Goal: Task Accomplishment & Management: Manage account settings

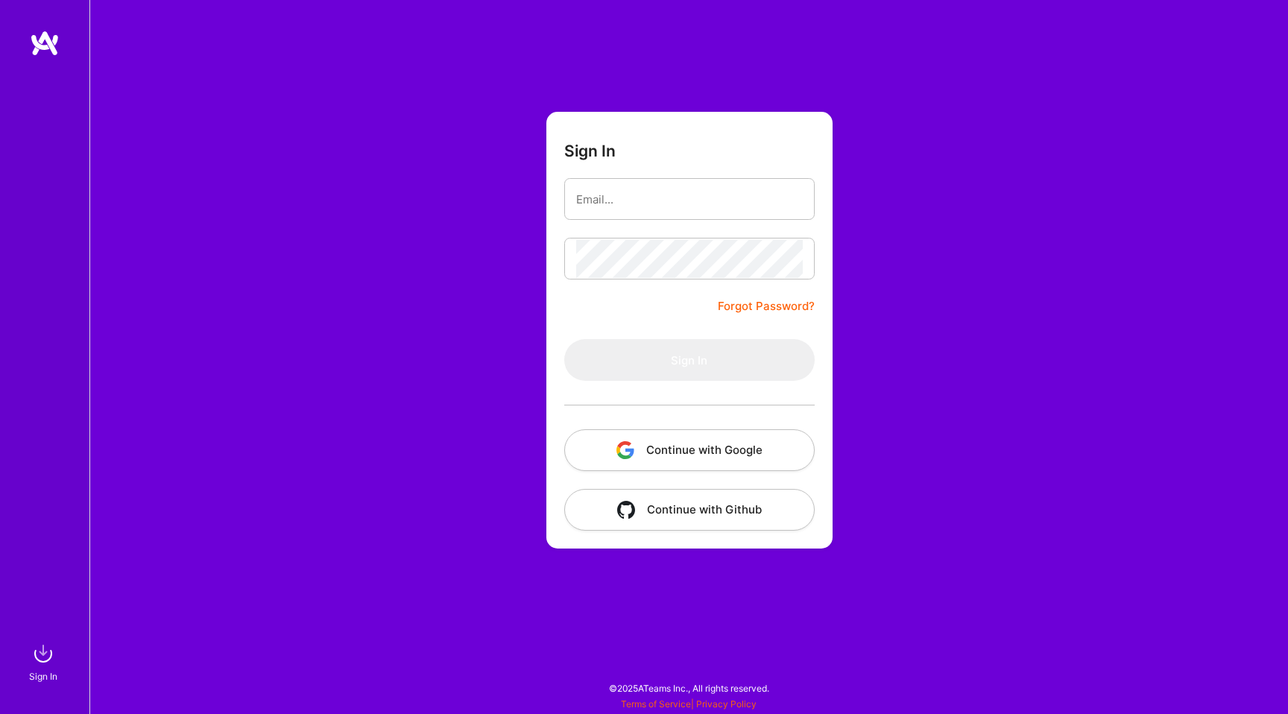
click at [674, 446] on button "Continue with Google" at bounding box center [689, 450] width 251 height 42
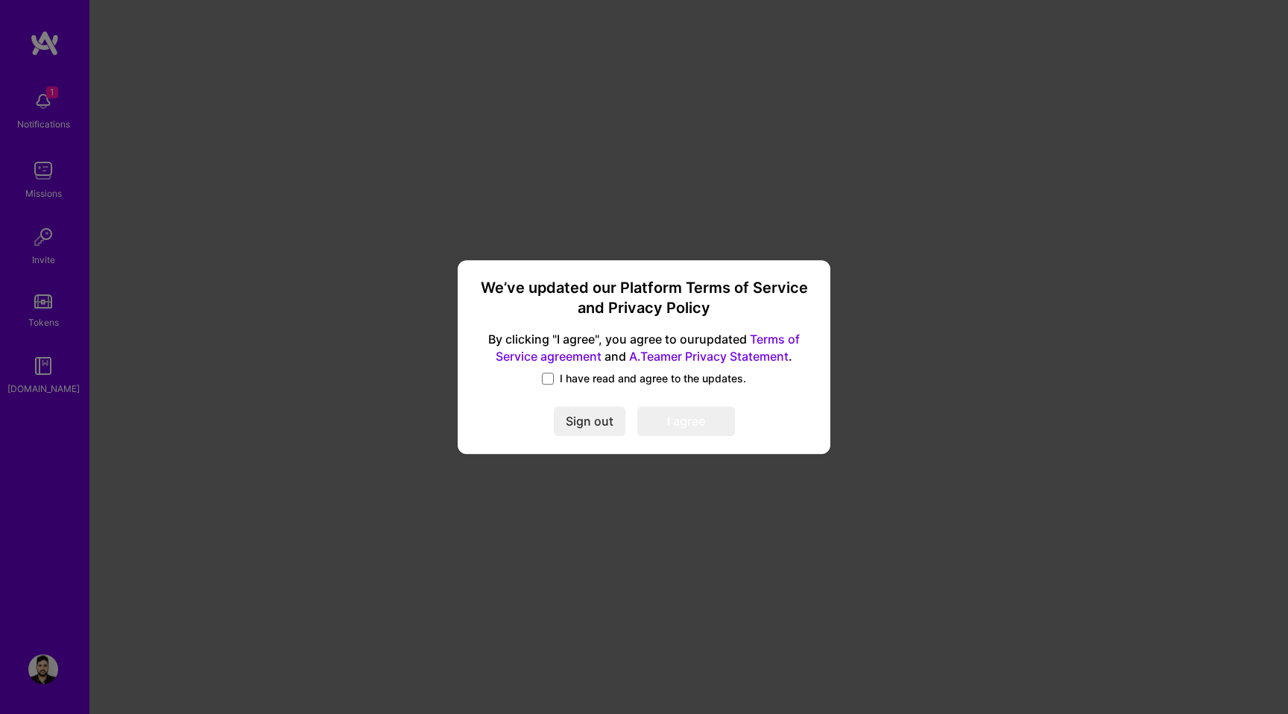
click at [614, 380] on span "I have read and agree to the updates." at bounding box center [653, 387] width 186 height 15
click at [0, 0] on input "I have read and agree to the updates." at bounding box center [0, 0] width 0 height 0
click at [689, 419] on button "I agree" at bounding box center [686, 430] width 98 height 30
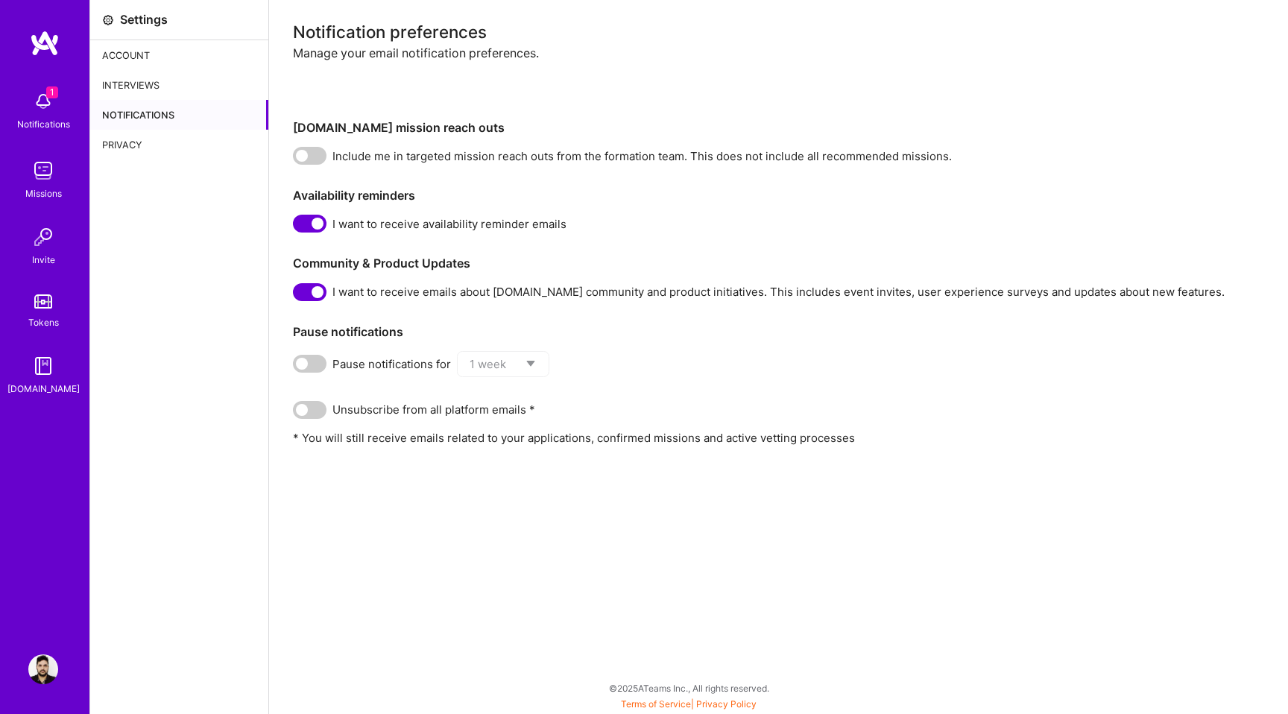
click at [48, 96] on span "1" at bounding box center [52, 92] width 12 height 12
click at [48, 359] on img at bounding box center [43, 366] width 30 height 30
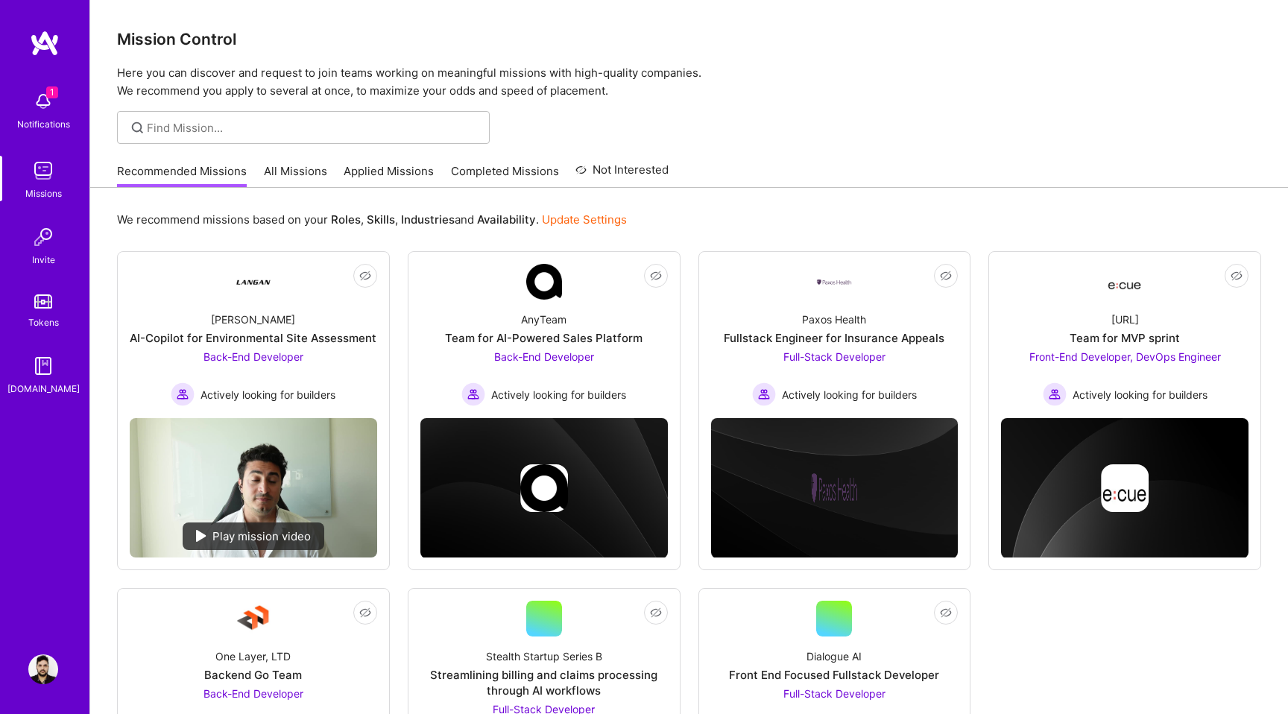
click at [51, 676] on img at bounding box center [43, 670] width 30 height 30
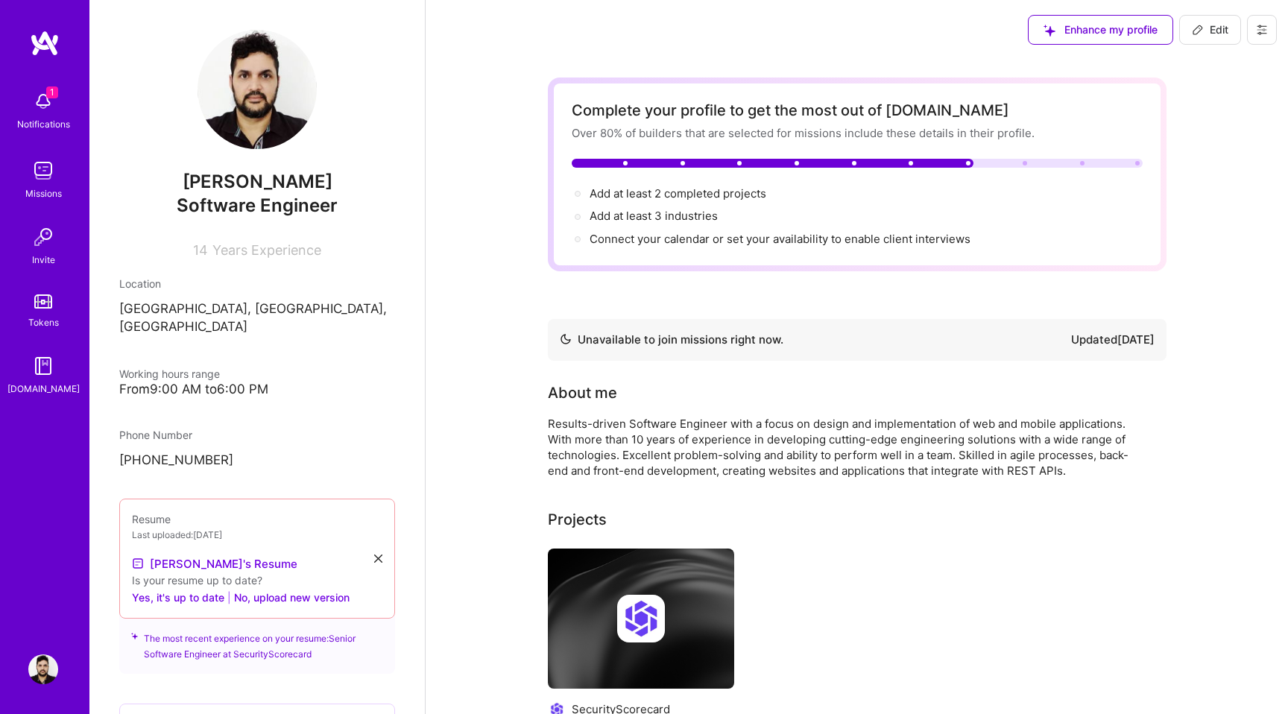
click at [1215, 29] on span "Edit" at bounding box center [1210, 29] width 37 height 15
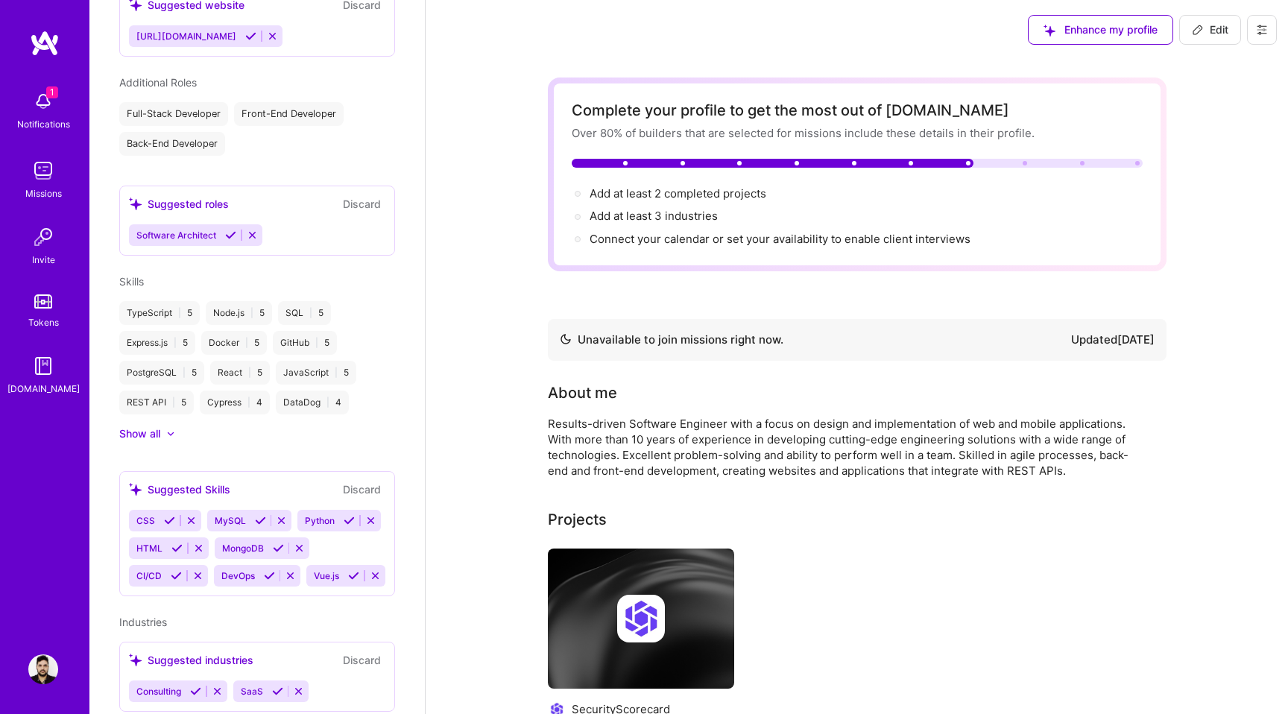
select select "BR"
select select "Not Available"
select select "1 Month"
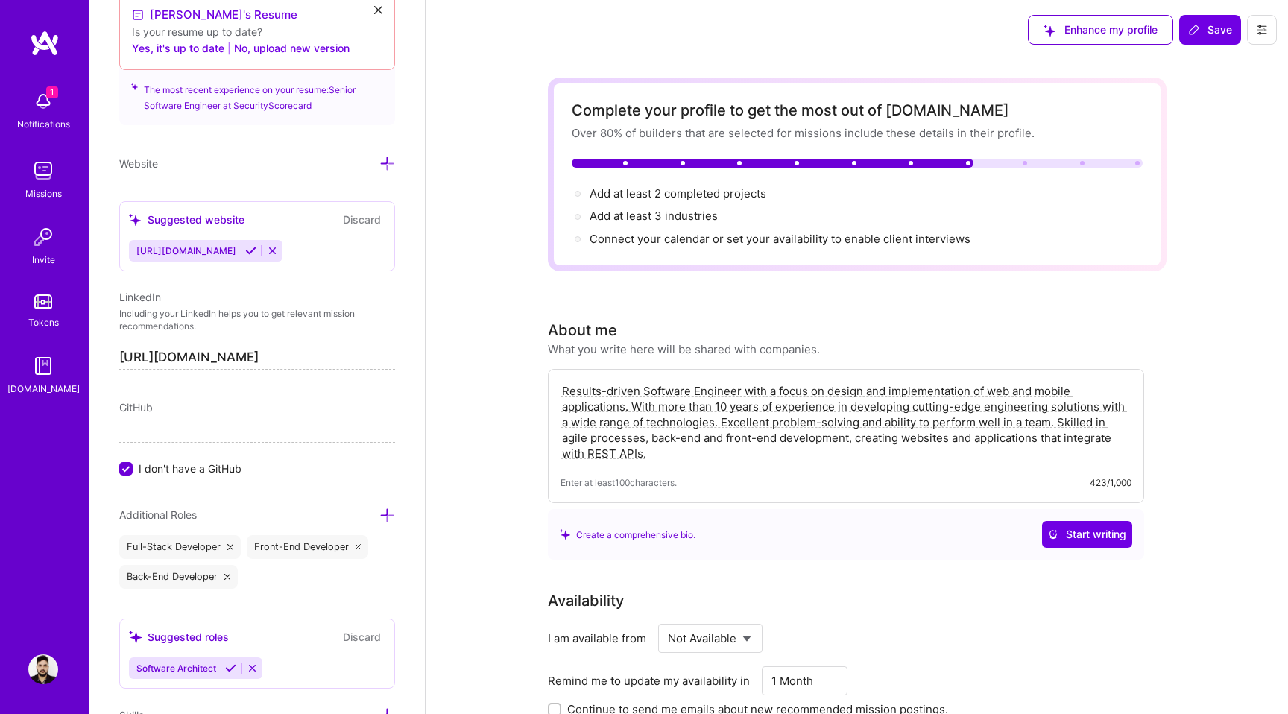
click at [1259, 24] on icon at bounding box center [1262, 30] width 12 height 12
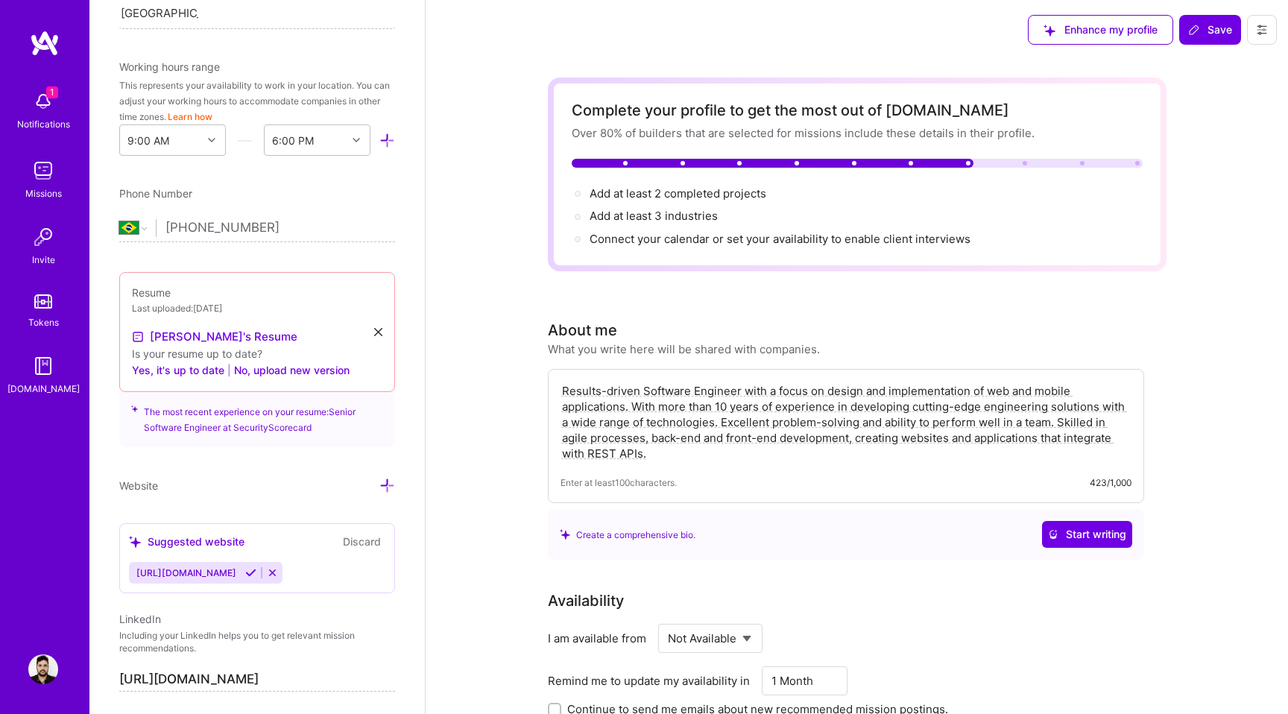
scroll to position [445, 0]
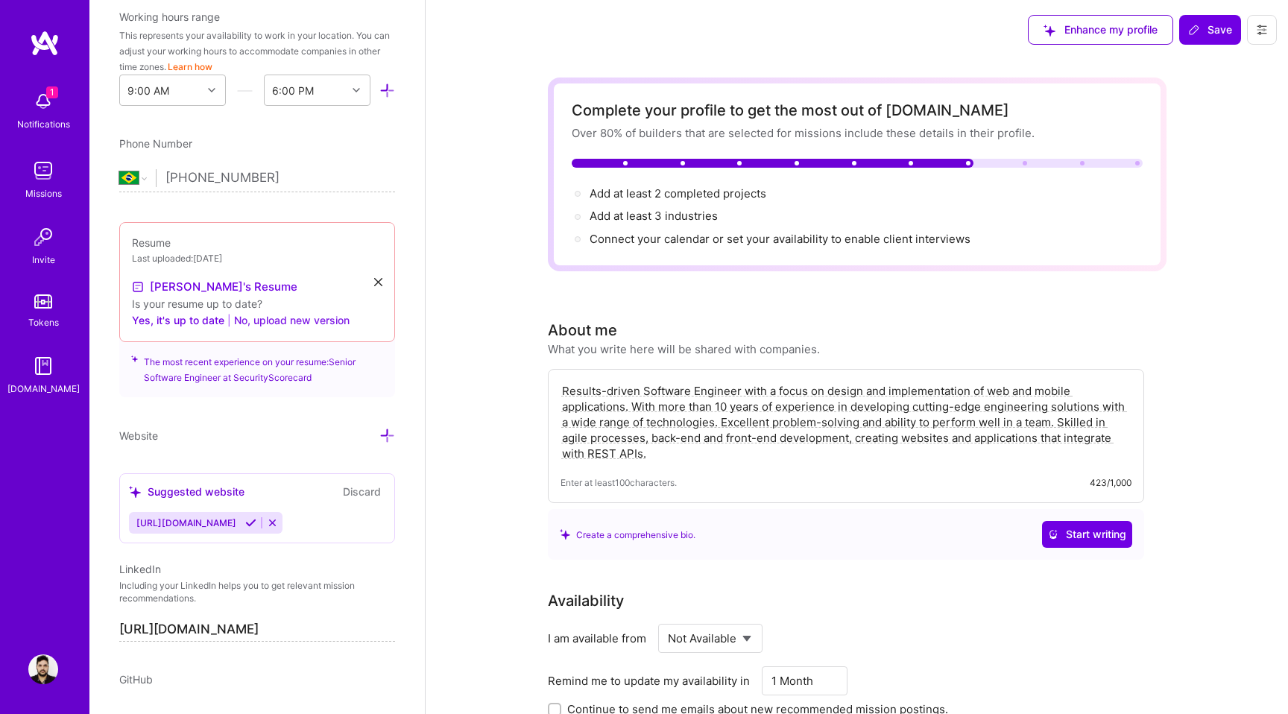
click at [265, 319] on button "No, upload new version" at bounding box center [292, 321] width 116 height 18
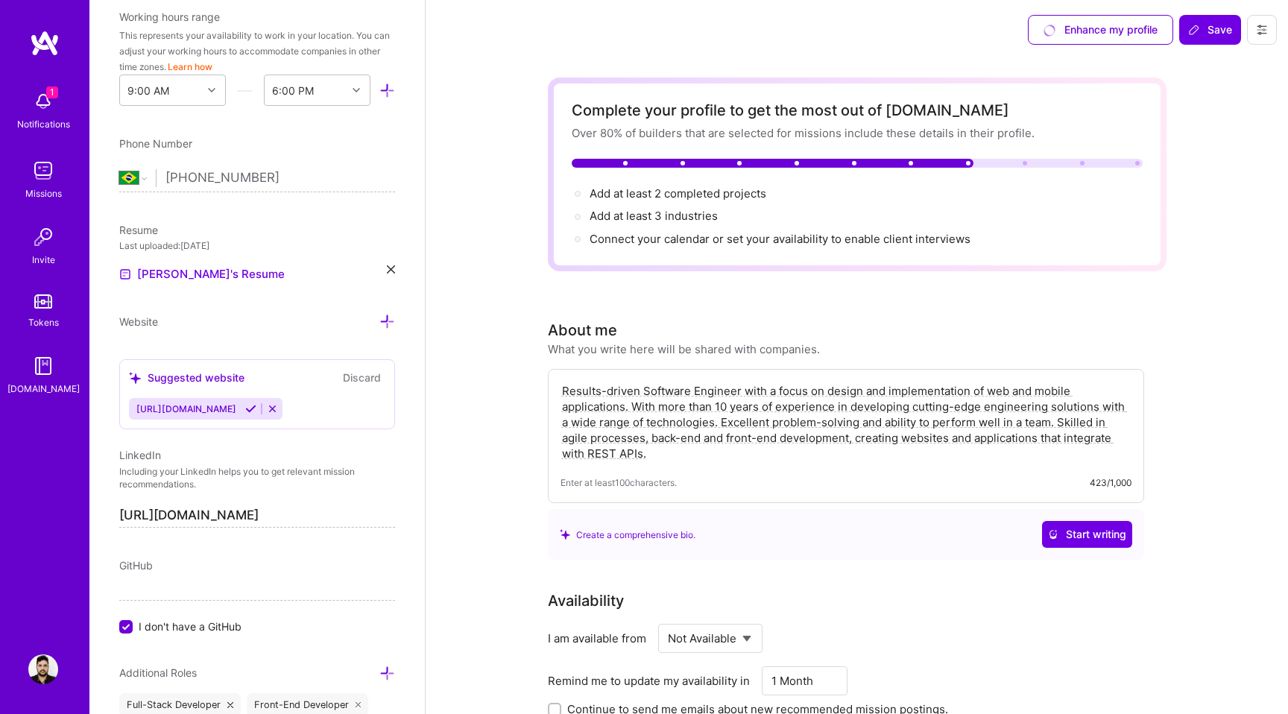
click at [364, 377] on button "Discard" at bounding box center [362, 377] width 47 height 17
click at [353, 377] on button "Discard" at bounding box center [362, 377] width 47 height 17
click at [278, 409] on icon at bounding box center [272, 408] width 11 height 11
click at [283, 409] on button at bounding box center [272, 409] width 20 height 13
click at [368, 377] on button "Discard" at bounding box center [362, 377] width 47 height 17
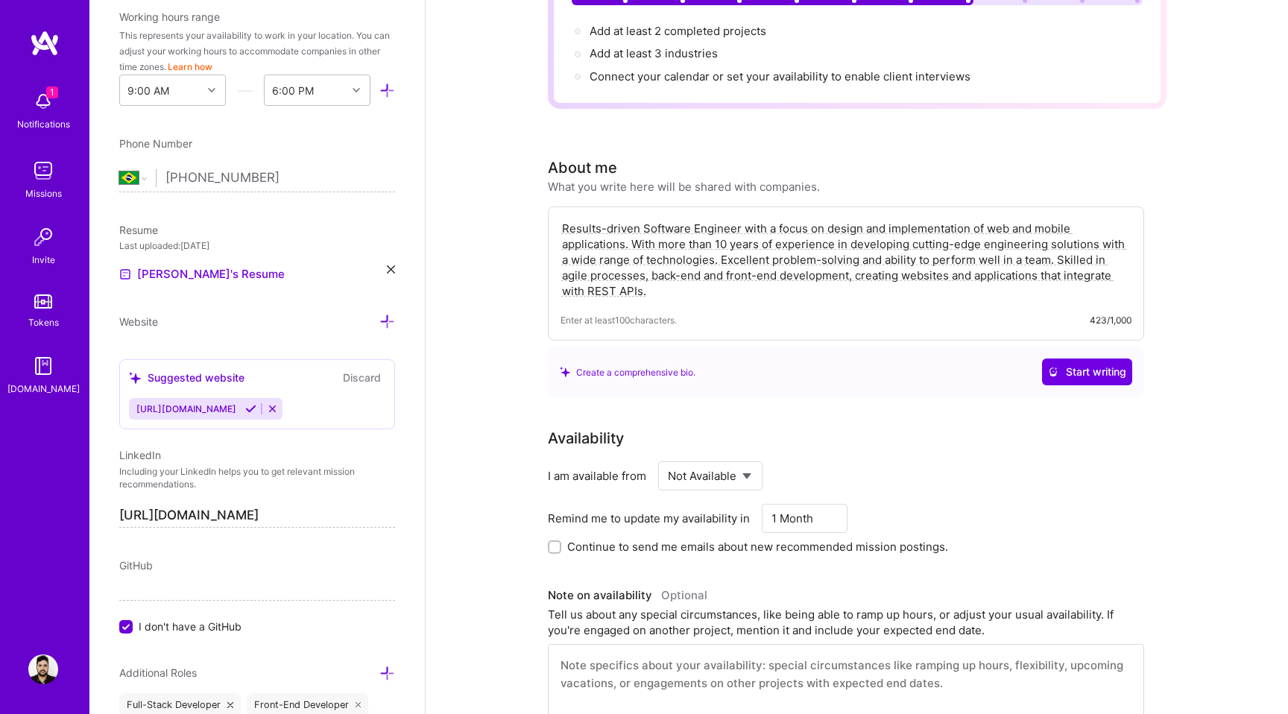
scroll to position [166, 0]
click at [278, 404] on icon at bounding box center [272, 408] width 11 height 11
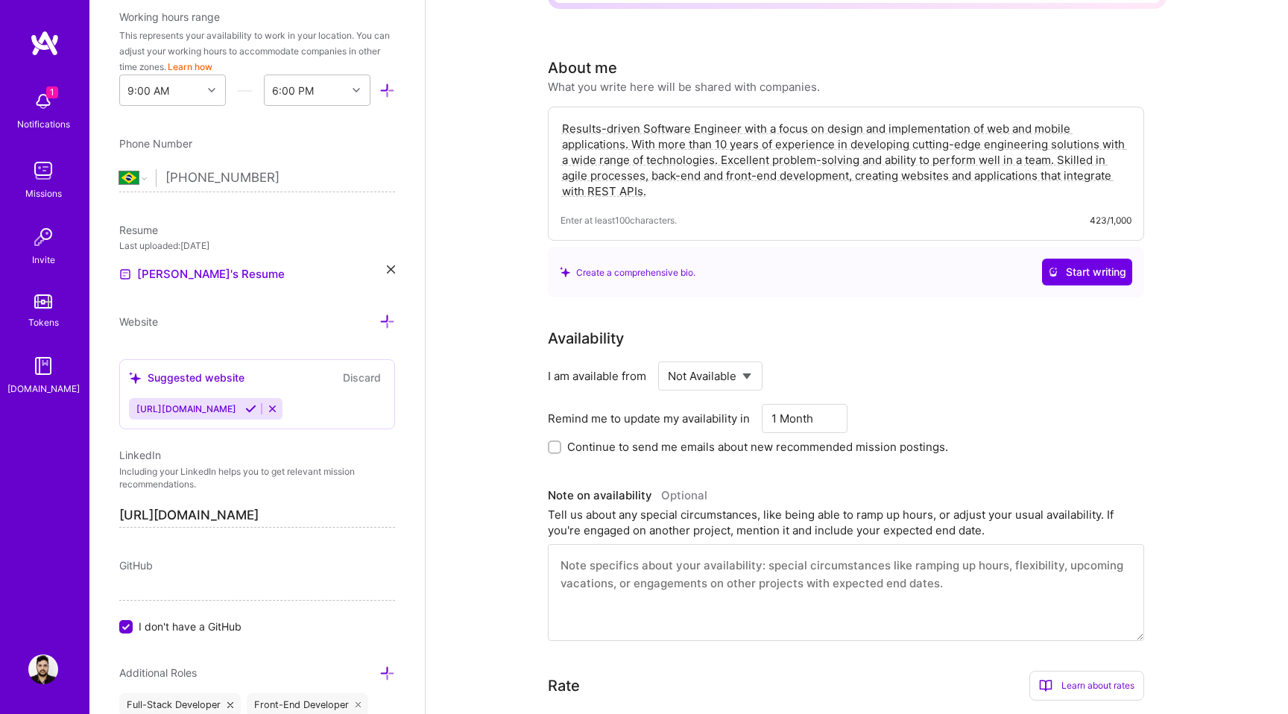
scroll to position [265, 0]
click at [424, 277] on div "Edit photo [PERSON_NAME] Software Engineer 14 Years Experience Location This is…" at bounding box center [257, 357] width 336 height 714
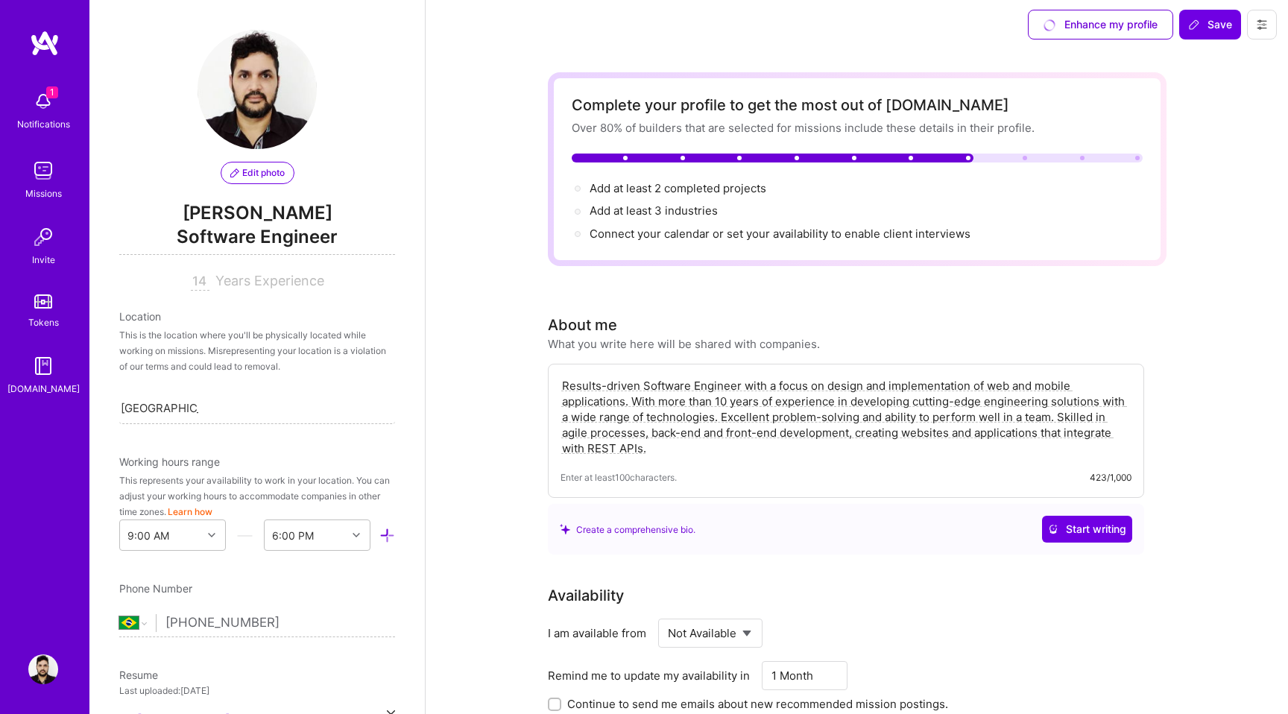
scroll to position [0, 0]
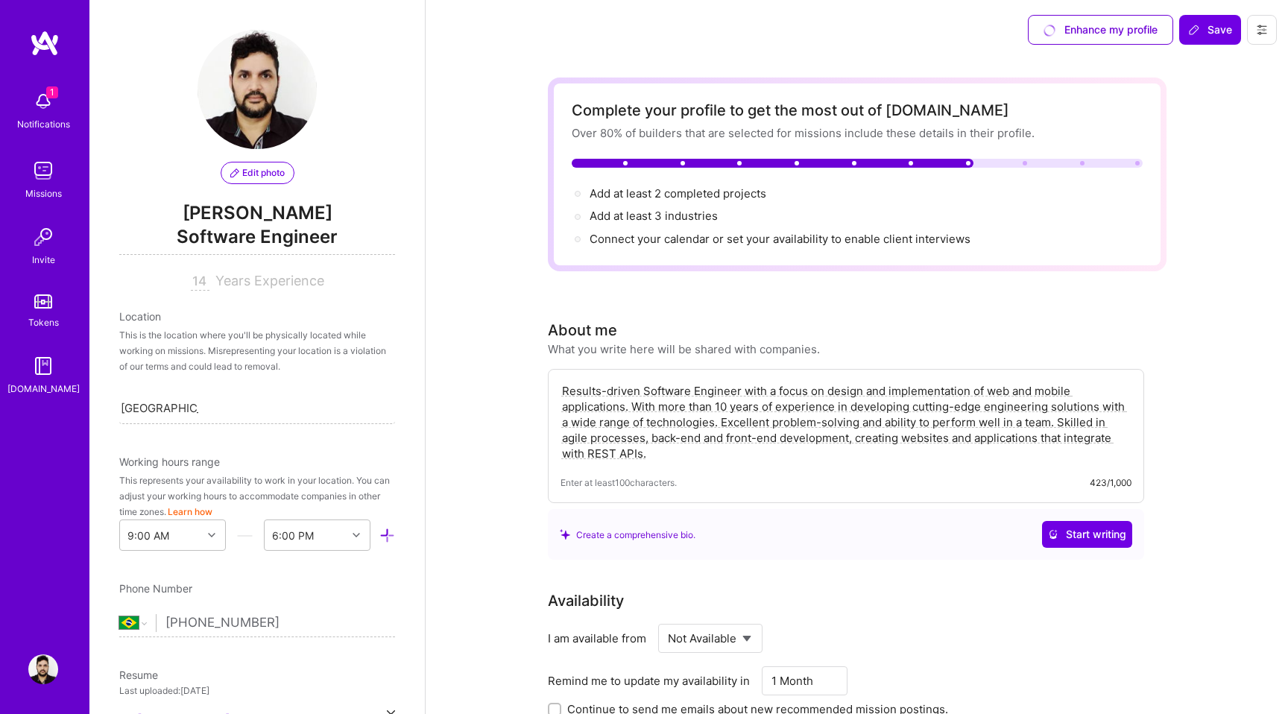
click at [39, 110] on img at bounding box center [43, 101] width 30 height 30
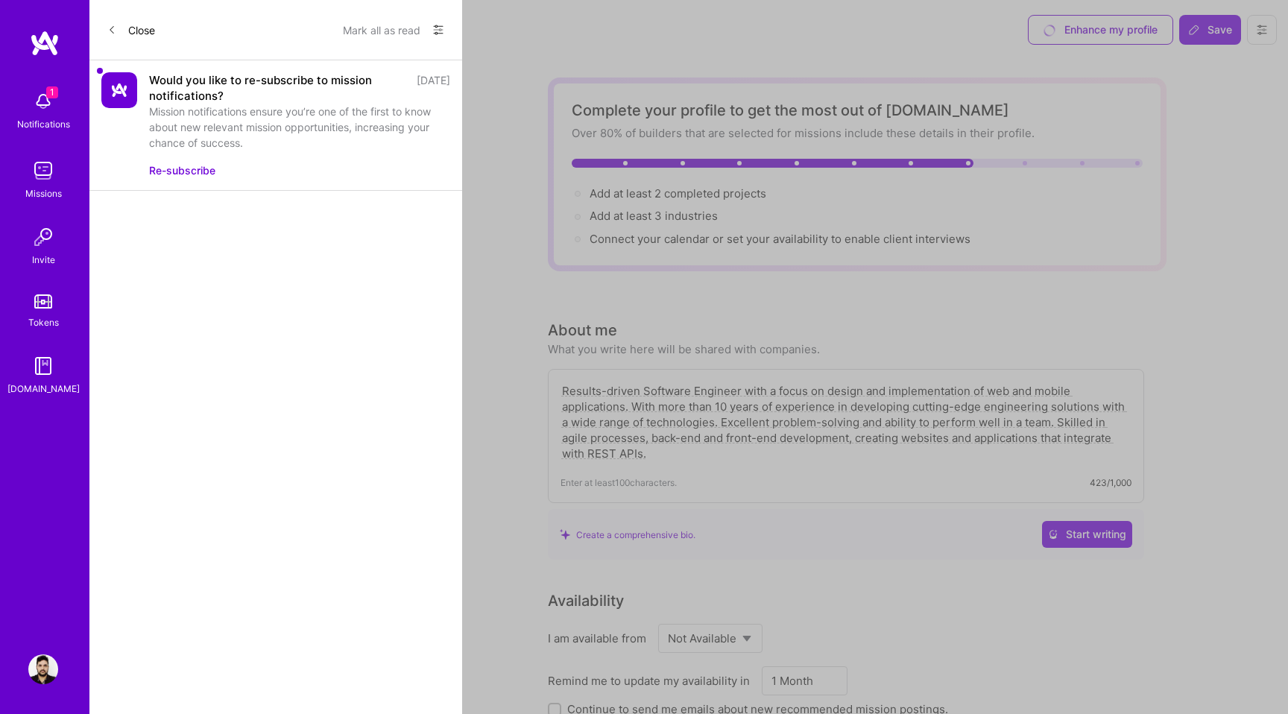
click at [192, 167] on button "Re-subscribe" at bounding box center [182, 171] width 66 height 16
checkbox input "true"
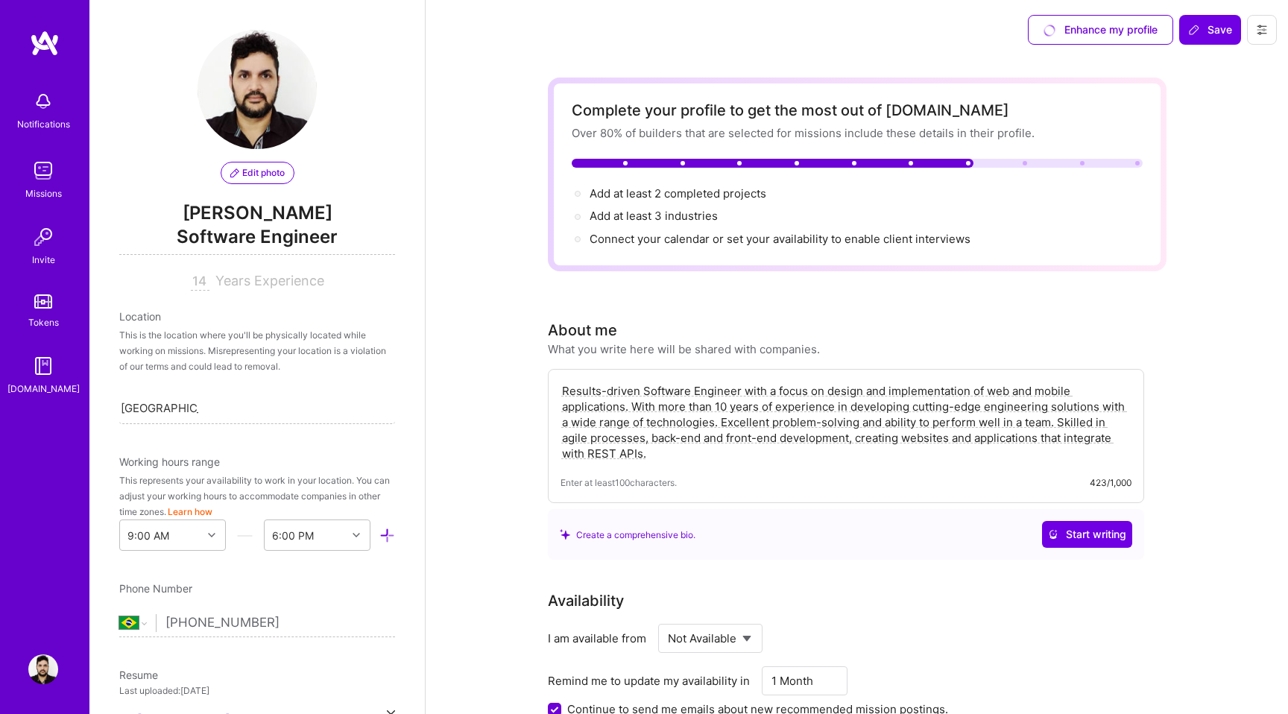
click at [42, 165] on img at bounding box center [43, 171] width 30 height 30
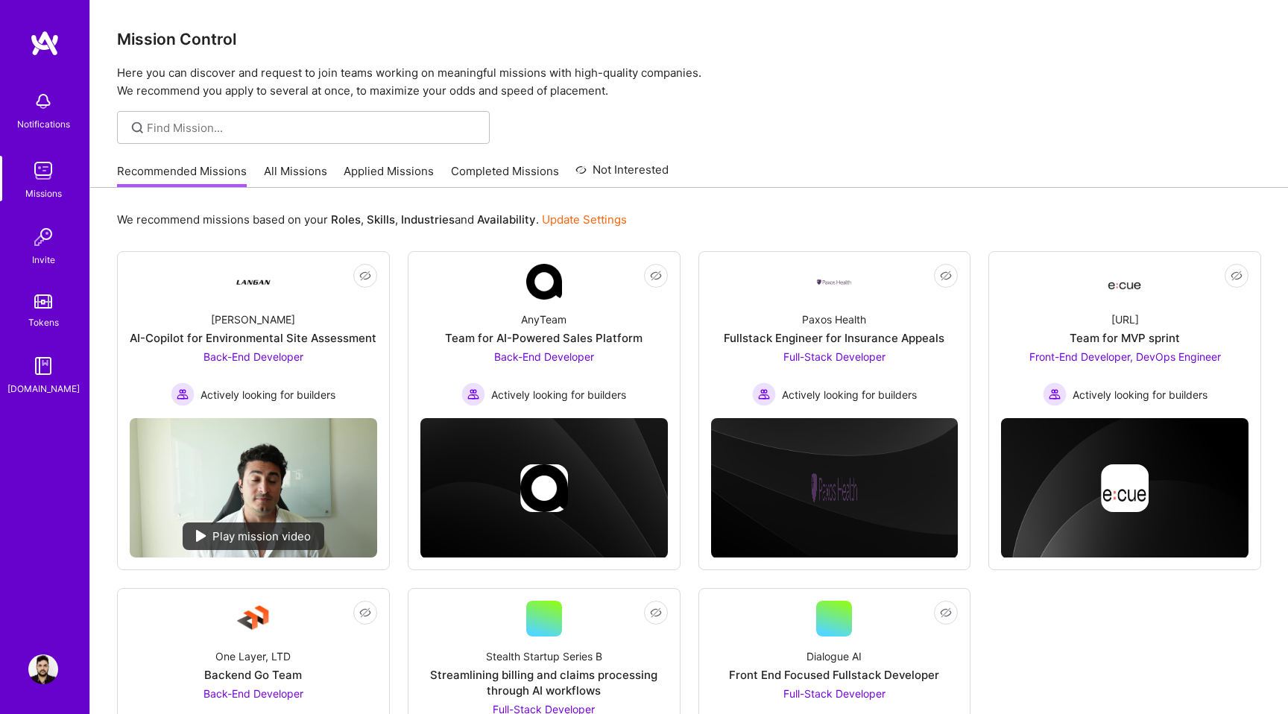
click at [43, 240] on img at bounding box center [43, 237] width 30 height 30
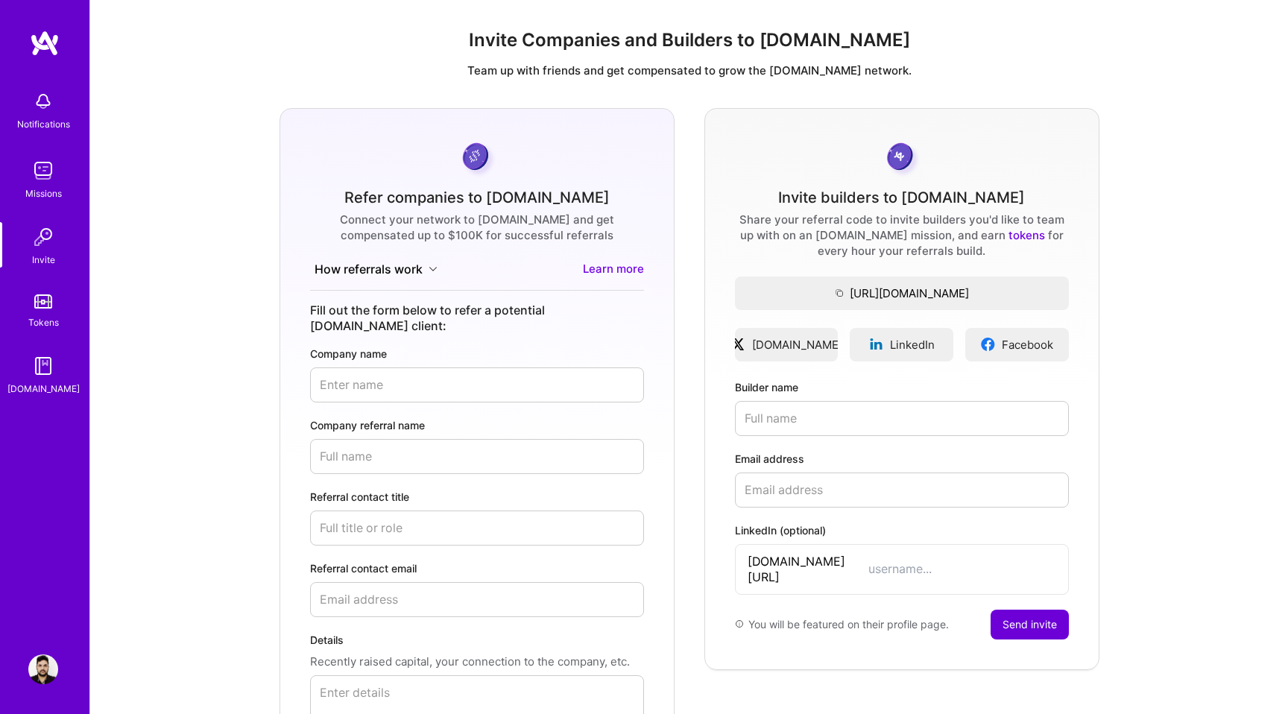
click at [48, 289] on link "Tokens" at bounding box center [43, 310] width 92 height 42
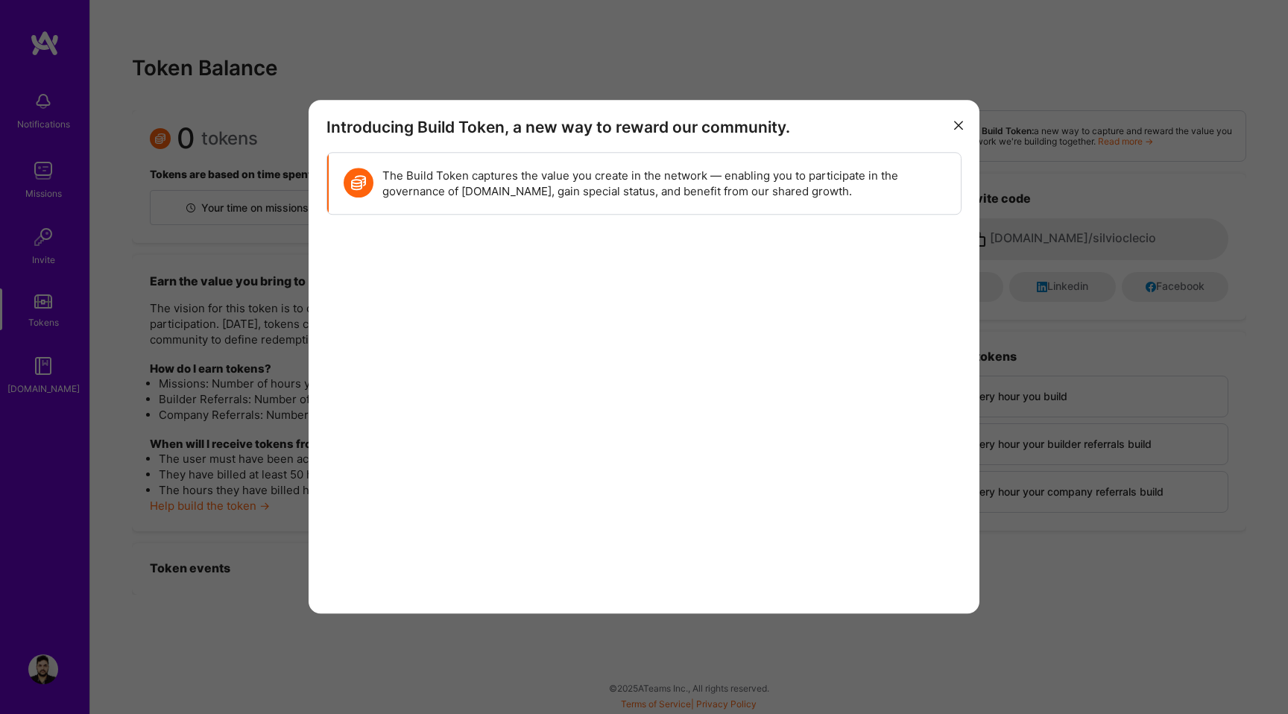
click at [963, 121] on icon "modal" at bounding box center [958, 125] width 9 height 9
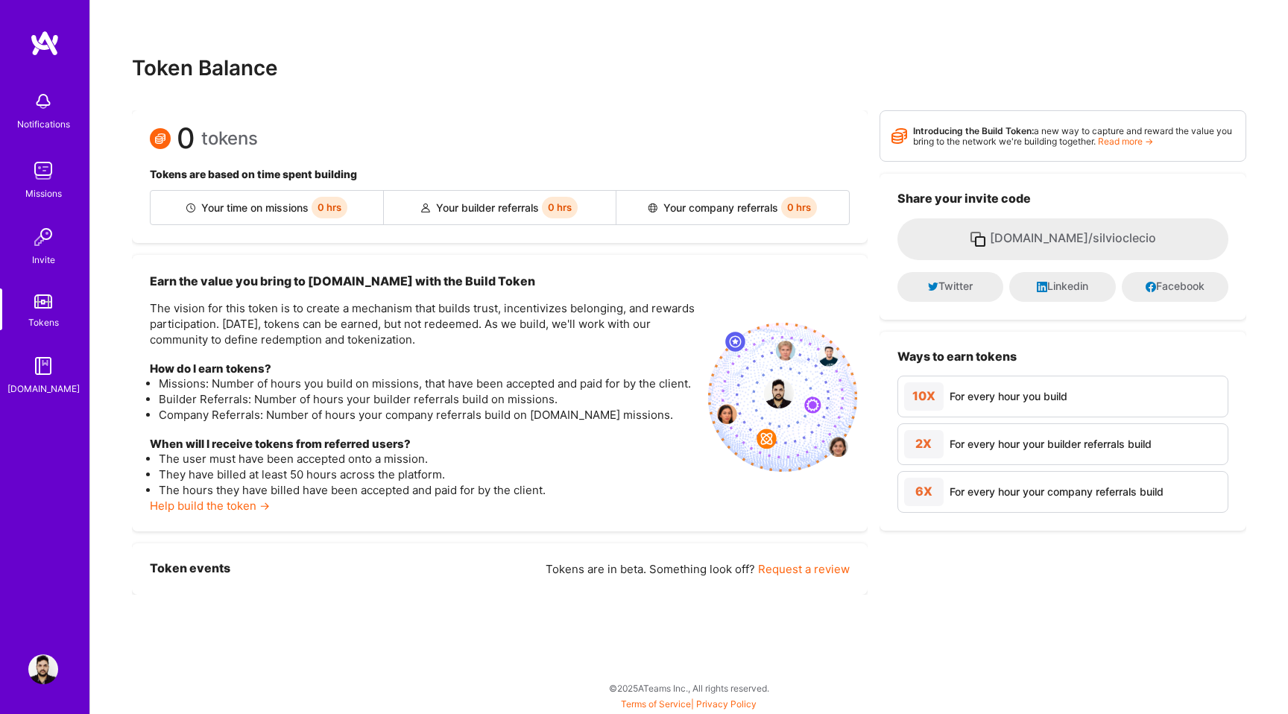
click at [44, 367] on img at bounding box center [43, 366] width 30 height 30
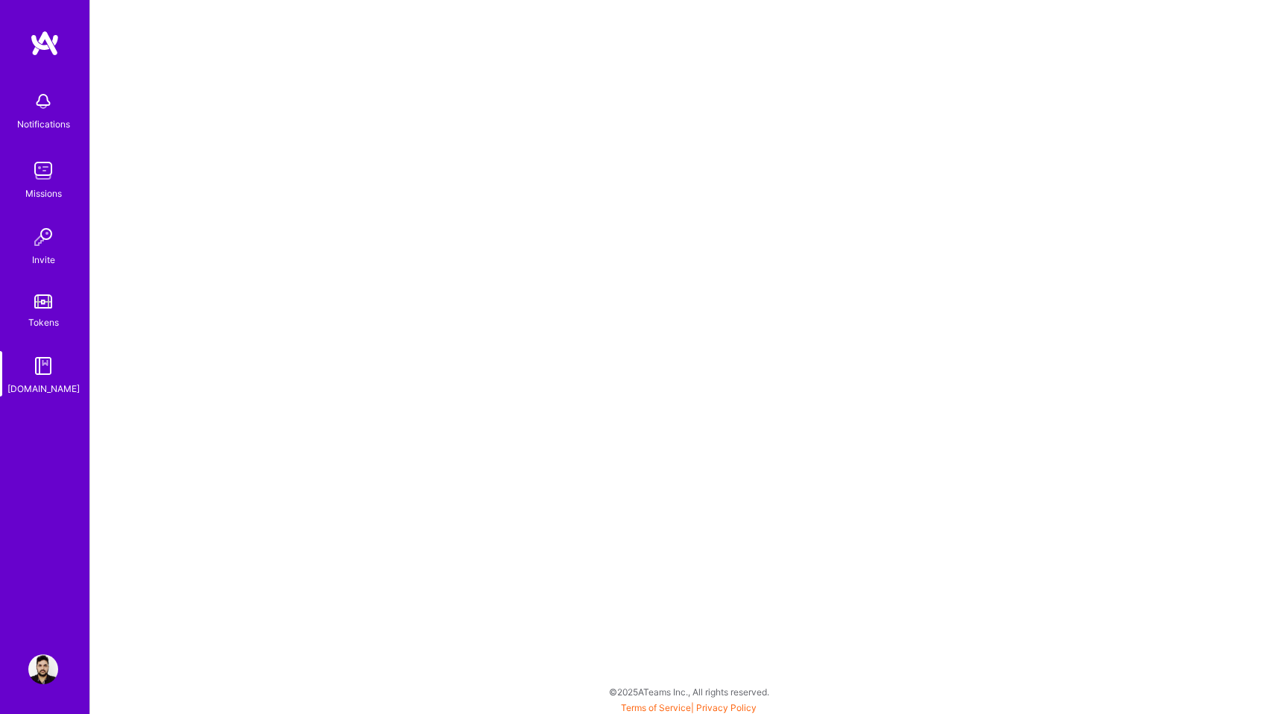
click at [40, 665] on img at bounding box center [43, 670] width 30 height 30
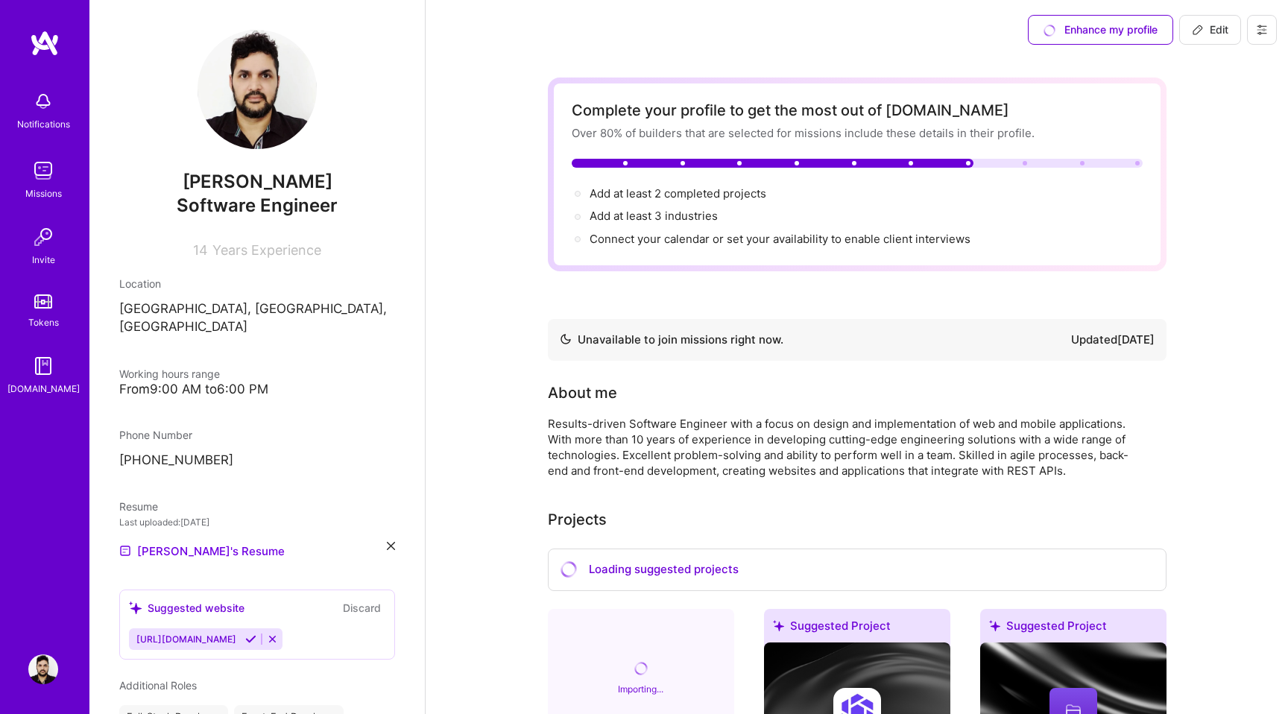
click at [1206, 34] on span "Edit" at bounding box center [1210, 29] width 37 height 15
select select "BR"
select select "Not Available"
select select "1 Month"
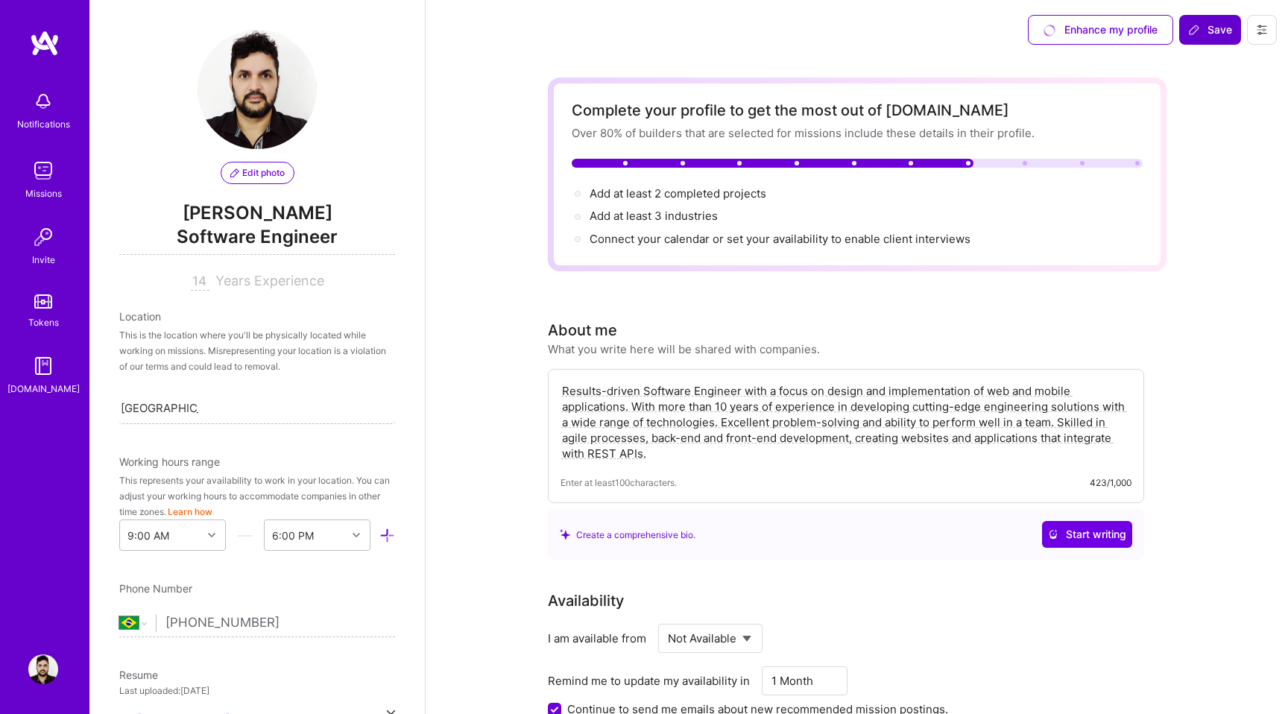
scroll to position [603, 0]
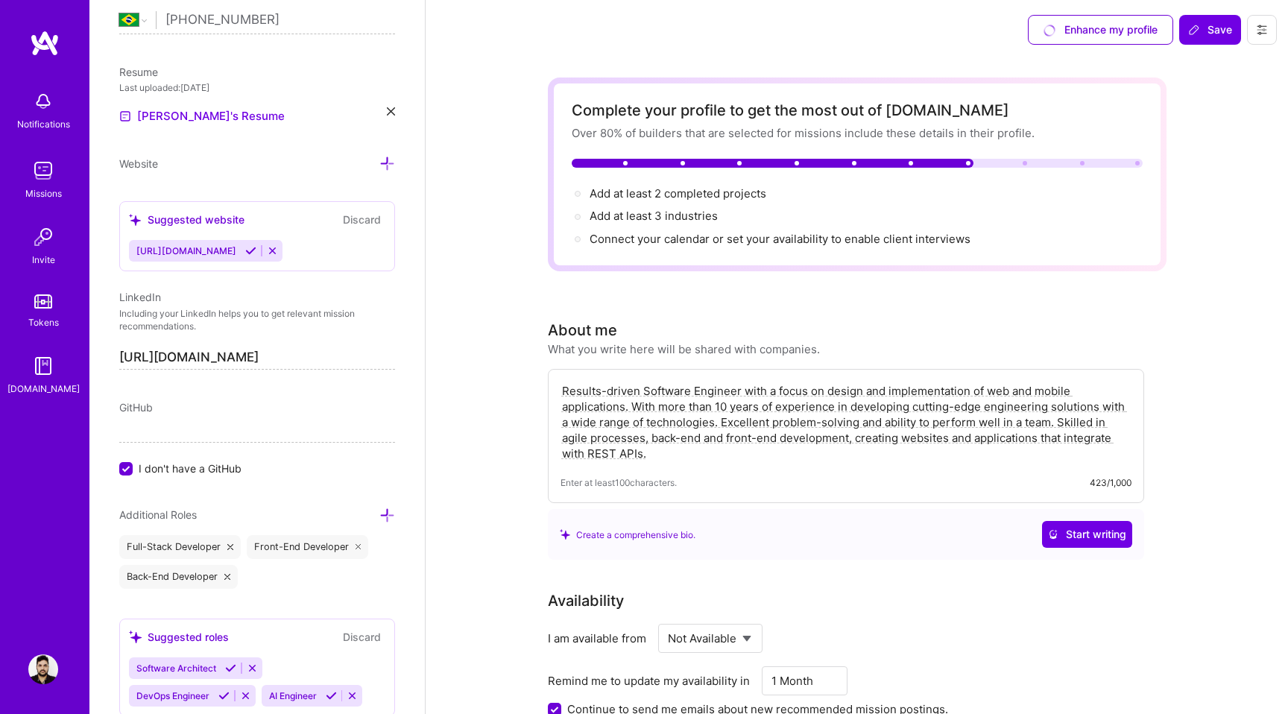
click at [228, 467] on span "I don't have a GitHub" at bounding box center [190, 469] width 103 height 16
click at [134, 467] on input "I don't have a GitHub" at bounding box center [127, 469] width 13 height 13
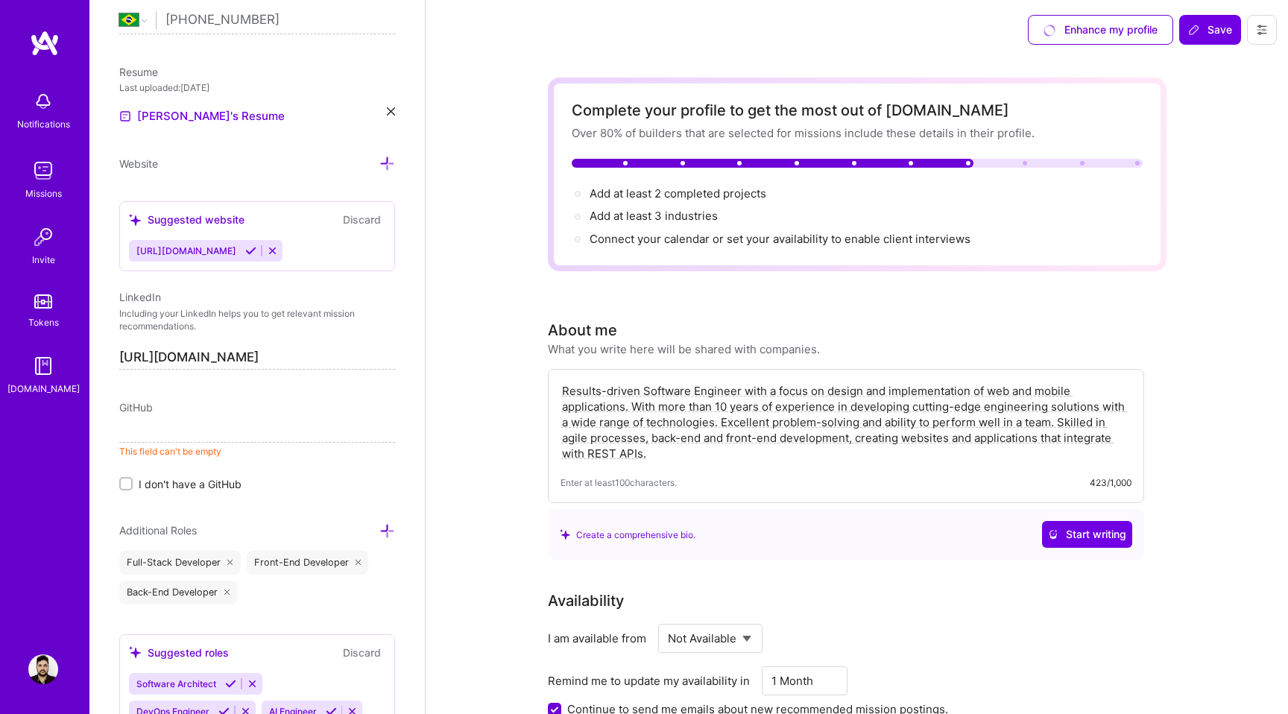
paste input "[URL][DOMAIN_NAME]"
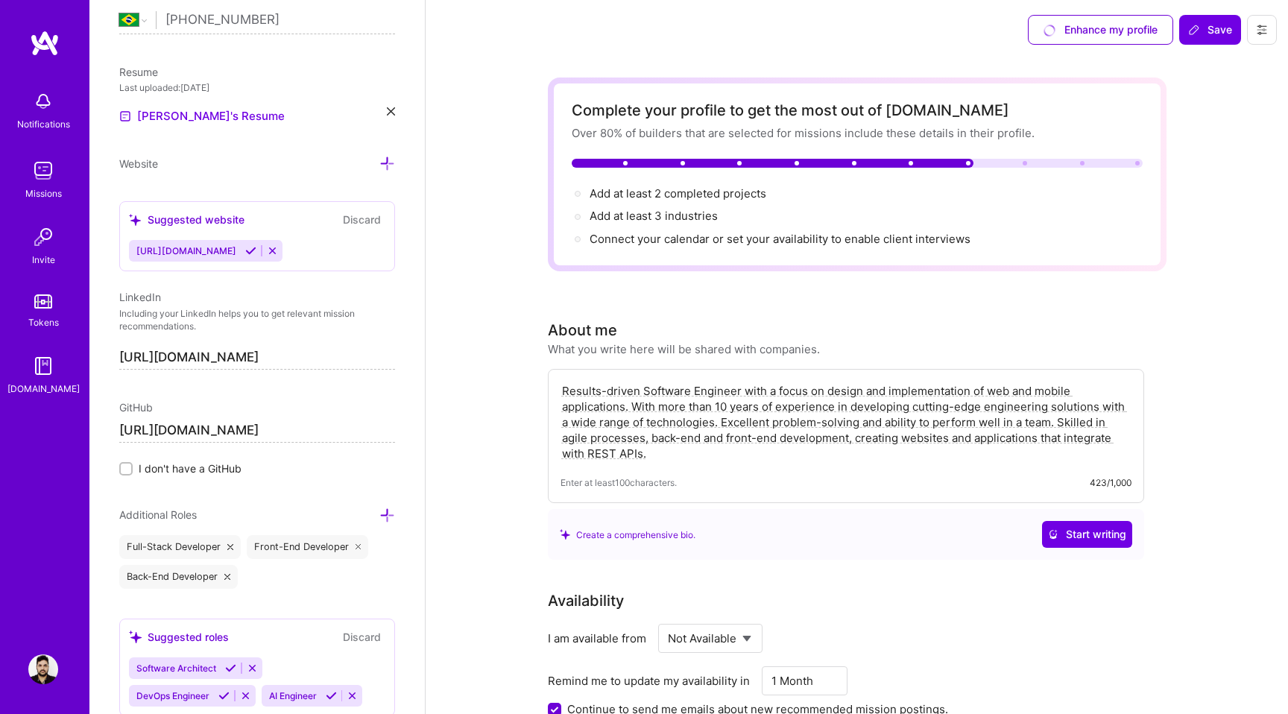
type input "[URL][DOMAIN_NAME]"
click at [340, 357] on input "[URL][DOMAIN_NAME]" at bounding box center [257, 358] width 276 height 24
click at [359, 219] on button "Discard" at bounding box center [362, 219] width 47 height 17
click at [278, 251] on icon at bounding box center [272, 250] width 11 height 11
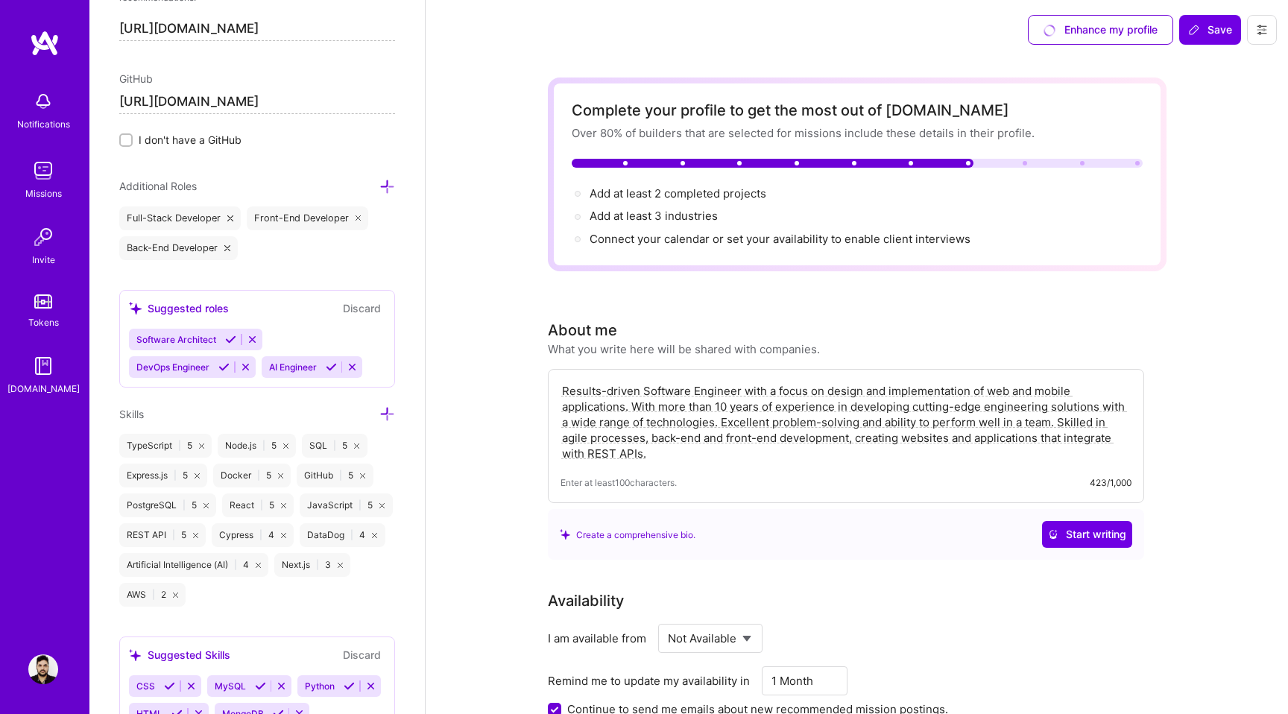
scroll to position [936, 0]
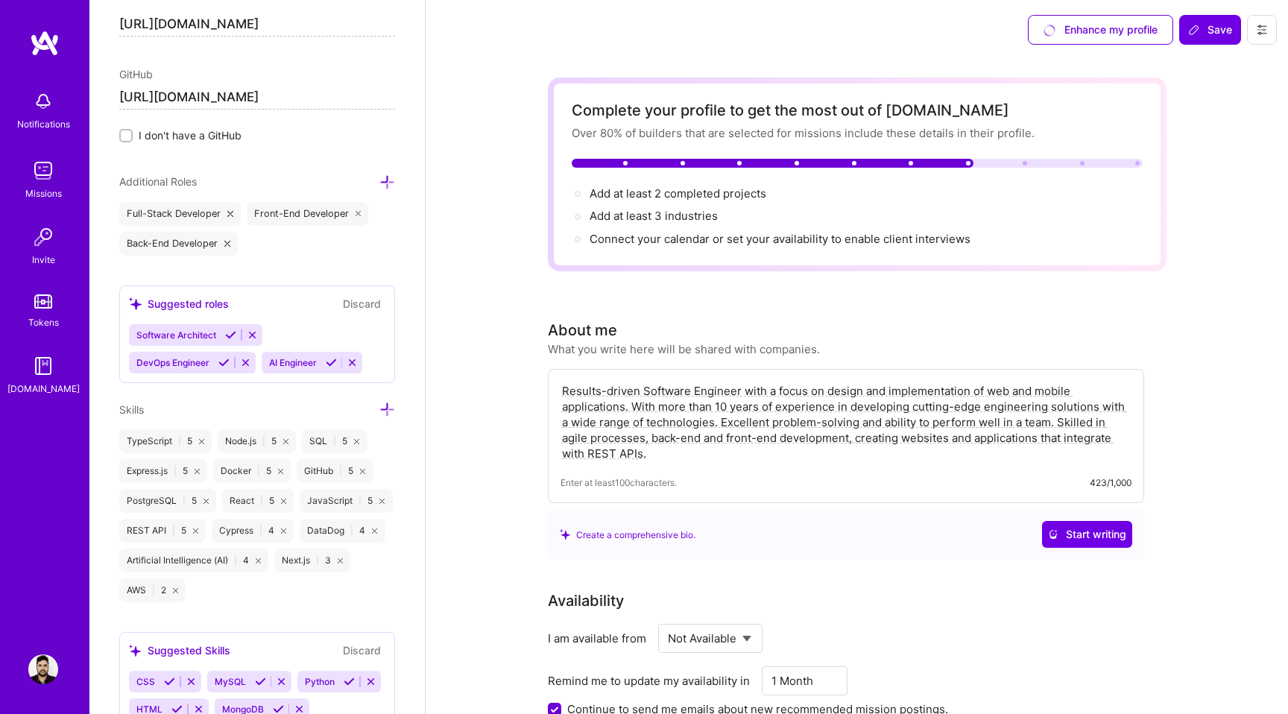
click at [256, 330] on icon at bounding box center [252, 335] width 11 height 11
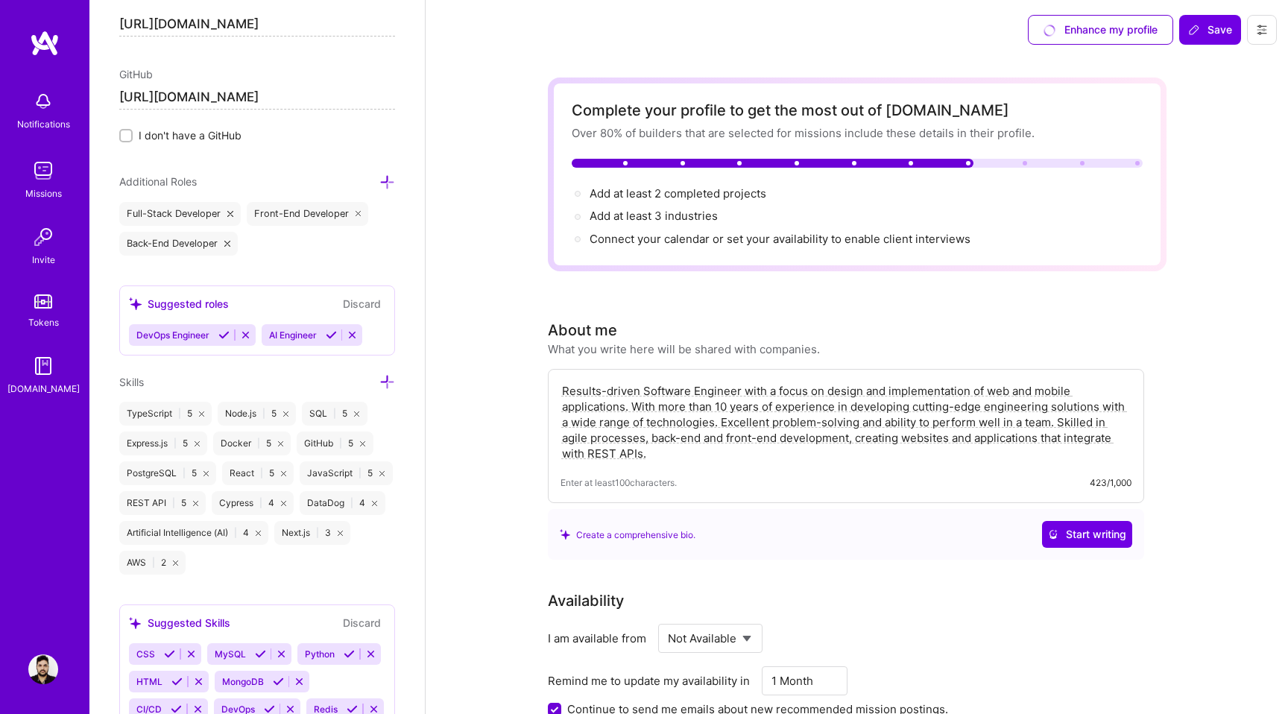
click at [353, 295] on button "Discard" at bounding box center [362, 303] width 47 height 17
click at [363, 302] on button "Discard" at bounding box center [362, 303] width 47 height 17
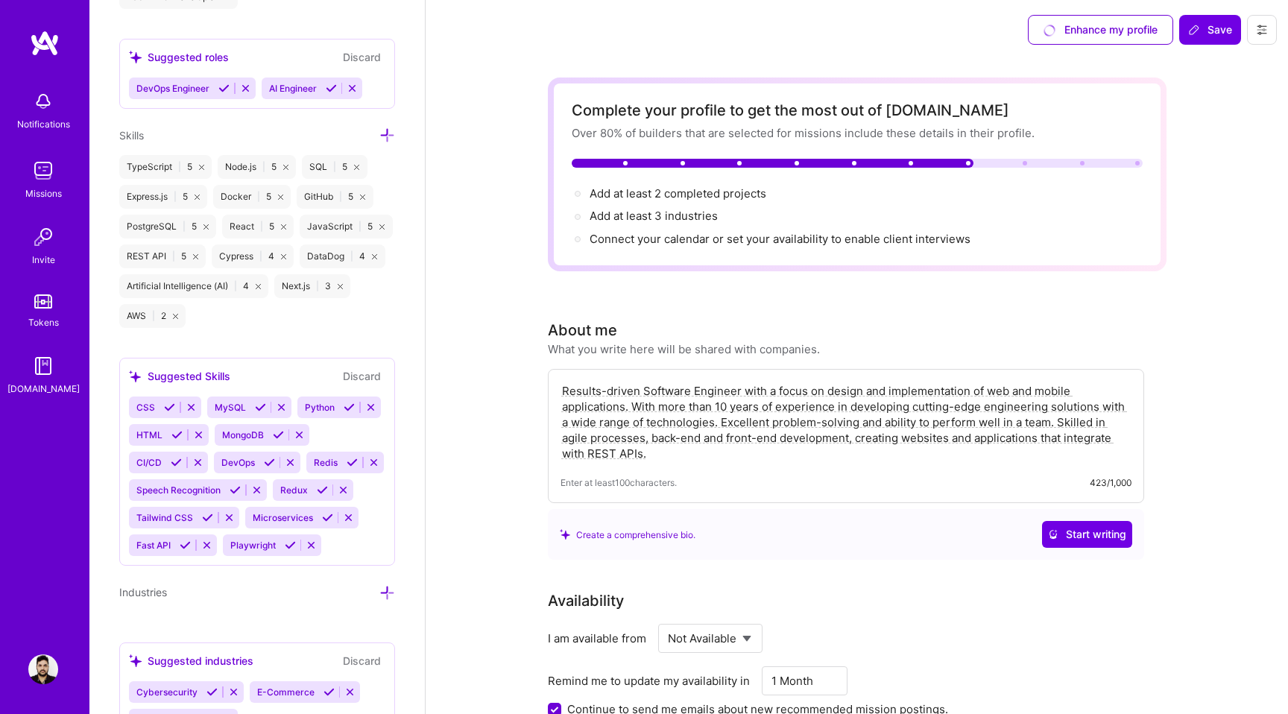
scroll to position [1194, 0]
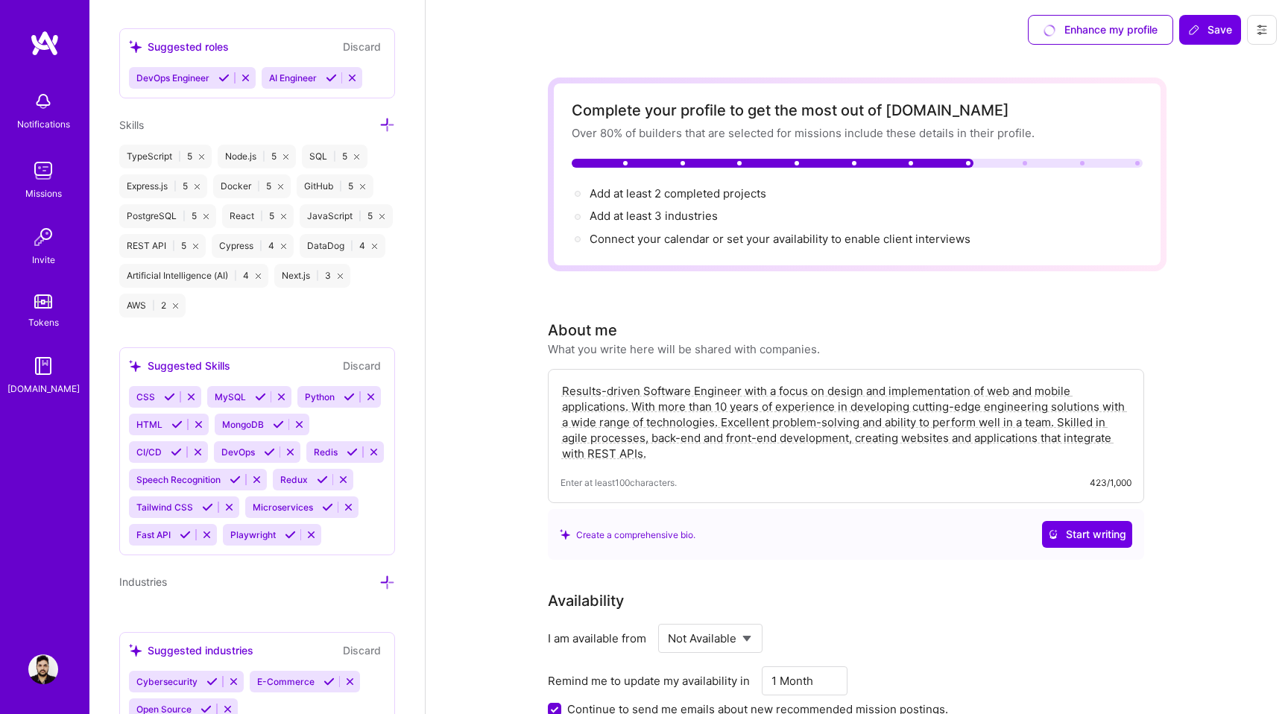
click at [321, 477] on icon at bounding box center [322, 479] width 11 height 11
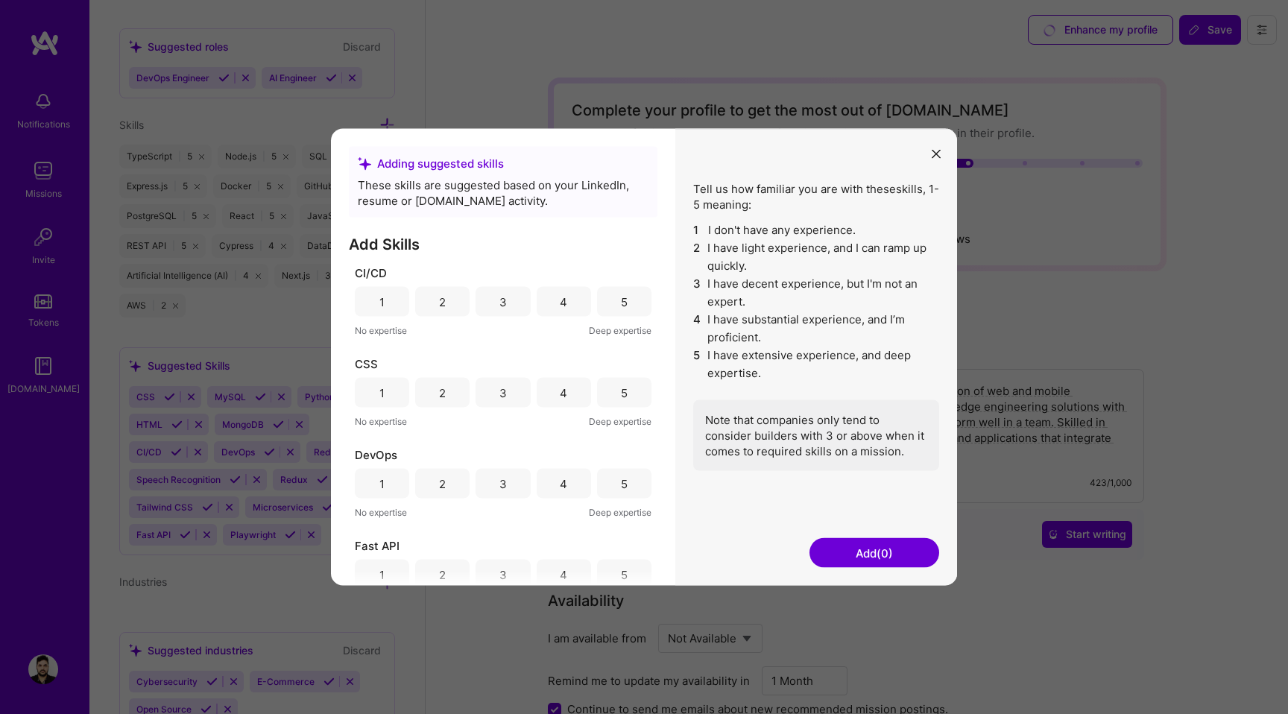
click at [937, 147] on button "modal" at bounding box center [937, 153] width 18 height 25
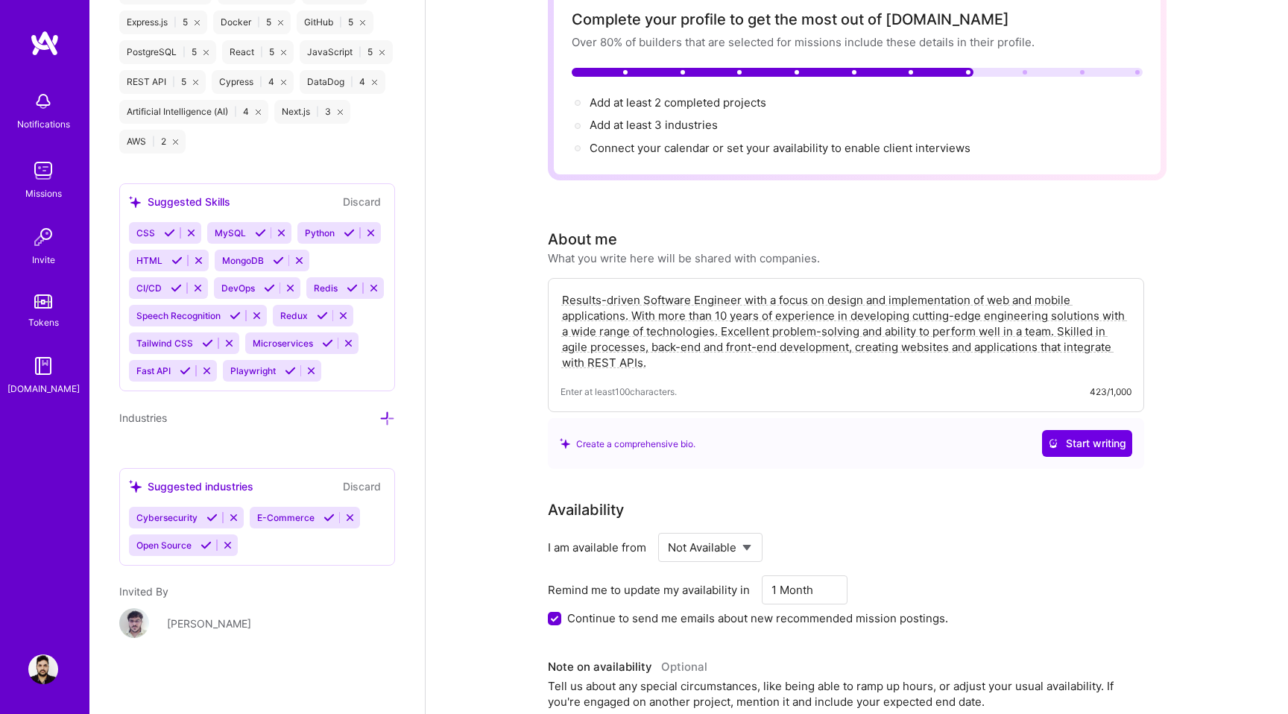
scroll to position [92, 0]
click at [664, 362] on textarea "Results-driven Software Engineer with a focus on design and implementation of w…" at bounding box center [846, 330] width 571 height 81
paste textarea "Senior Software Engineer with 10+ years of experience building APIs, UIs, and i…"
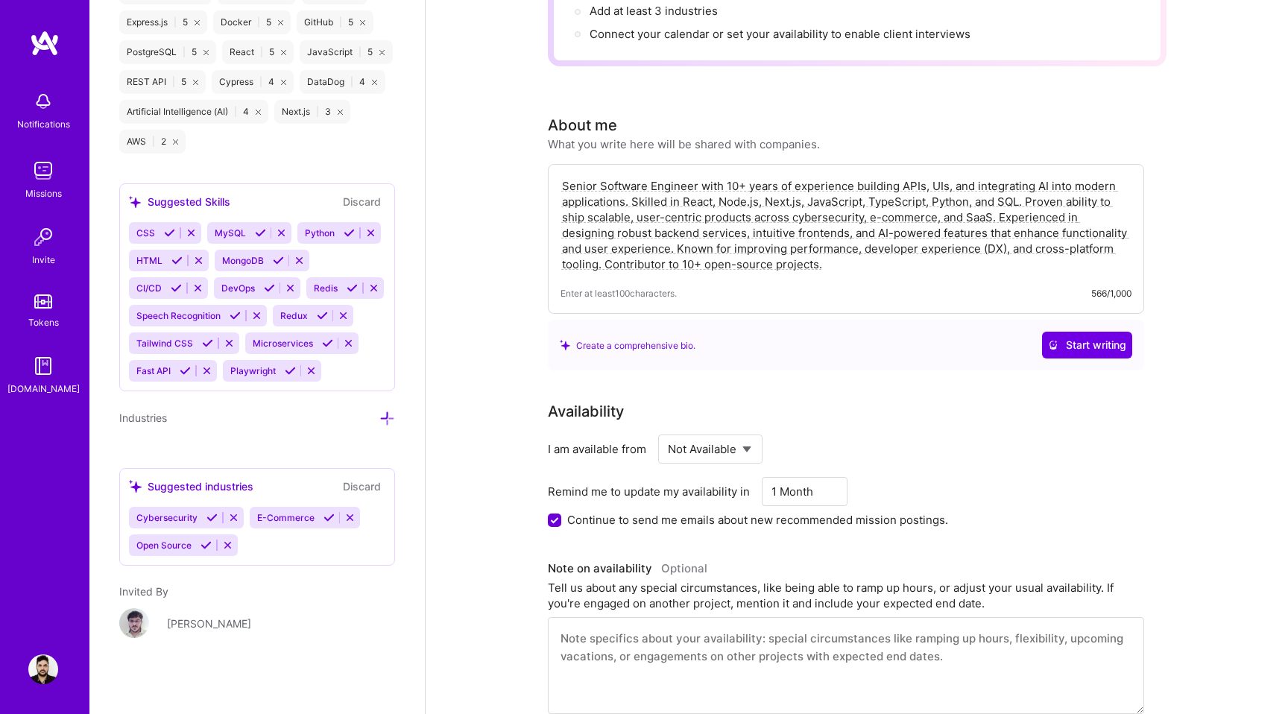
scroll to position [231, 0]
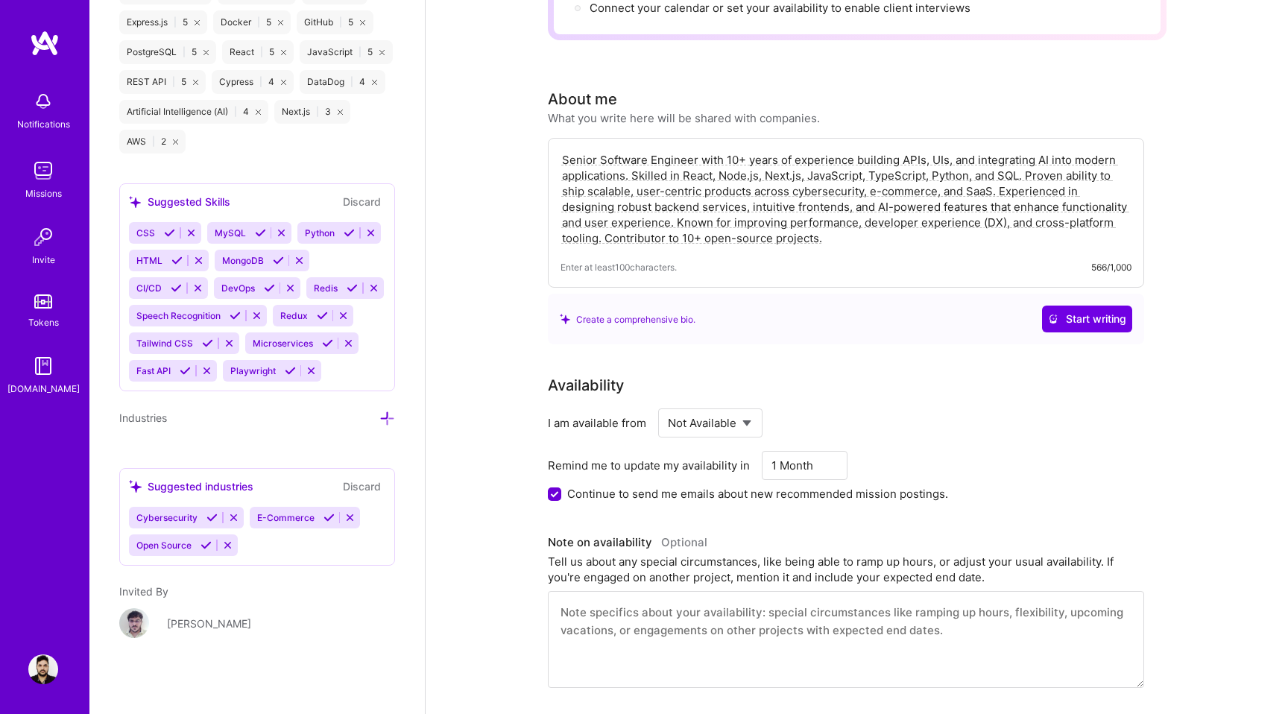
type textarea "Senior Software Engineer with 10+ years of experience building APIs, UIs, and i…"
click at [737, 429] on select "Select... Right Now Future Date Not Available" at bounding box center [711, 423] width 86 height 38
select select "Right Now"
click at [668, 404] on select "Select... Right Now Future Date Not Available" at bounding box center [711, 423] width 86 height 38
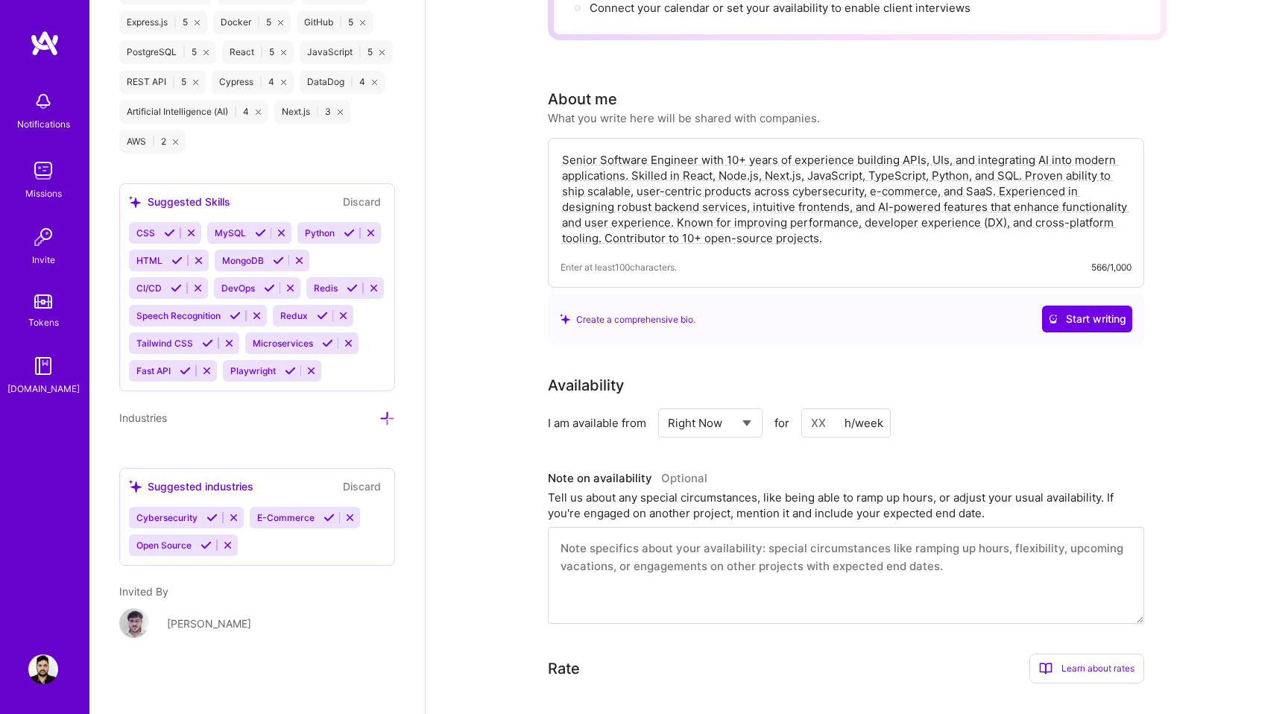
click at [835, 429] on input at bounding box center [846, 423] width 89 height 29
type input "1"
click at [847, 447] on div "Availability I am available from Select... Right Now Future Date Not Available …" at bounding box center [857, 499] width 619 height 250
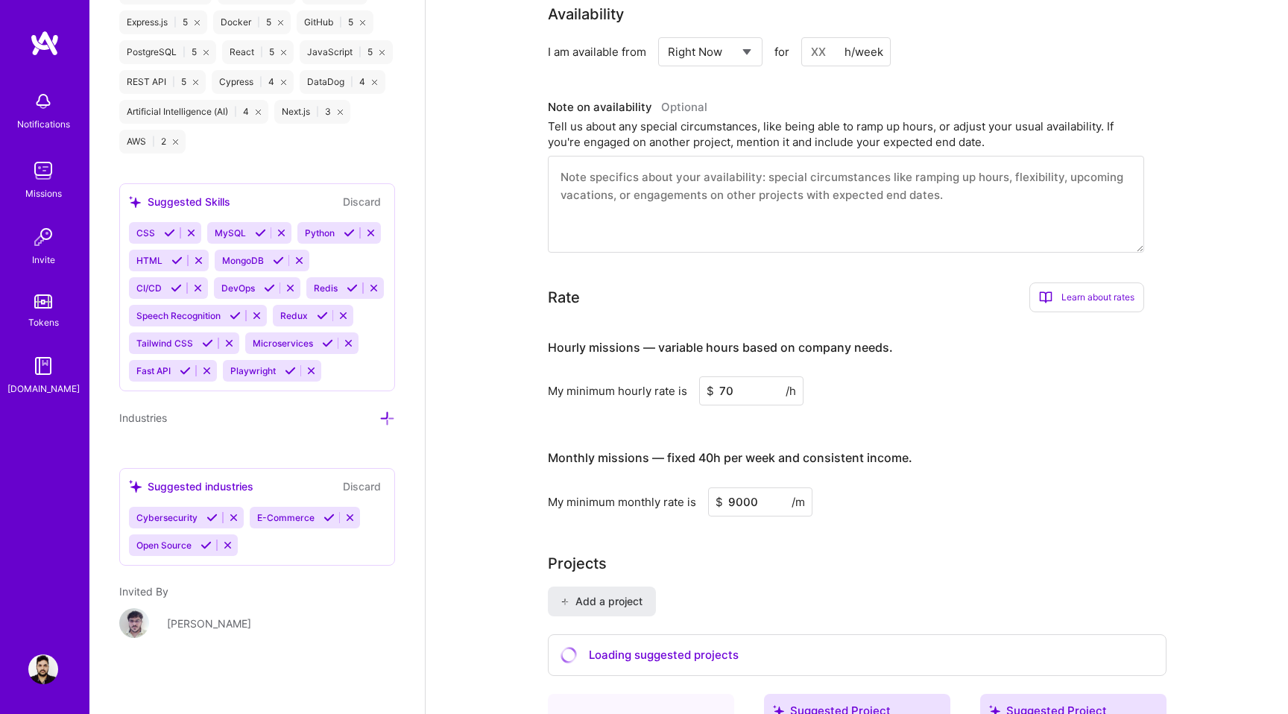
scroll to position [604, 0]
click at [742, 398] on input "70" at bounding box center [751, 389] width 104 height 29
click at [731, 501] on input "9000" at bounding box center [760, 500] width 104 height 29
click at [749, 400] on input "70" at bounding box center [751, 389] width 104 height 29
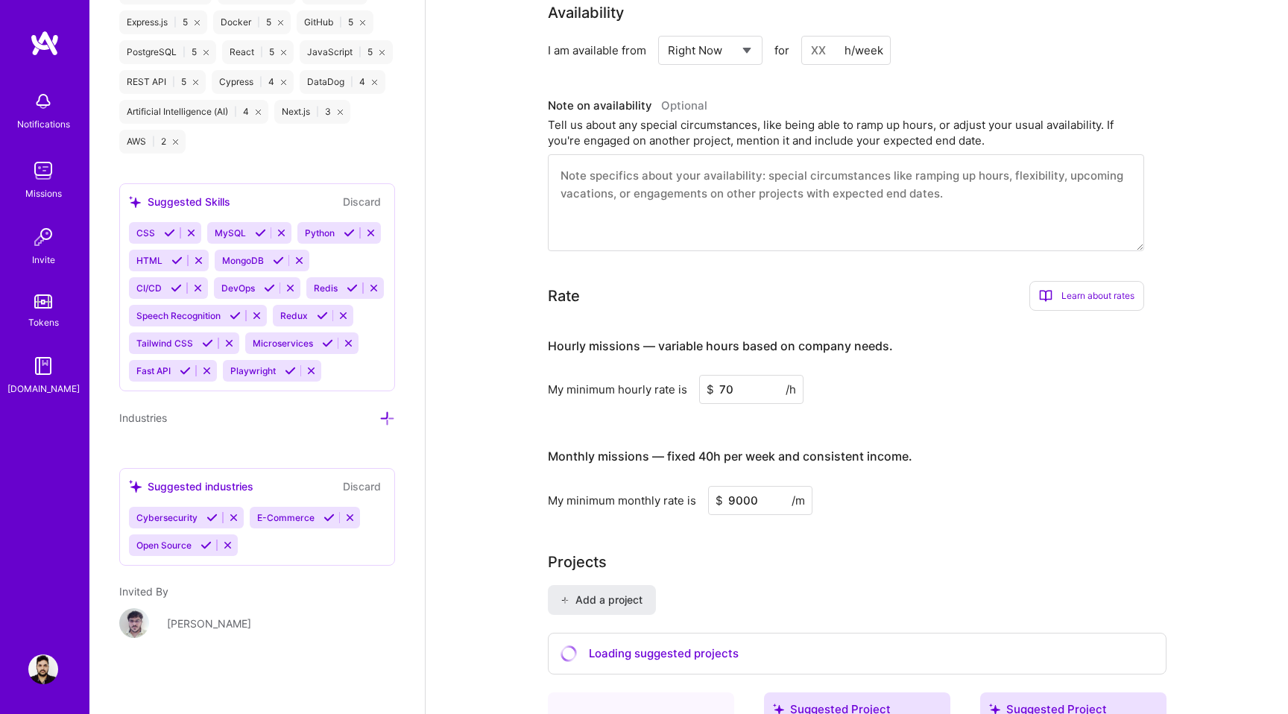
click at [749, 400] on input "70" at bounding box center [751, 389] width 104 height 29
type input "45"
click at [786, 497] on input "9000" at bounding box center [760, 500] width 104 height 29
click at [759, 391] on input "45" at bounding box center [751, 389] width 104 height 29
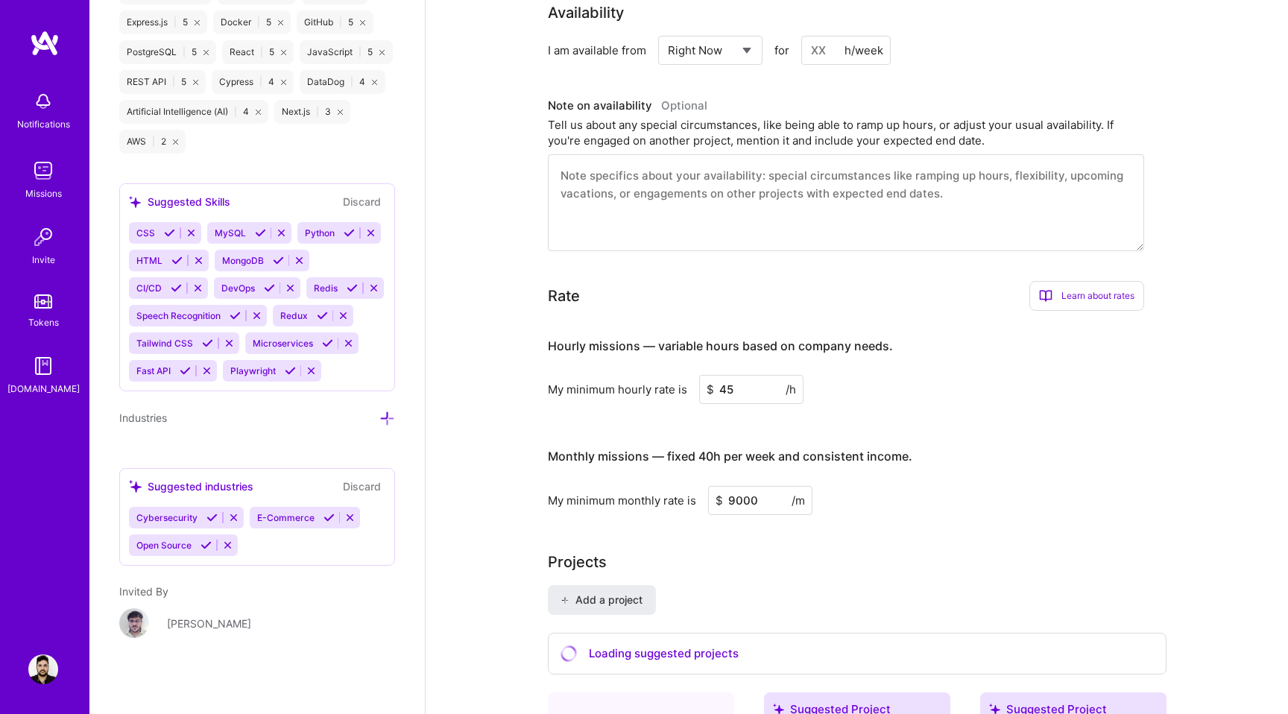
click at [764, 500] on input "9000" at bounding box center [760, 500] width 104 height 29
type input "7200"
click at [755, 502] on input "7200" at bounding box center [760, 500] width 104 height 29
click at [834, 437] on div "Monthly missions — fixed 40h per week and consistent income." at bounding box center [730, 457] width 365 height 46
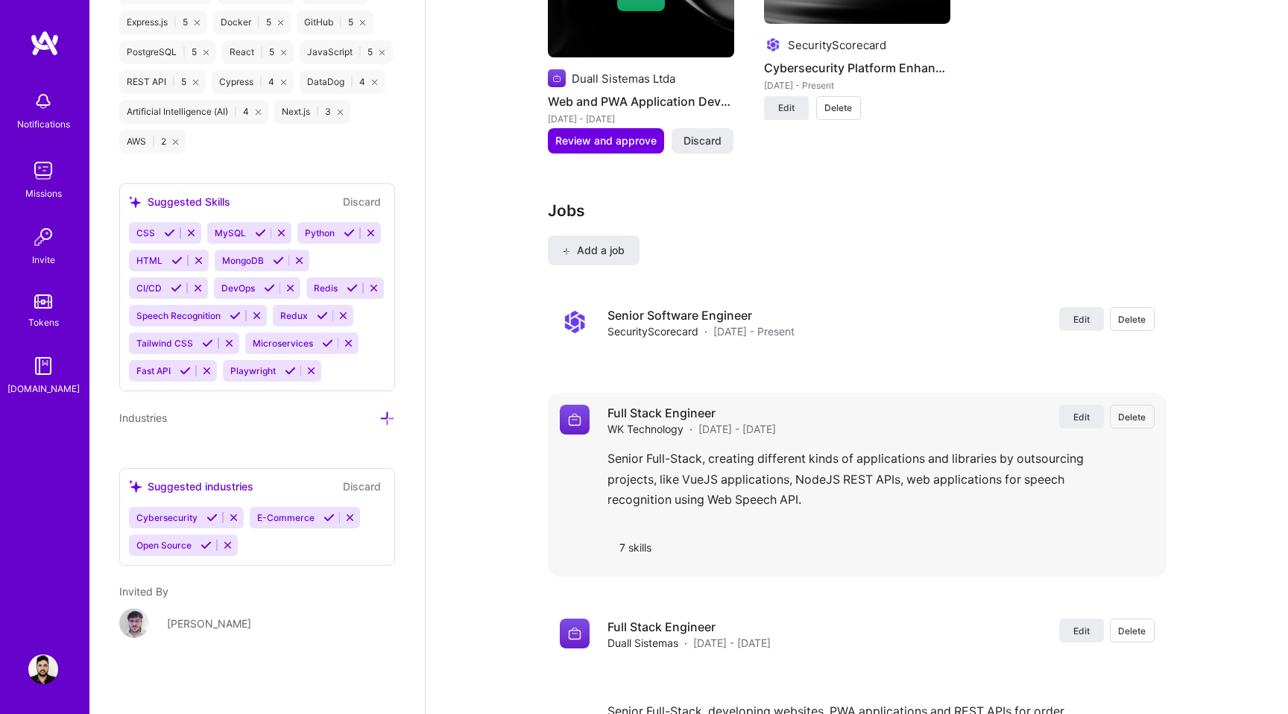
scroll to position [1740, 0]
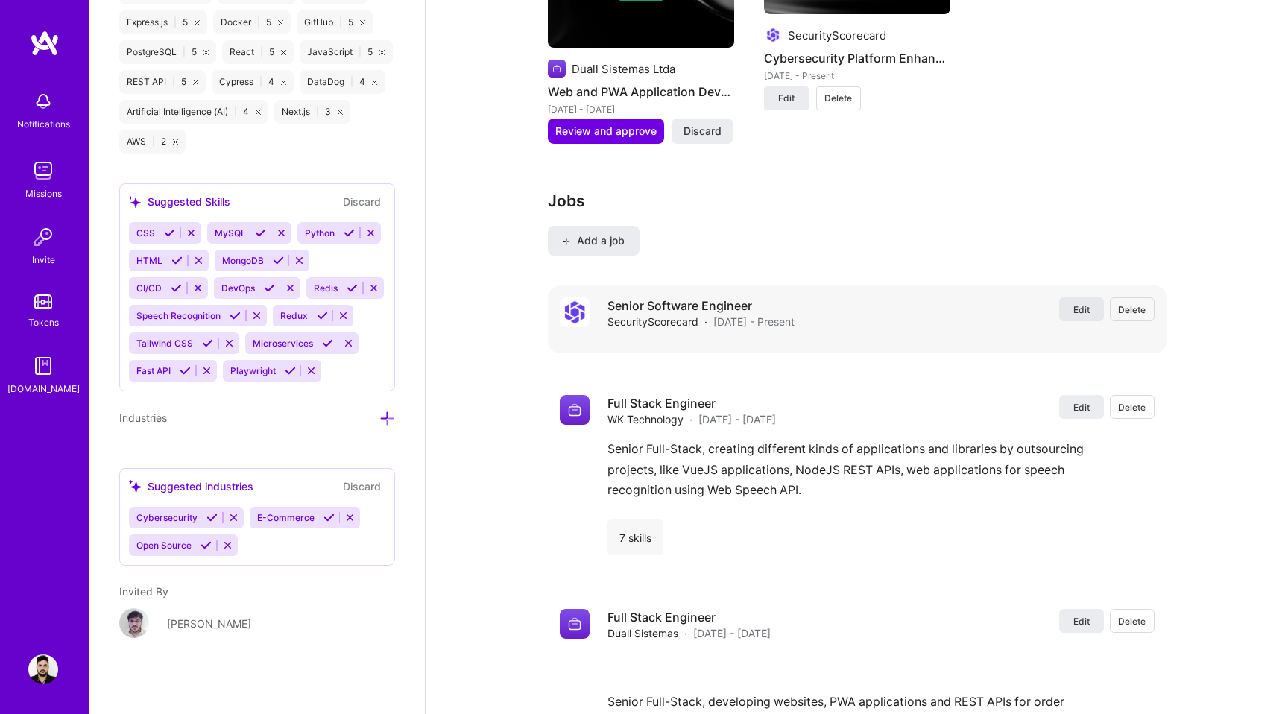
click at [1081, 312] on span "Edit" at bounding box center [1082, 309] width 16 height 13
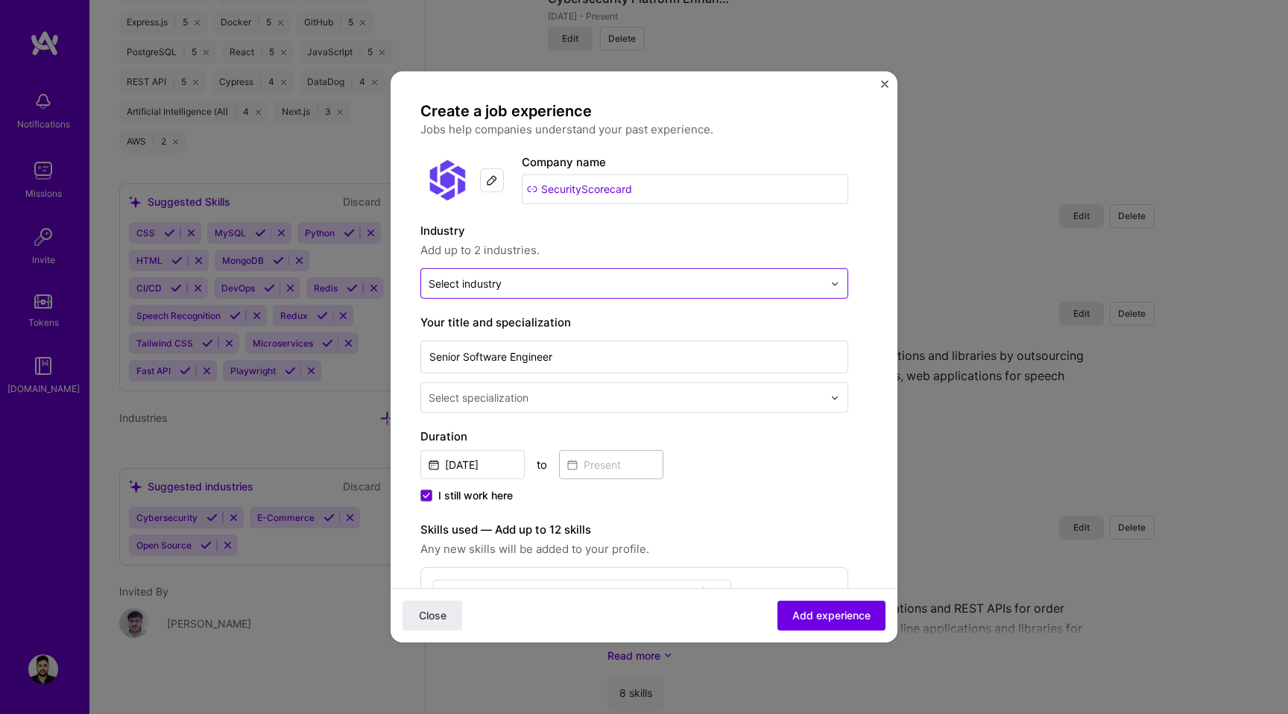
click at [582, 277] on input "text" at bounding box center [626, 284] width 394 height 16
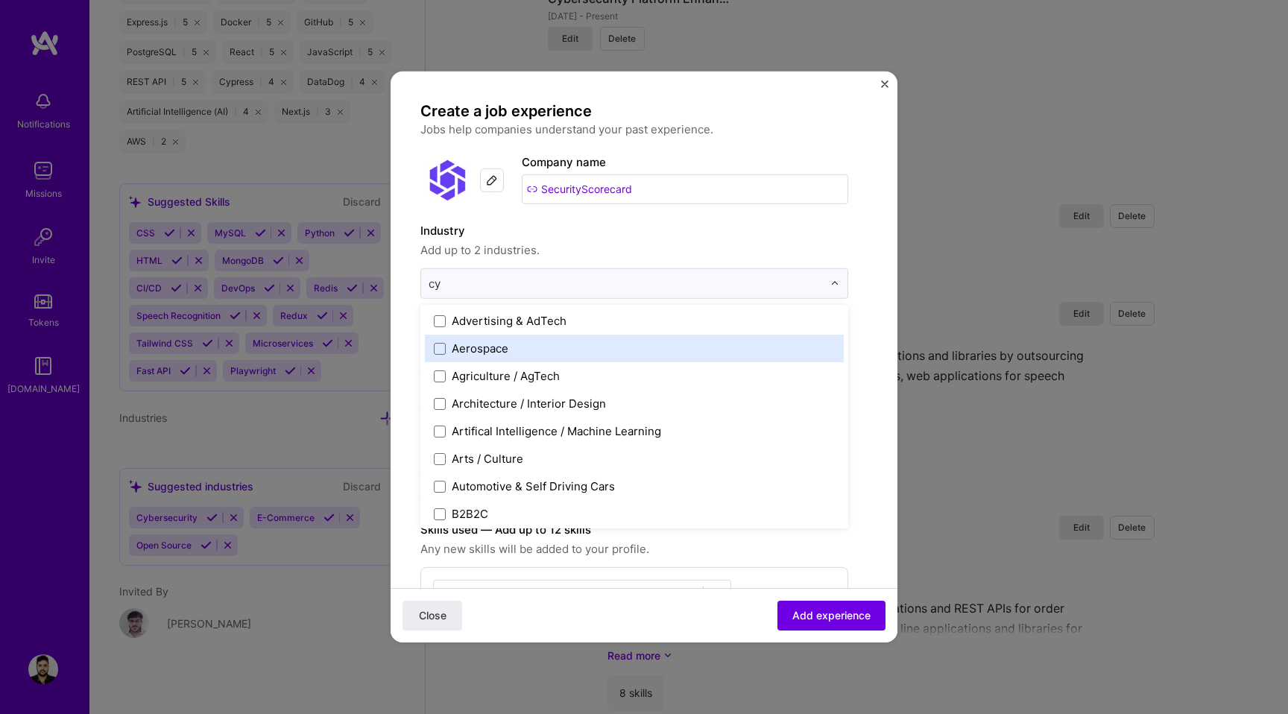
scroll to position [0, 0]
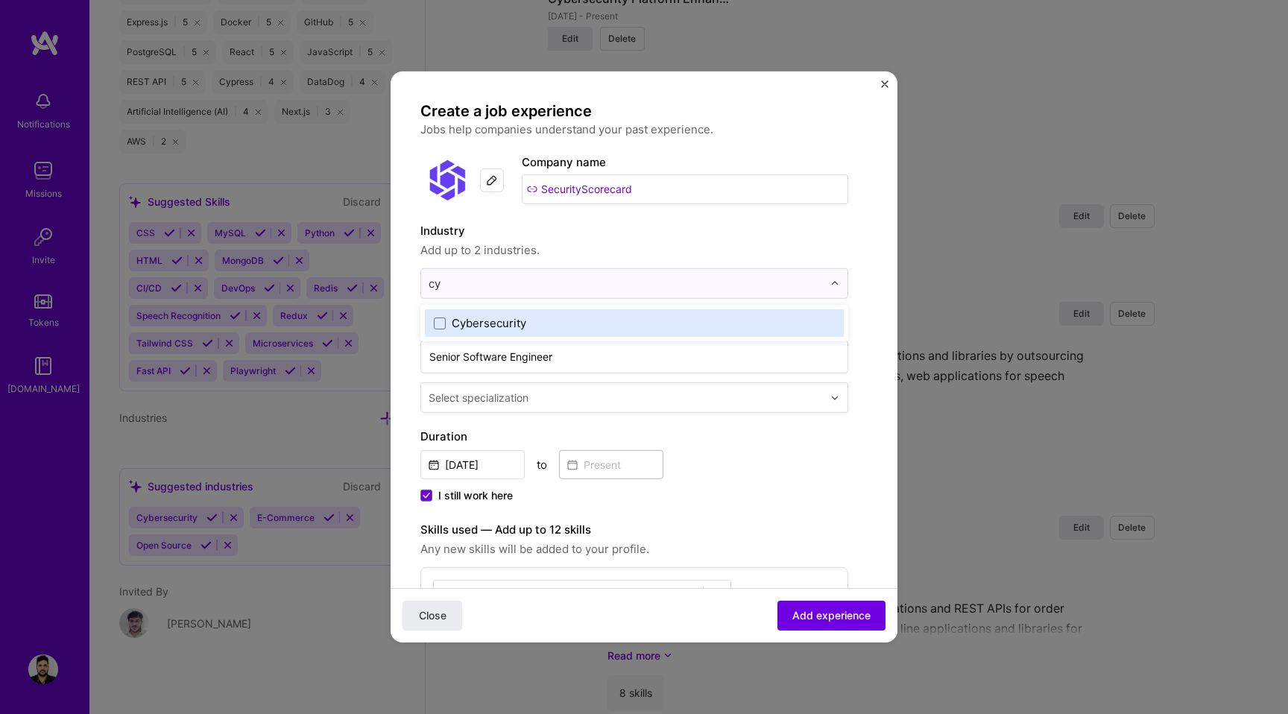
type input "cyb"
click at [532, 328] on label "Cybersecurity" at bounding box center [634, 323] width 401 height 16
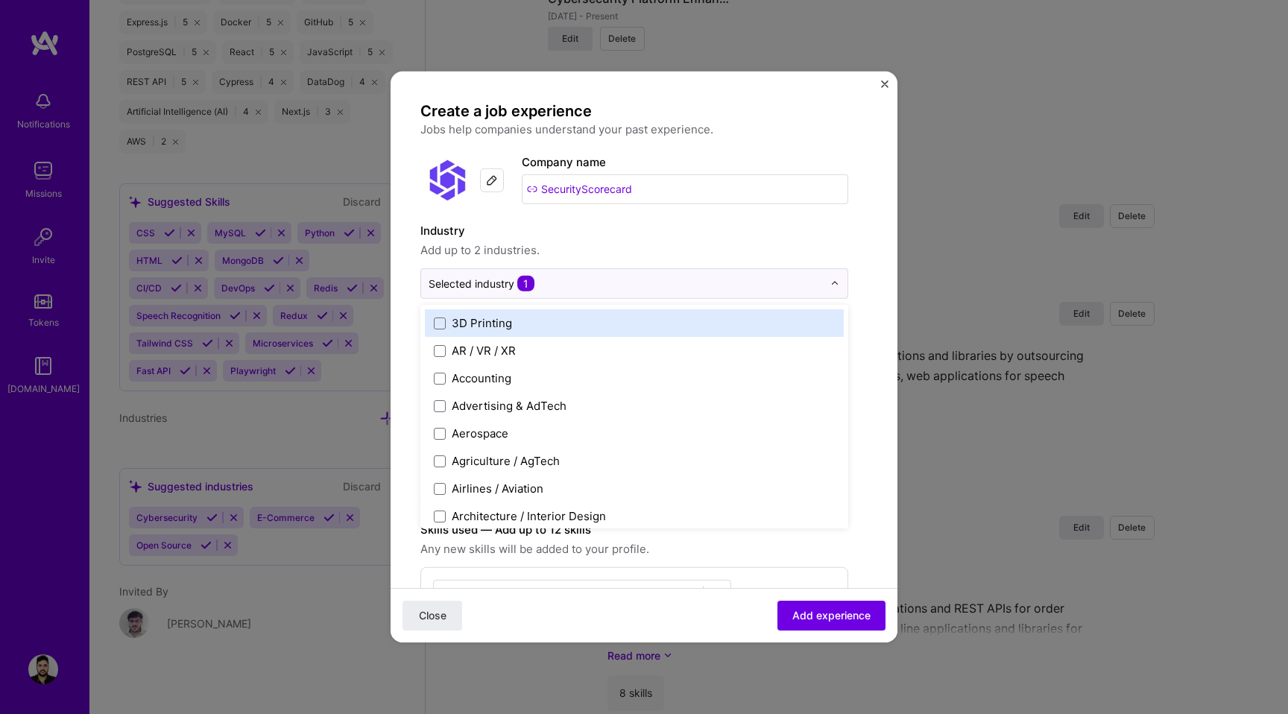
click at [610, 242] on span "Add up to 2 industries." at bounding box center [635, 251] width 428 height 18
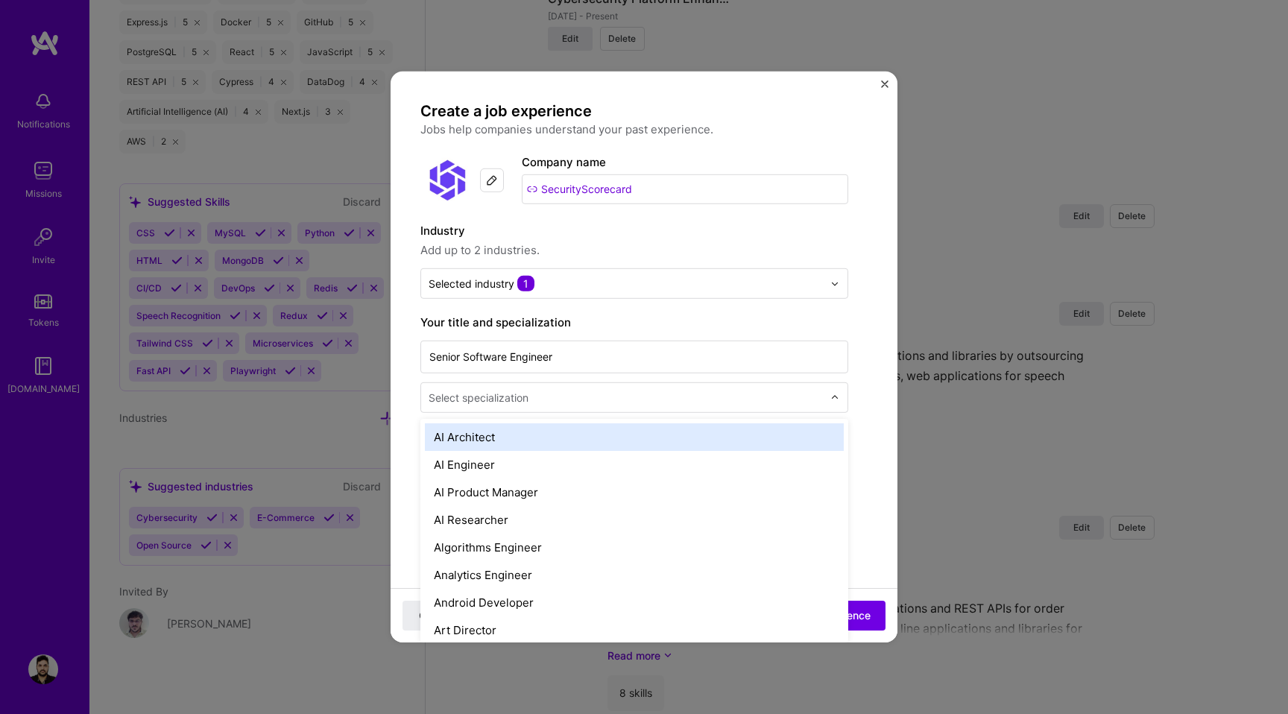
click at [555, 398] on input "text" at bounding box center [627, 398] width 397 height 16
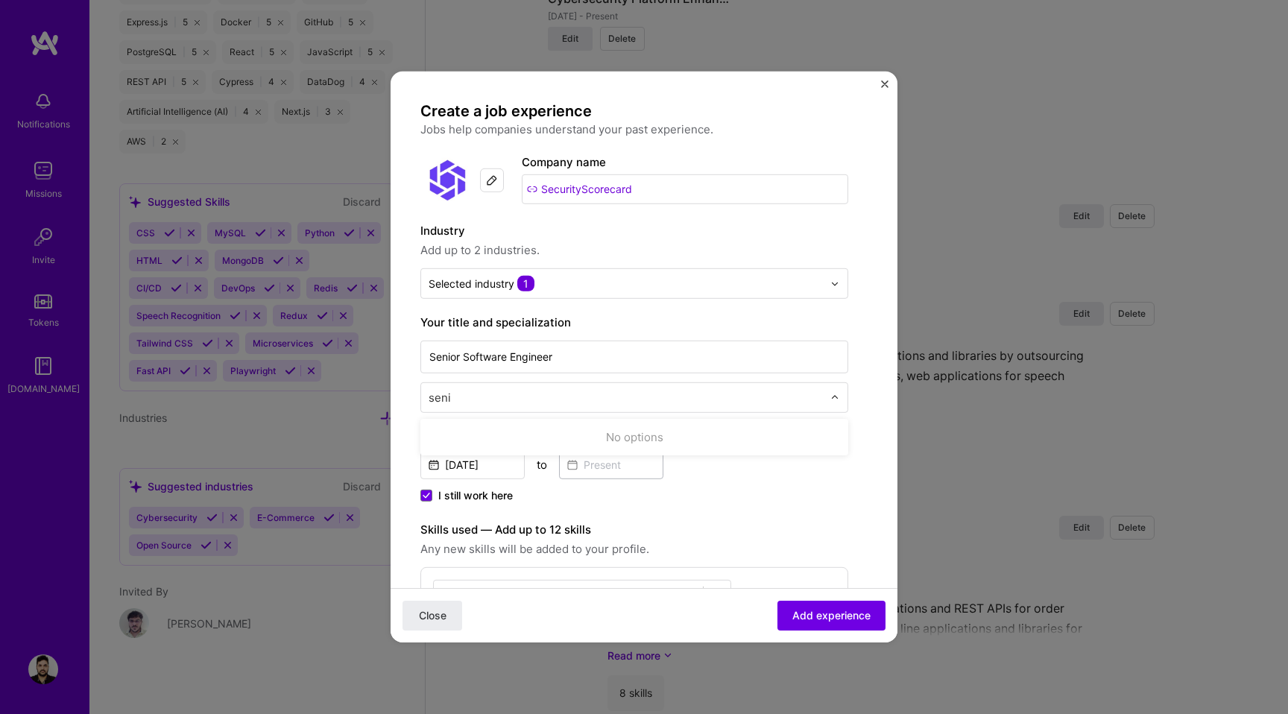
type input "senio"
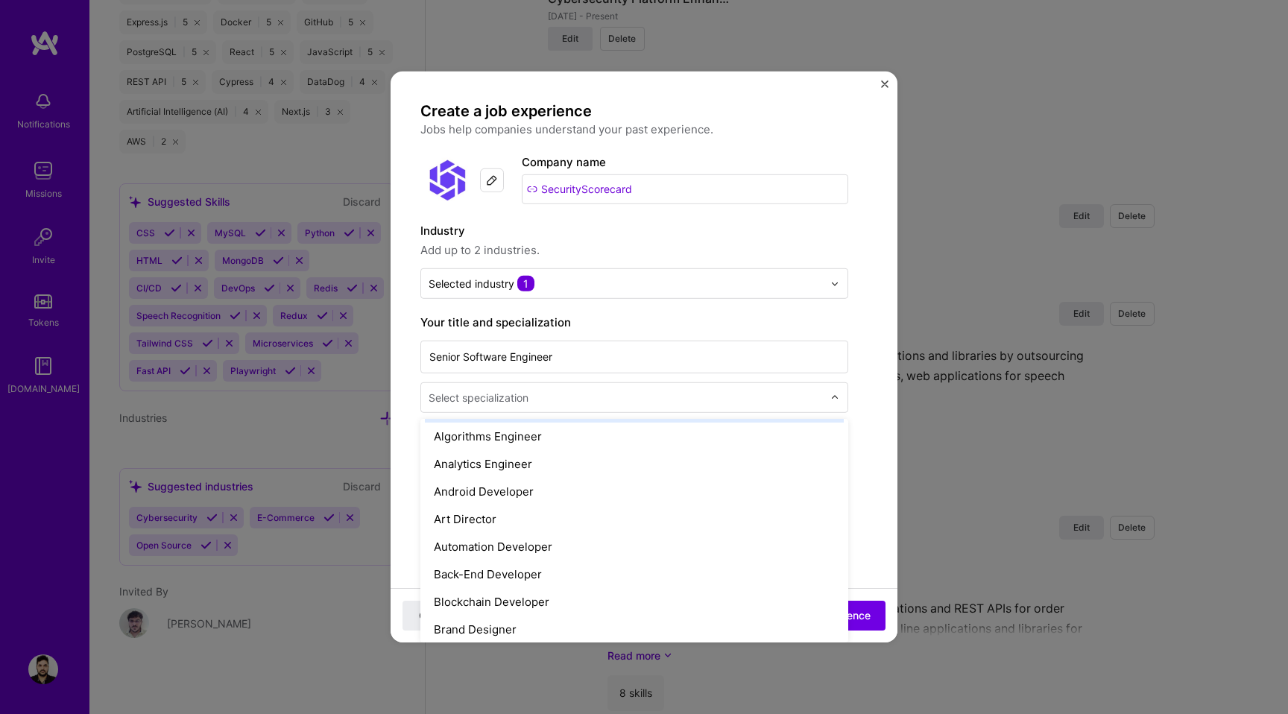
scroll to position [125, 0]
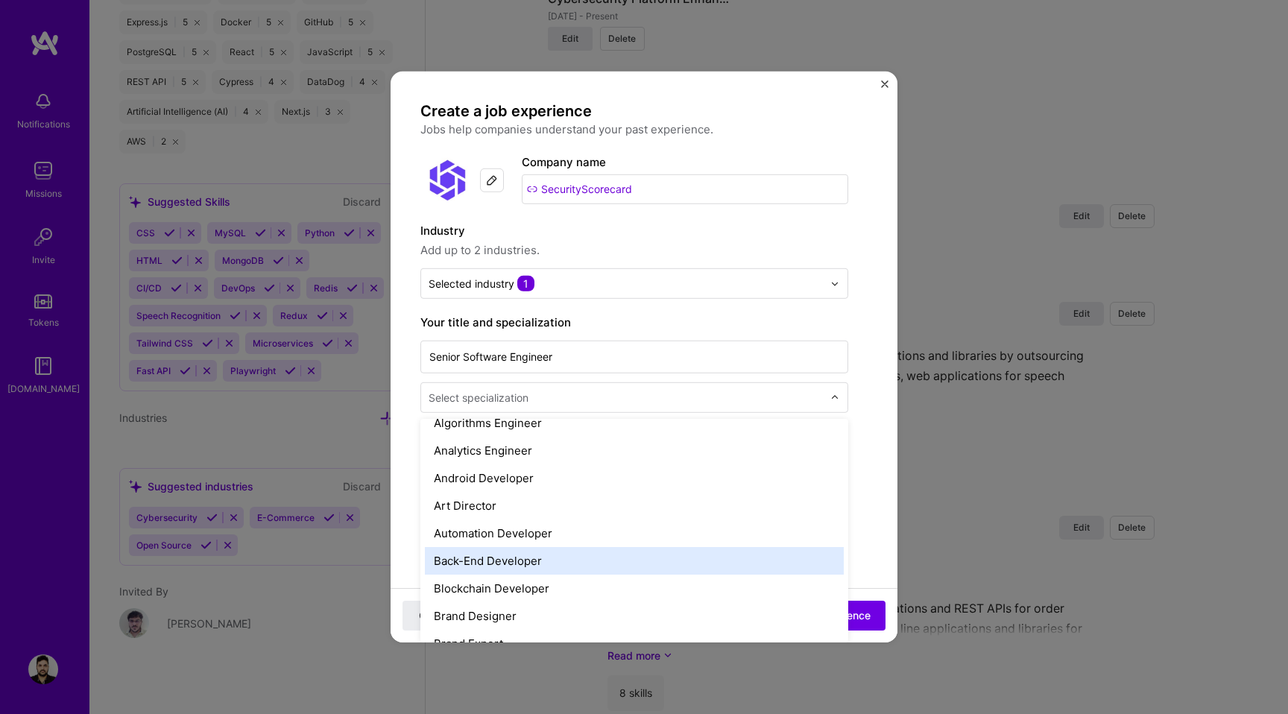
click at [538, 554] on div "Back-End Developer" at bounding box center [634, 561] width 419 height 28
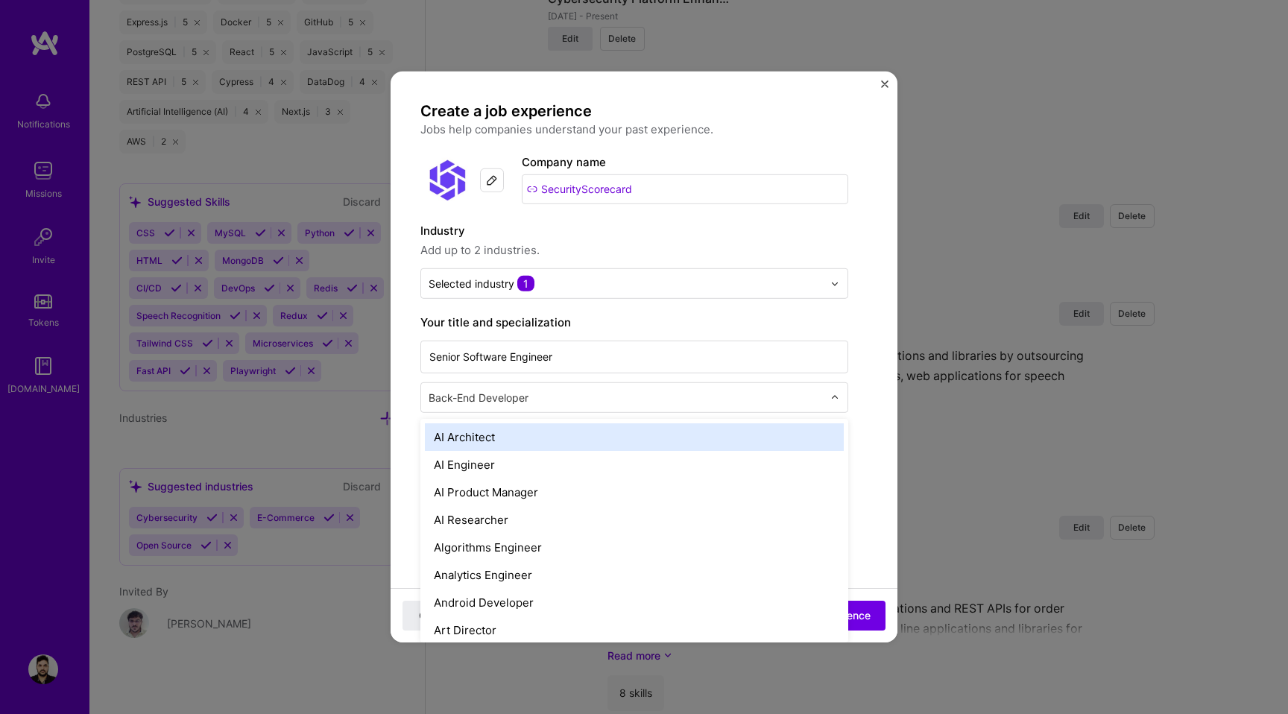
click at [577, 399] on input "text" at bounding box center [627, 398] width 397 height 16
type input "fr"
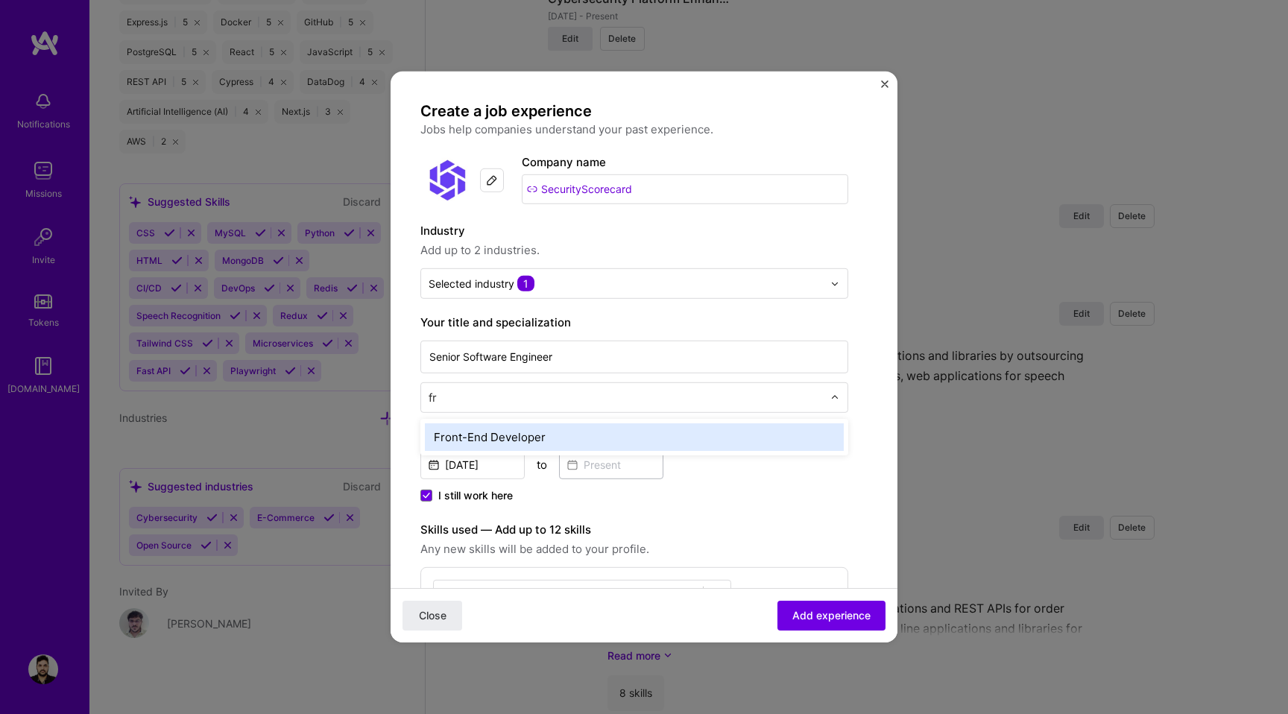
click at [576, 425] on div "Front-End Developer" at bounding box center [634, 438] width 419 height 28
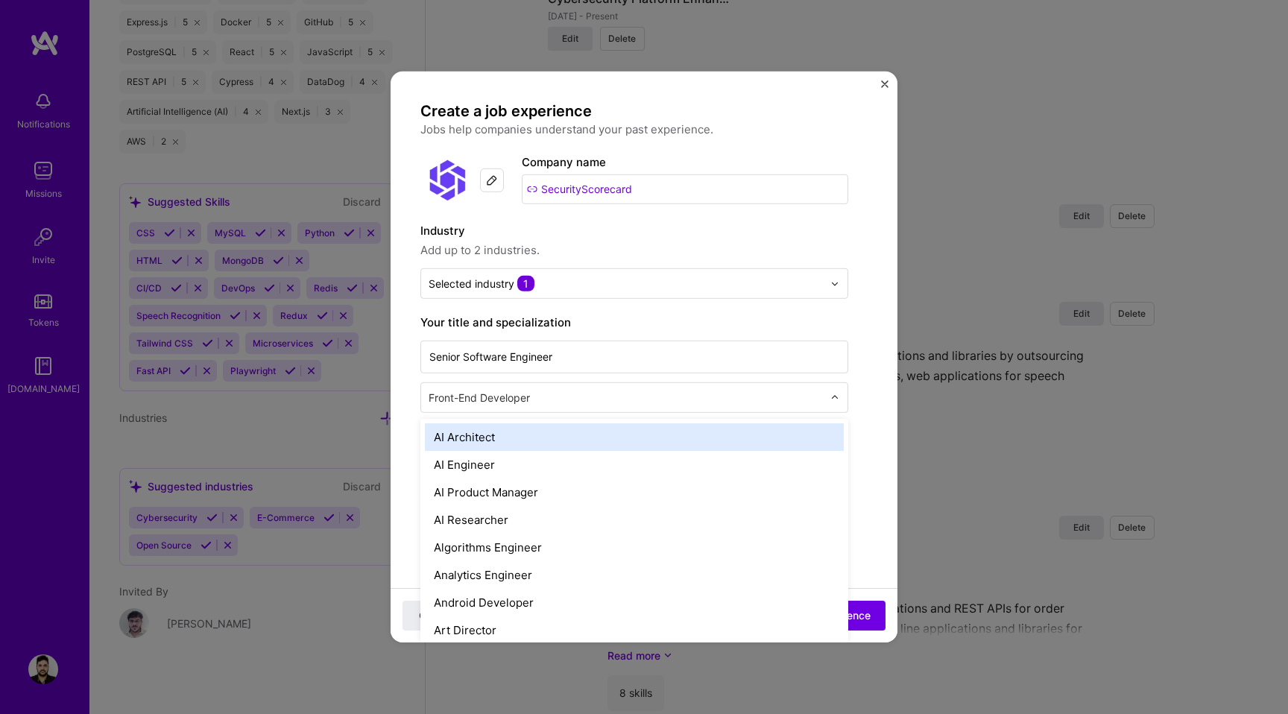
click at [663, 397] on input "text" at bounding box center [627, 398] width 397 height 16
click at [649, 378] on div "Senior Software Engineer option Front-End Developer, selected. option AI Archit…" at bounding box center [635, 375] width 428 height 75
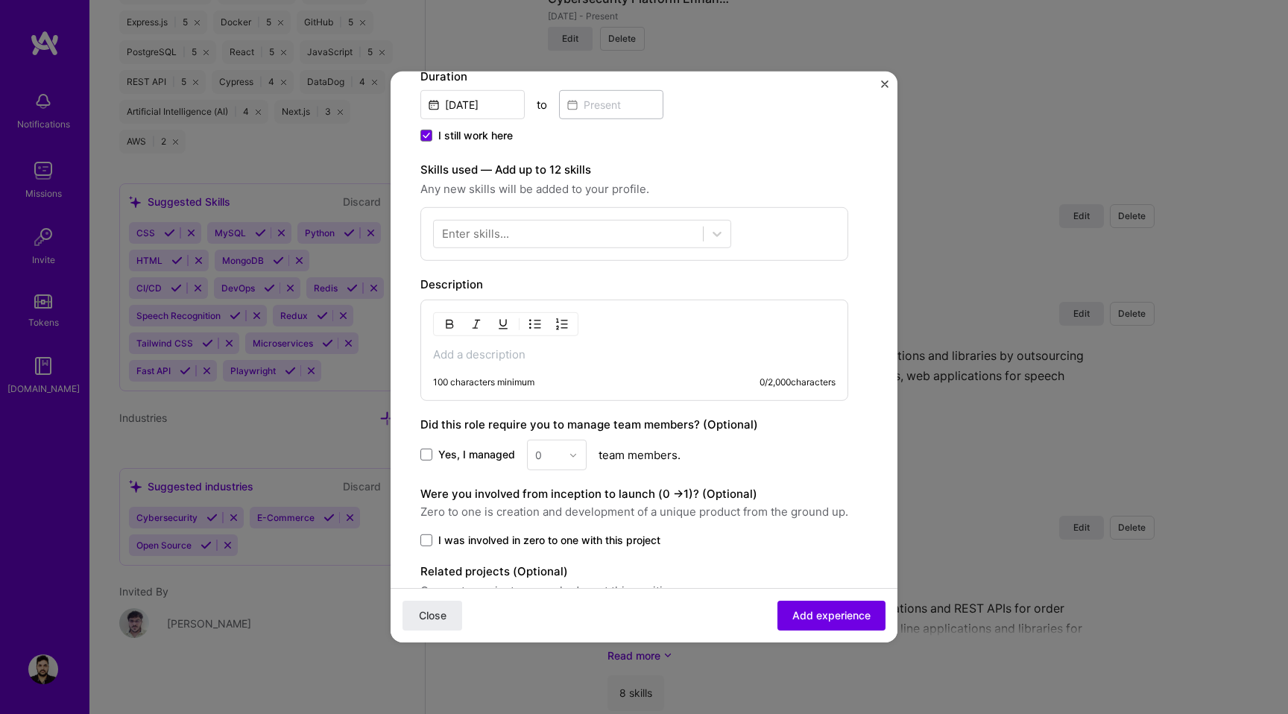
scroll to position [326, 0]
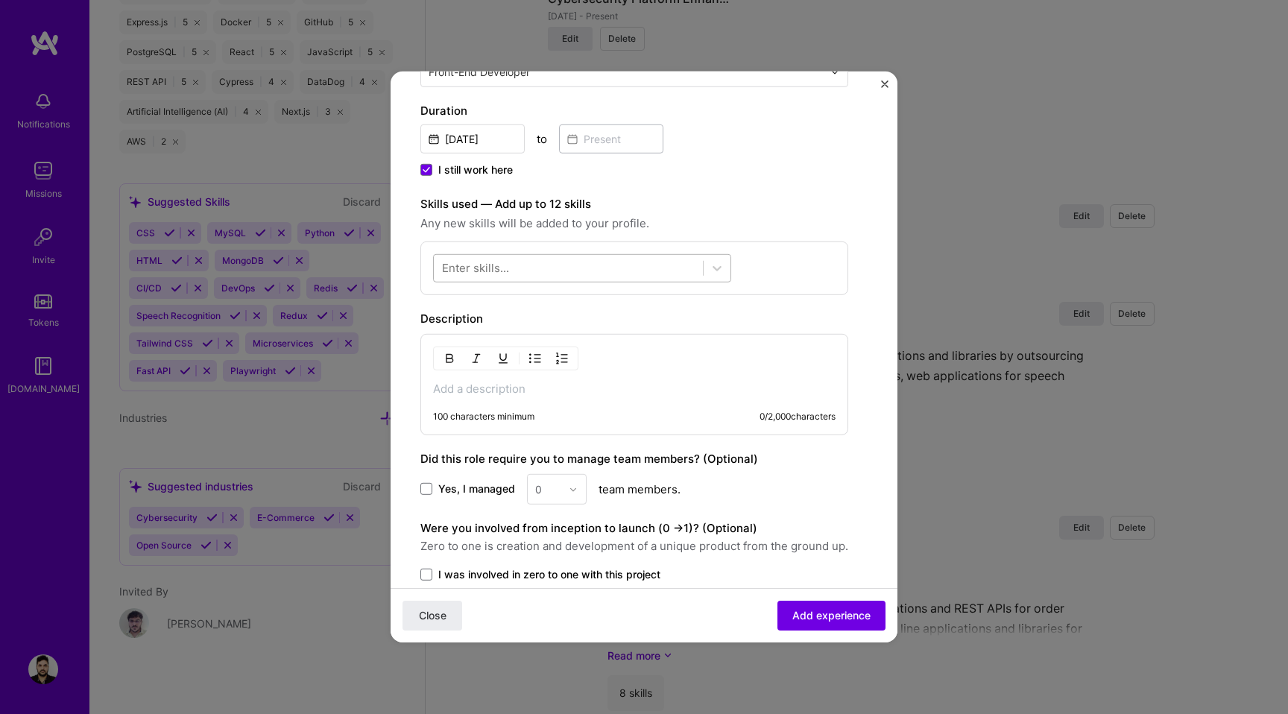
click at [514, 261] on div at bounding box center [568, 268] width 269 height 25
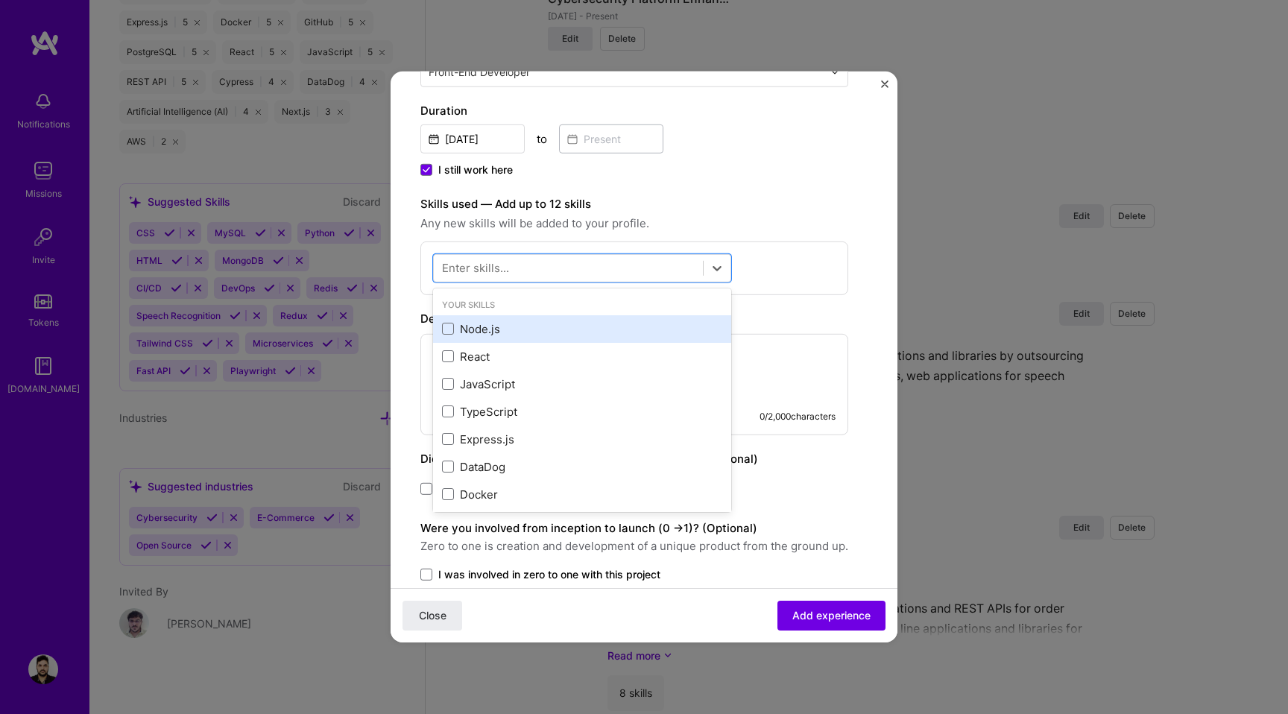
click at [479, 326] on div "Node.js" at bounding box center [582, 329] width 280 height 16
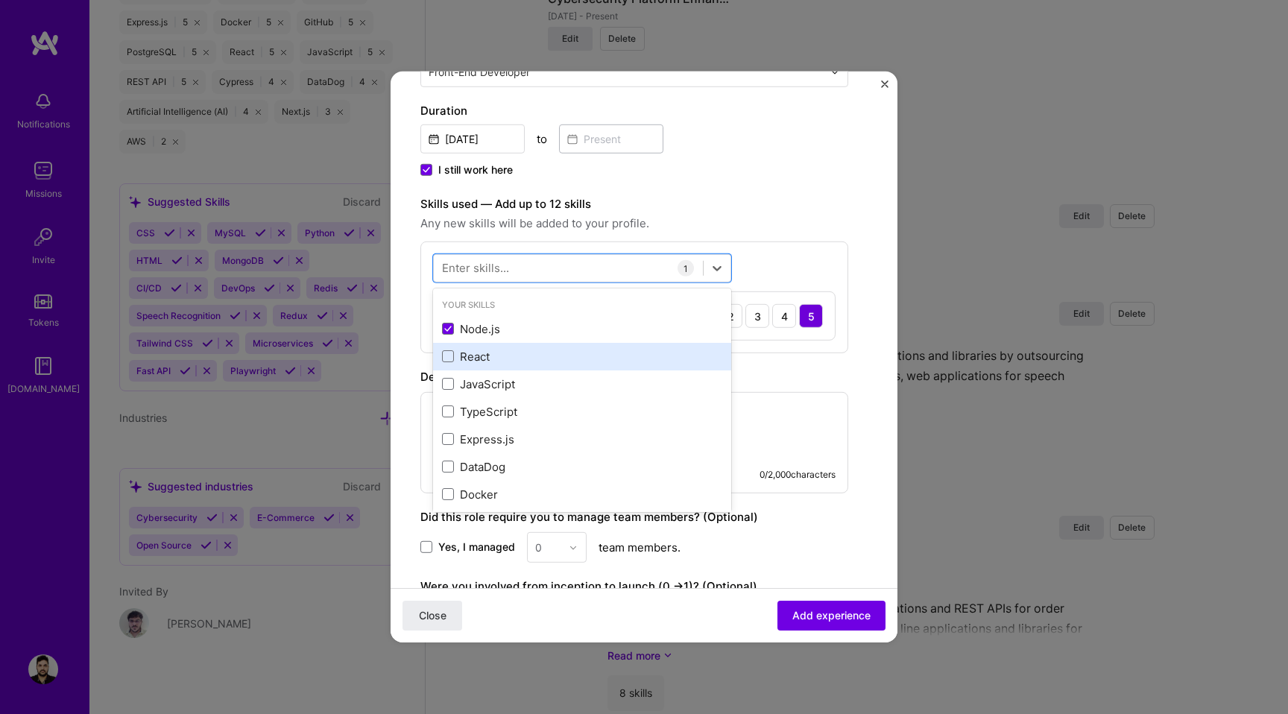
click at [484, 353] on div "React" at bounding box center [582, 357] width 280 height 16
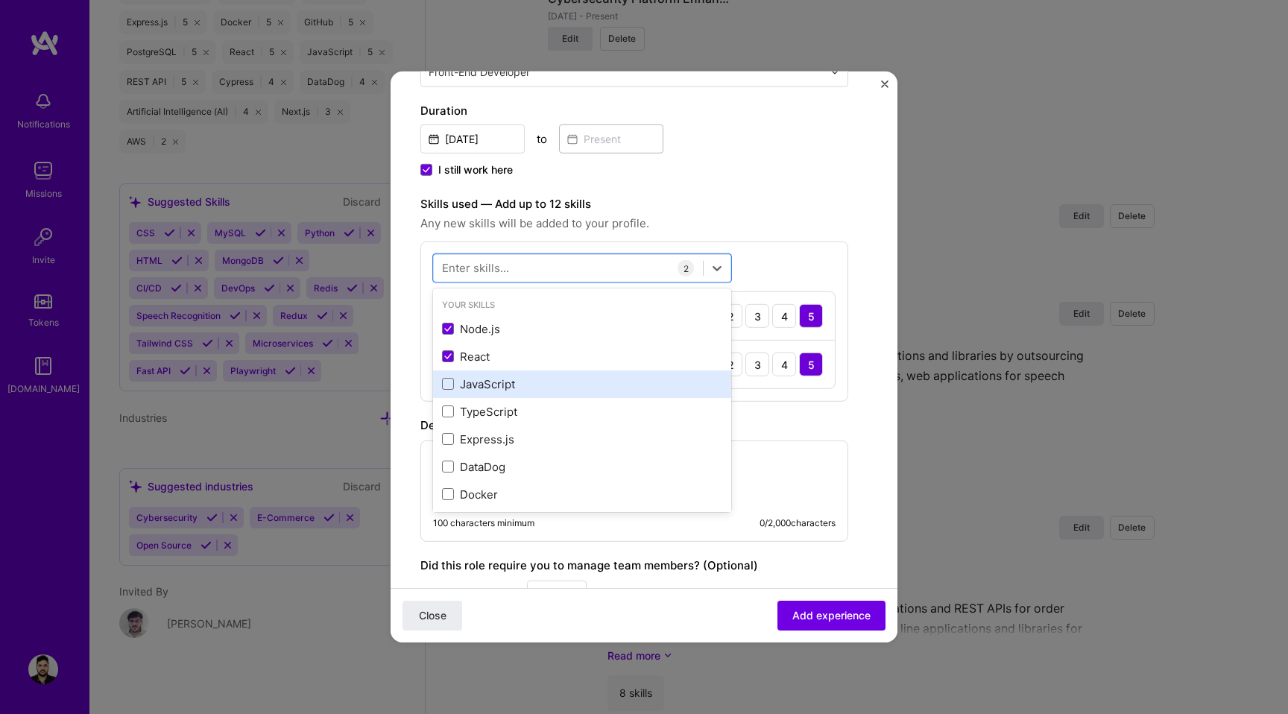
click at [501, 388] on div "JavaScript" at bounding box center [582, 385] width 280 height 16
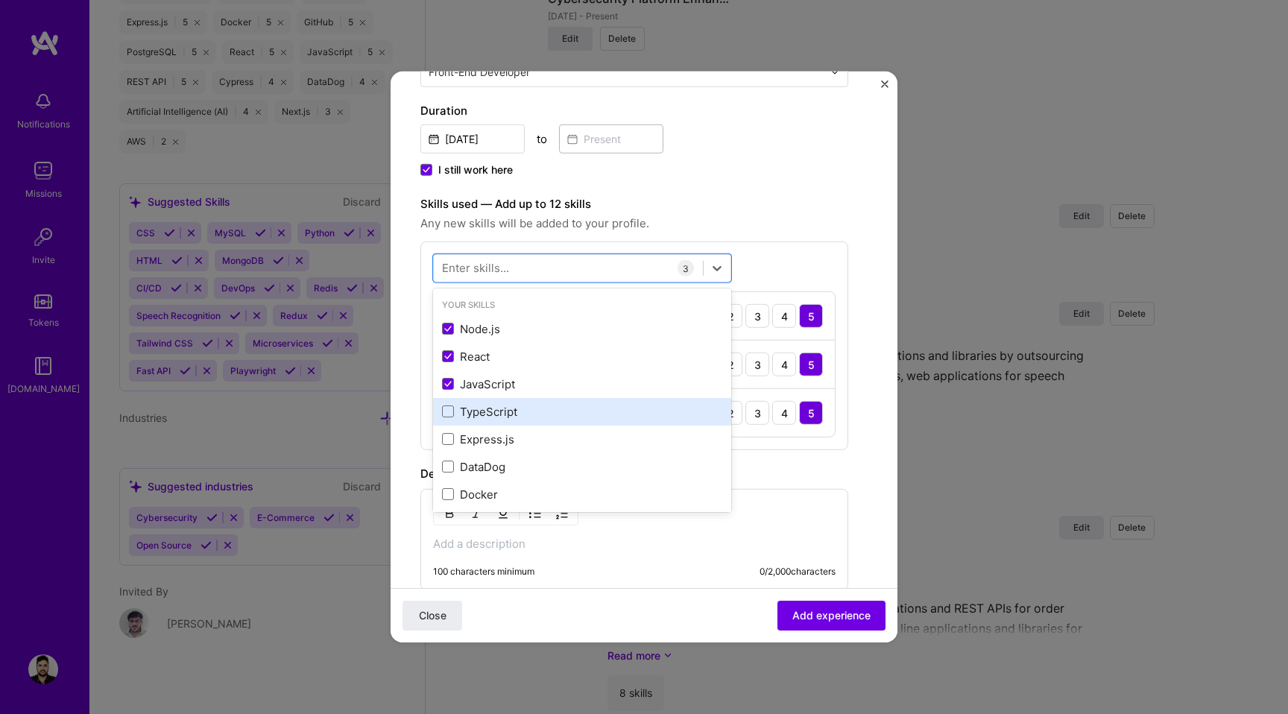
click at [494, 410] on div "TypeScript" at bounding box center [582, 412] width 280 height 16
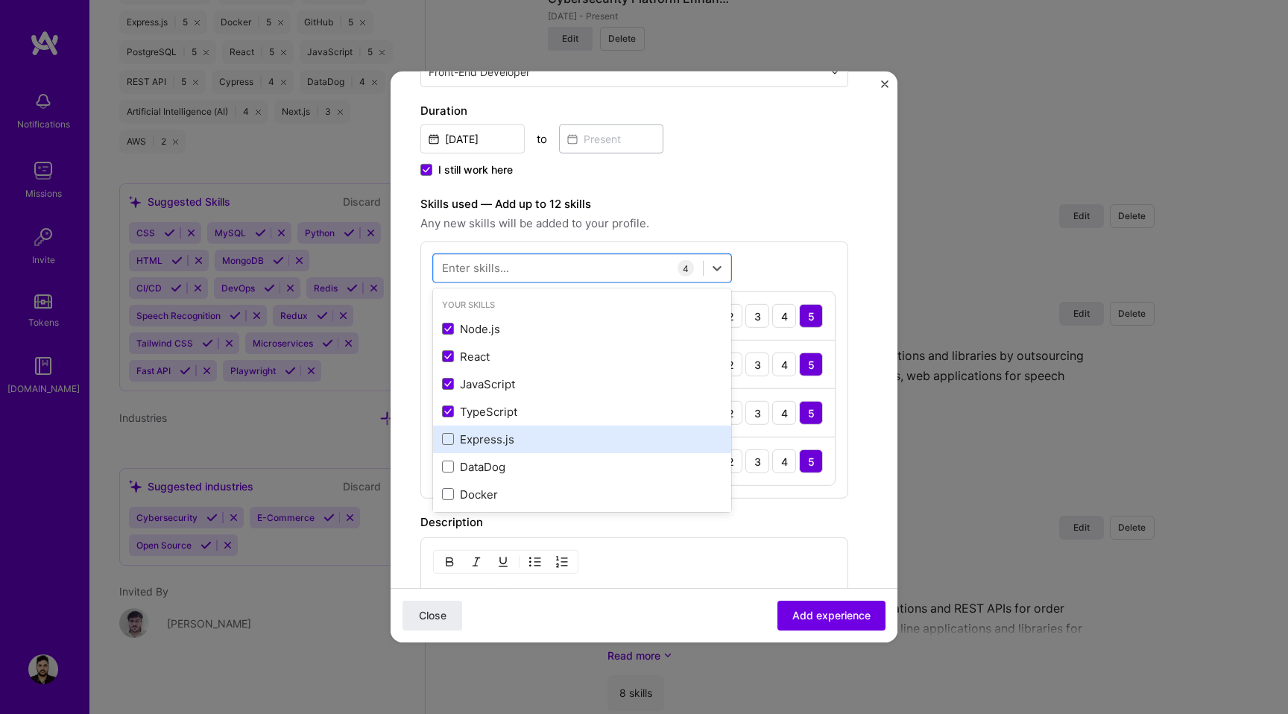
click at [504, 439] on div "Express.js" at bounding box center [582, 440] width 280 height 16
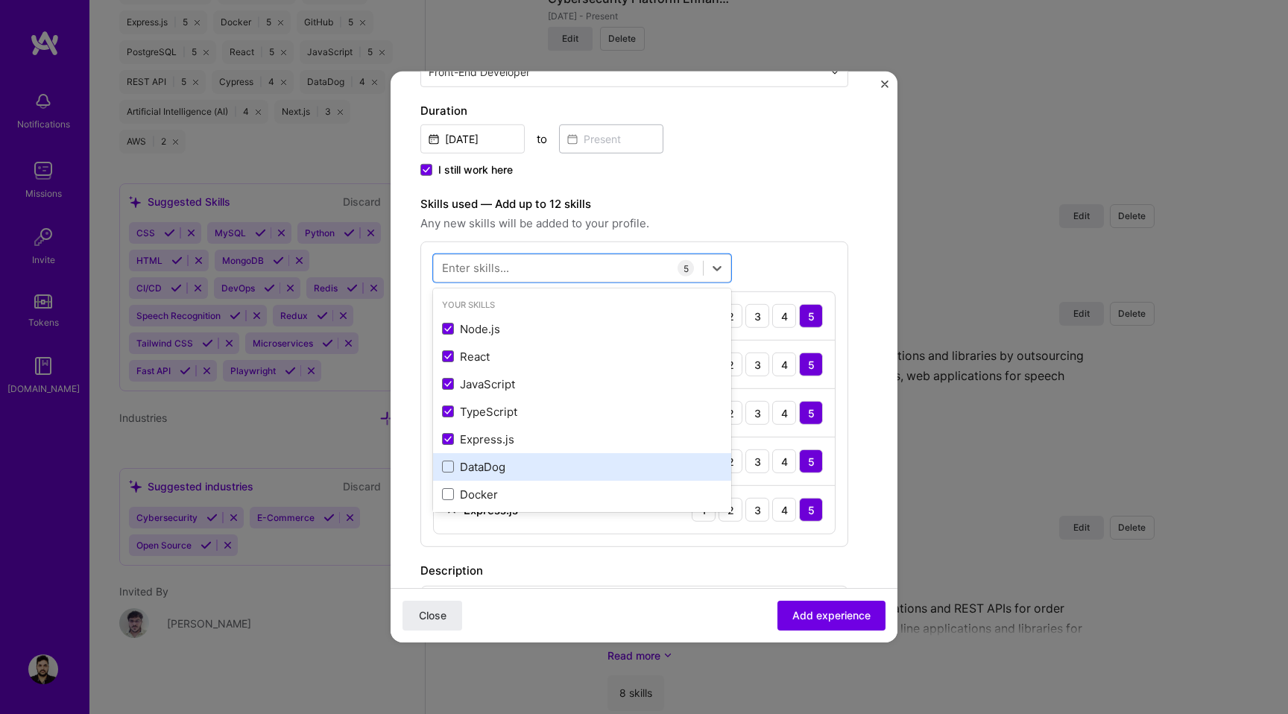
click at [500, 464] on div "DataDog" at bounding box center [582, 467] width 280 height 16
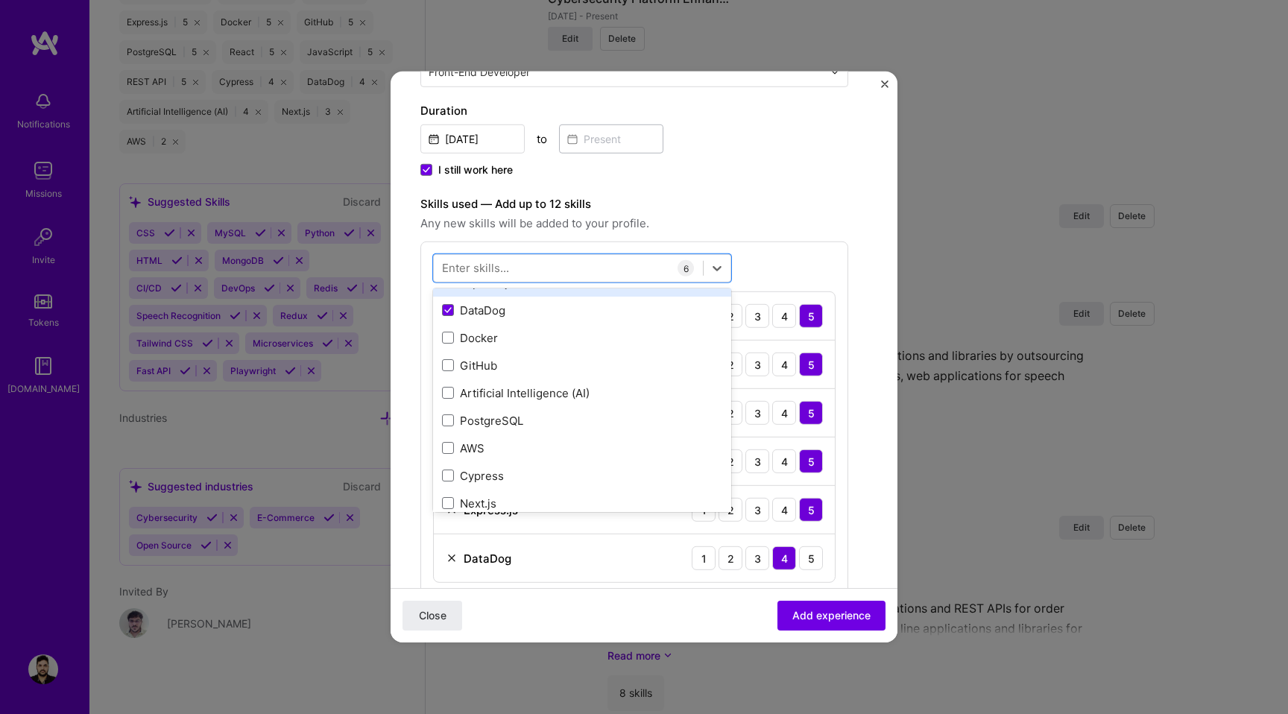
scroll to position [163, 0]
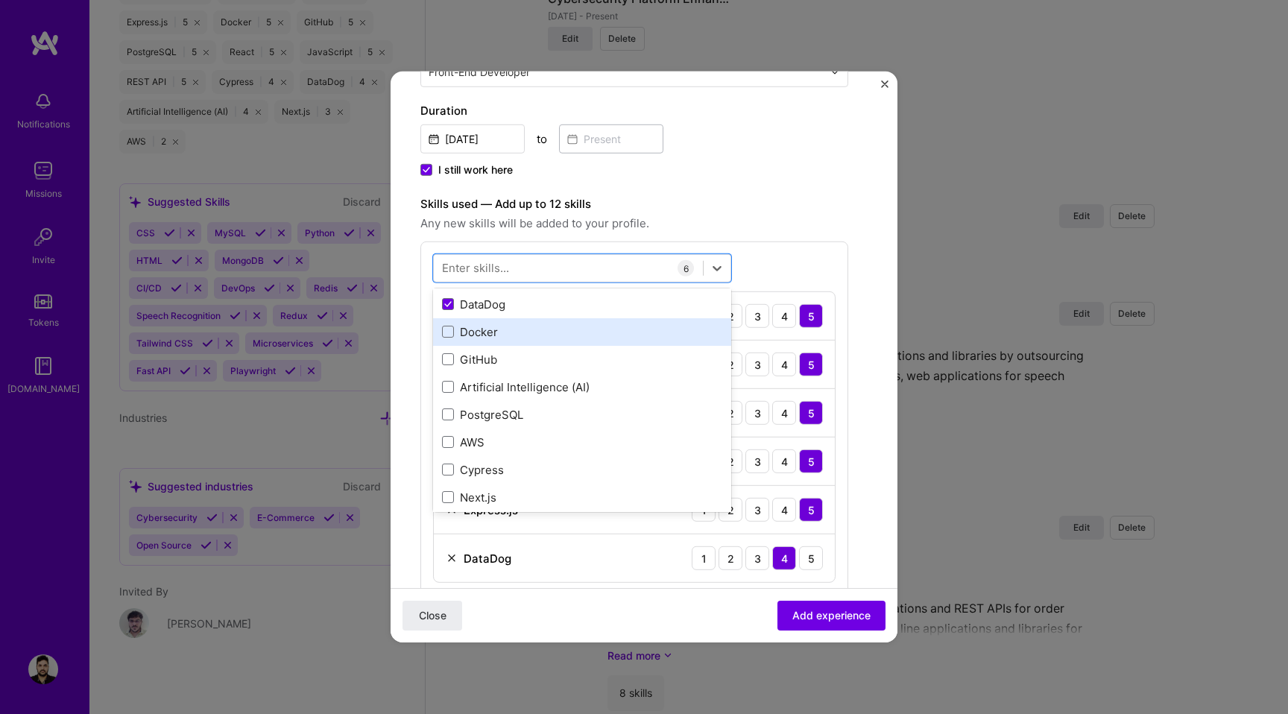
click at [517, 338] on div "Docker" at bounding box center [582, 332] width 280 height 16
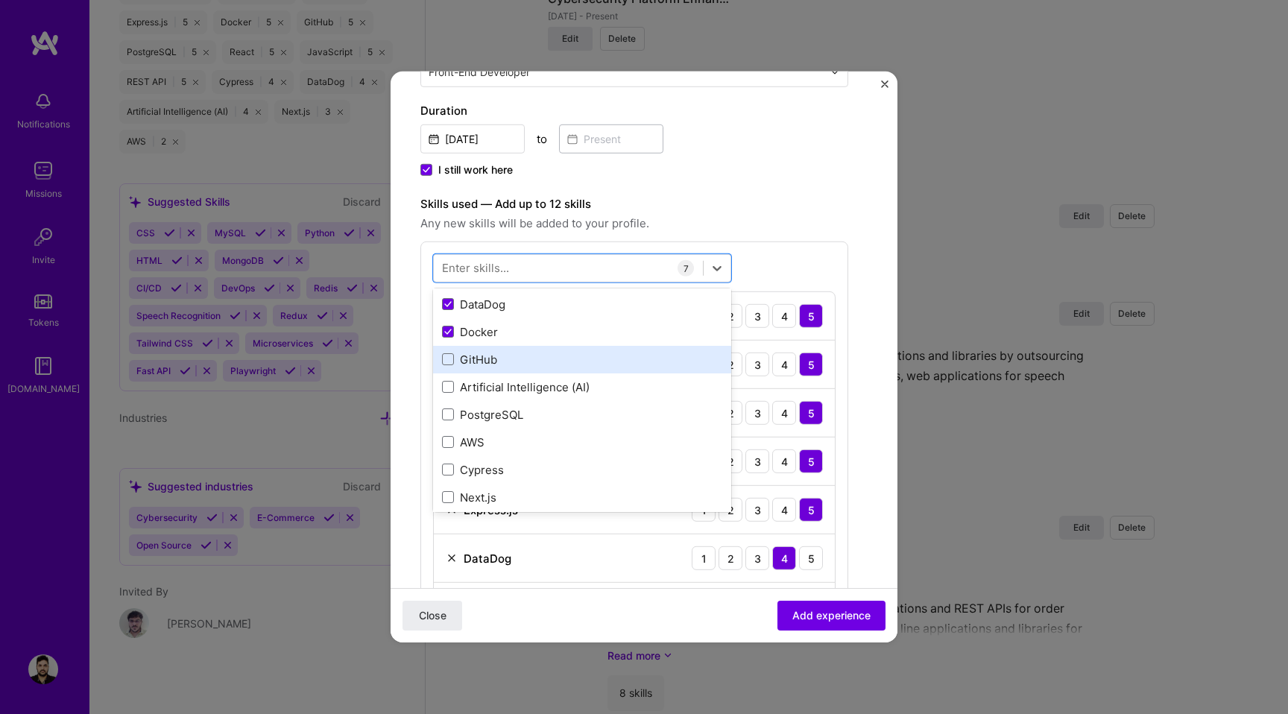
click at [514, 361] on div "GitHub" at bounding box center [582, 360] width 280 height 16
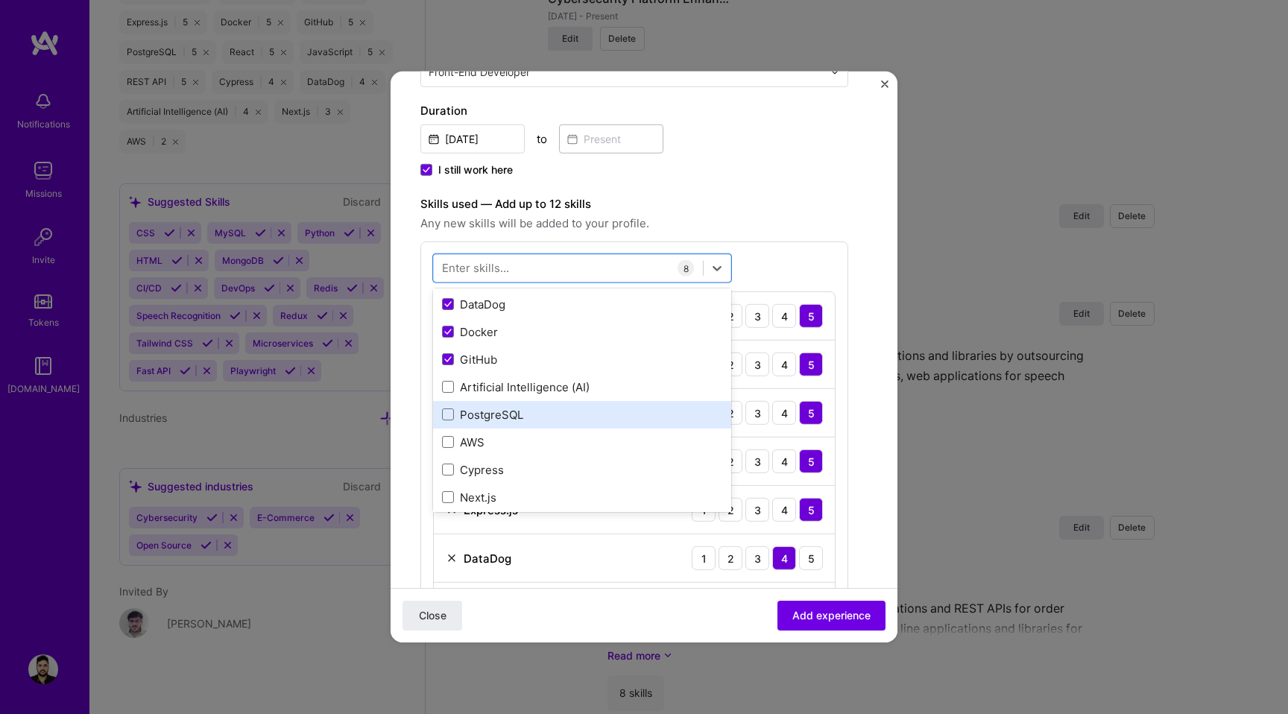
click at [514, 414] on div "PostgreSQL" at bounding box center [582, 415] width 280 height 16
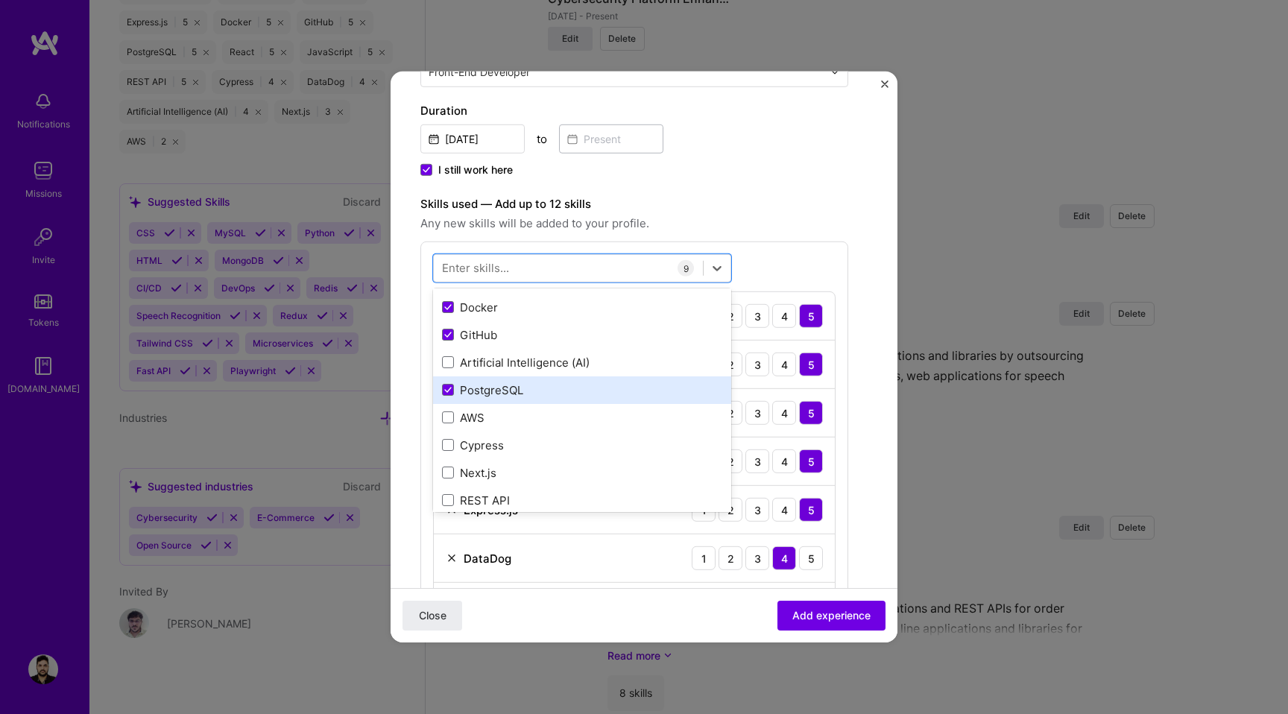
scroll to position [203, 0]
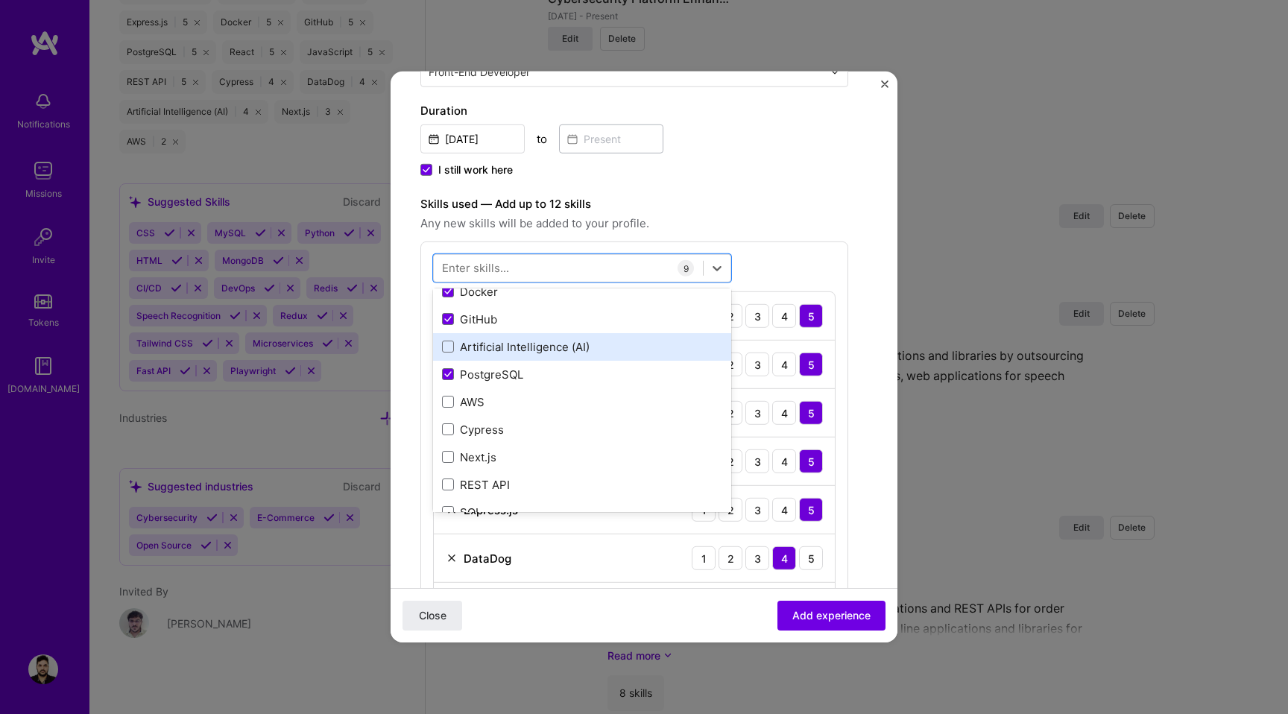
click at [561, 350] on div "Artificial Intelligence (AI)" at bounding box center [582, 347] width 280 height 16
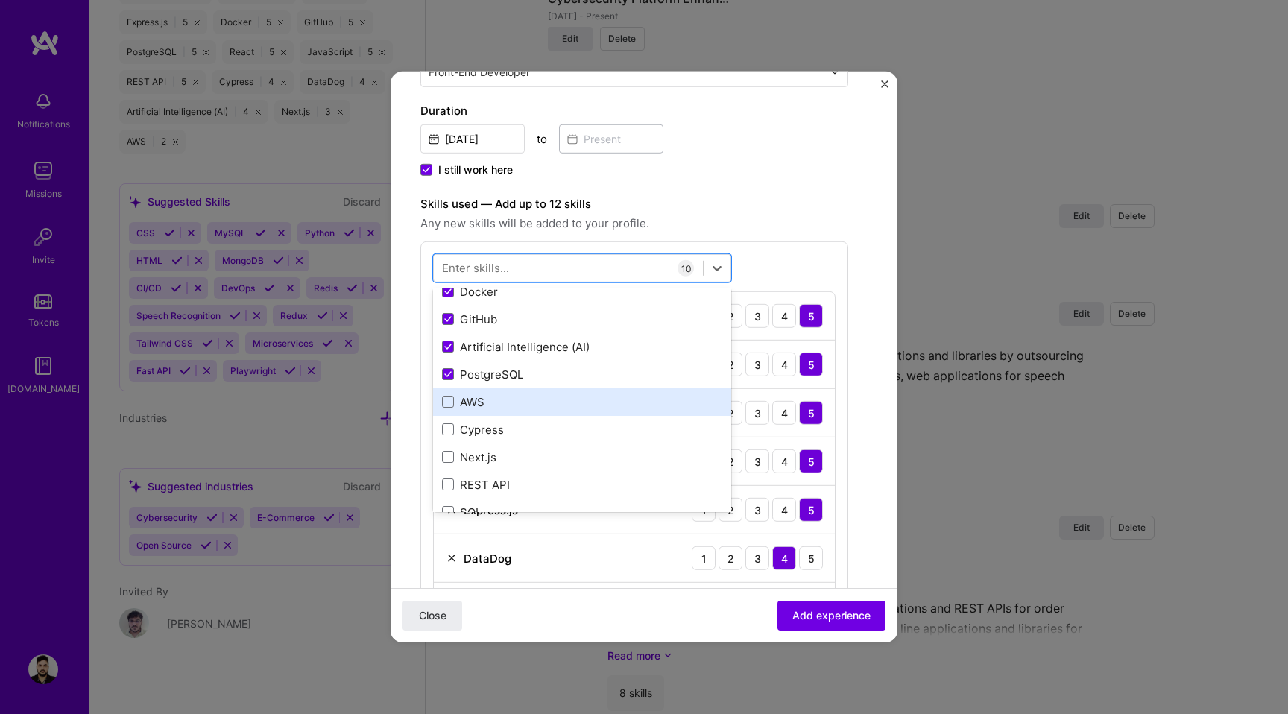
click at [525, 404] on div "AWS" at bounding box center [582, 402] width 280 height 16
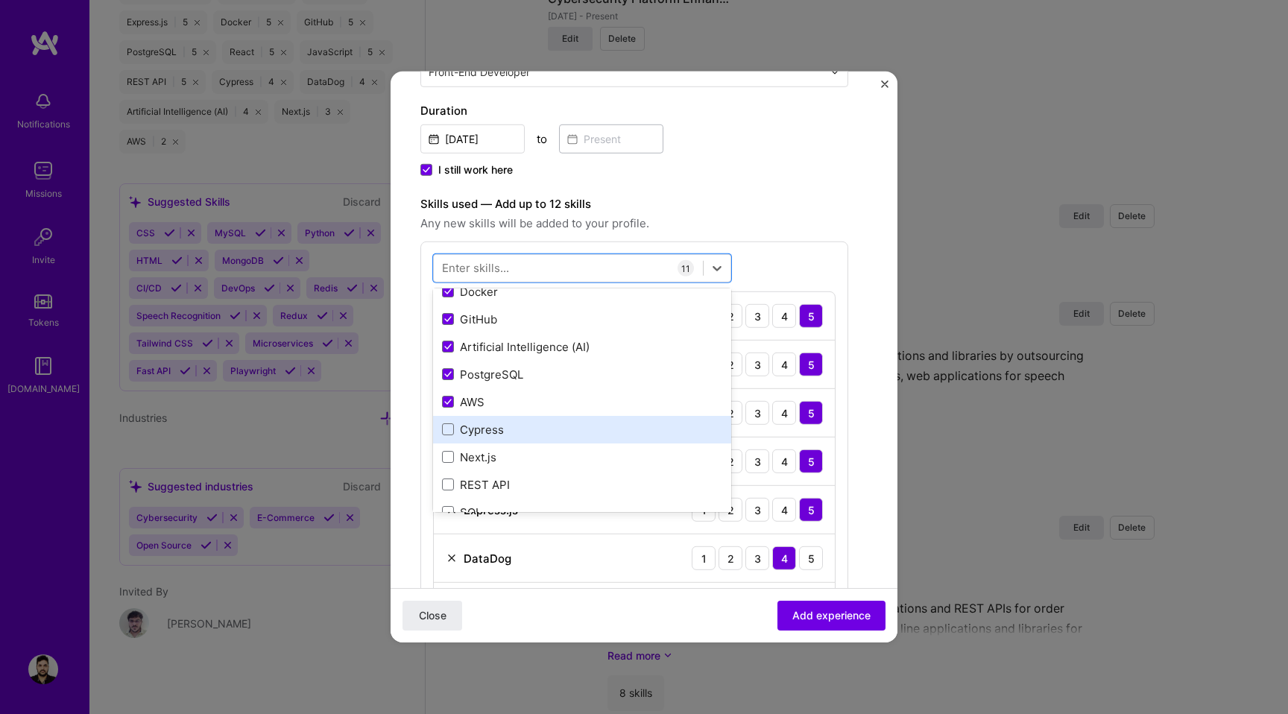
click at [518, 433] on div "Cypress" at bounding box center [582, 430] width 280 height 16
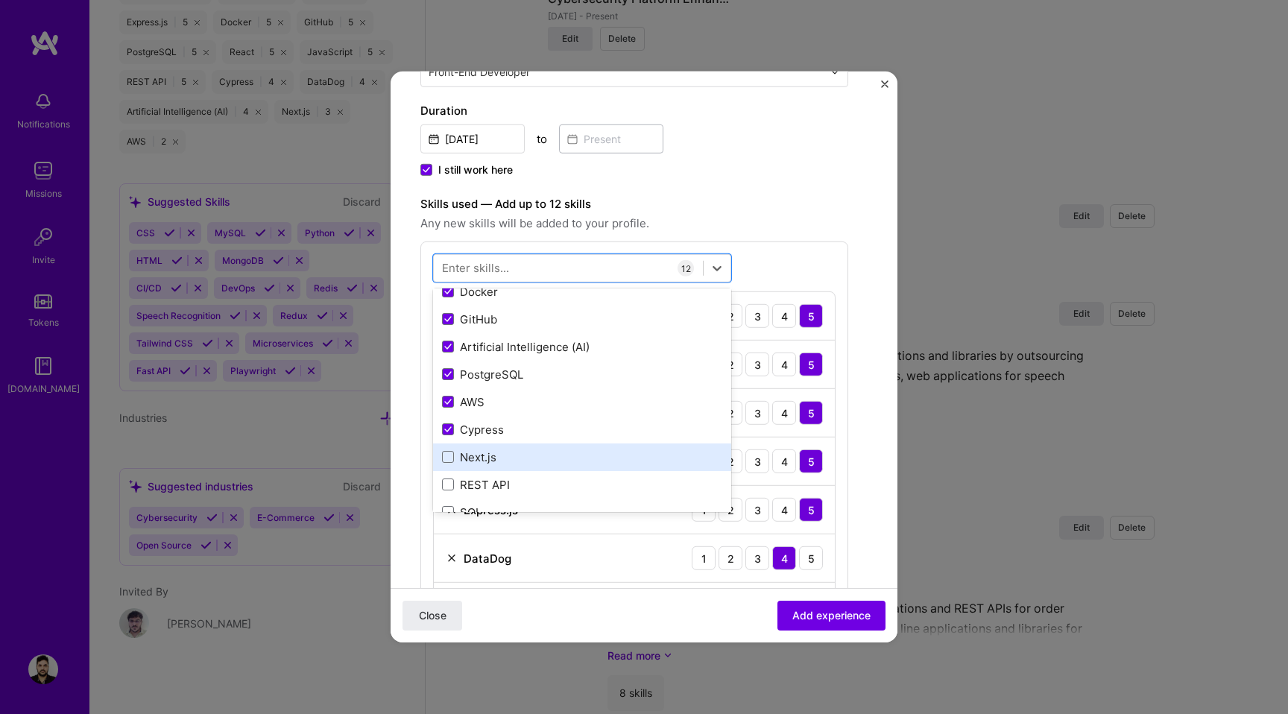
click at [511, 460] on div "Next.js" at bounding box center [582, 458] width 280 height 16
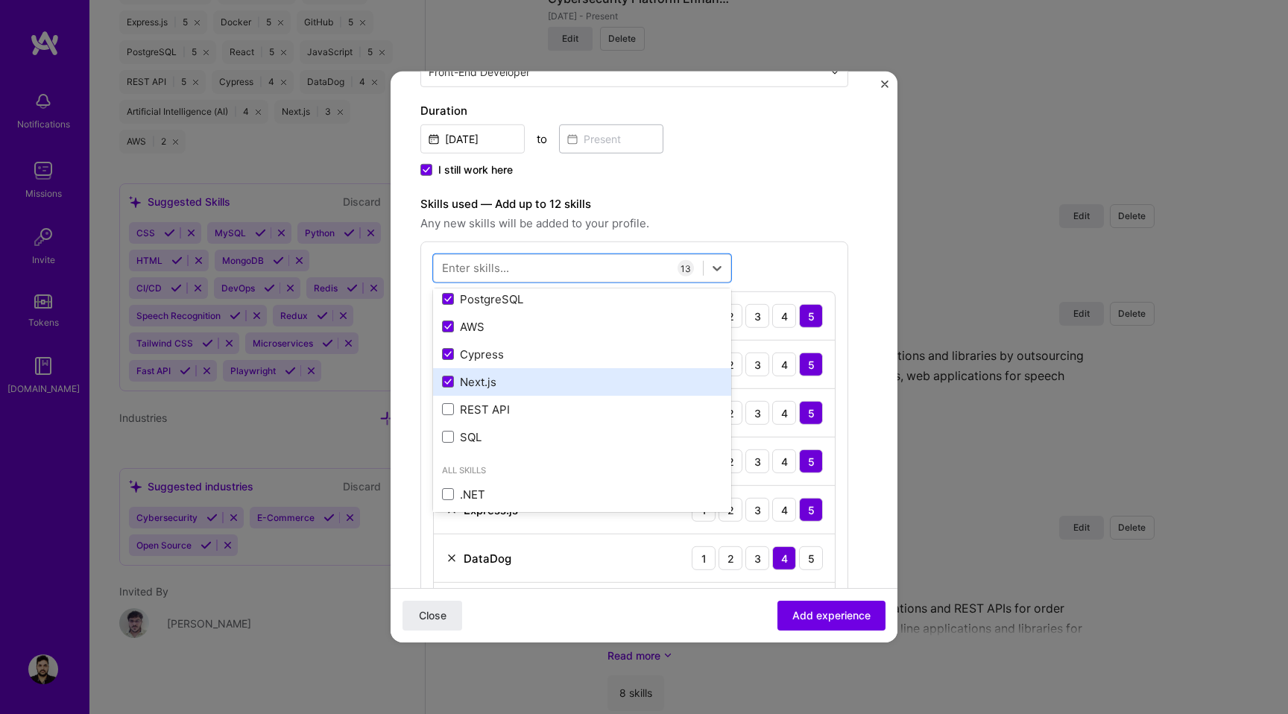
scroll to position [283, 0]
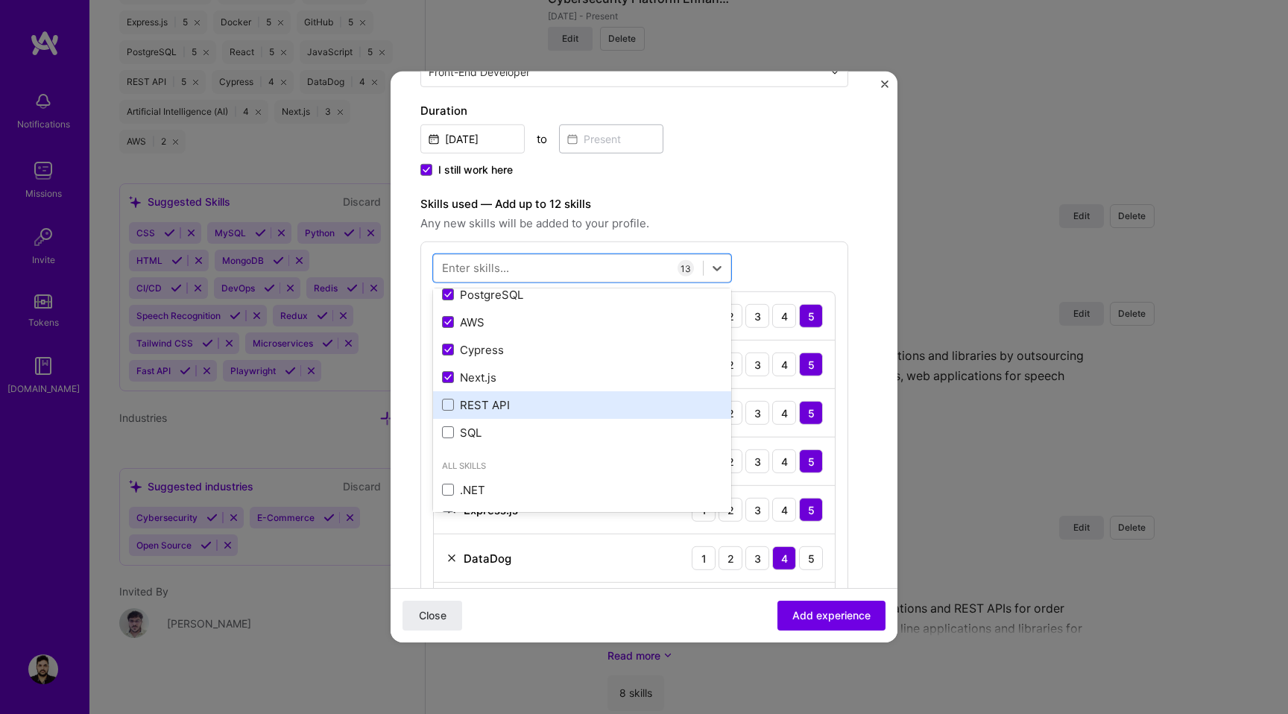
click at [526, 398] on div "REST API" at bounding box center [582, 405] width 280 height 16
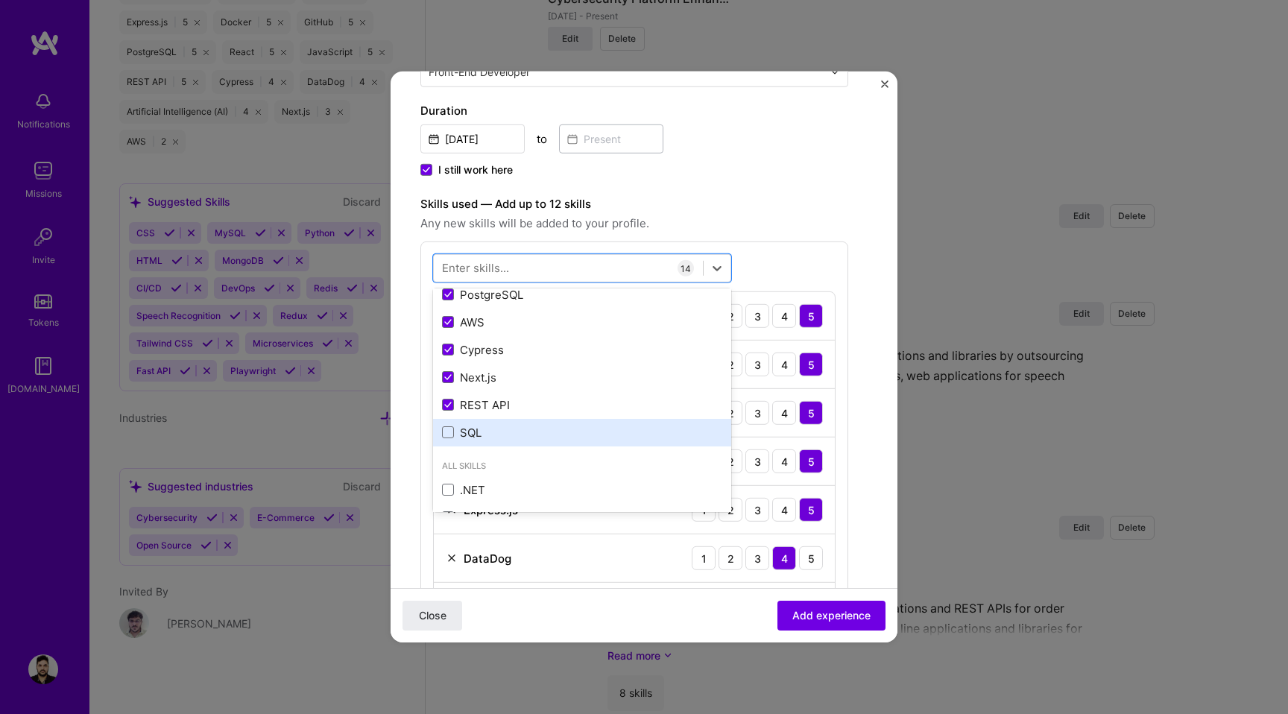
click at [514, 435] on div "SQL" at bounding box center [582, 433] width 280 height 16
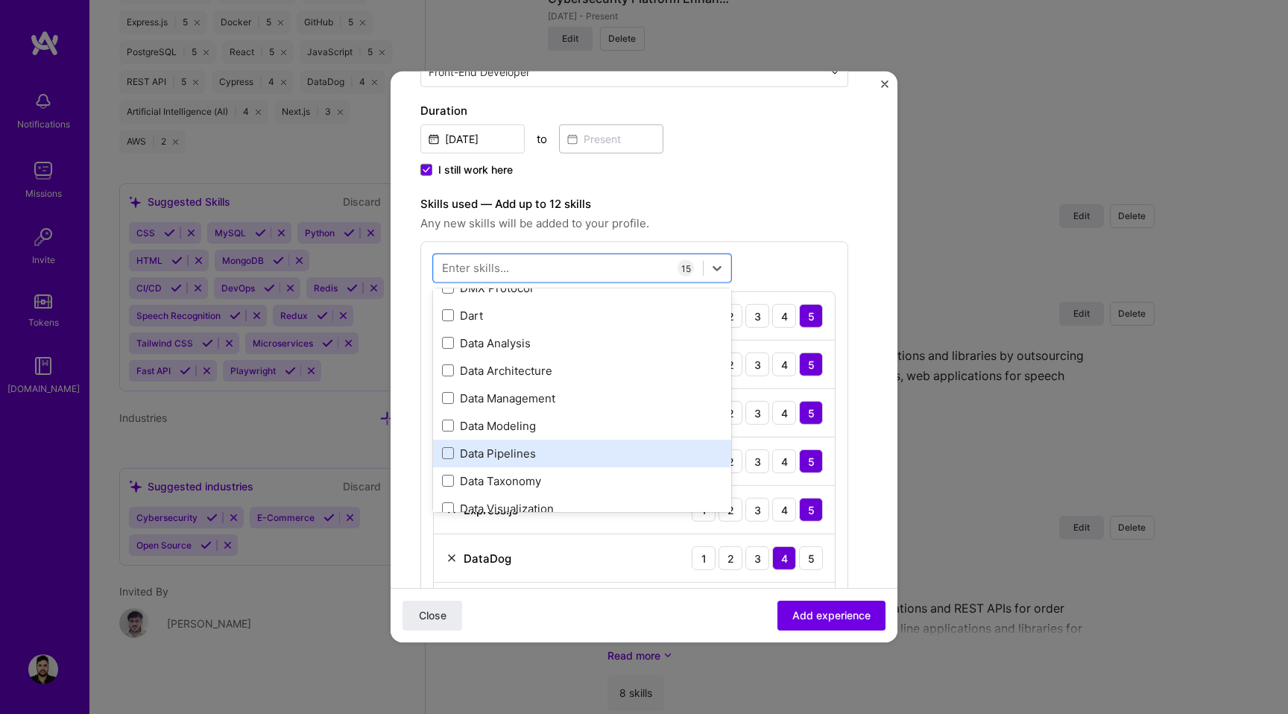
scroll to position [2773, 0]
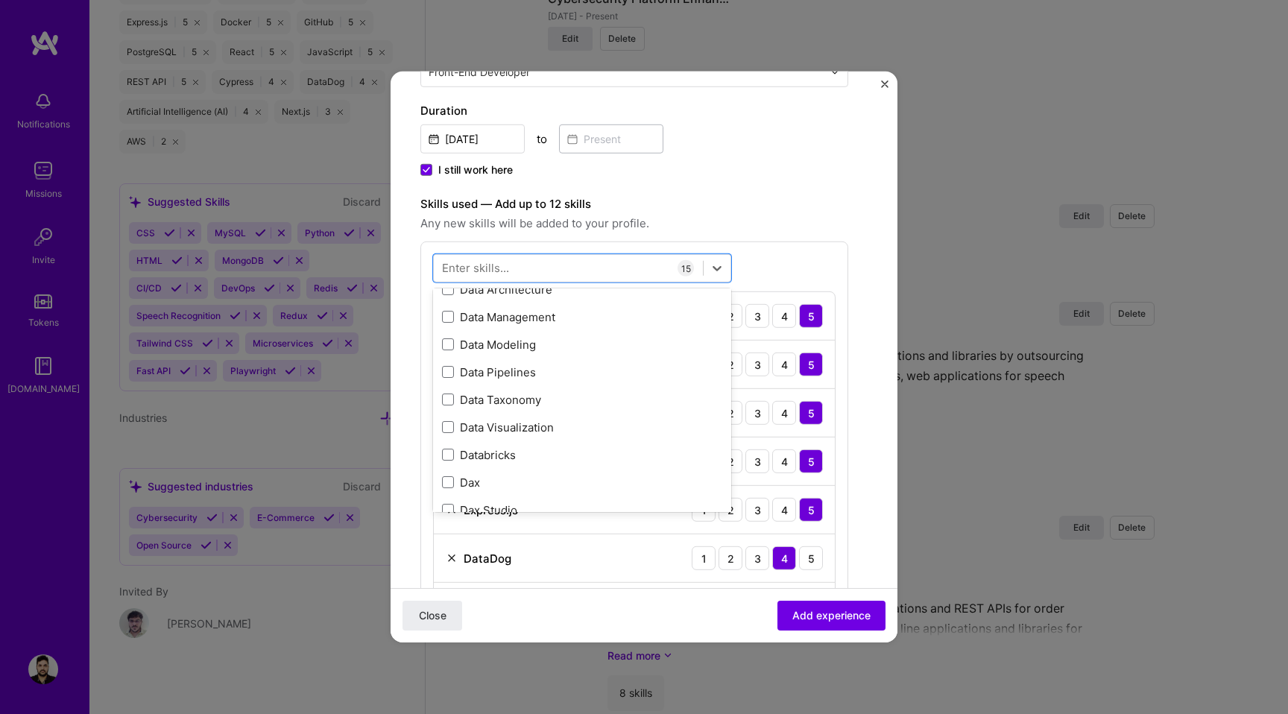
click at [633, 225] on span "Any new skills will be added to your profile." at bounding box center [635, 224] width 428 height 18
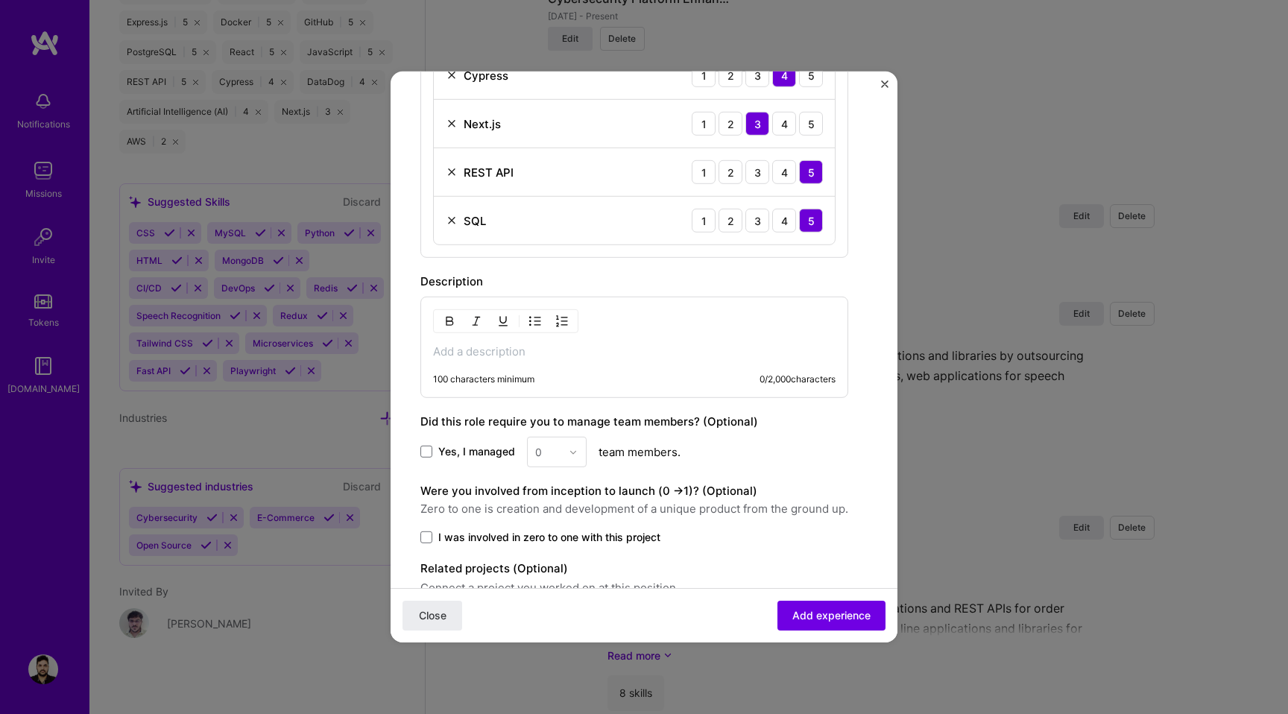
scroll to position [1101, 0]
click at [485, 343] on p at bounding box center [634, 350] width 403 height 15
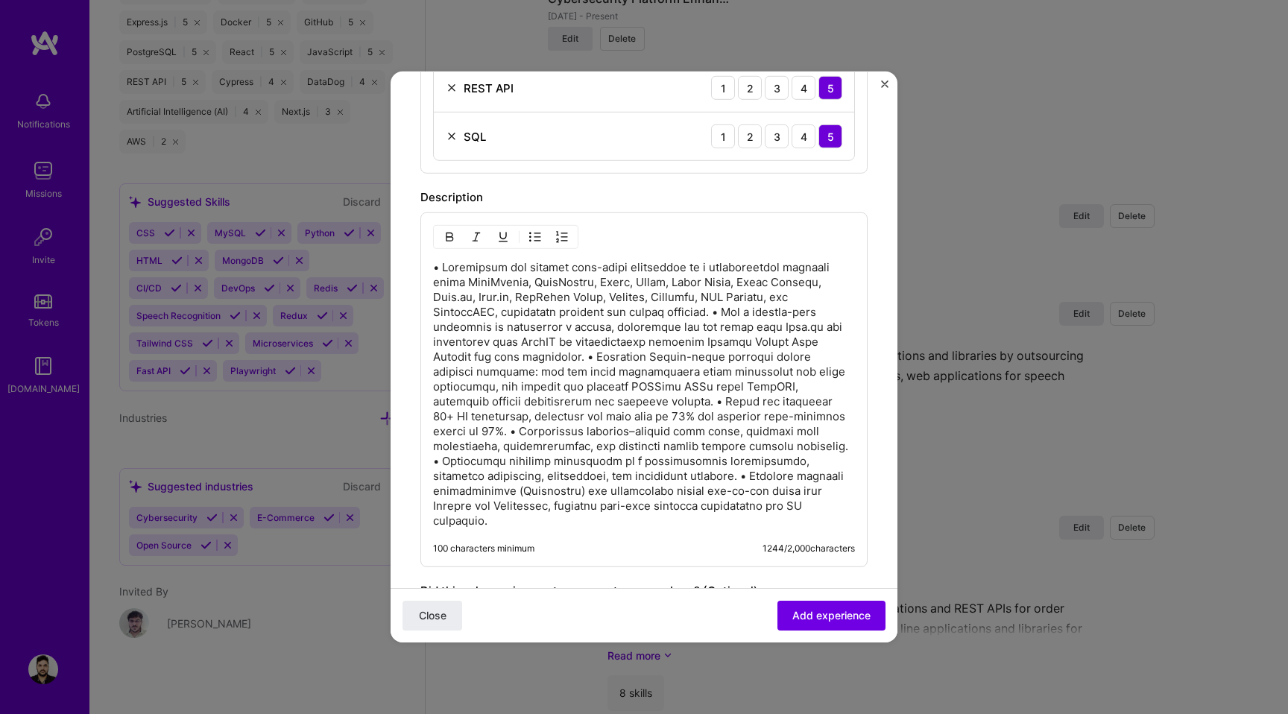
scroll to position [1200, 0]
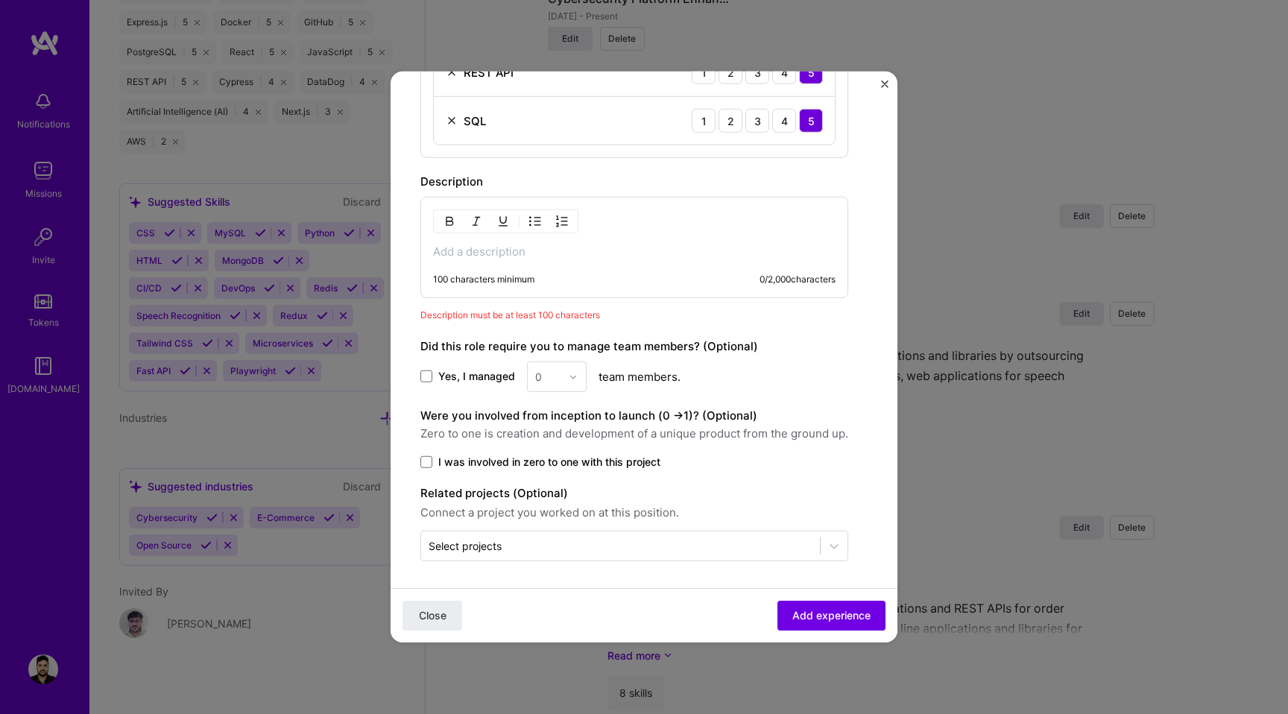
click at [535, 221] on img "button" at bounding box center [535, 221] width 12 height 12
paste div
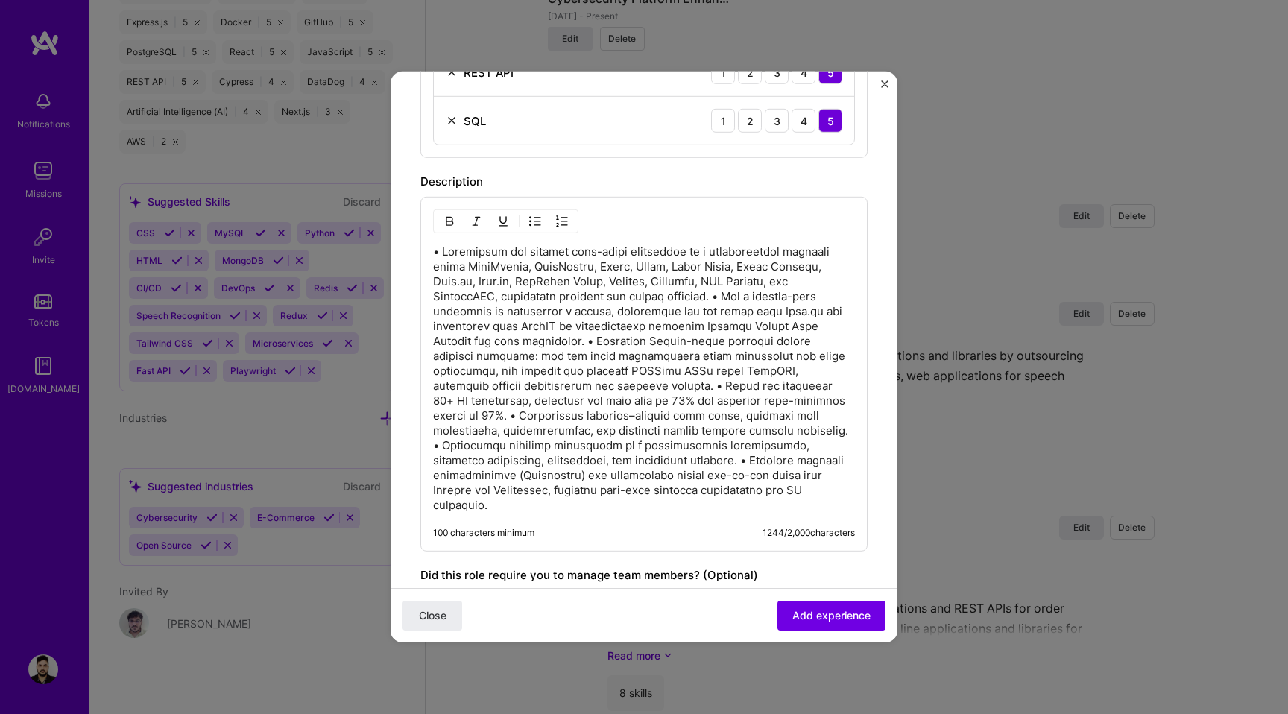
click at [442, 251] on p at bounding box center [644, 379] width 422 height 268
drag, startPoint x: 714, startPoint y: 294, endPoint x: 706, endPoint y: 376, distance: 82.4
click at [714, 295] on p at bounding box center [644, 379] width 422 height 268
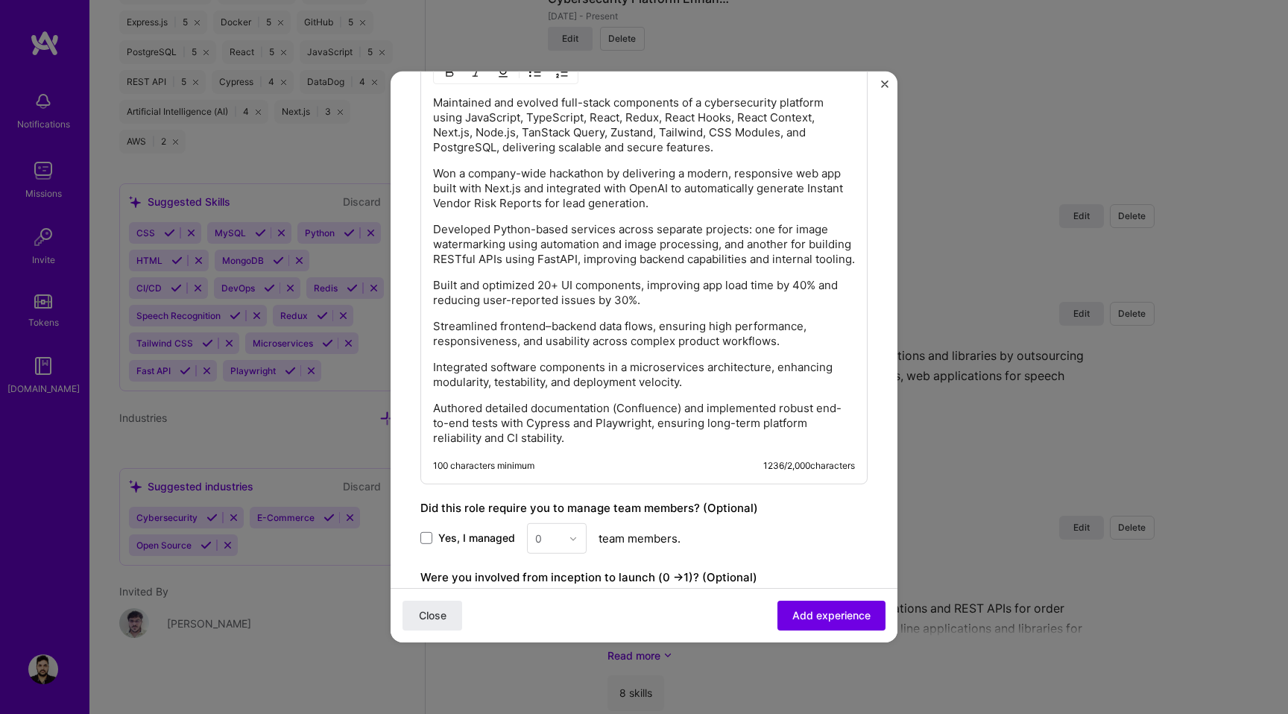
scroll to position [1350, 0]
click at [656, 435] on p "Authored detailed documentation (Confluence) and implemented robust end-to-end …" at bounding box center [644, 422] width 422 height 45
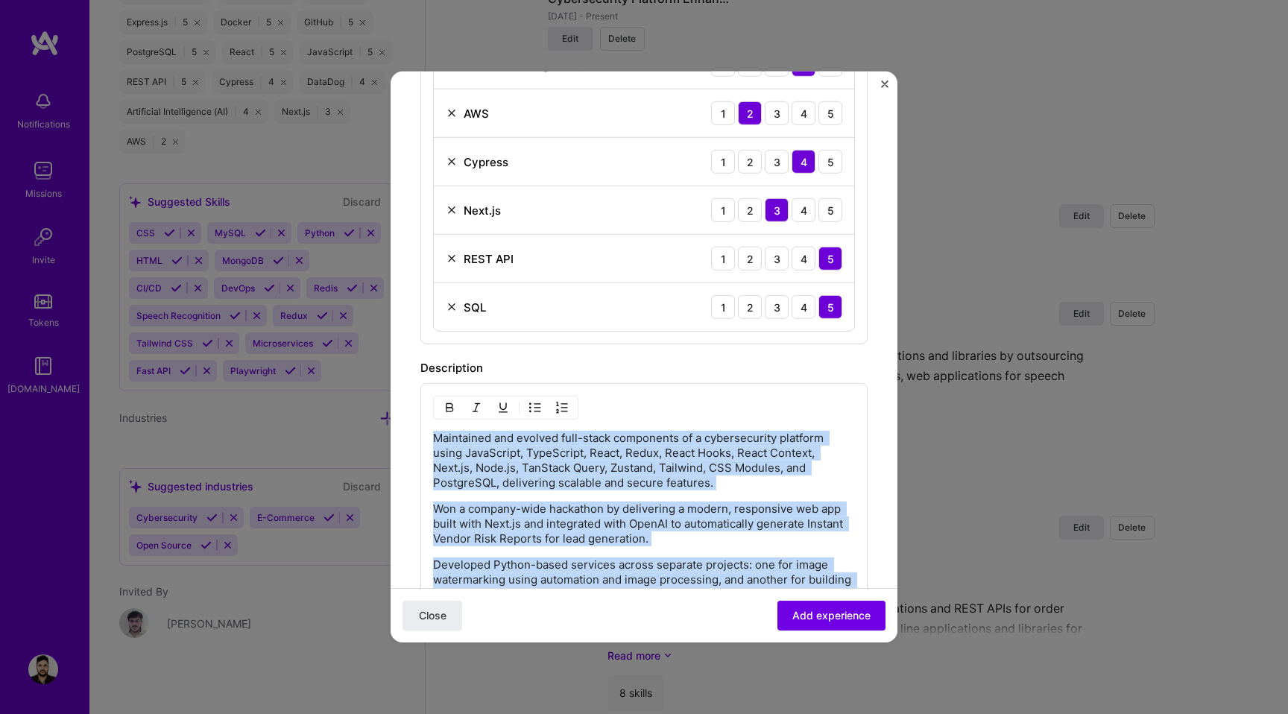
scroll to position [1057, 0]
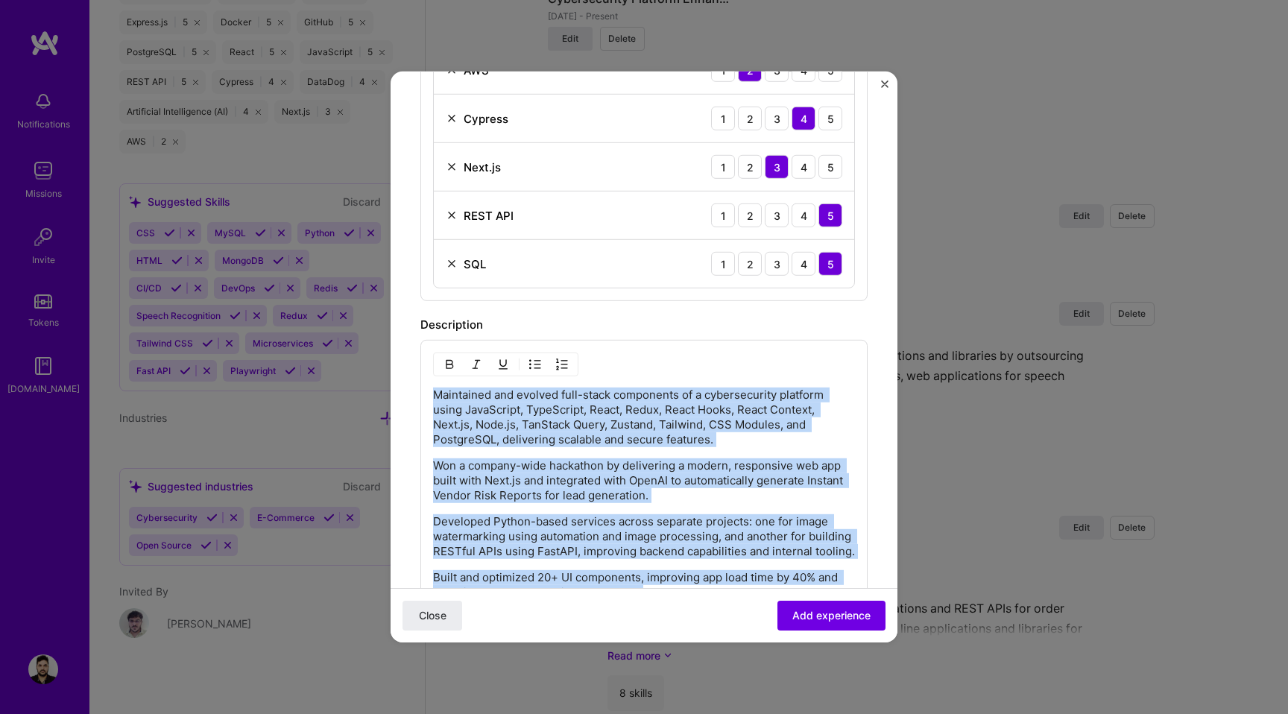
click at [540, 367] on img "button" at bounding box center [535, 365] width 12 height 12
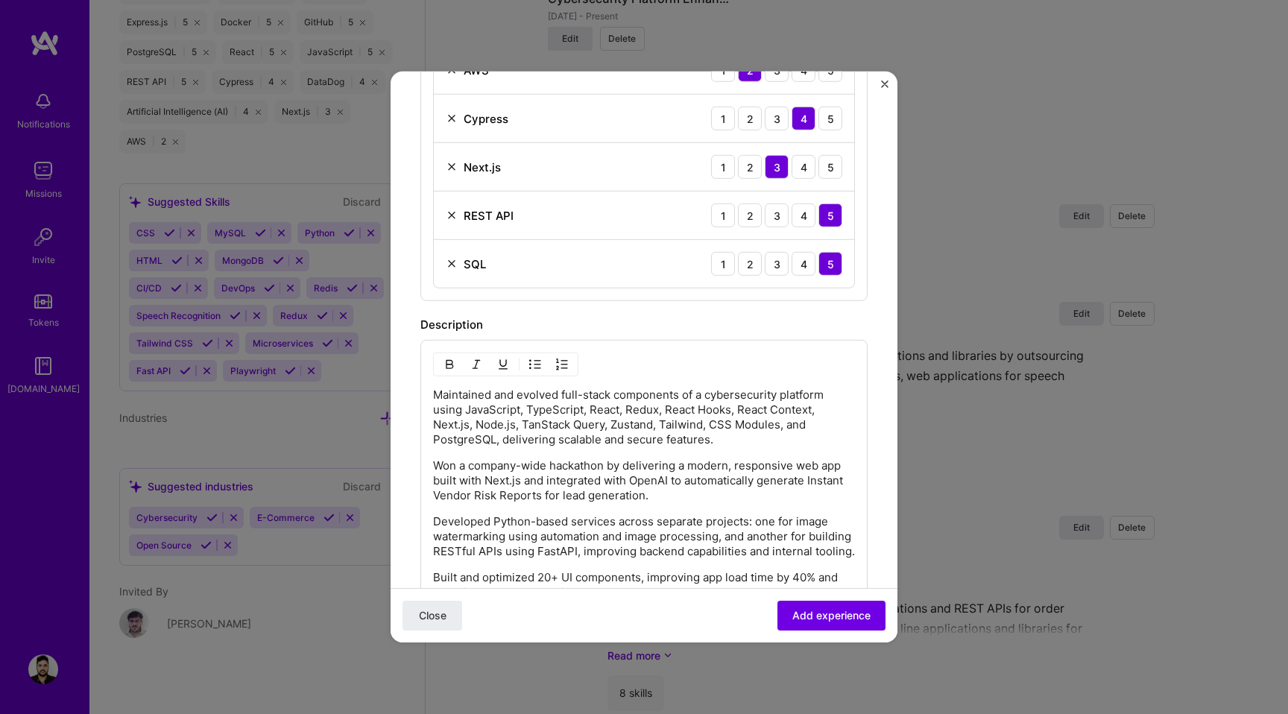
scroll to position [1172, 0]
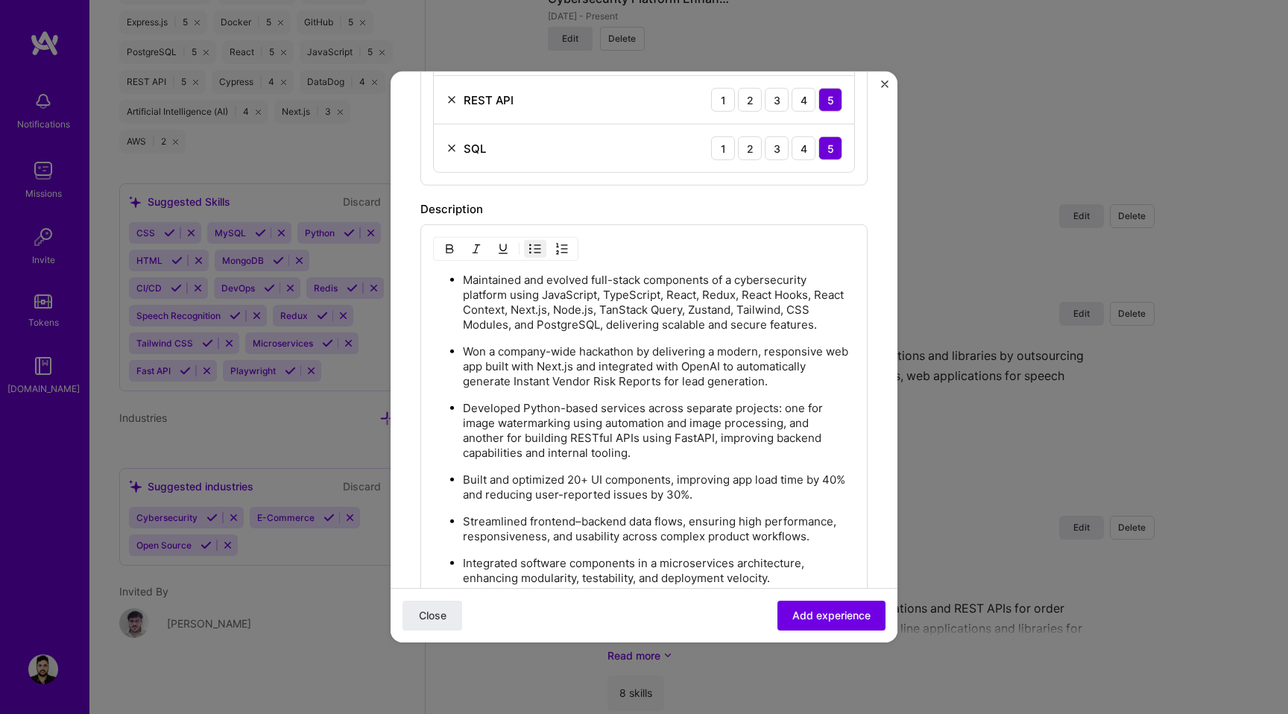
click at [646, 358] on p "Won a company-wide hackathon by delivering a modern, responsive web app built w…" at bounding box center [659, 366] width 392 height 45
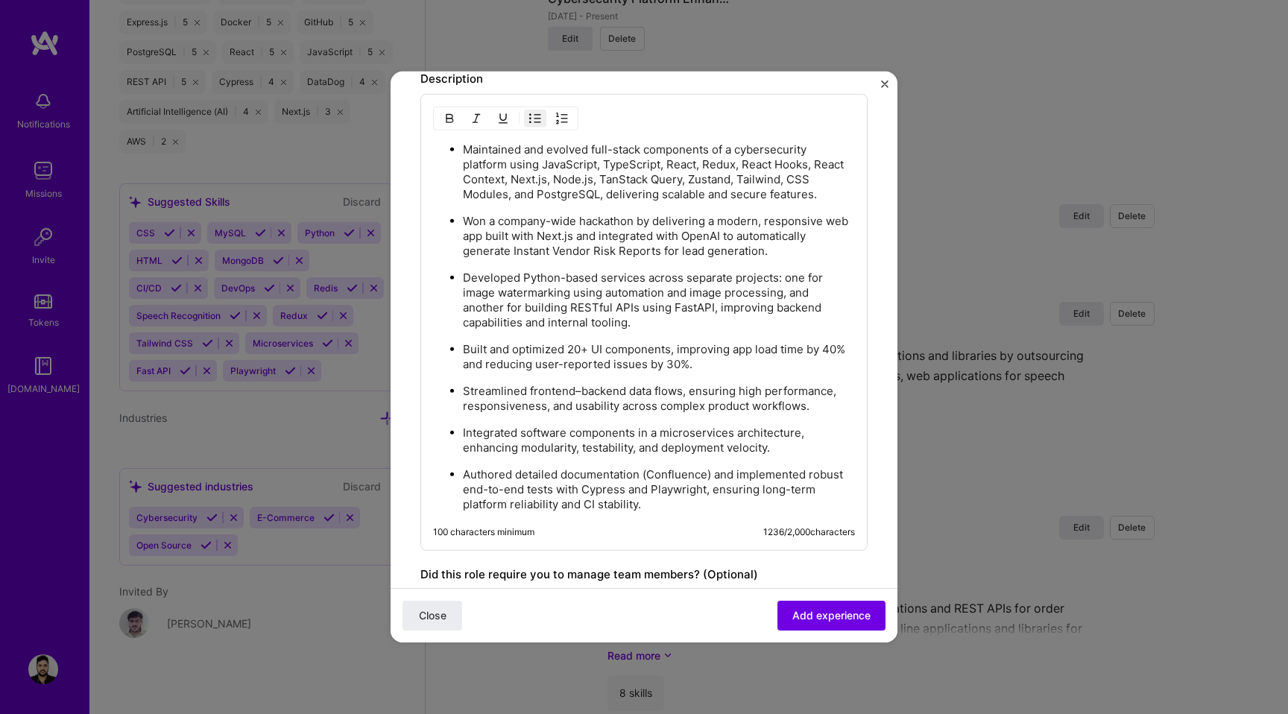
scroll to position [1224, 0]
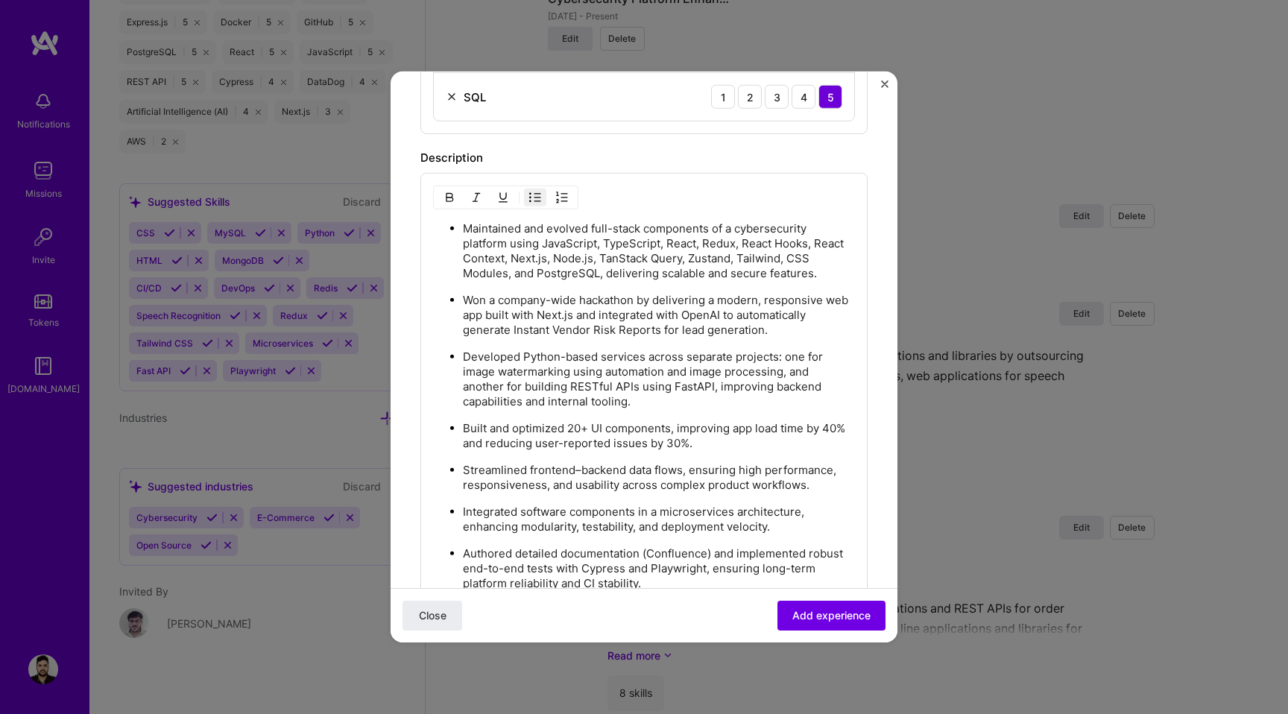
click at [629, 359] on p "Developed Python-based services across separate projects: one for image waterma…" at bounding box center [659, 380] width 392 height 60
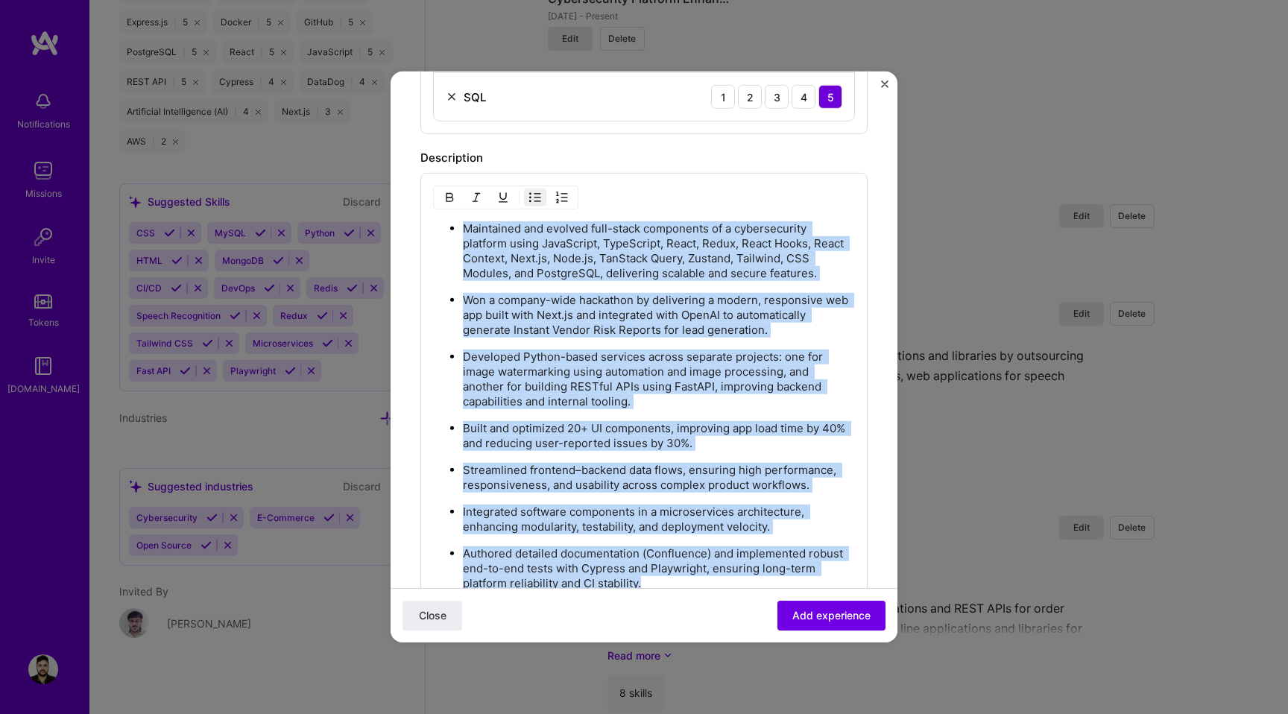
click at [535, 199] on img "button" at bounding box center [535, 198] width 12 height 12
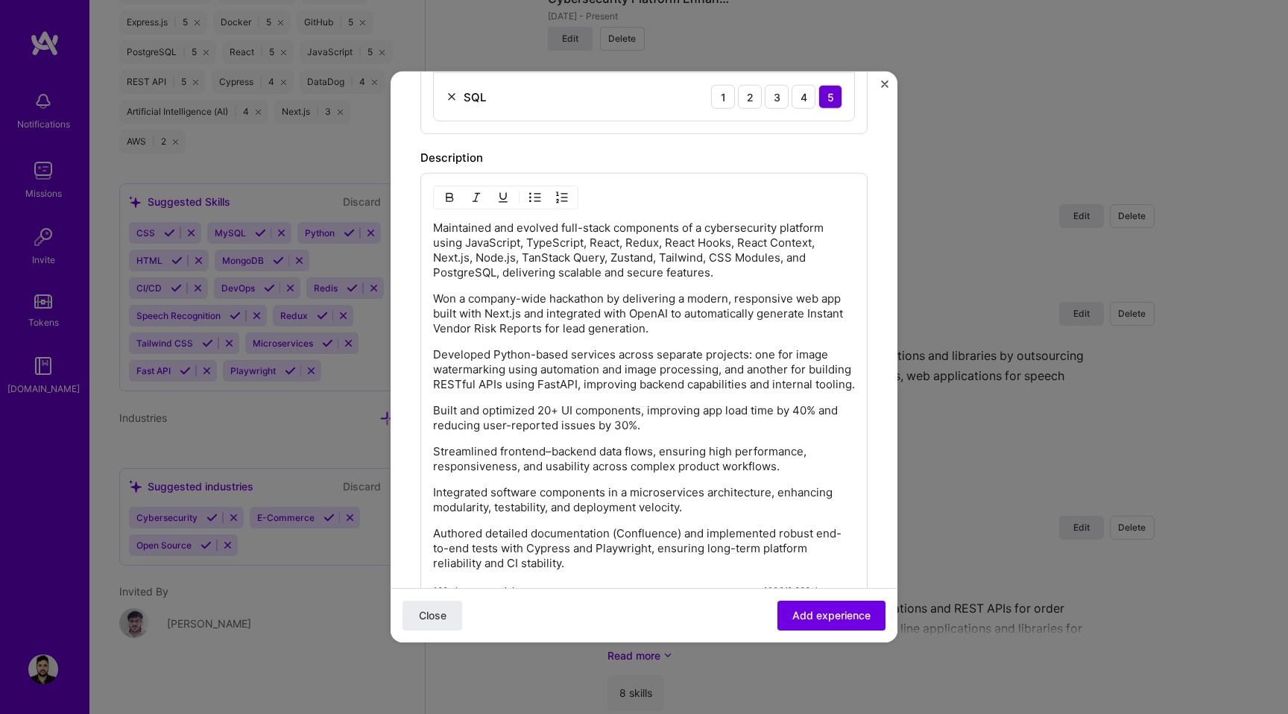
click at [585, 328] on p "Won a company-wide hackathon by delivering a modern, responsive web app built w…" at bounding box center [644, 314] width 422 height 45
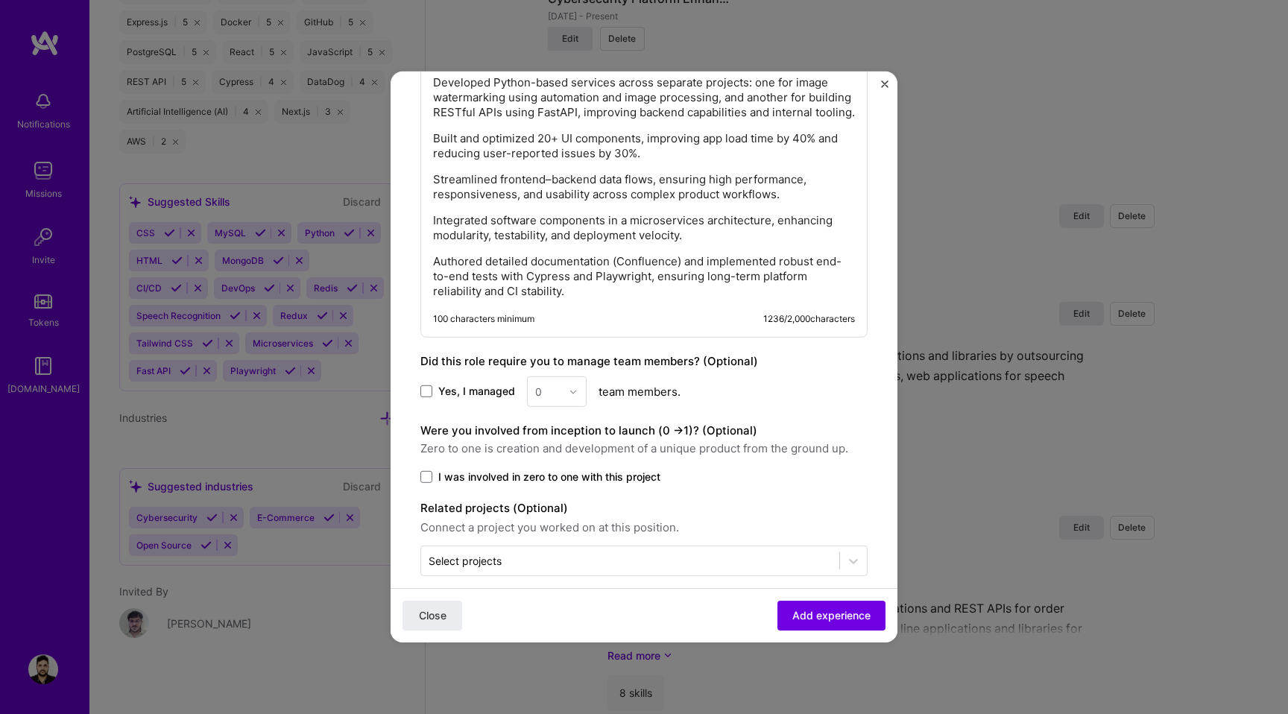
scroll to position [1513, 0]
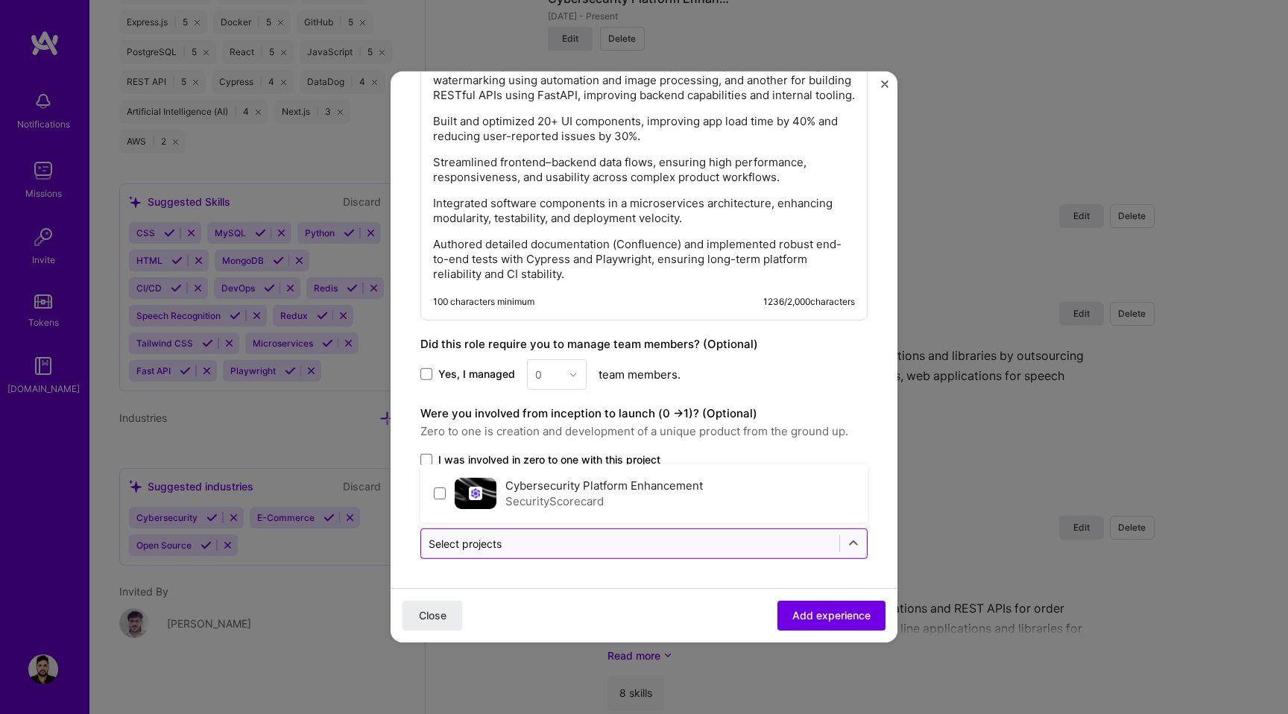
click at [591, 539] on input "text" at bounding box center [630, 544] width 403 height 16
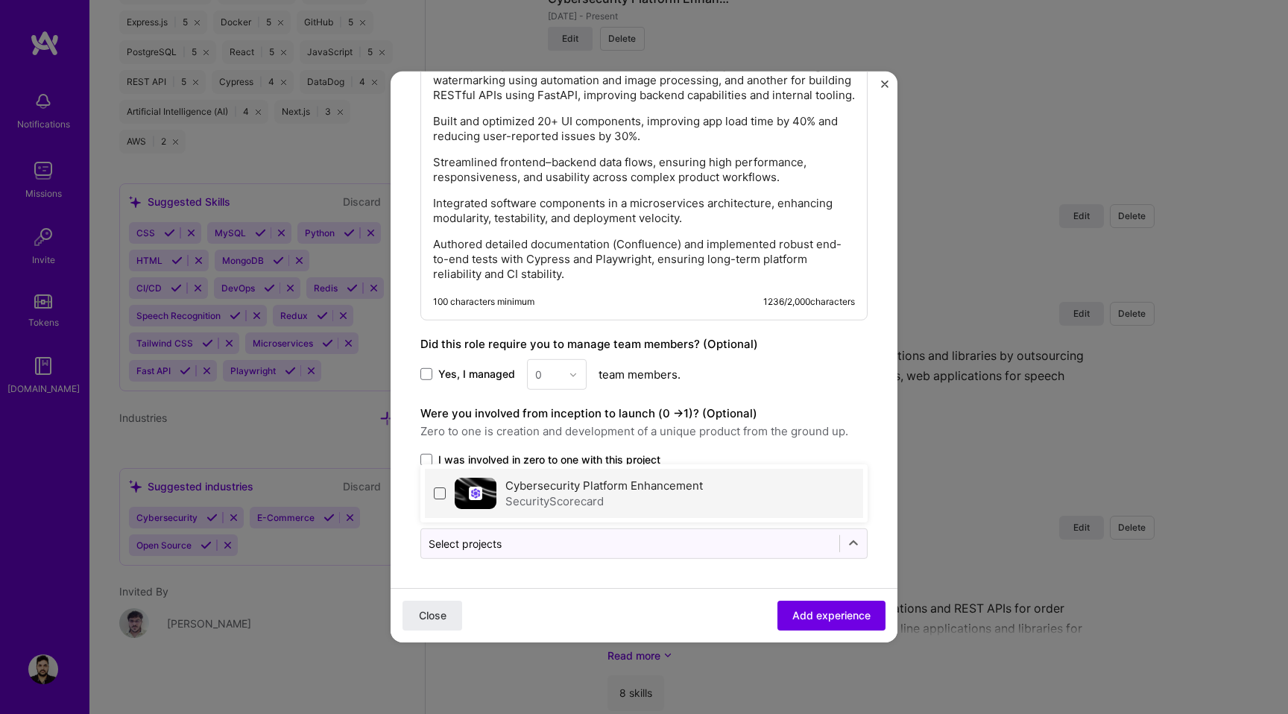
click at [441, 495] on span at bounding box center [440, 494] width 12 height 12
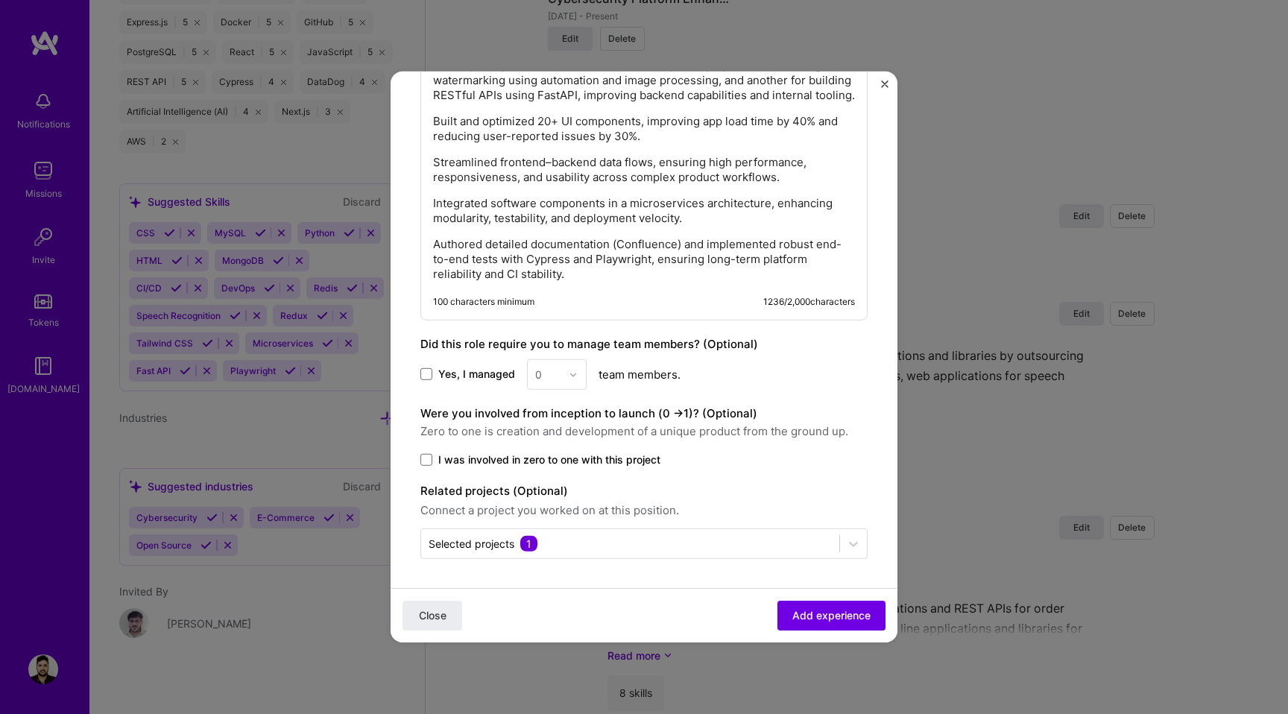
click at [824, 620] on span "Add experience" at bounding box center [832, 615] width 78 height 15
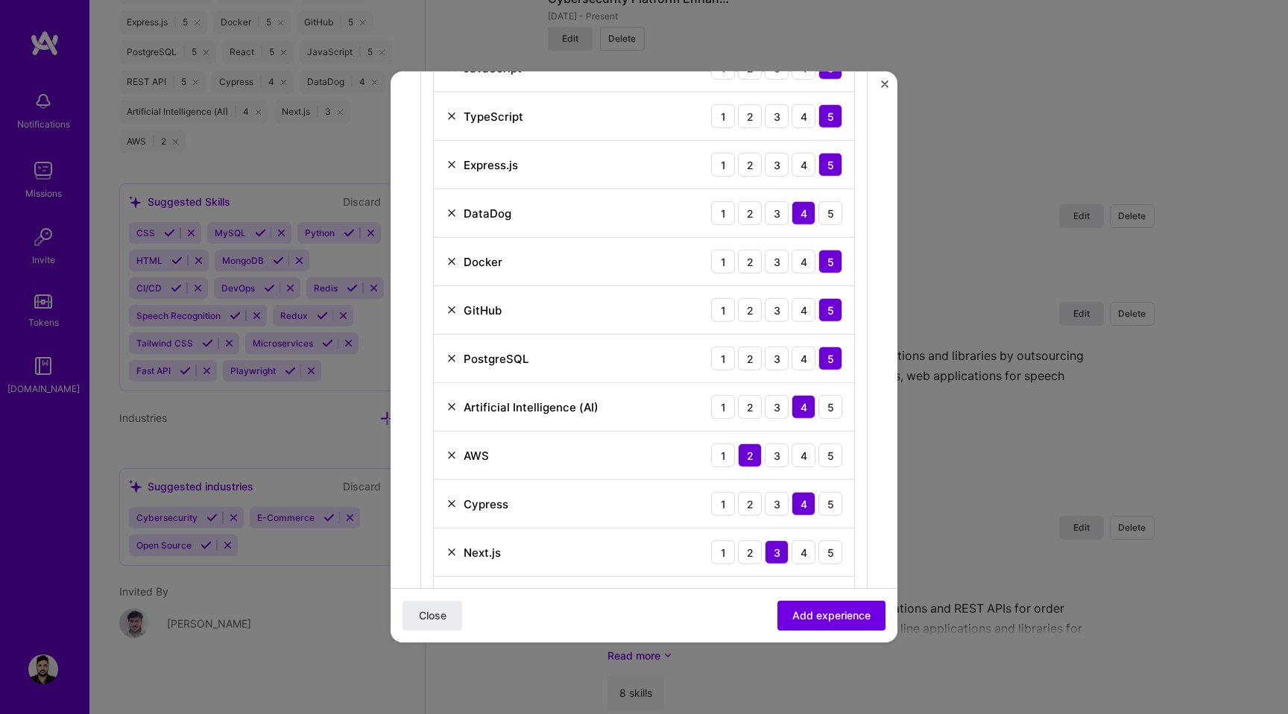
scroll to position [667, 0]
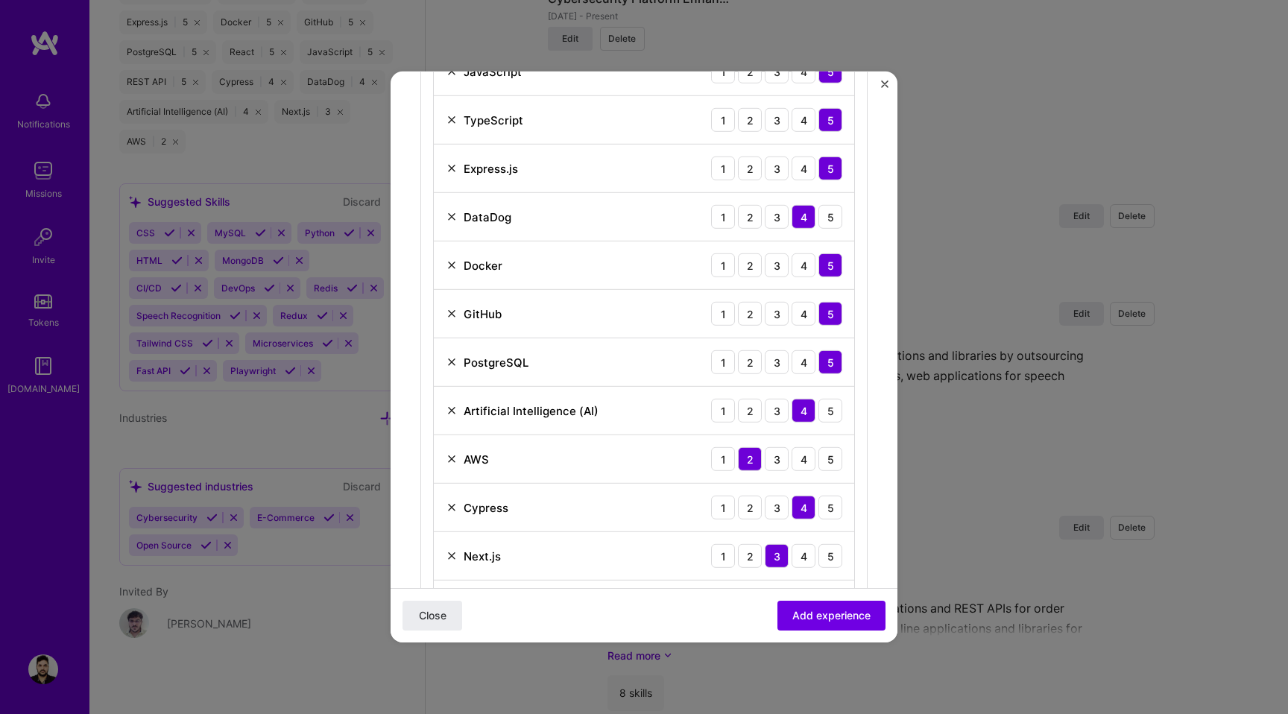
click at [449, 509] on img at bounding box center [452, 508] width 12 height 12
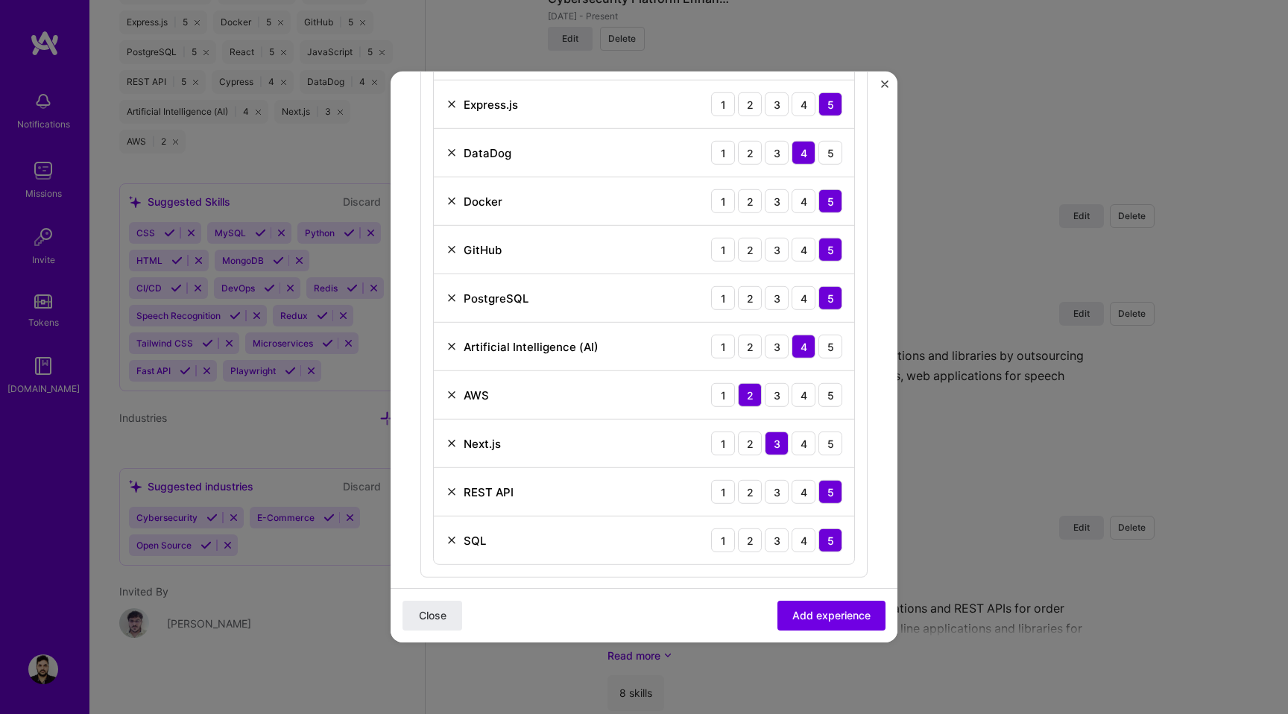
scroll to position [731, 0]
click at [452, 494] on img at bounding box center [452, 493] width 12 height 12
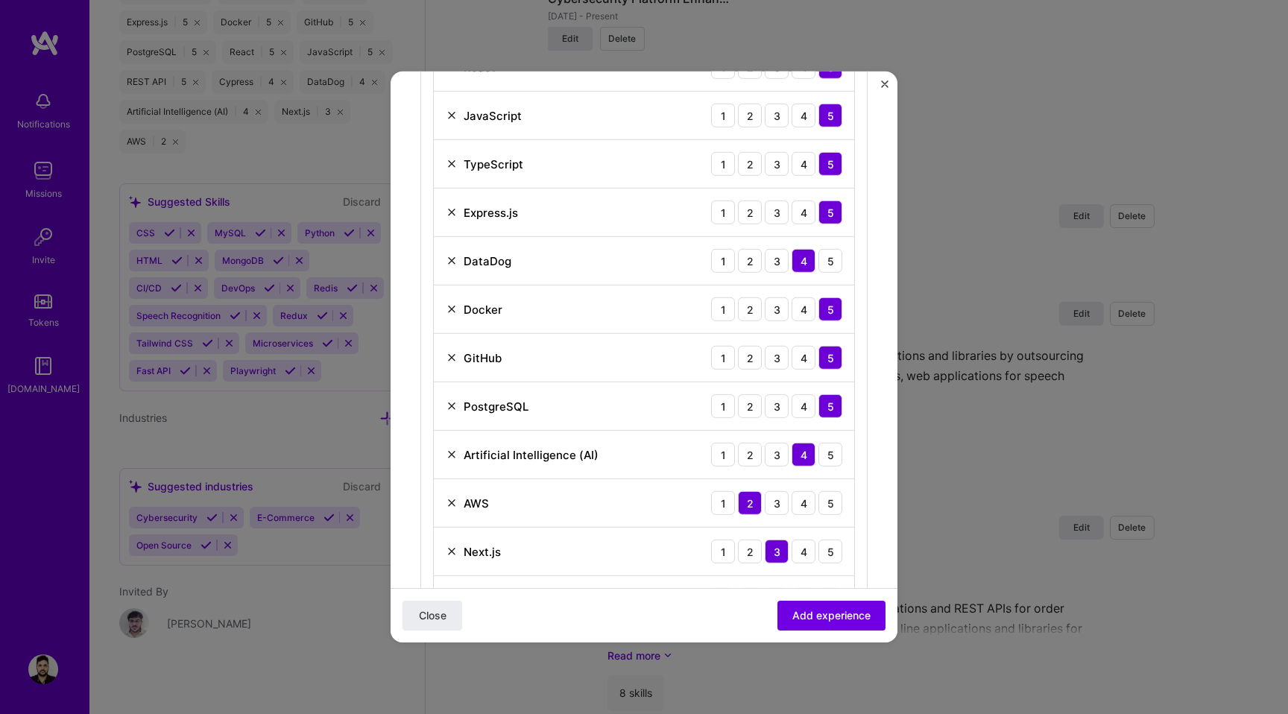
scroll to position [629, 0]
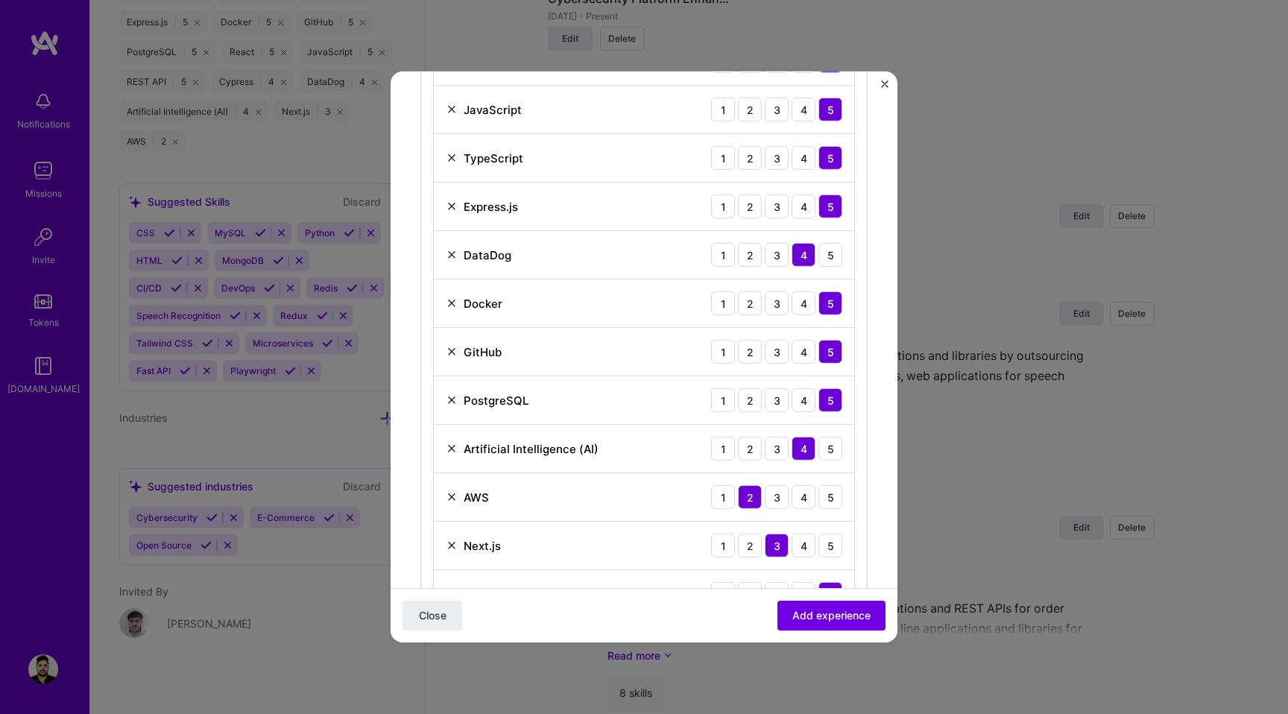
click at [449, 254] on img at bounding box center [452, 255] width 12 height 12
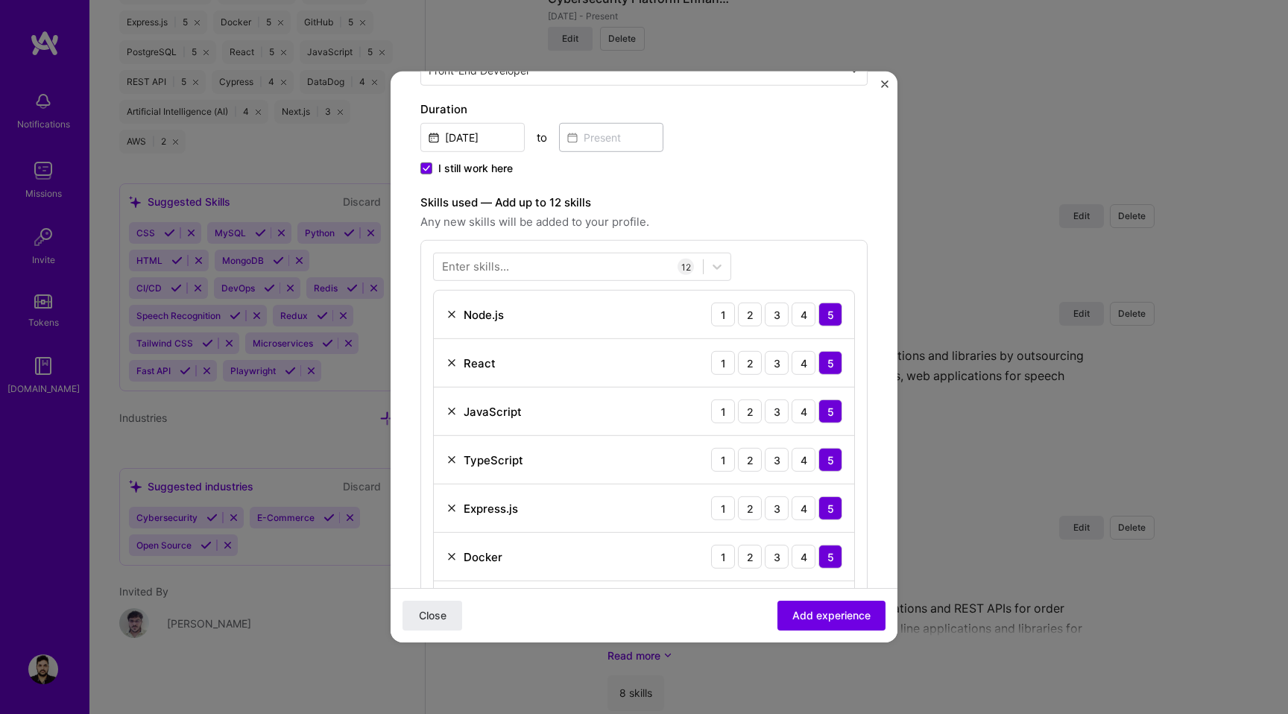
scroll to position [336, 0]
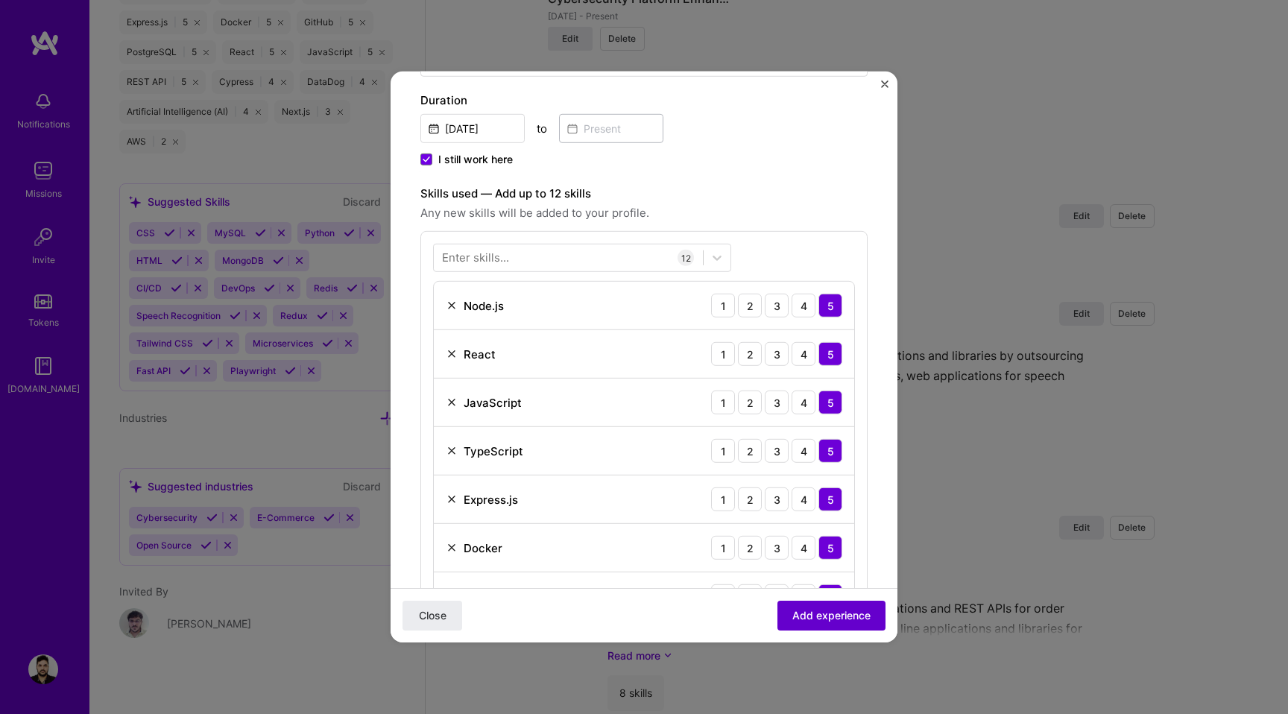
click at [835, 621] on span "Add experience" at bounding box center [832, 615] width 78 height 15
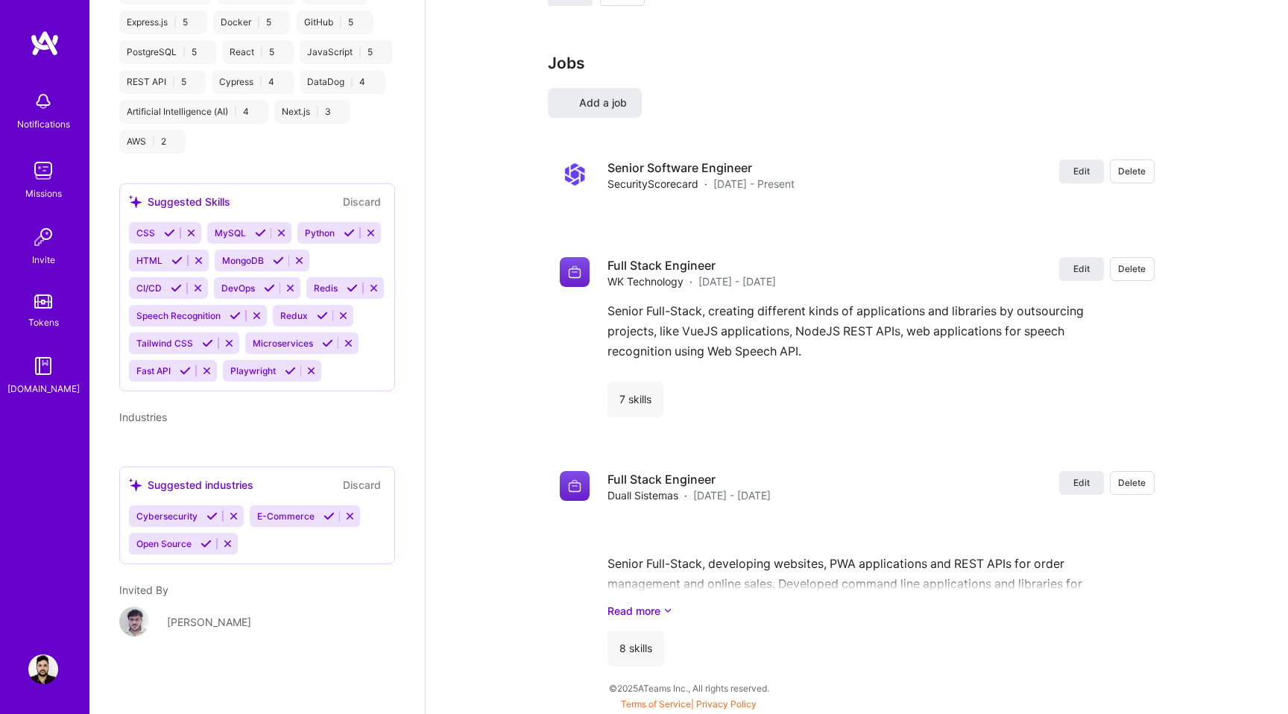
select select "BR"
select select "Not Available"
select select "1 Month"
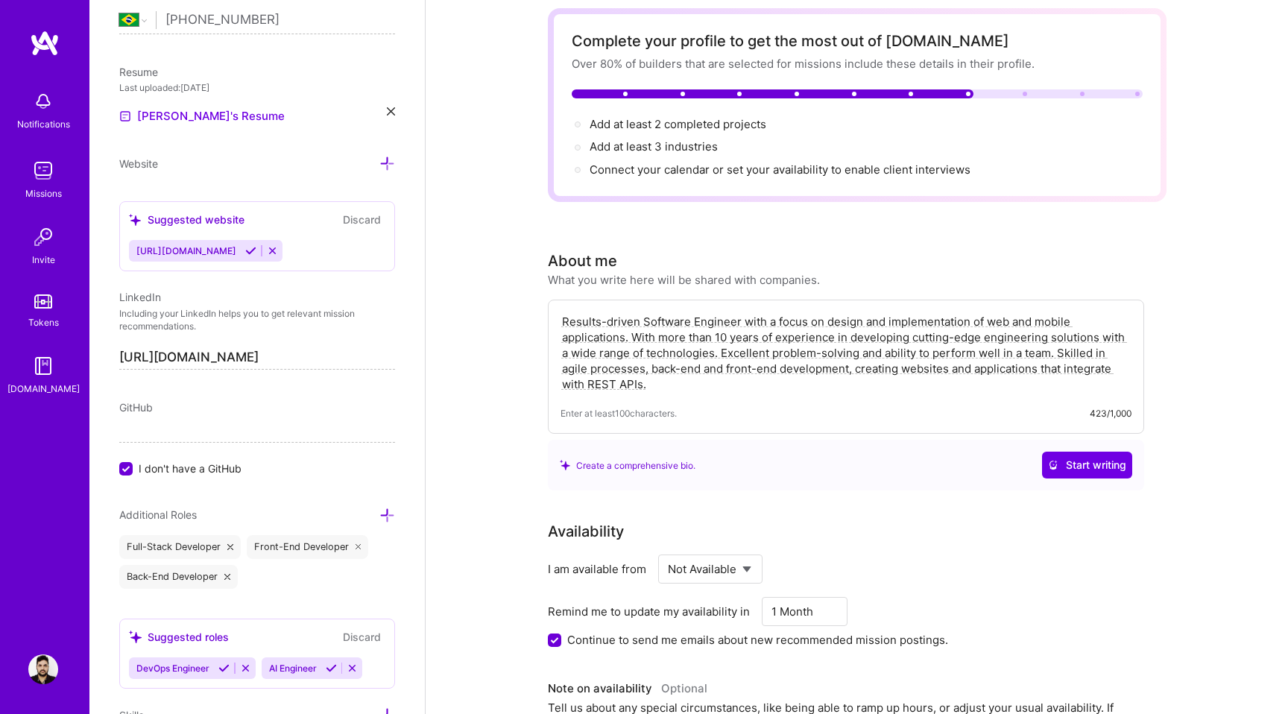
scroll to position [58, 0]
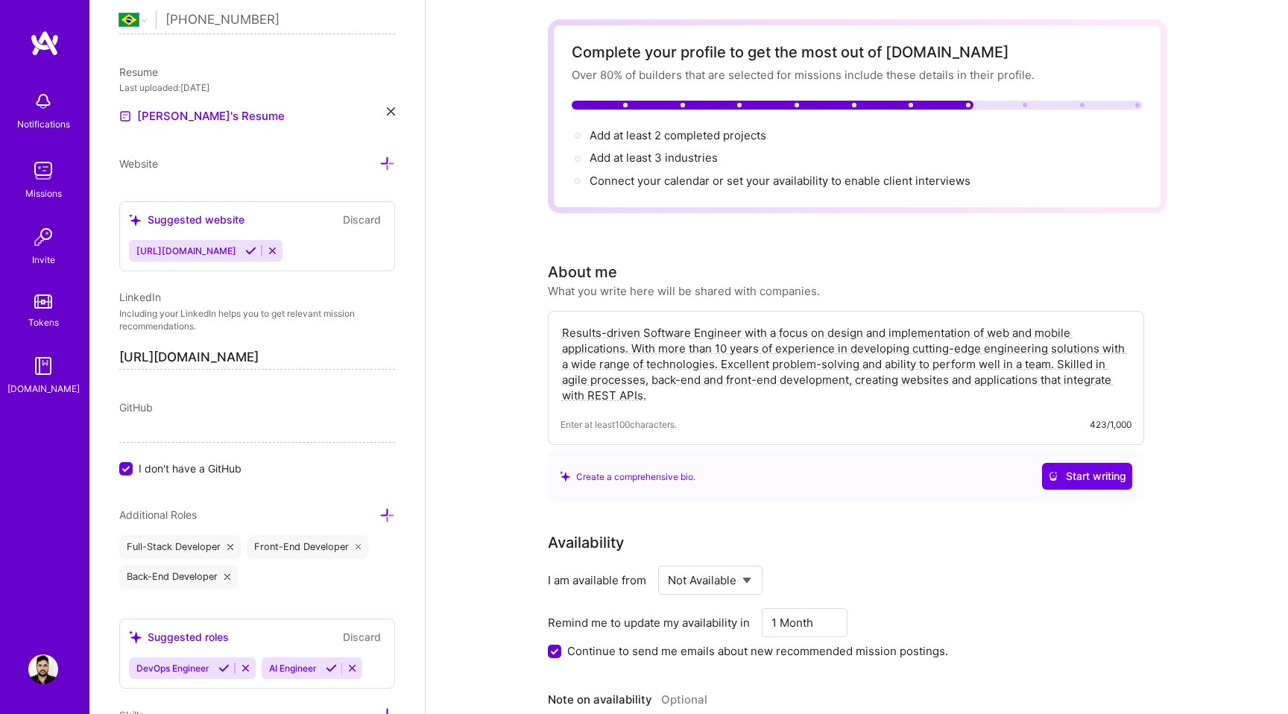
click at [662, 401] on textarea "Results-driven Software Engineer with a focus on design and implementation of w…" at bounding box center [846, 364] width 571 height 81
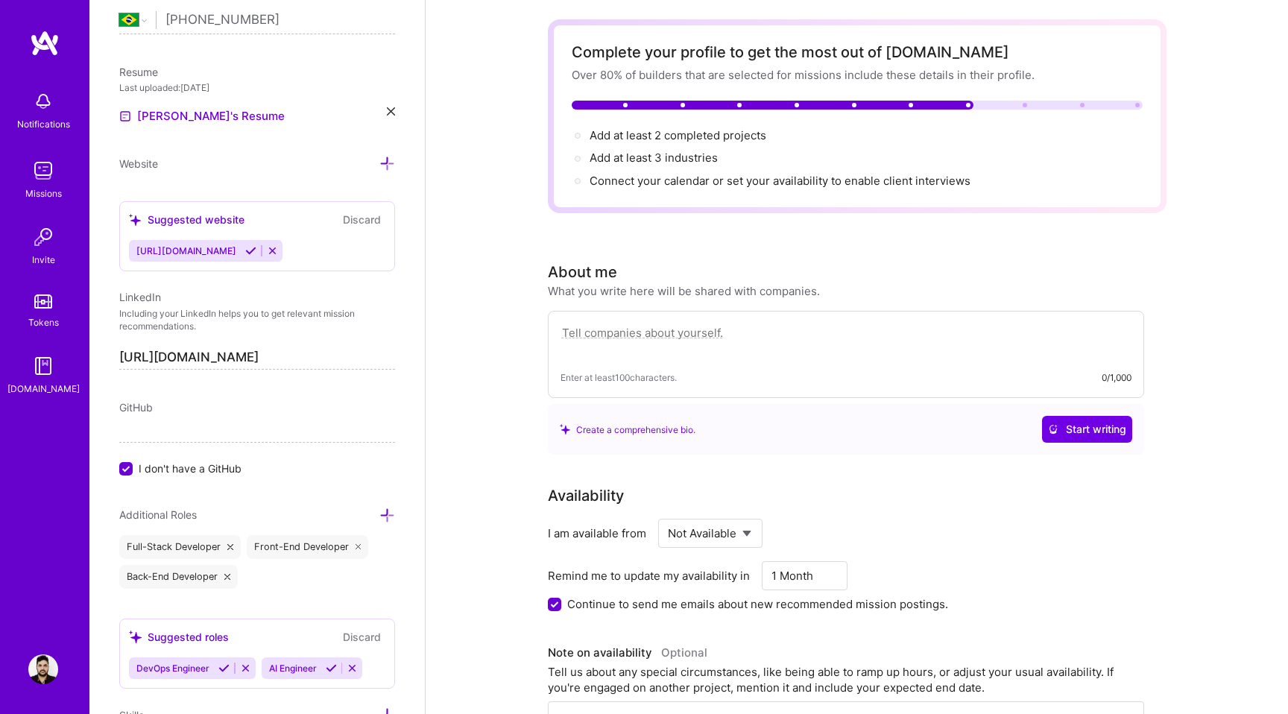
paste textarea "Senior Software Engineer with 10+ years of experience building APIs, UIs, and i…"
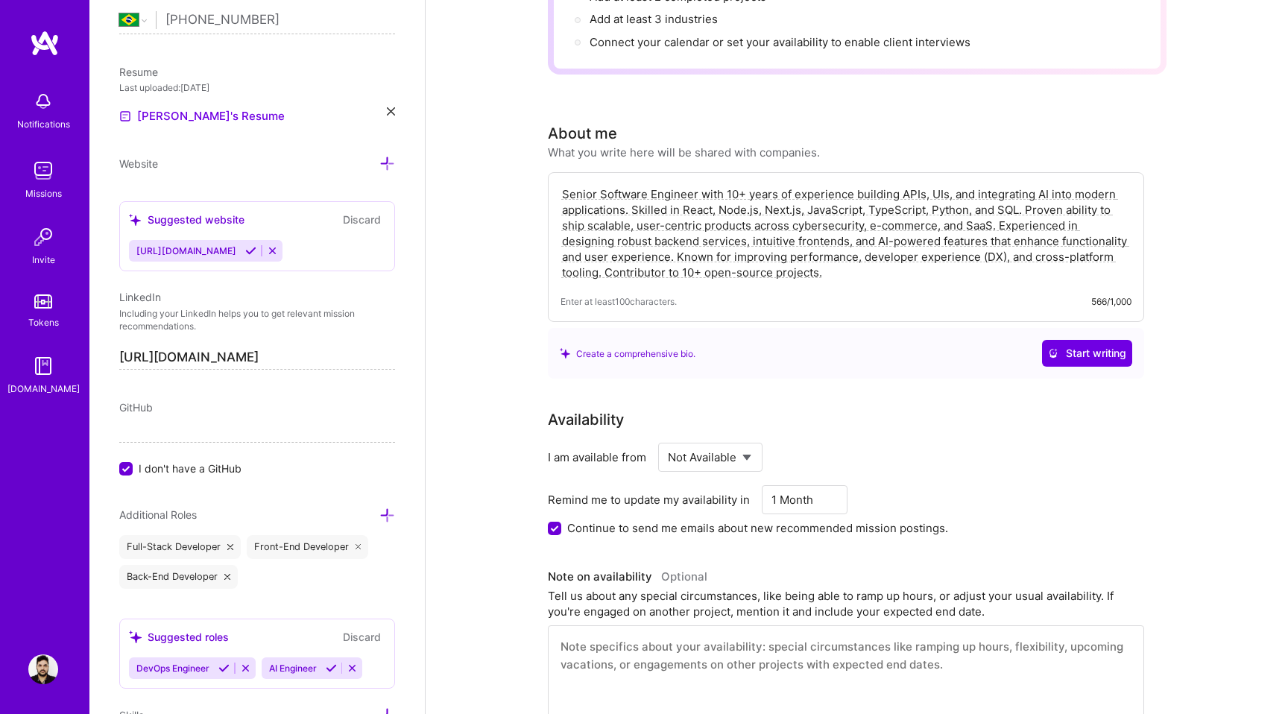
scroll to position [0, 0]
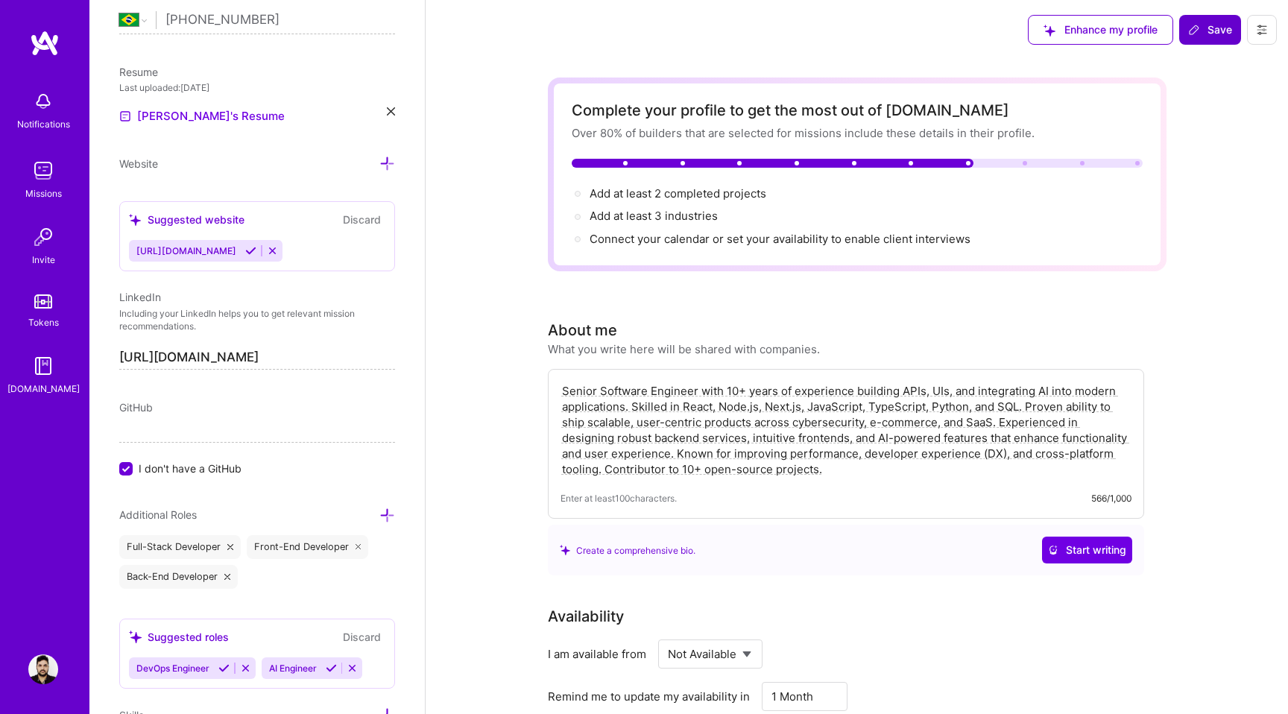
type textarea "Senior Software Engineer with 10+ years of experience building APIs, UIs, and i…"
click at [1206, 44] on div "Enhance my profile Save" at bounding box center [1152, 30] width 271 height 60
click at [1215, 34] on span "Save" at bounding box center [1210, 29] width 44 height 15
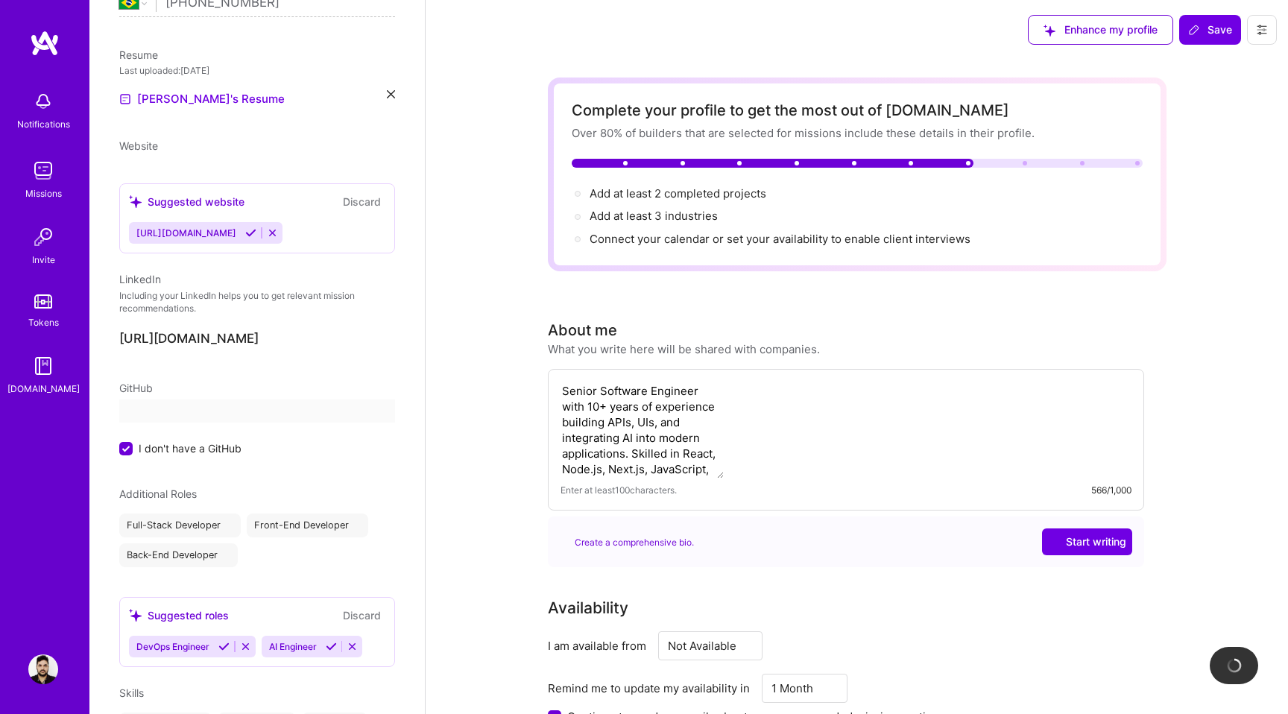
scroll to position [432, 0]
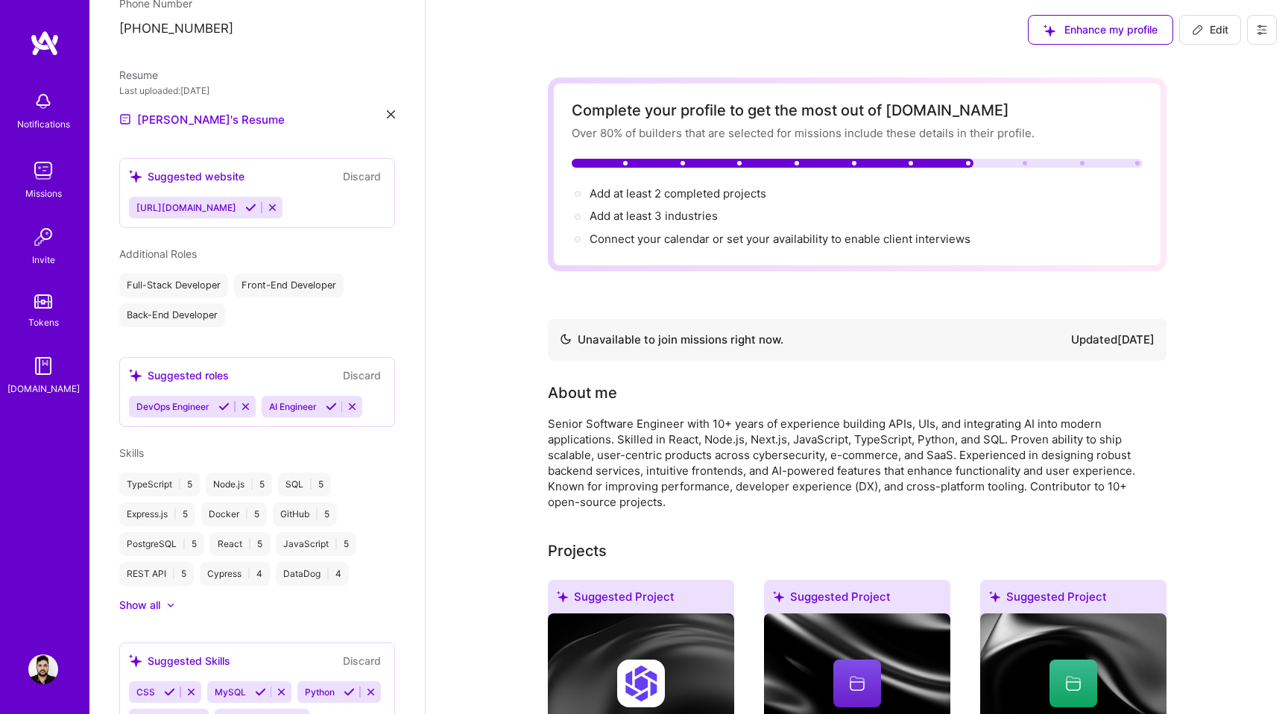
click at [1215, 33] on span "Edit" at bounding box center [1210, 29] width 37 height 15
select select "BR"
select select "Not Available"
select select "1 Month"
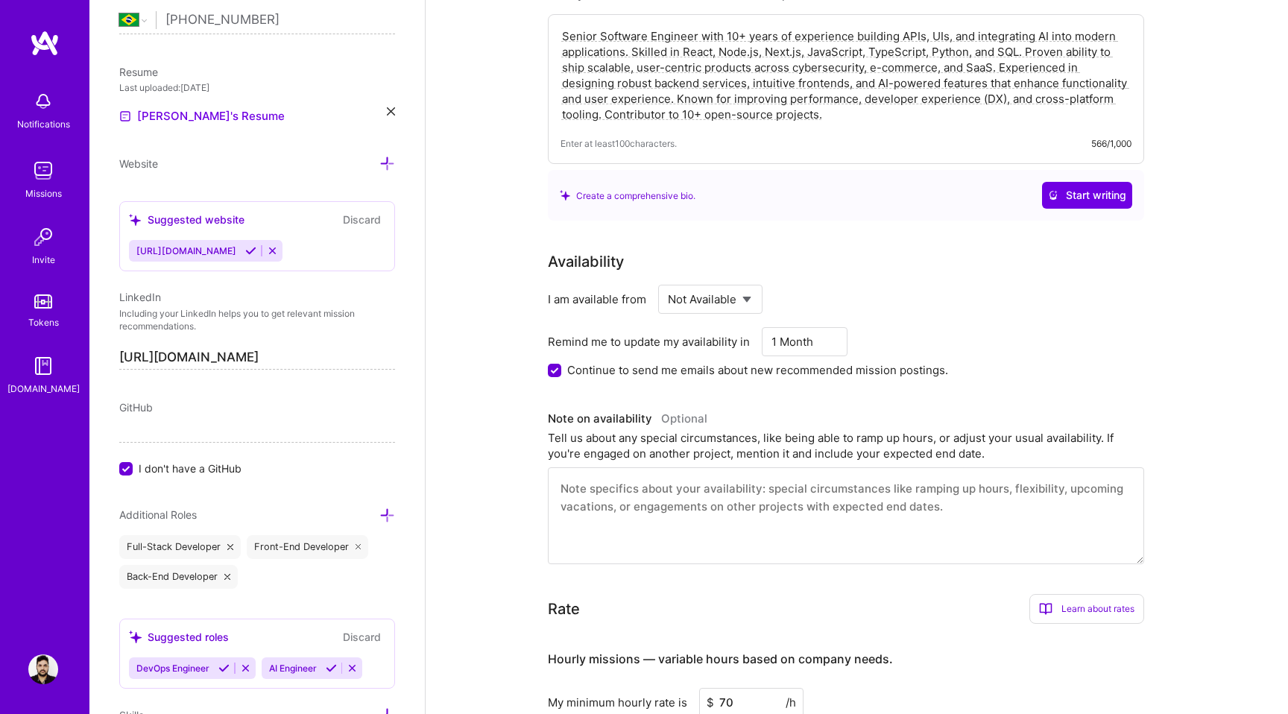
scroll to position [450, 0]
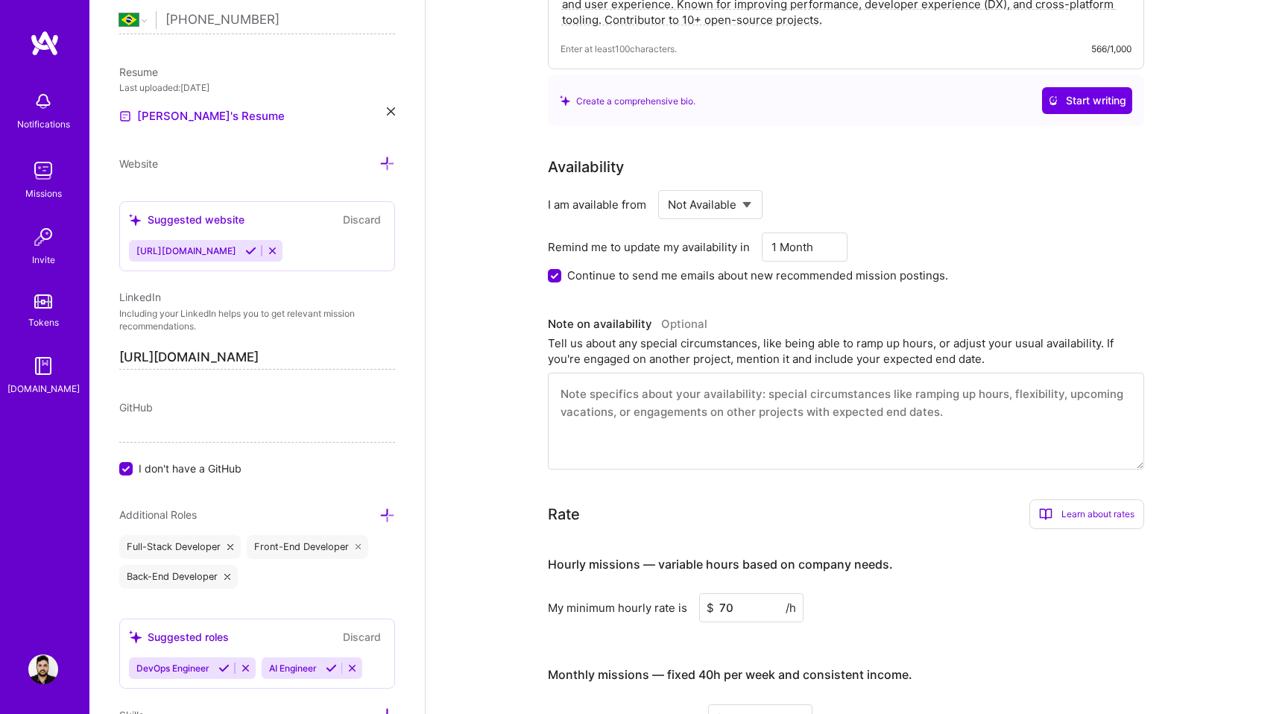
click at [744, 202] on select "Select... Right Now Future Date Not Available" at bounding box center [711, 205] width 86 height 38
select select "Right Now"
click at [668, 186] on select "Select... Right Now Future Date Not Available" at bounding box center [711, 205] width 86 height 38
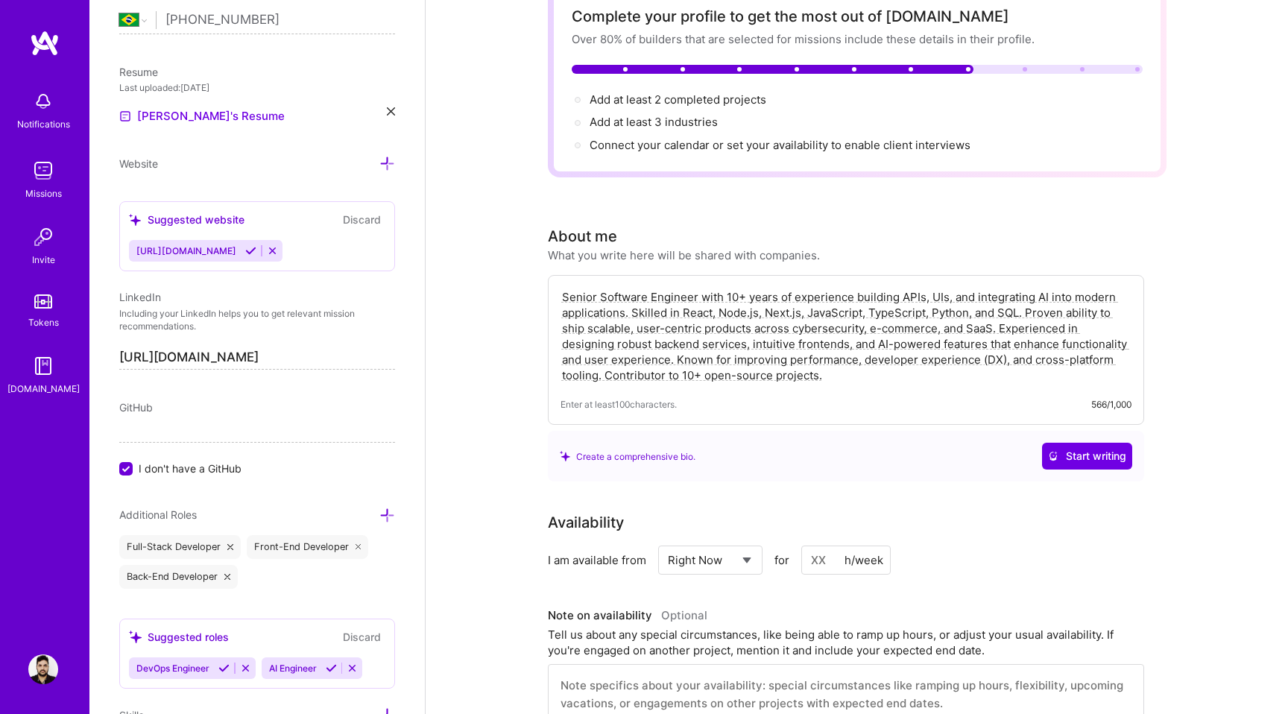
scroll to position [0, 0]
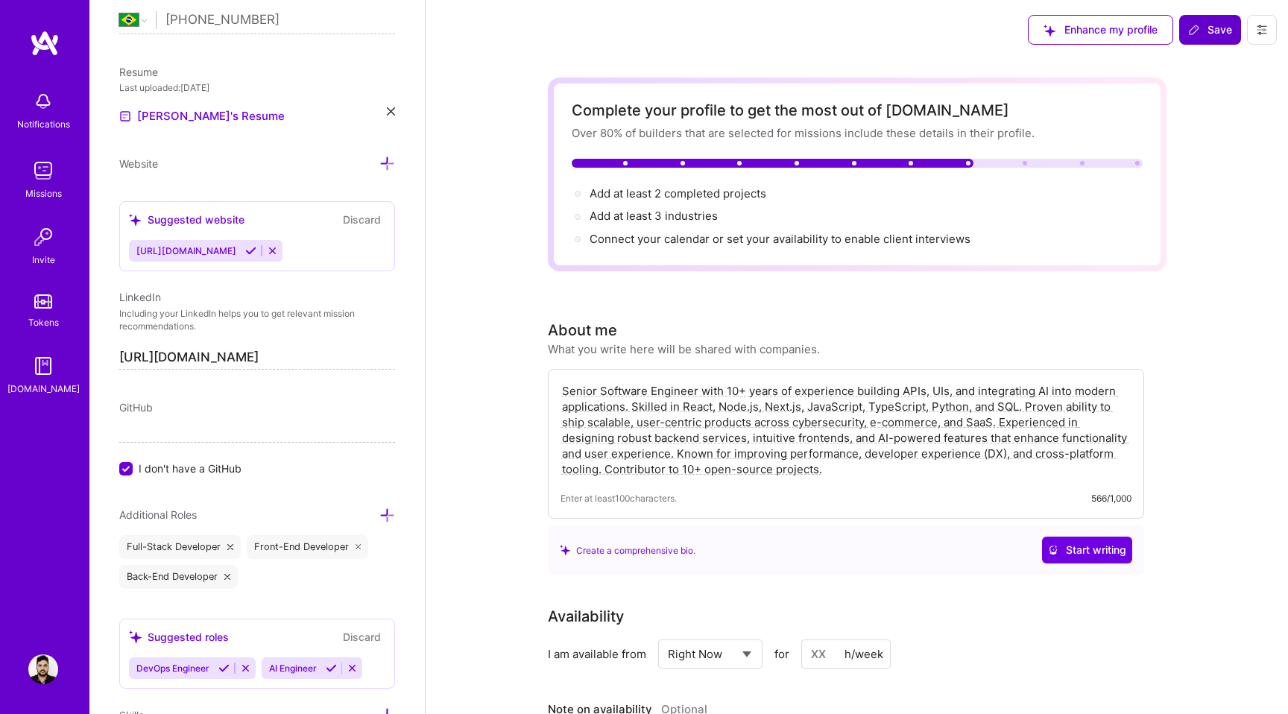
click at [1207, 29] on span "Save" at bounding box center [1210, 29] width 44 height 15
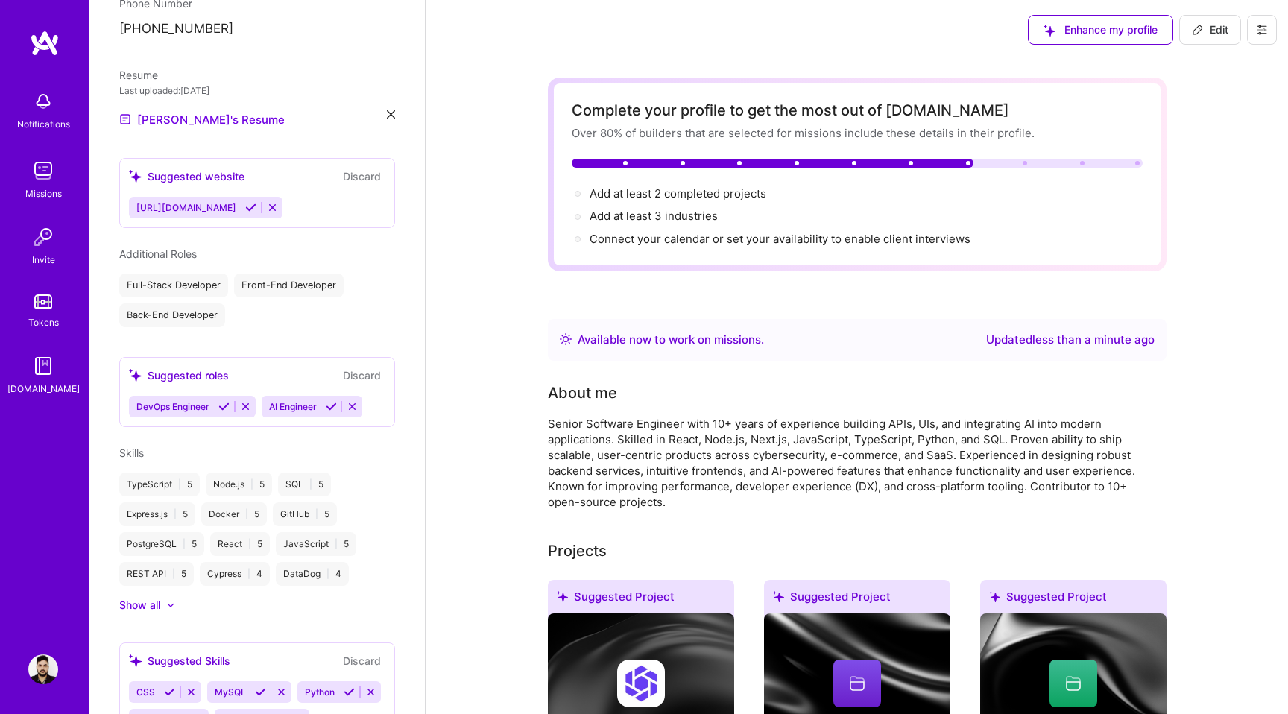
click at [1207, 24] on span "Edit" at bounding box center [1210, 29] width 37 height 15
select select "BR"
select select "Right Now"
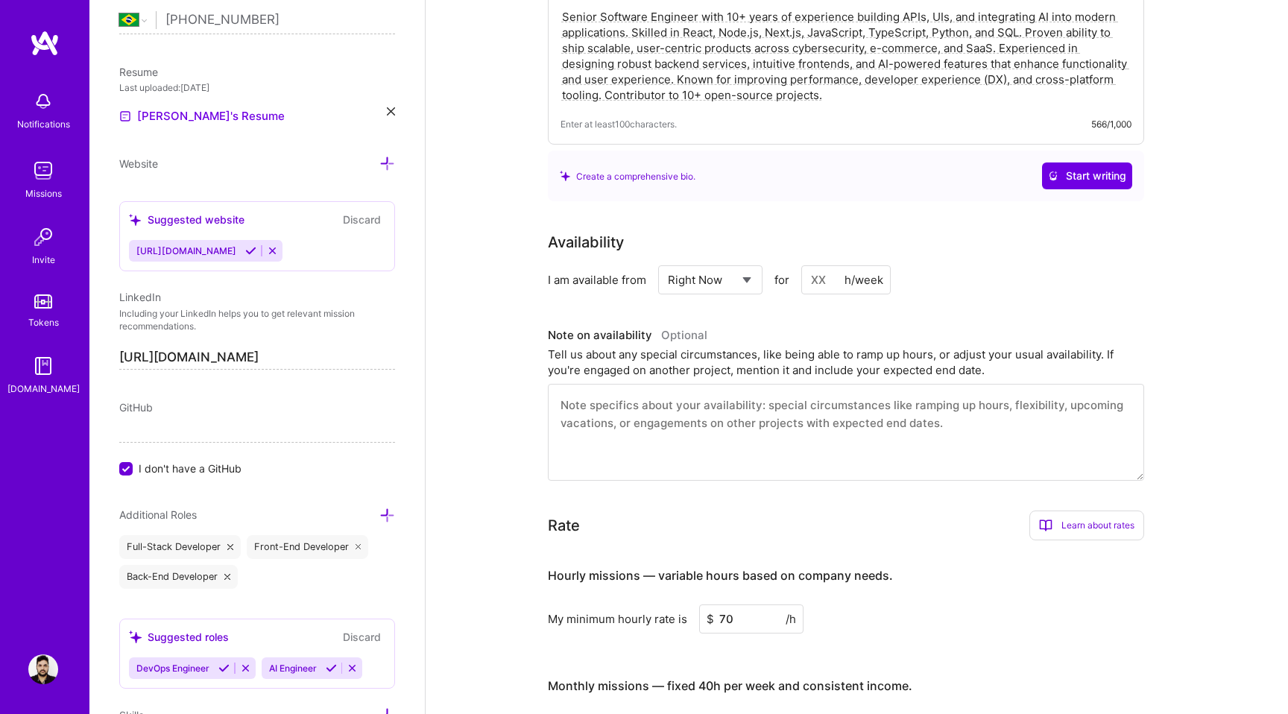
scroll to position [419, 0]
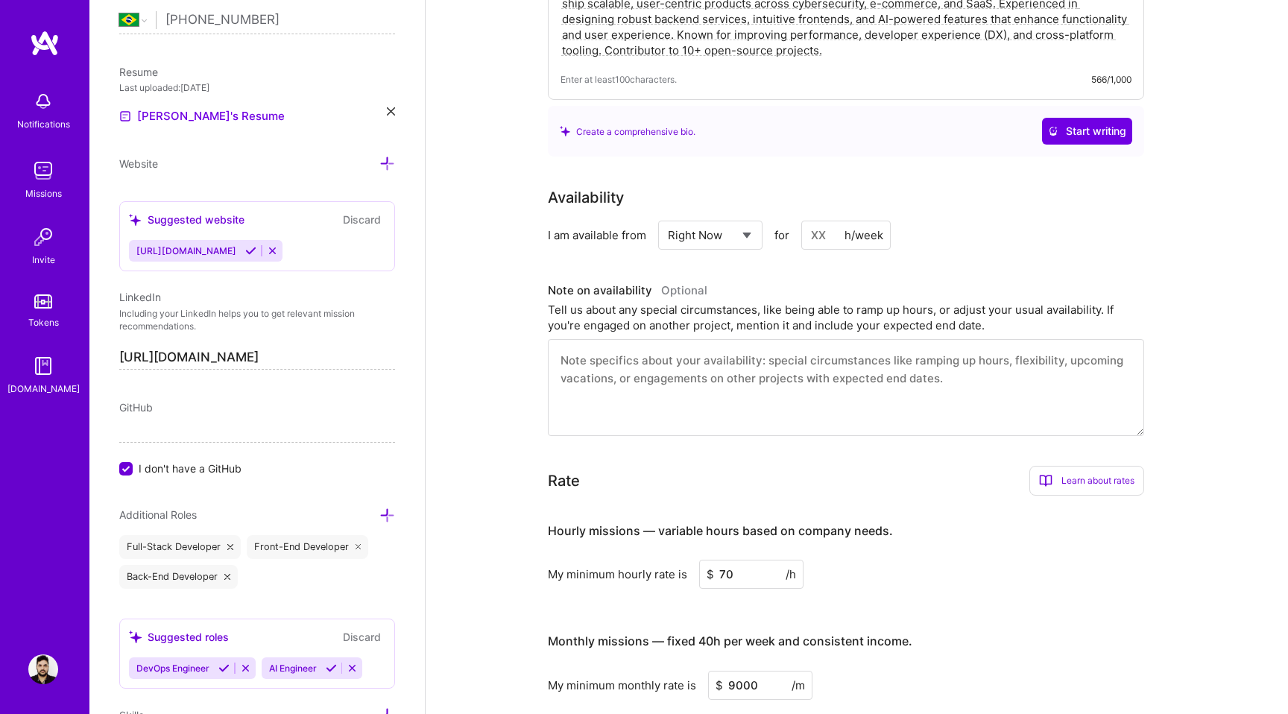
click at [755, 232] on div "Select... Right Now Future Date Not Available" at bounding box center [710, 235] width 105 height 29
click at [747, 234] on select "Select... Right Now Future Date Not Available" at bounding box center [711, 235] width 86 height 38
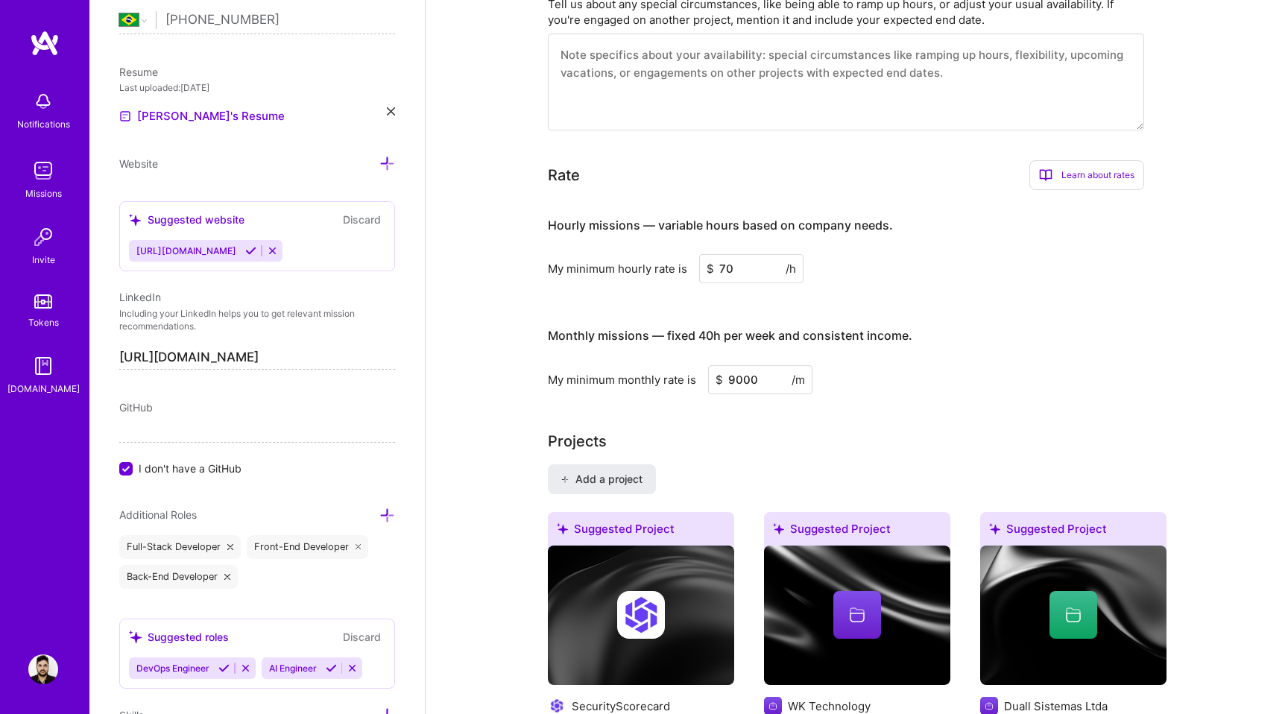
scroll to position [801, 0]
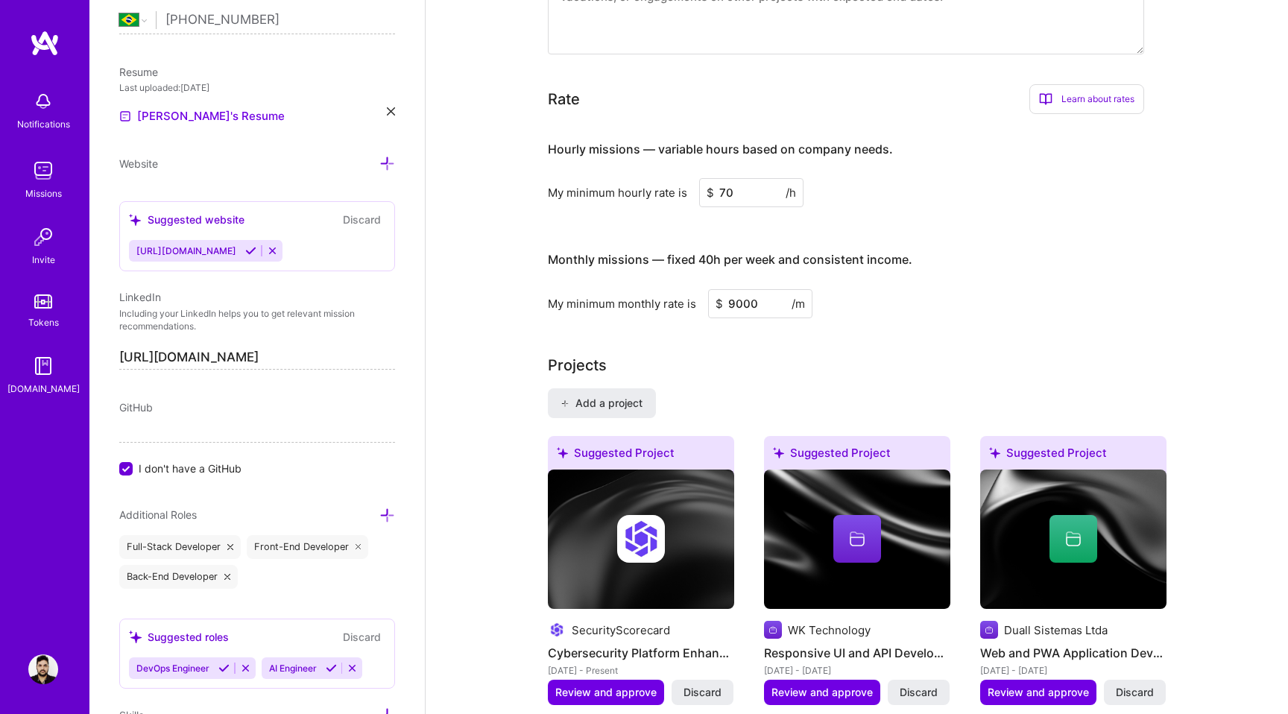
click at [736, 195] on input "70" at bounding box center [751, 192] width 104 height 29
type input "45"
click at [764, 299] on input "9000" at bounding box center [760, 303] width 104 height 29
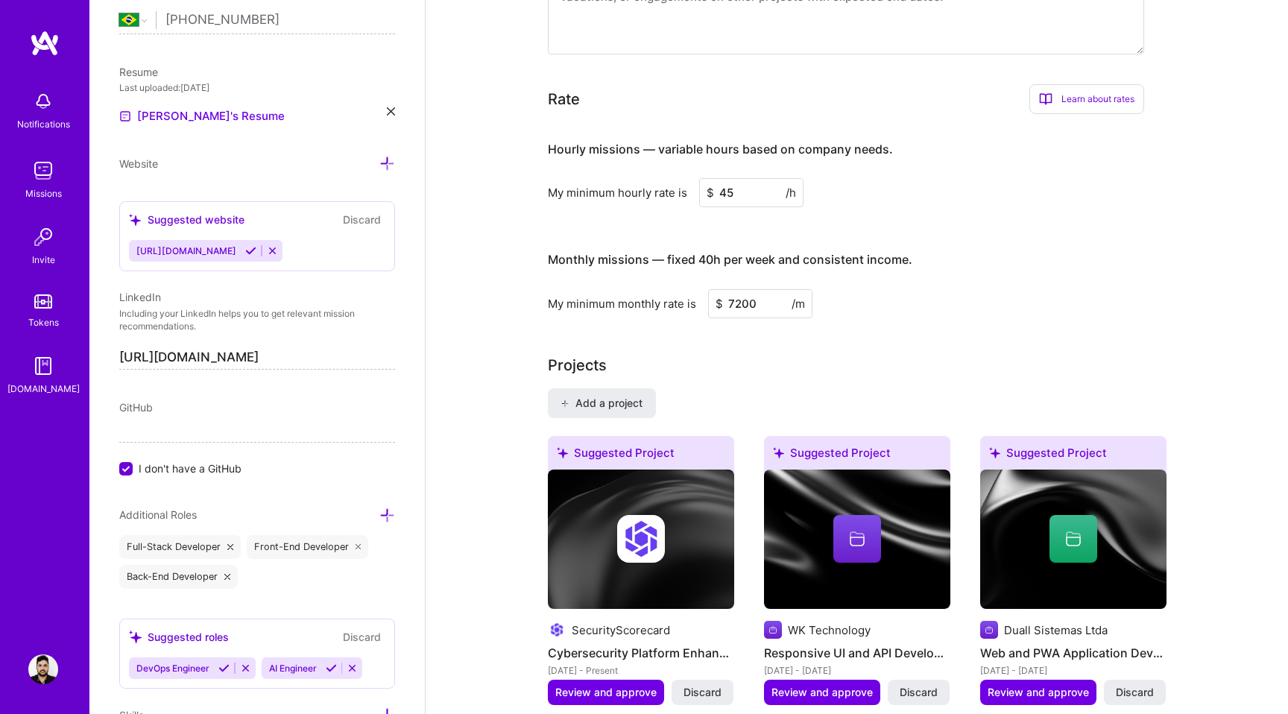
type input "7200"
click at [929, 240] on h3 "Monthly missions — fixed 40h per week and consistent income." at bounding box center [846, 260] width 596 height 46
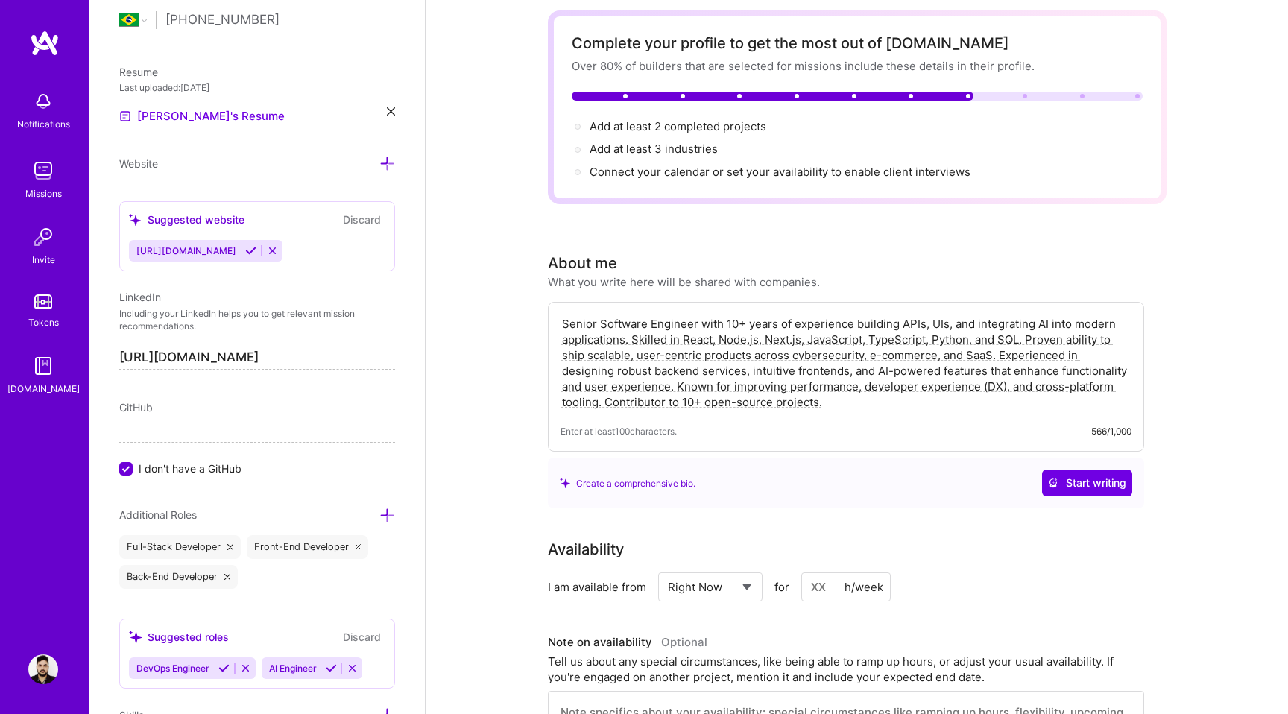
scroll to position [0, 0]
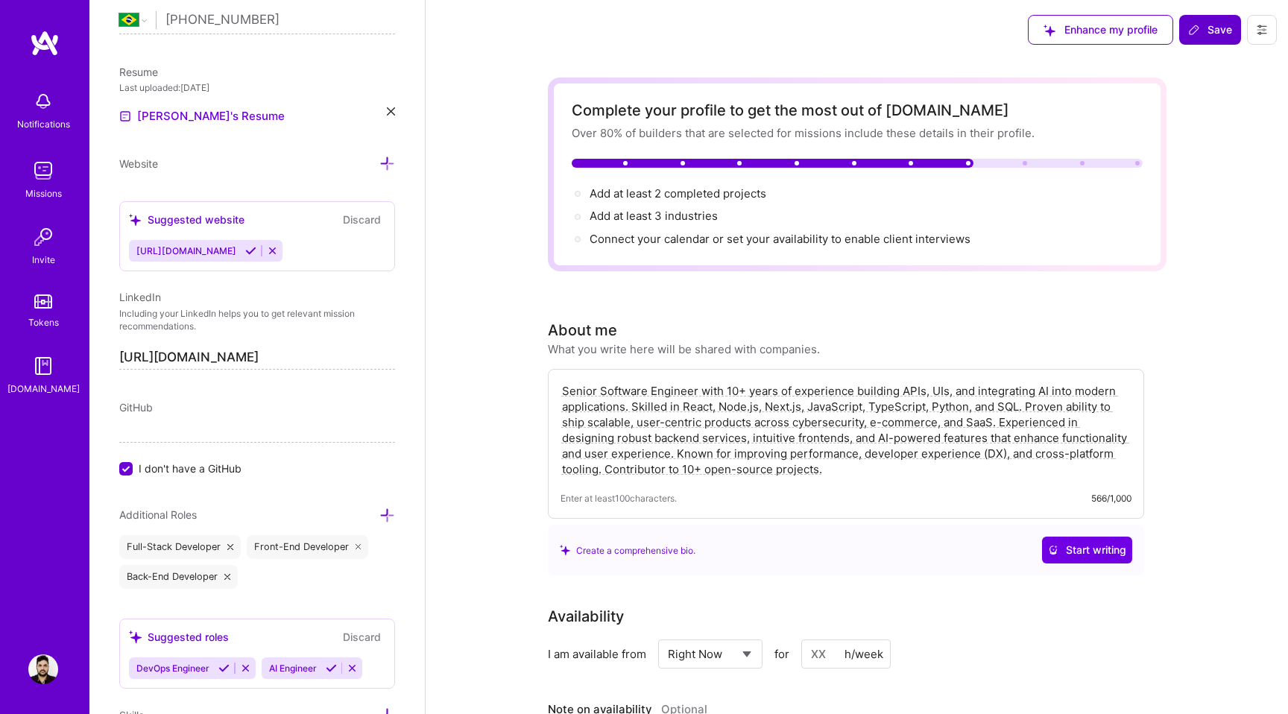
click at [1206, 26] on span "Save" at bounding box center [1210, 29] width 44 height 15
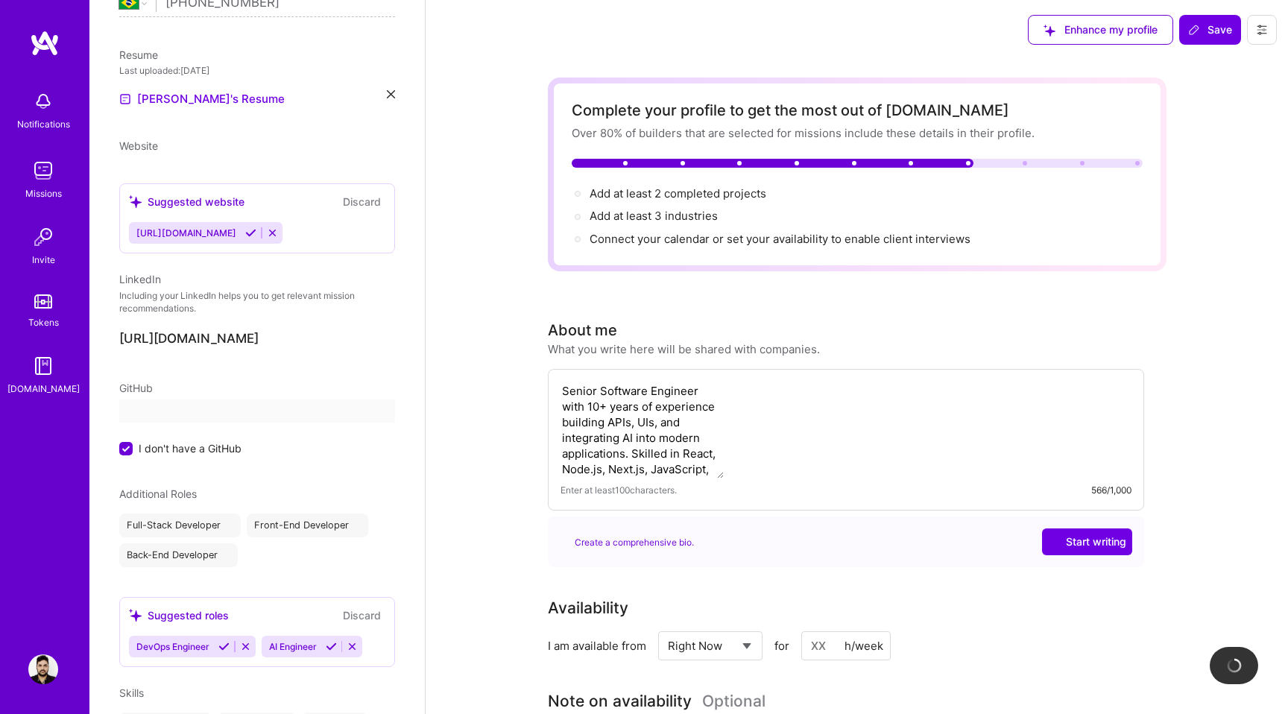
scroll to position [432, 0]
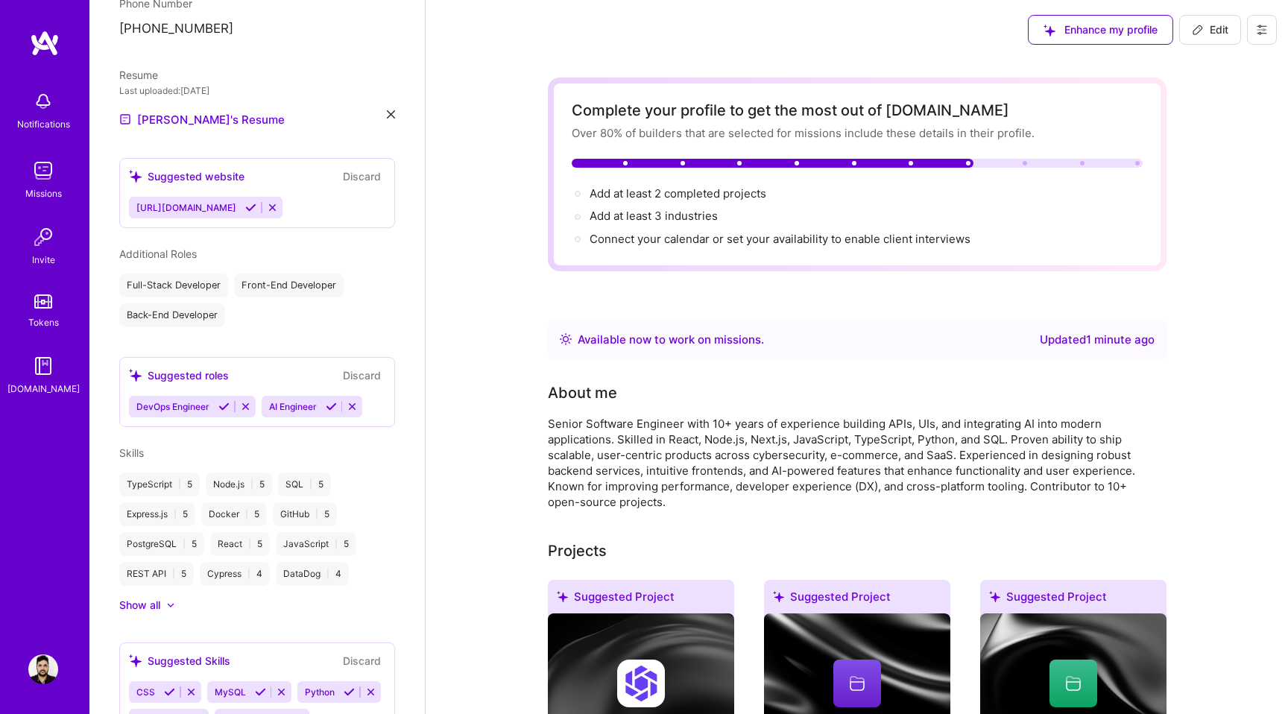
click at [1211, 32] on span "Edit" at bounding box center [1210, 29] width 37 height 15
select select "BR"
select select "Right Now"
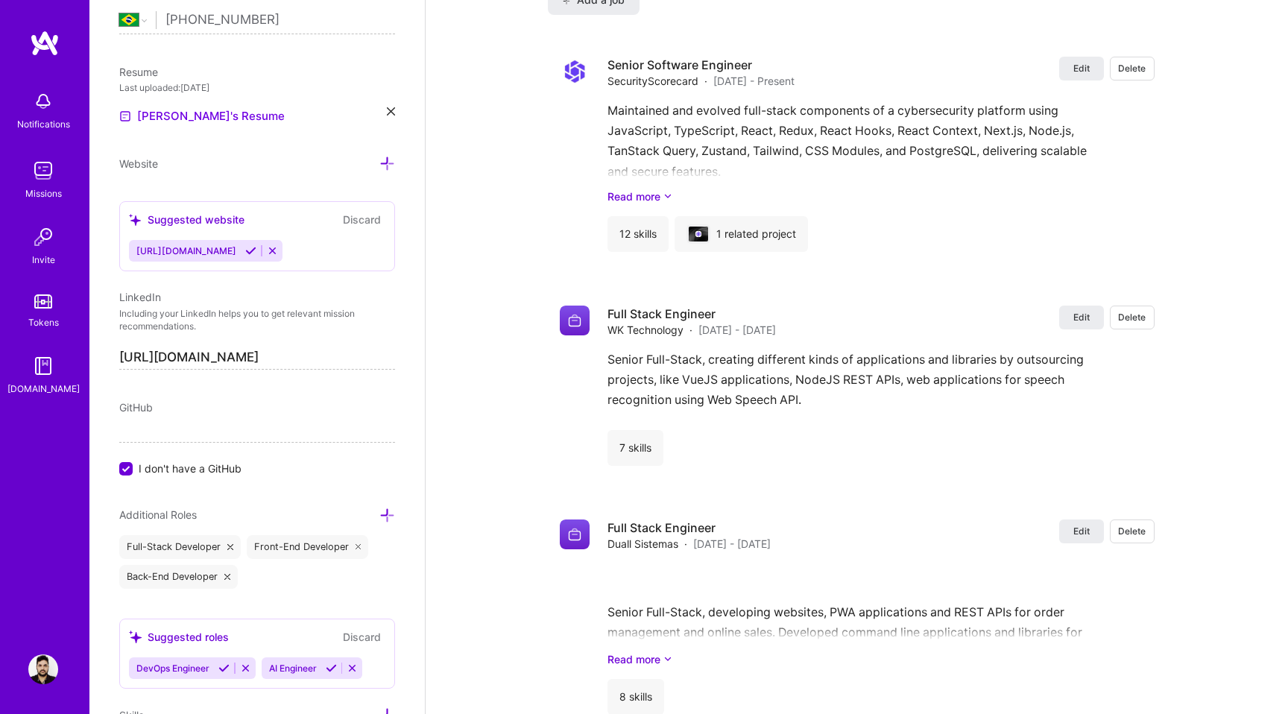
scroll to position [1904, 0]
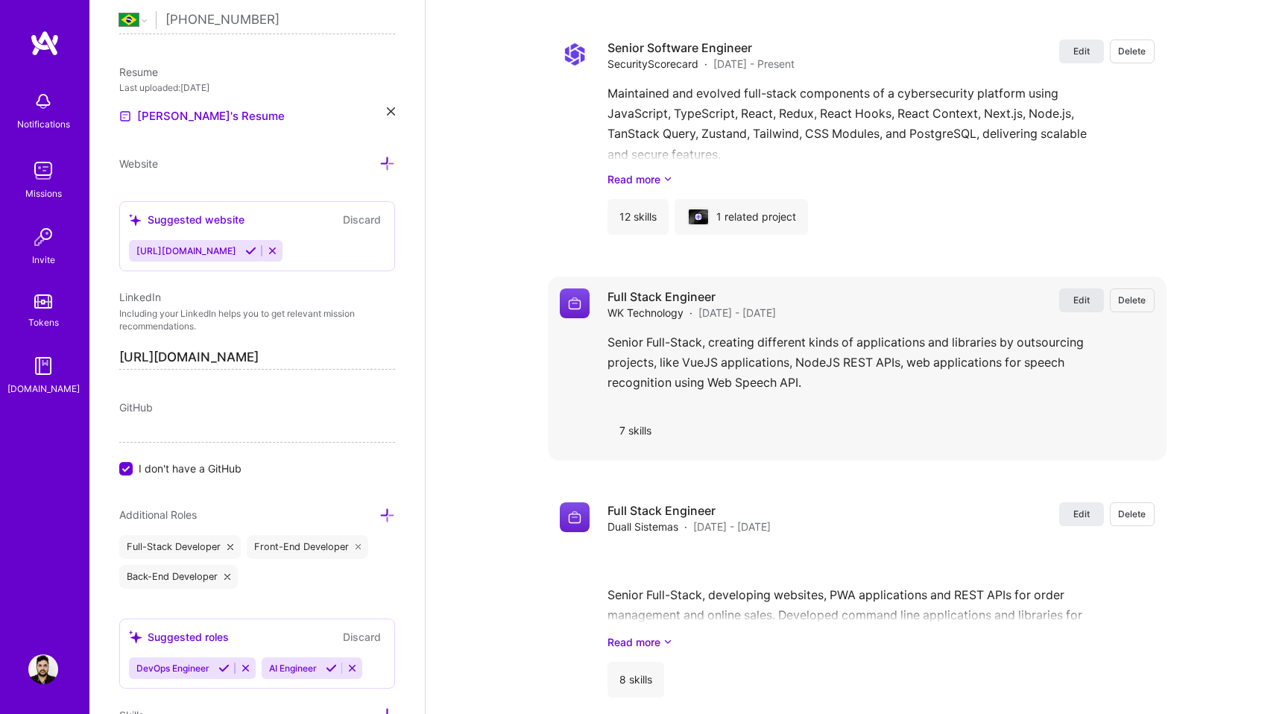
click at [1080, 301] on span "Edit" at bounding box center [1082, 300] width 16 height 13
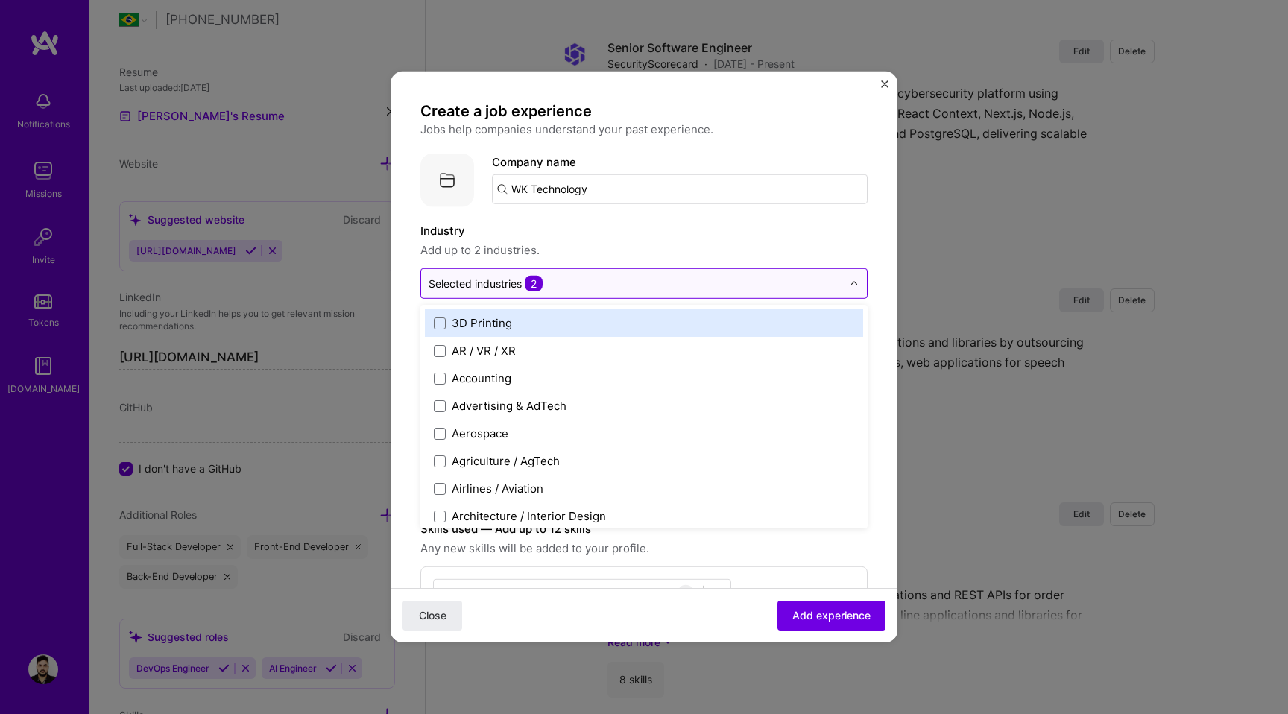
click at [764, 285] on input "text" at bounding box center [636, 284] width 414 height 16
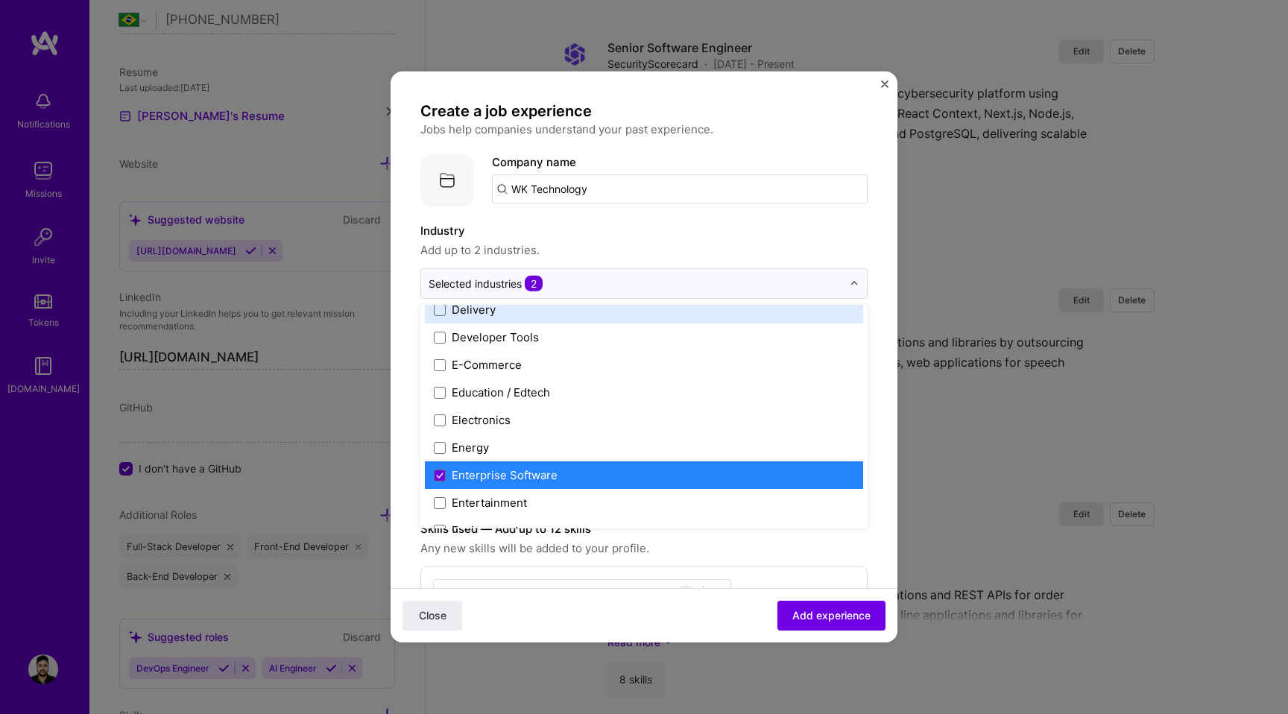
scroll to position [1318, 0]
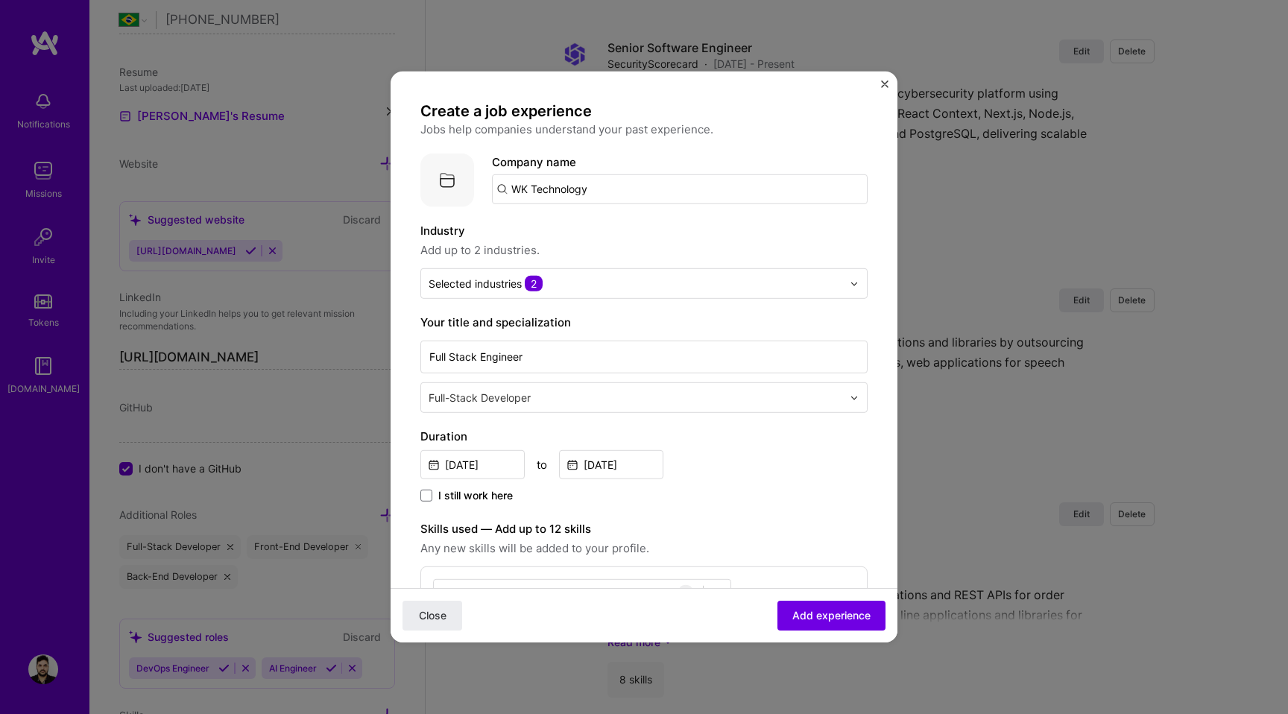
click at [711, 242] on span "Add up to 2 industries." at bounding box center [644, 251] width 447 height 18
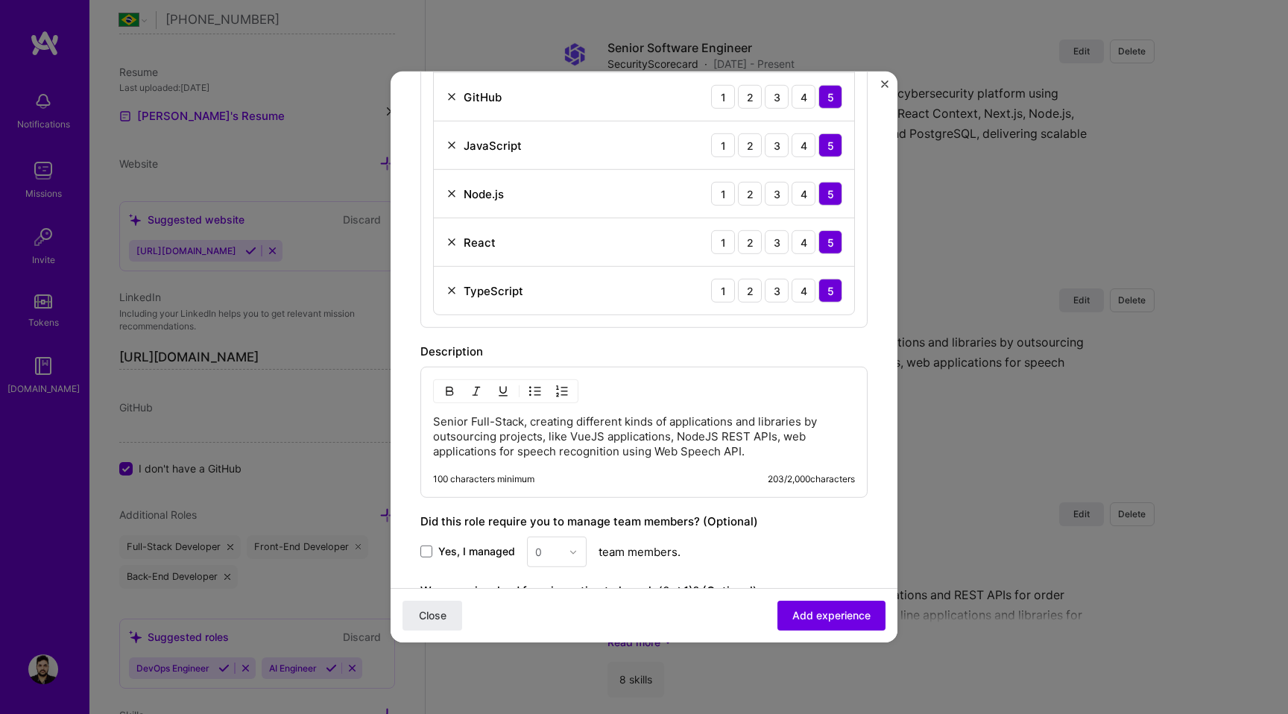
scroll to position [665, 0]
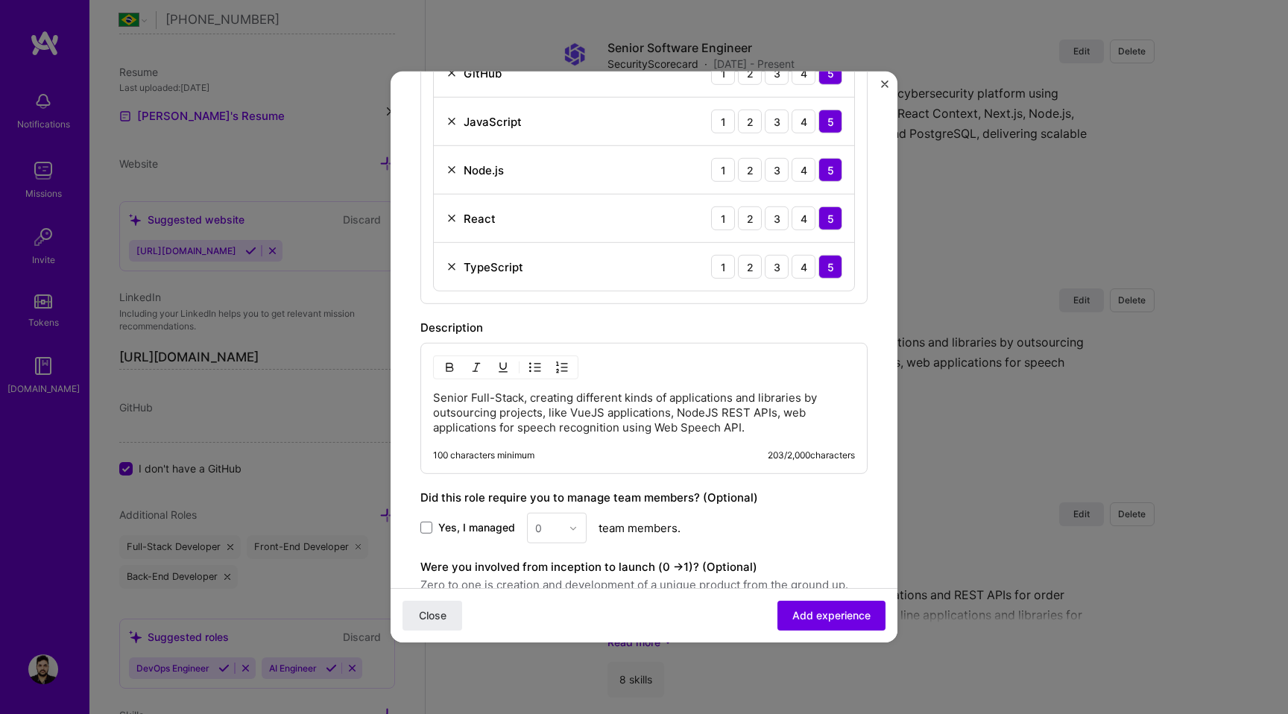
click at [538, 424] on p "Senior Full-Stack, creating different kinds of applications and libraries by ou…" at bounding box center [644, 413] width 422 height 45
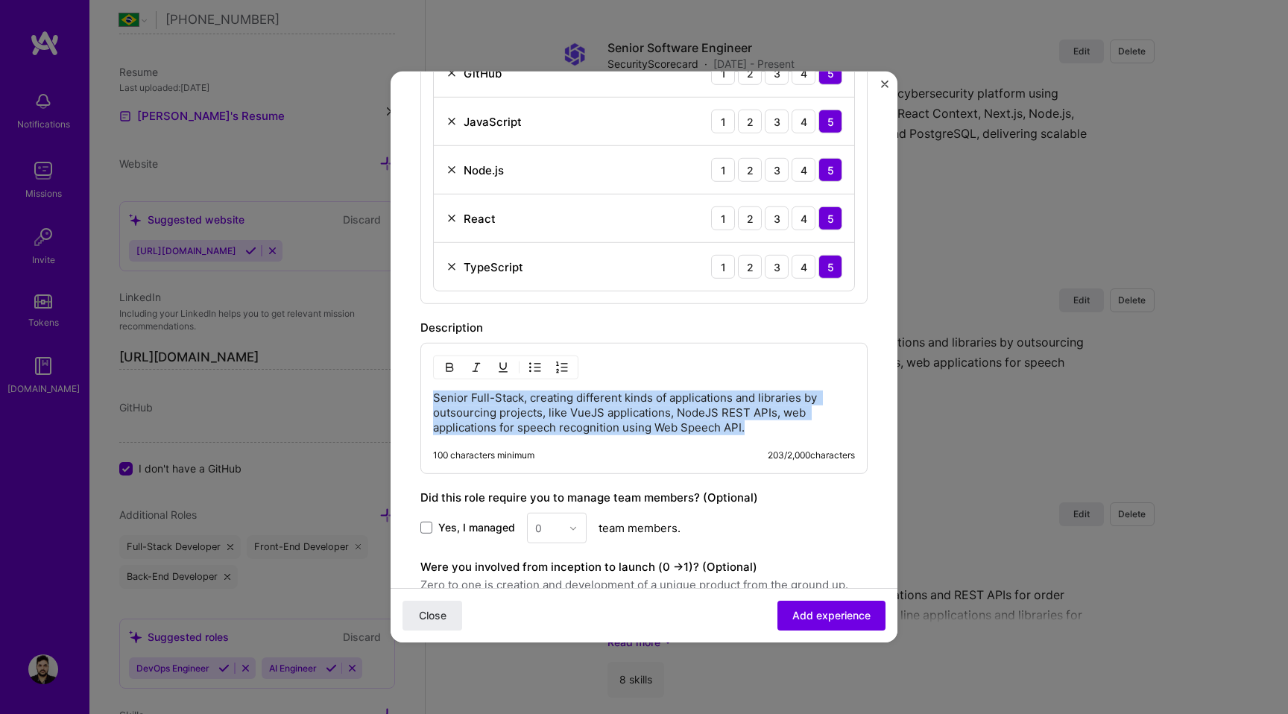
paste div
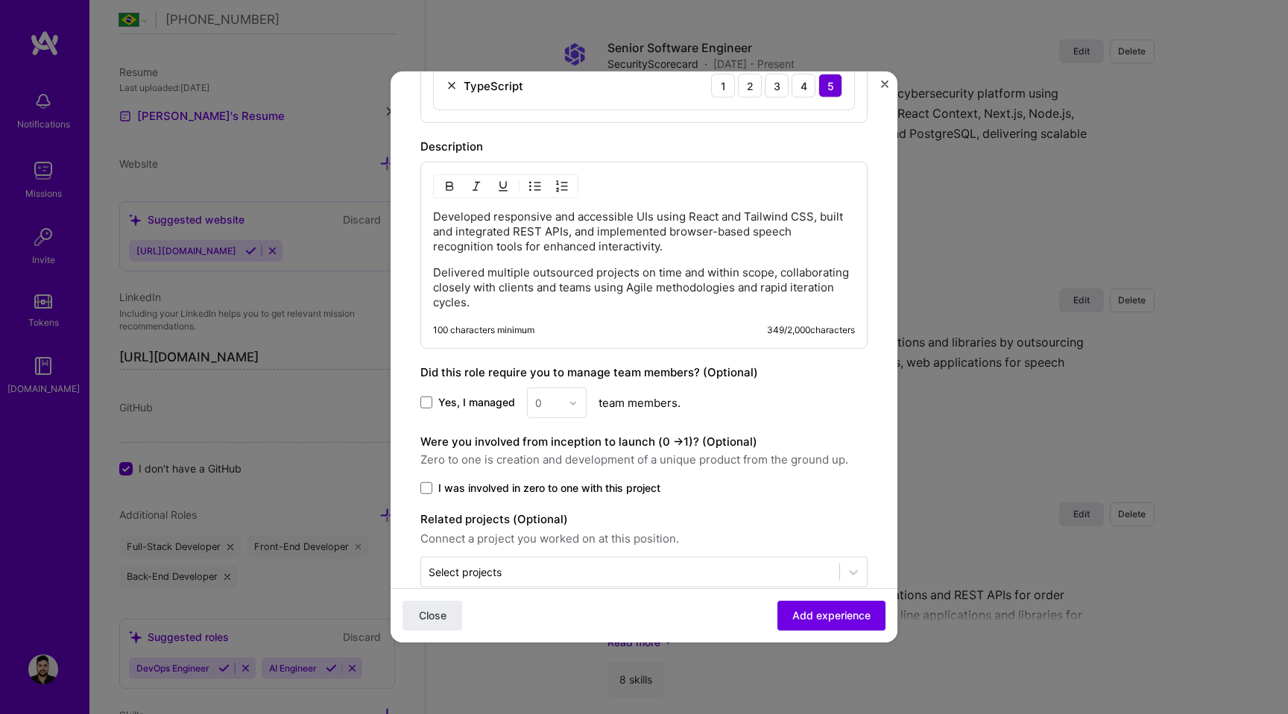
scroll to position [875, 0]
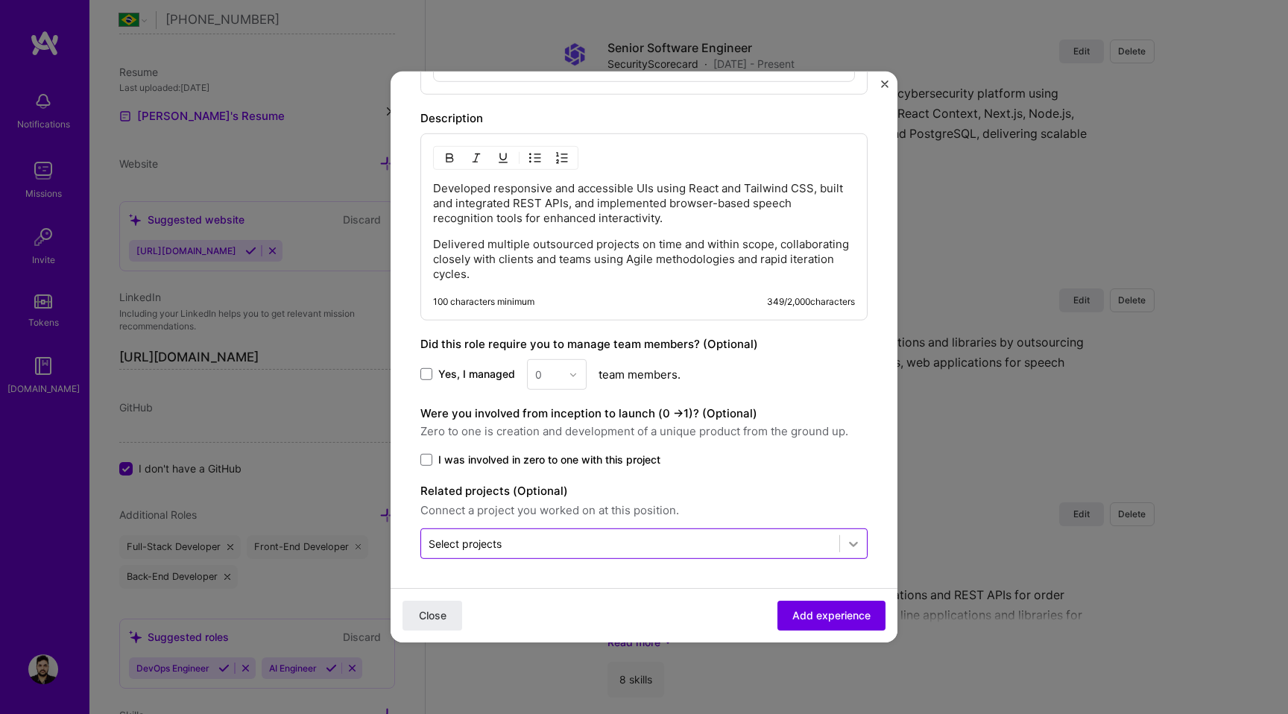
click at [857, 543] on icon at bounding box center [853, 543] width 15 height 15
click at [742, 614] on div "Close Add experience" at bounding box center [644, 615] width 507 height 54
click at [821, 614] on span "Add experience" at bounding box center [832, 615] width 78 height 15
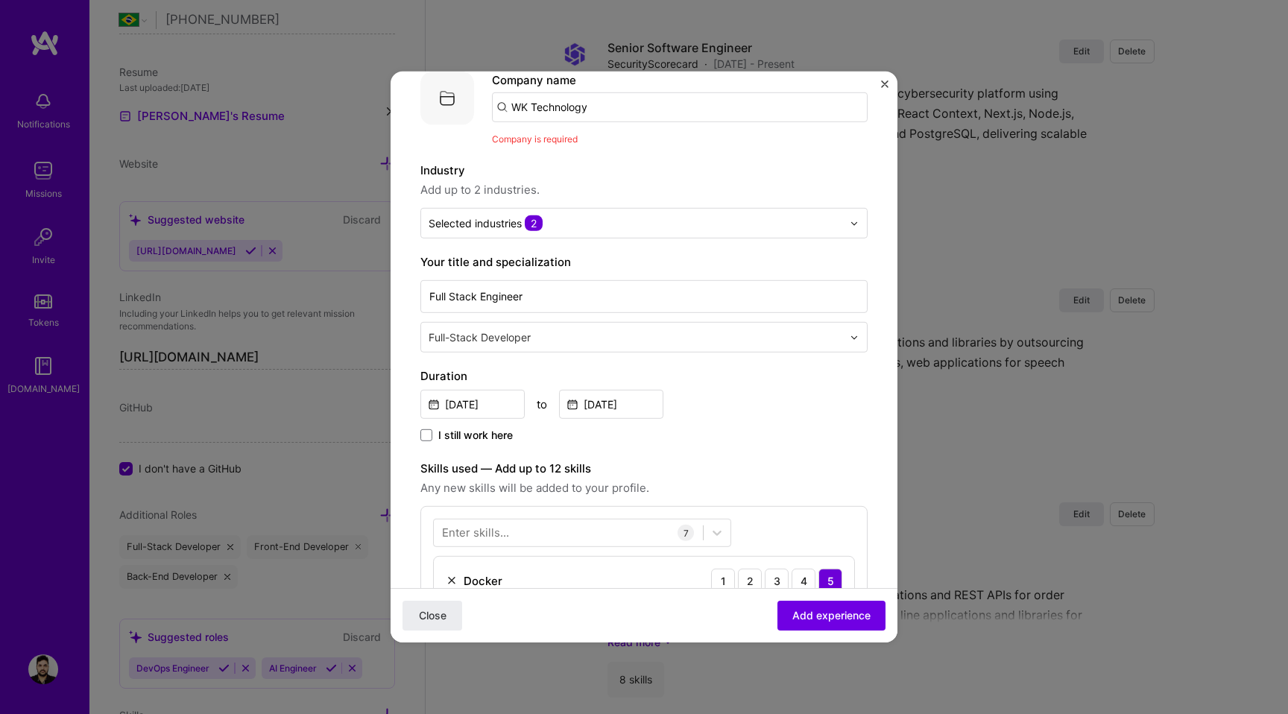
scroll to position [0, 0]
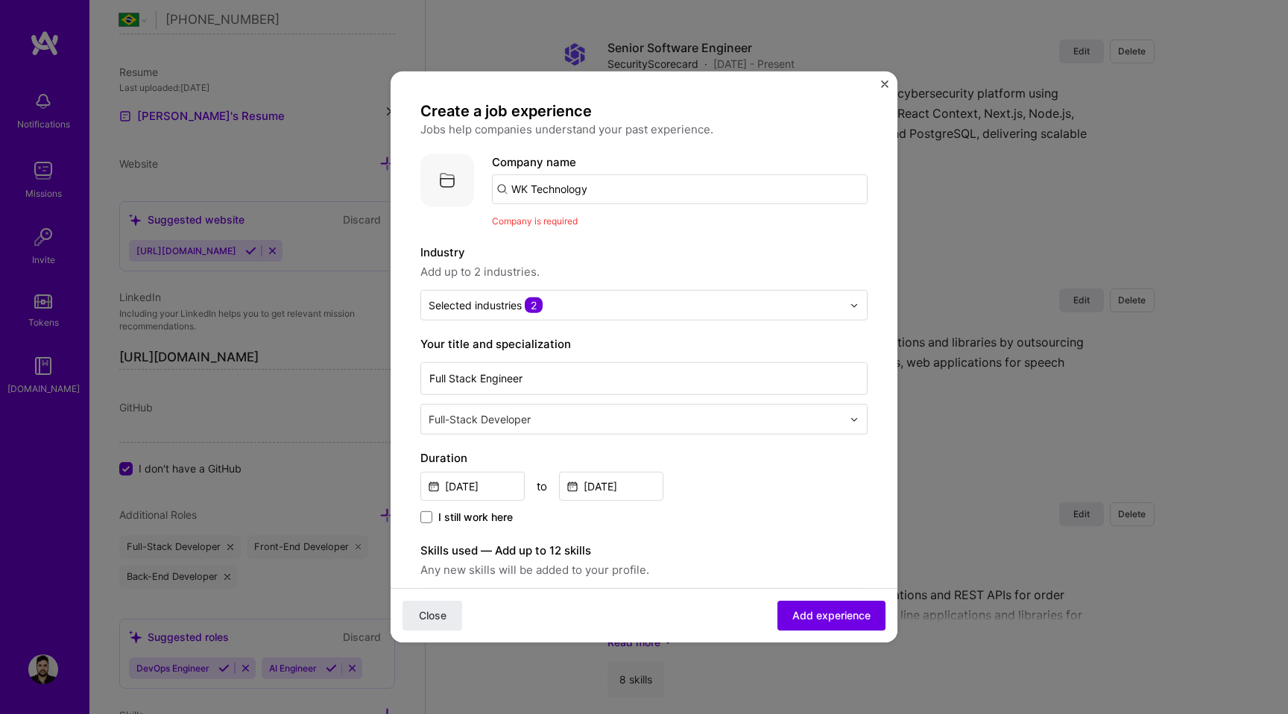
click at [676, 184] on input "WK Technology" at bounding box center [680, 189] width 376 height 30
type input "WK Technology"
click at [632, 224] on div "WK Technology" at bounding box center [624, 231] width 97 height 26
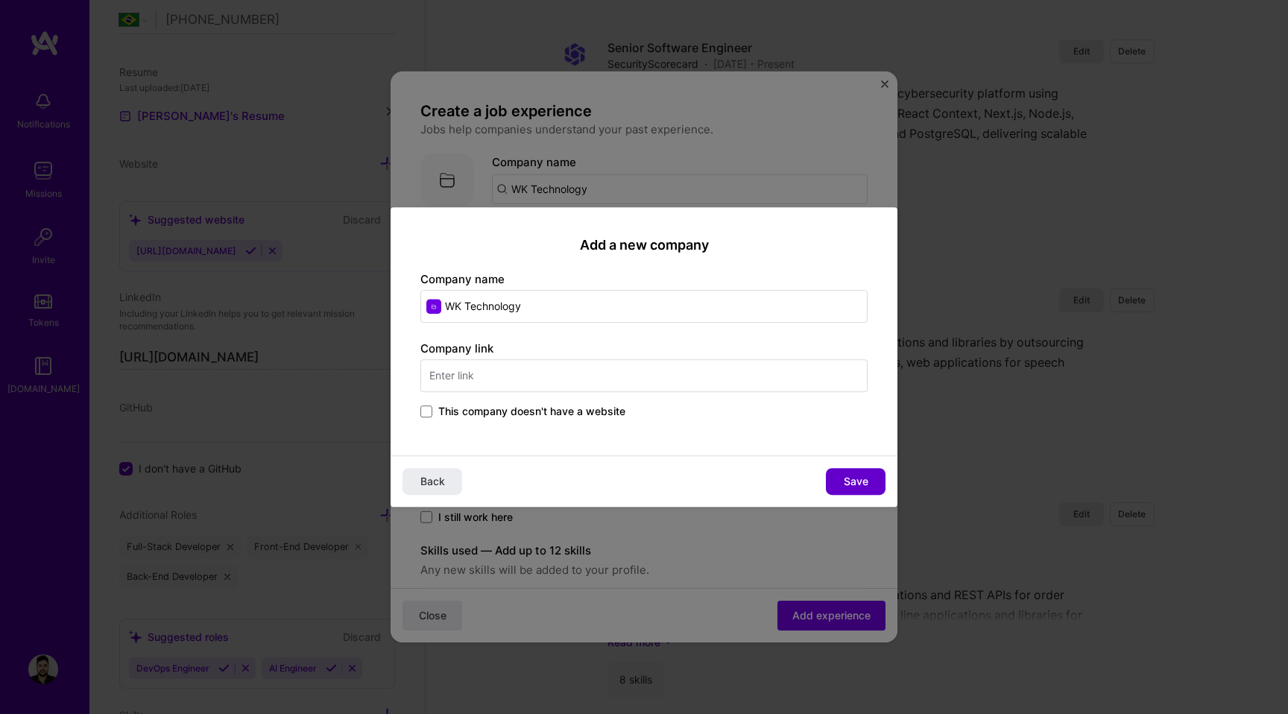
click at [866, 482] on span "Save" at bounding box center [856, 481] width 25 height 15
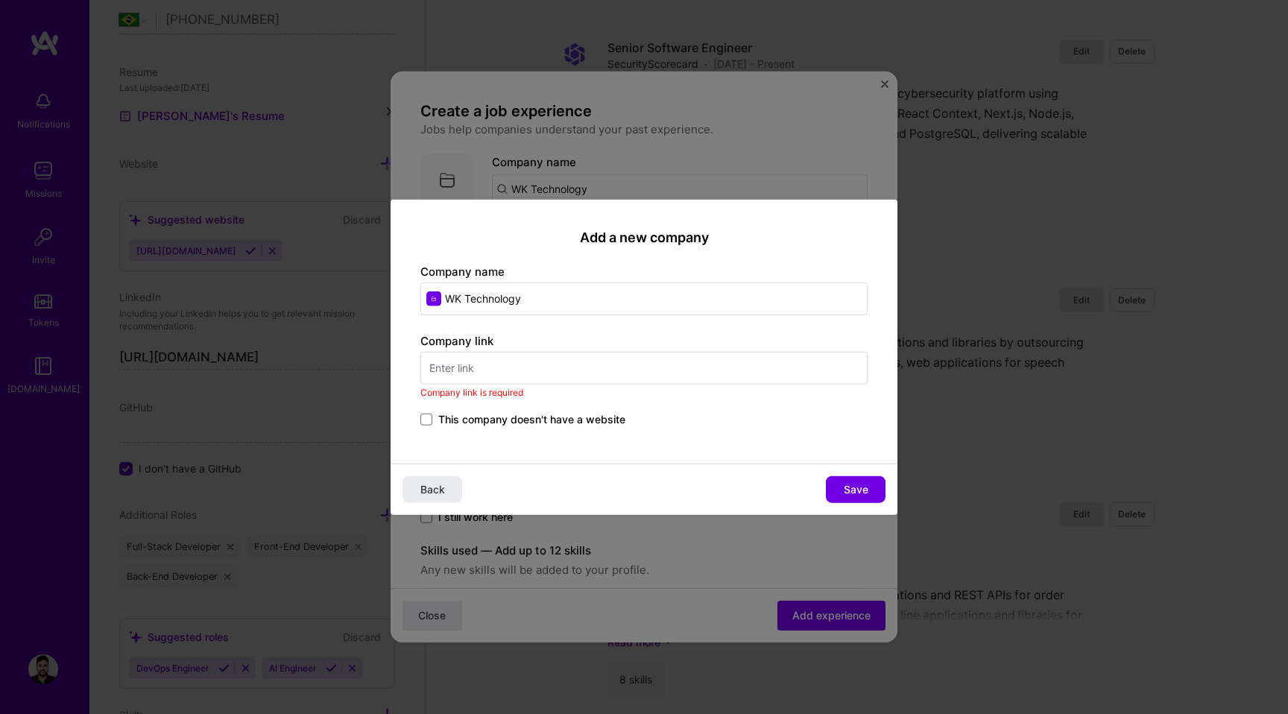
click at [545, 373] on input "text" at bounding box center [644, 367] width 447 height 33
paste input "[URL][DOMAIN_NAME]"
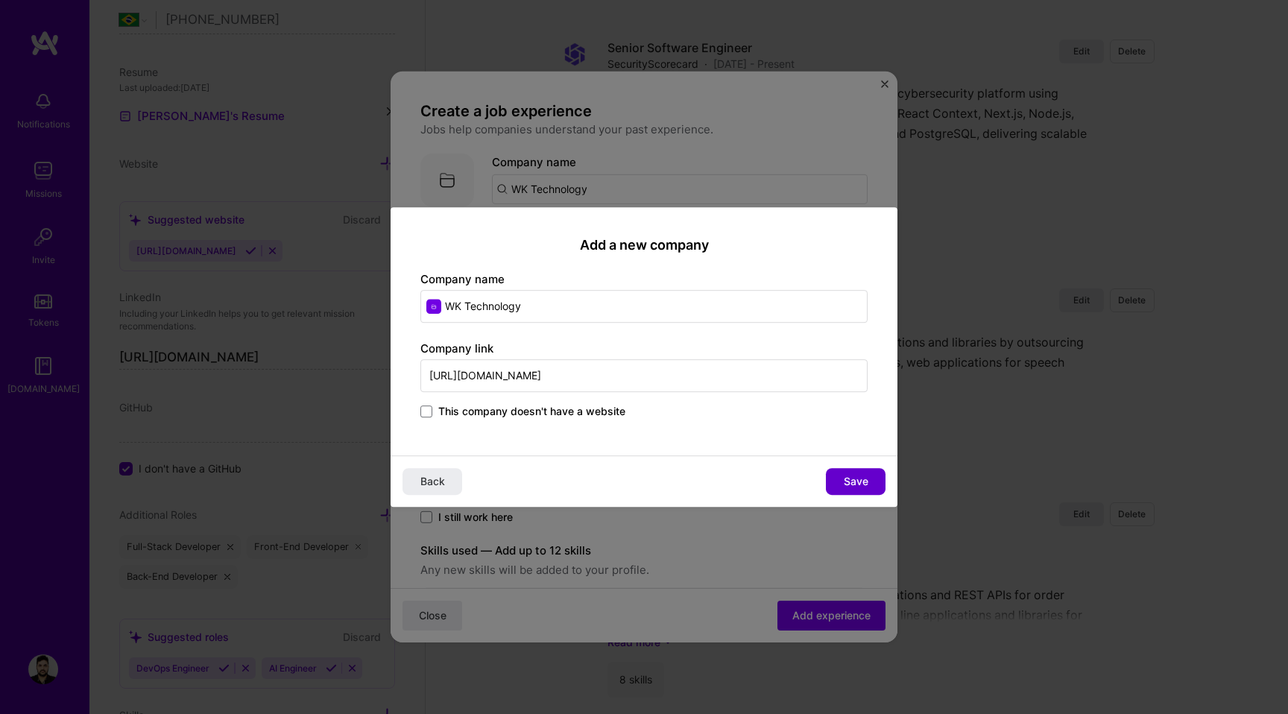
type input "[URL][DOMAIN_NAME]"
click at [858, 476] on span "Save" at bounding box center [856, 481] width 25 height 15
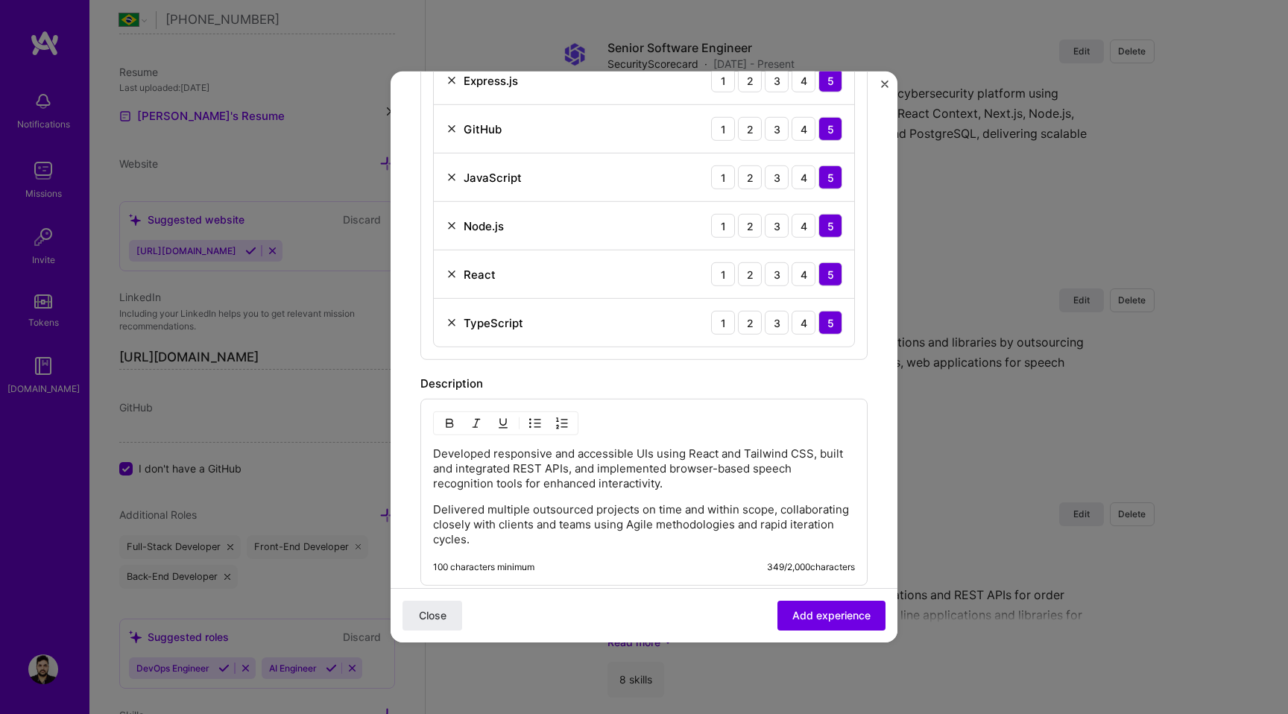
scroll to position [744, 0]
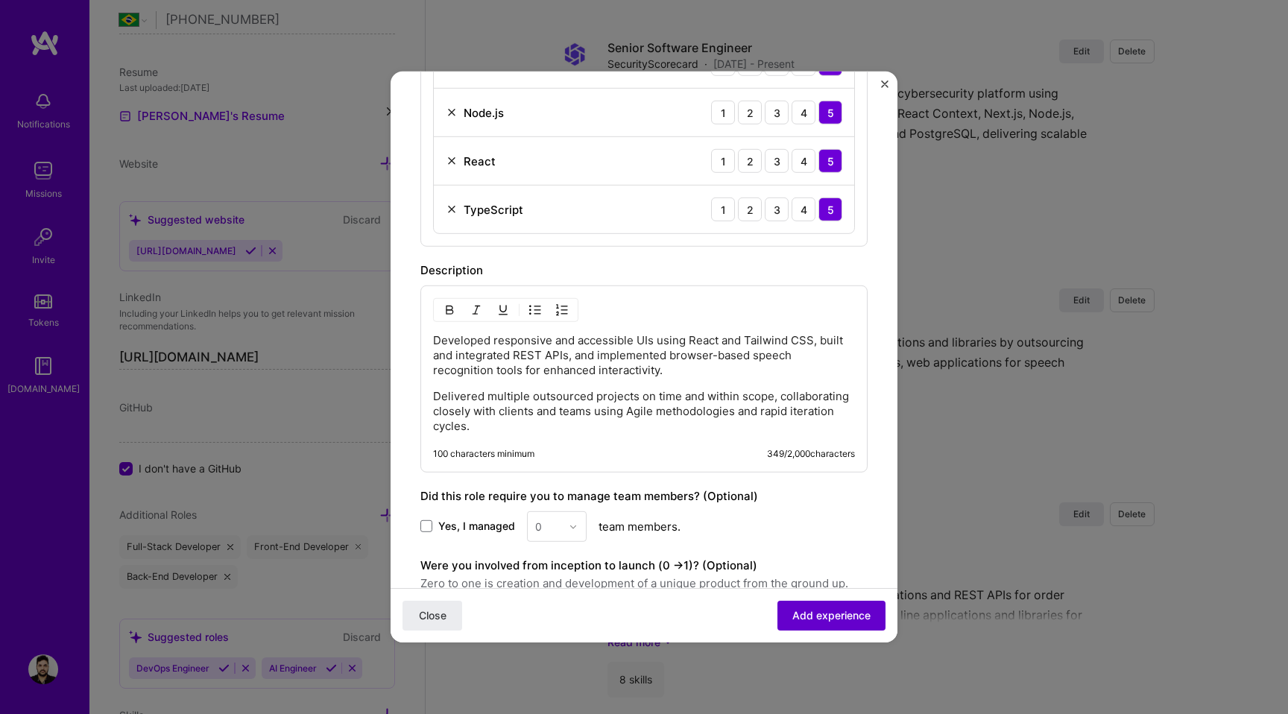
click at [831, 613] on span "Add experience" at bounding box center [832, 615] width 78 height 15
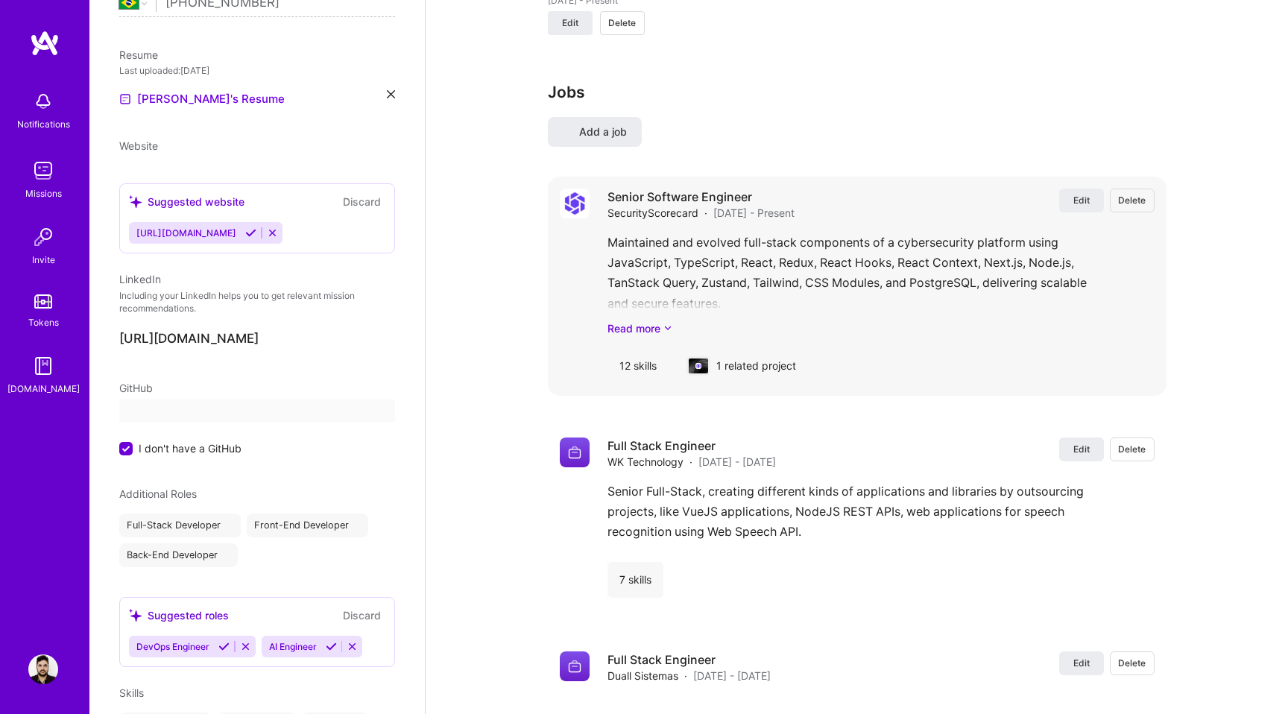
scroll to position [233, 0]
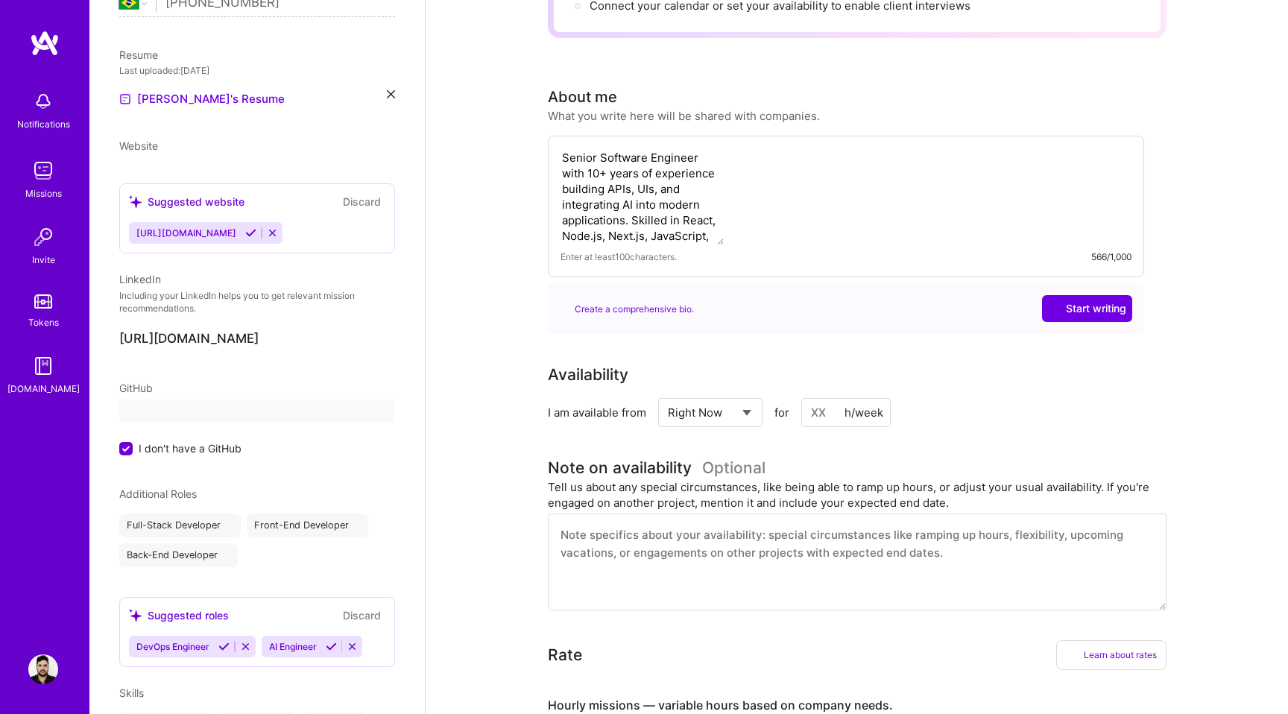
select select "BR"
select select "Right Now"
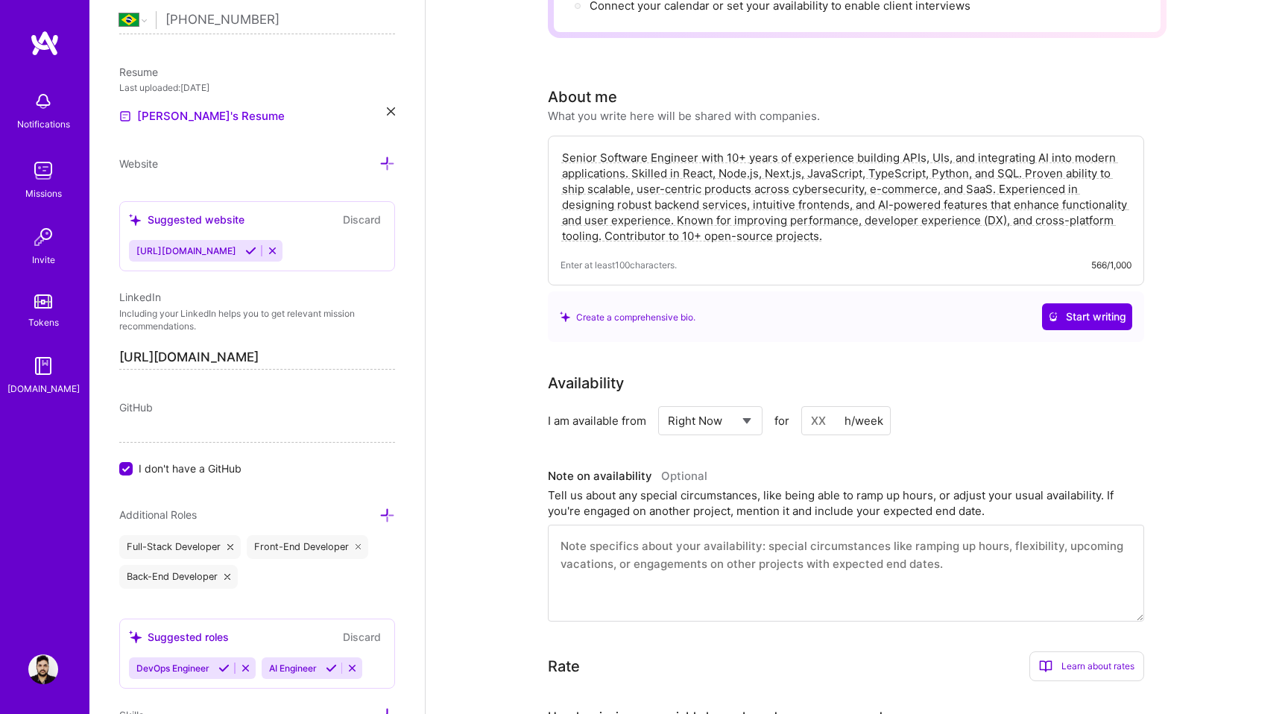
scroll to position [0, 0]
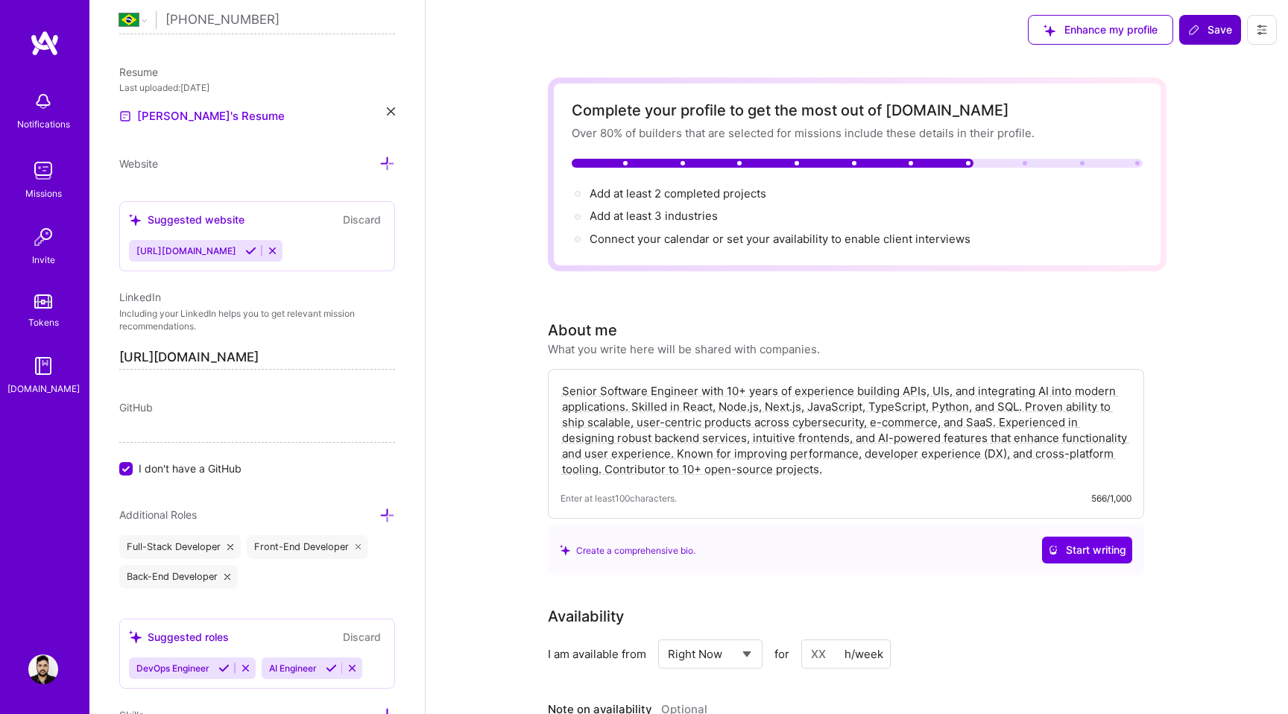
click at [1201, 40] on button "Save" at bounding box center [1211, 30] width 62 height 30
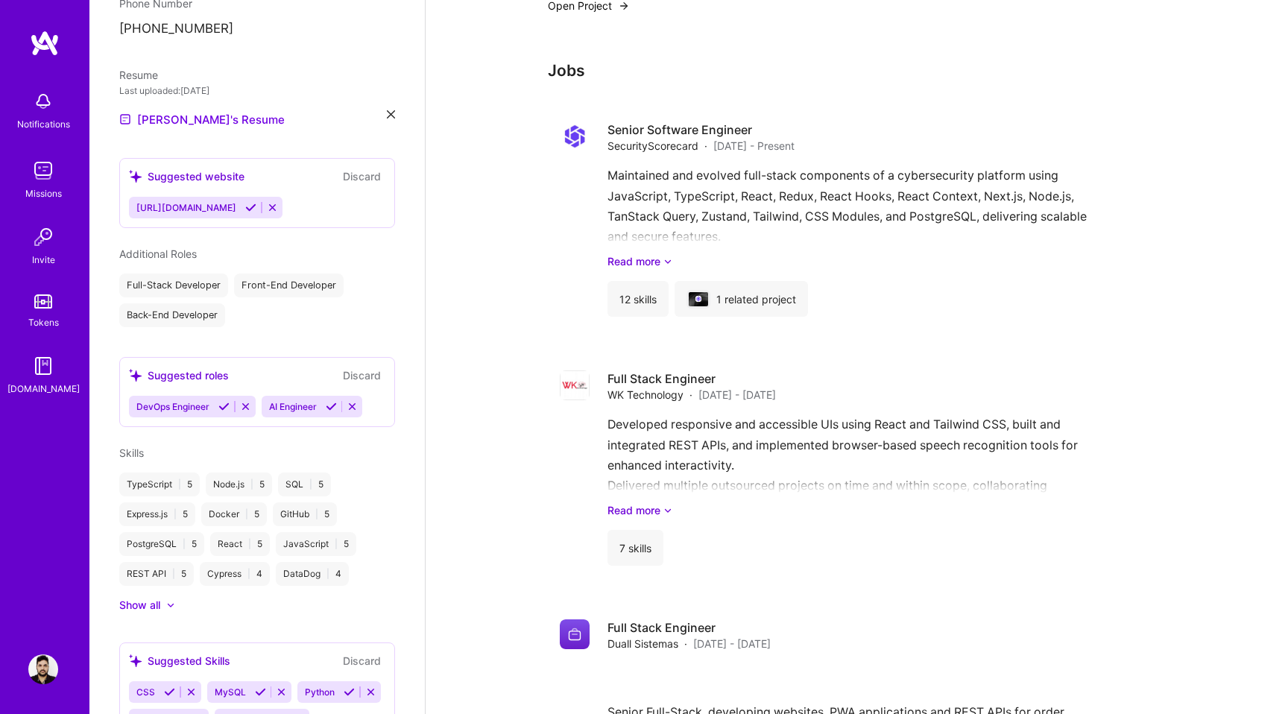
scroll to position [1109, 0]
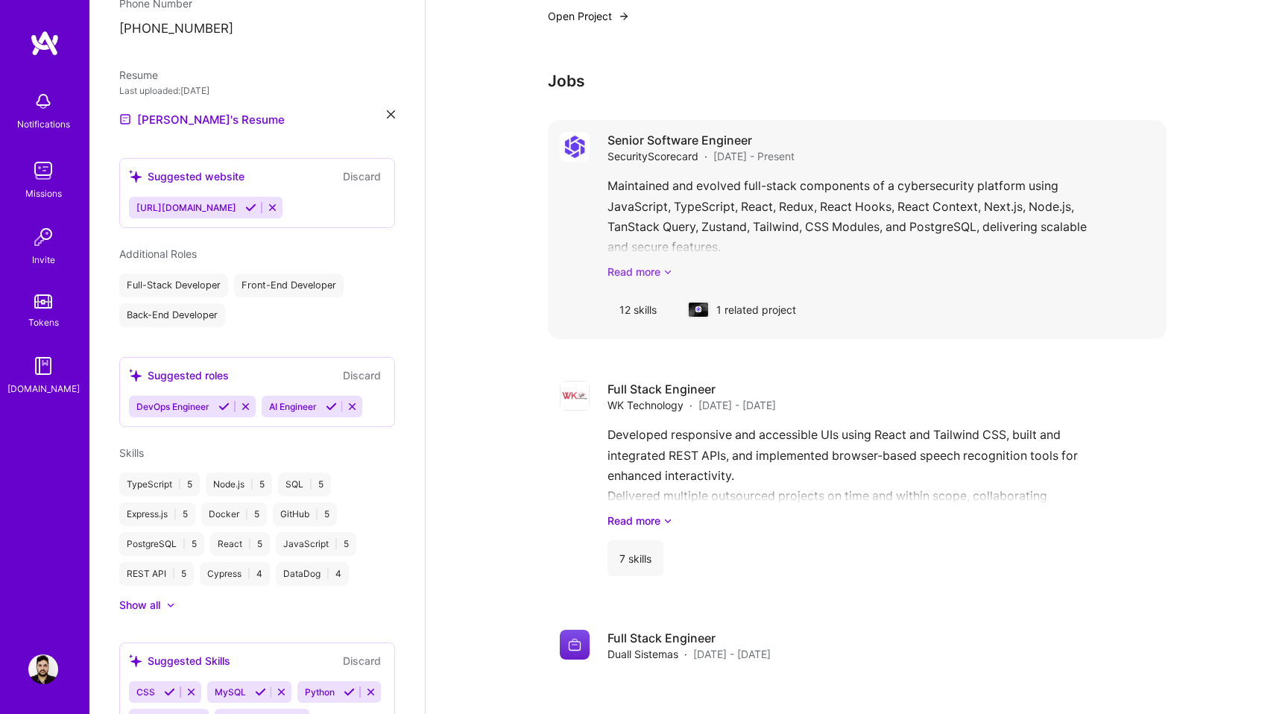
click at [1041, 267] on link "Read more" at bounding box center [881, 272] width 547 height 16
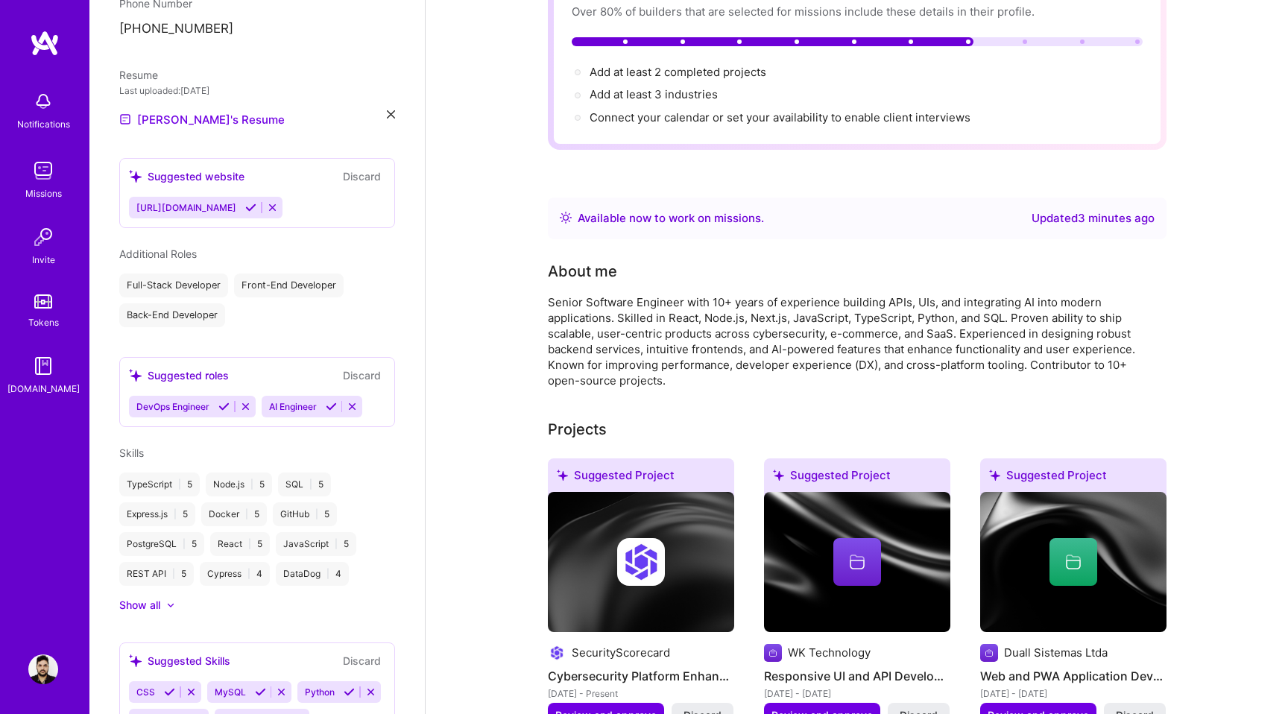
scroll to position [0, 0]
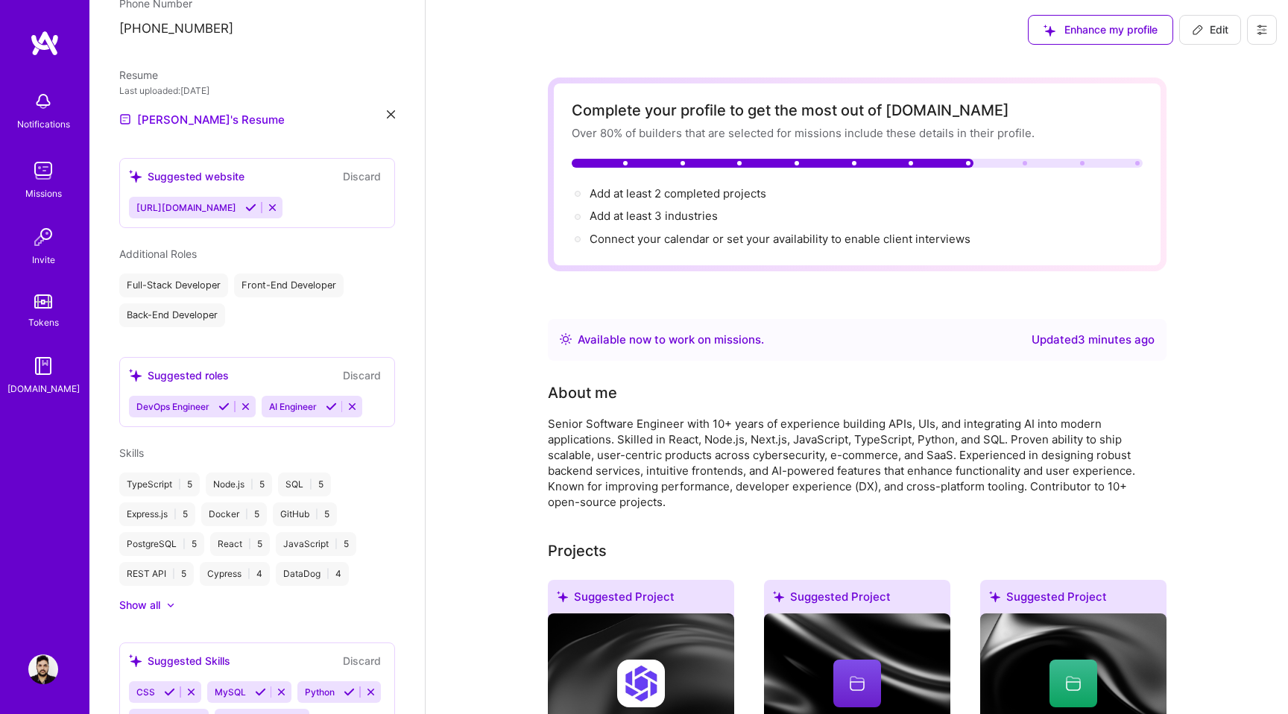
click at [1216, 25] on span "Edit" at bounding box center [1210, 29] width 37 height 15
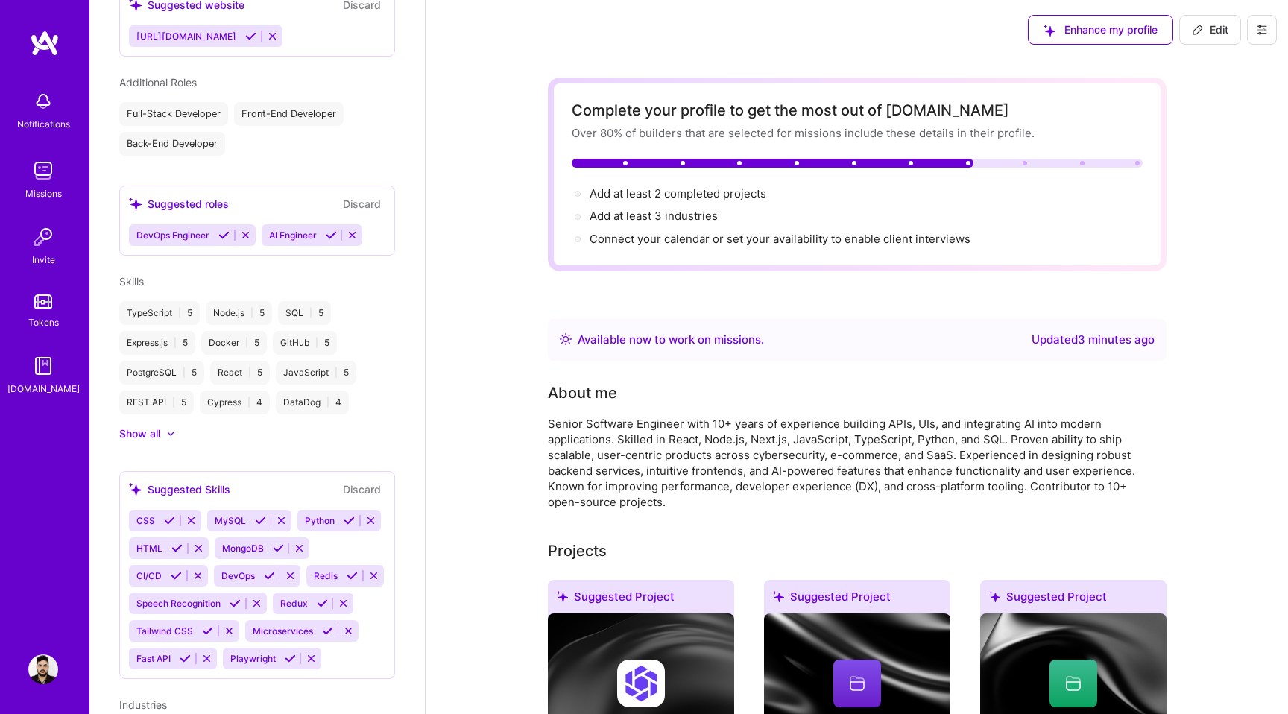
select select "BR"
select select "Right Now"
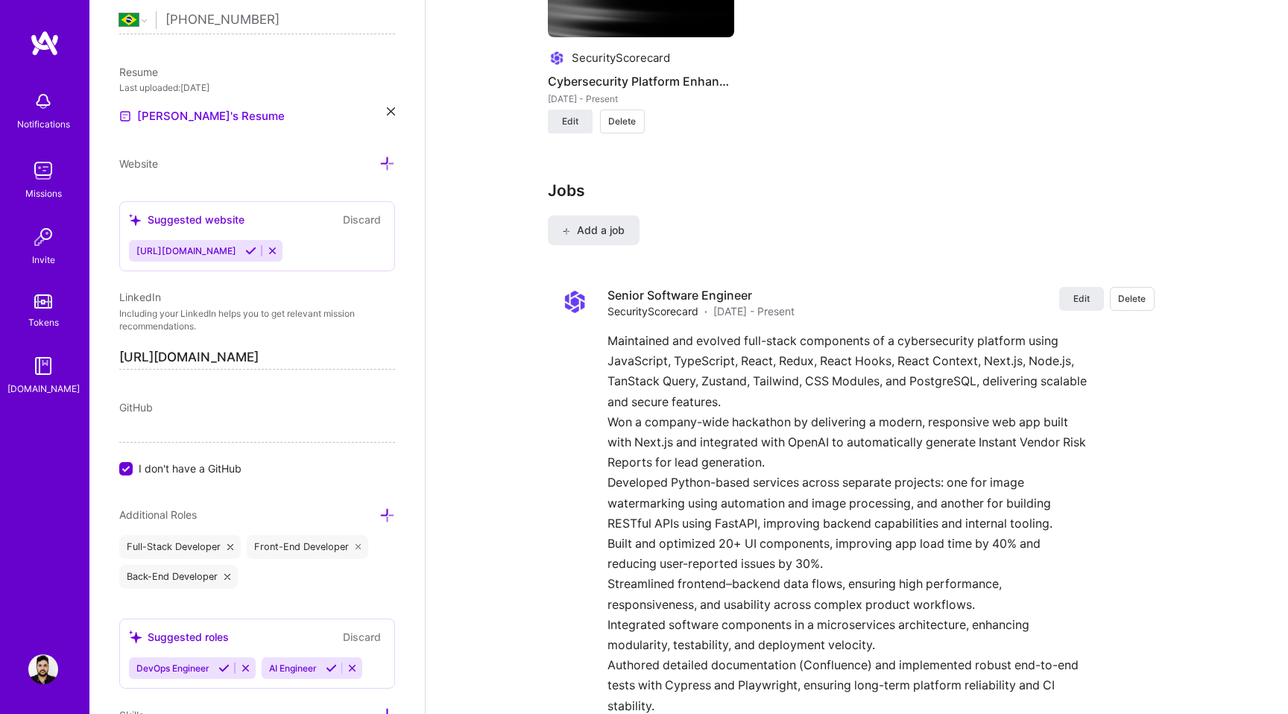
scroll to position [1858, 0]
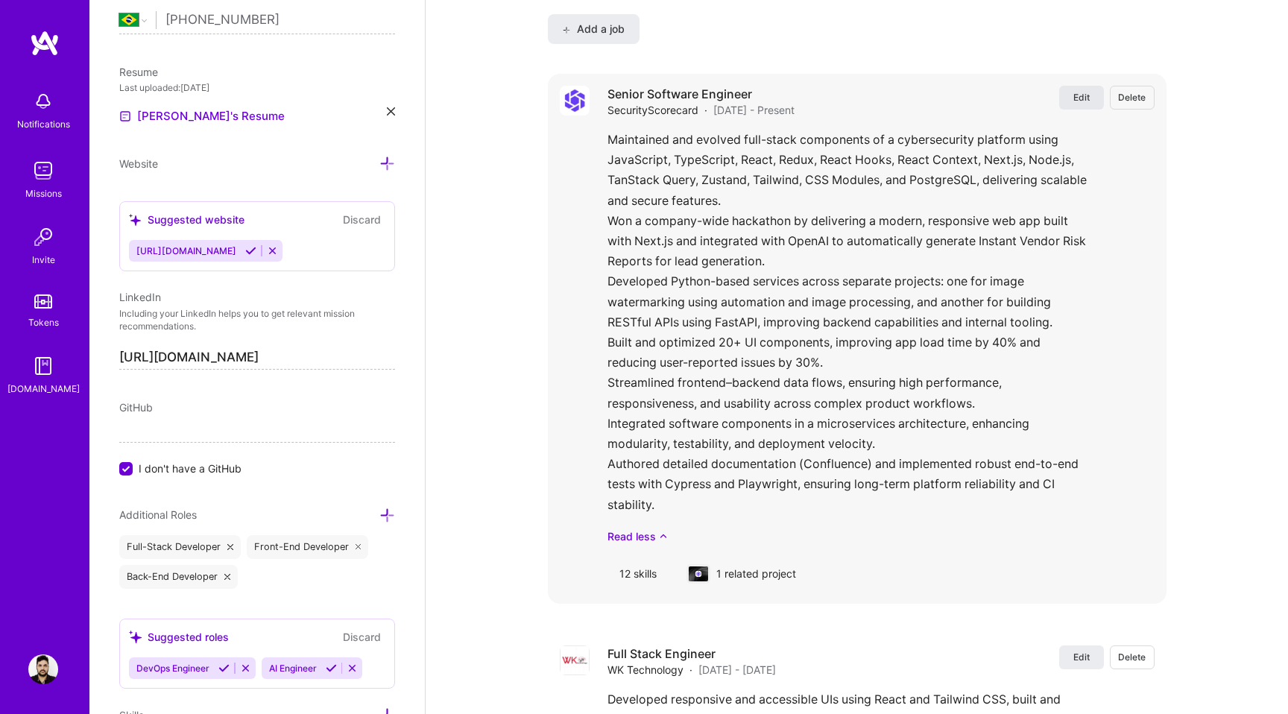
click at [1084, 98] on span "Edit" at bounding box center [1082, 97] width 16 height 13
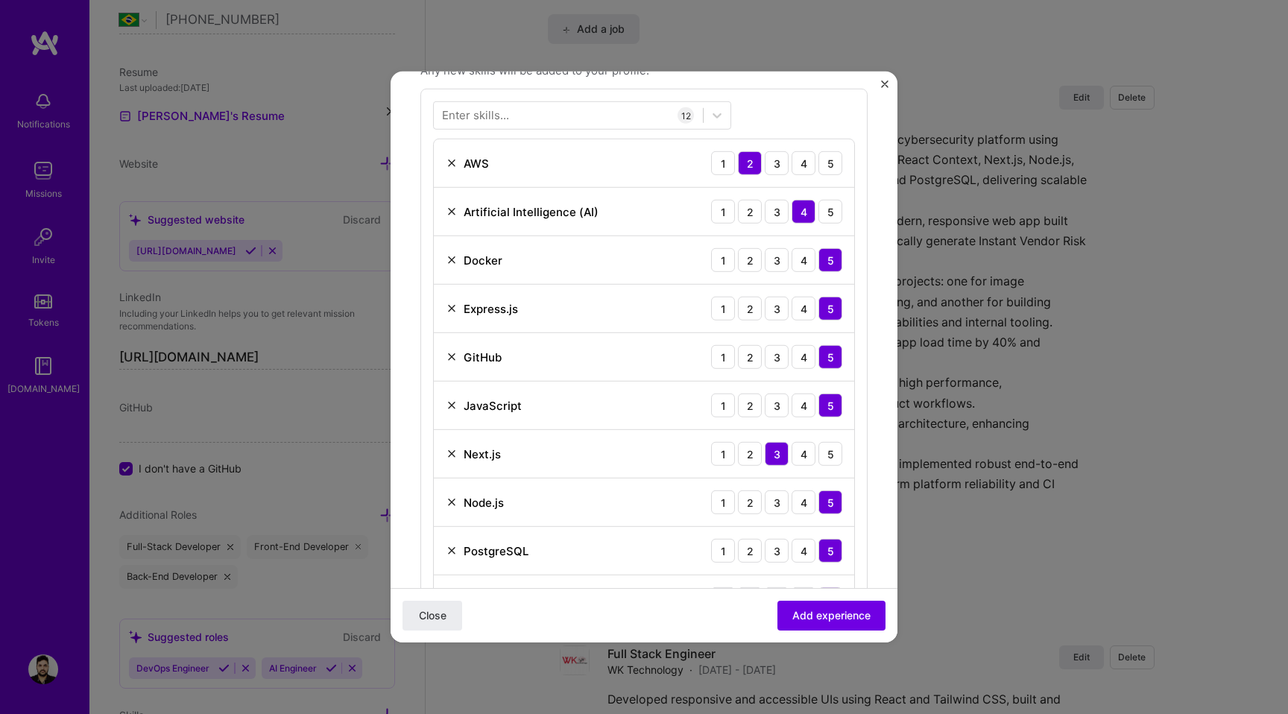
scroll to position [481, 0]
click at [753, 207] on div "2" at bounding box center [750, 210] width 24 height 24
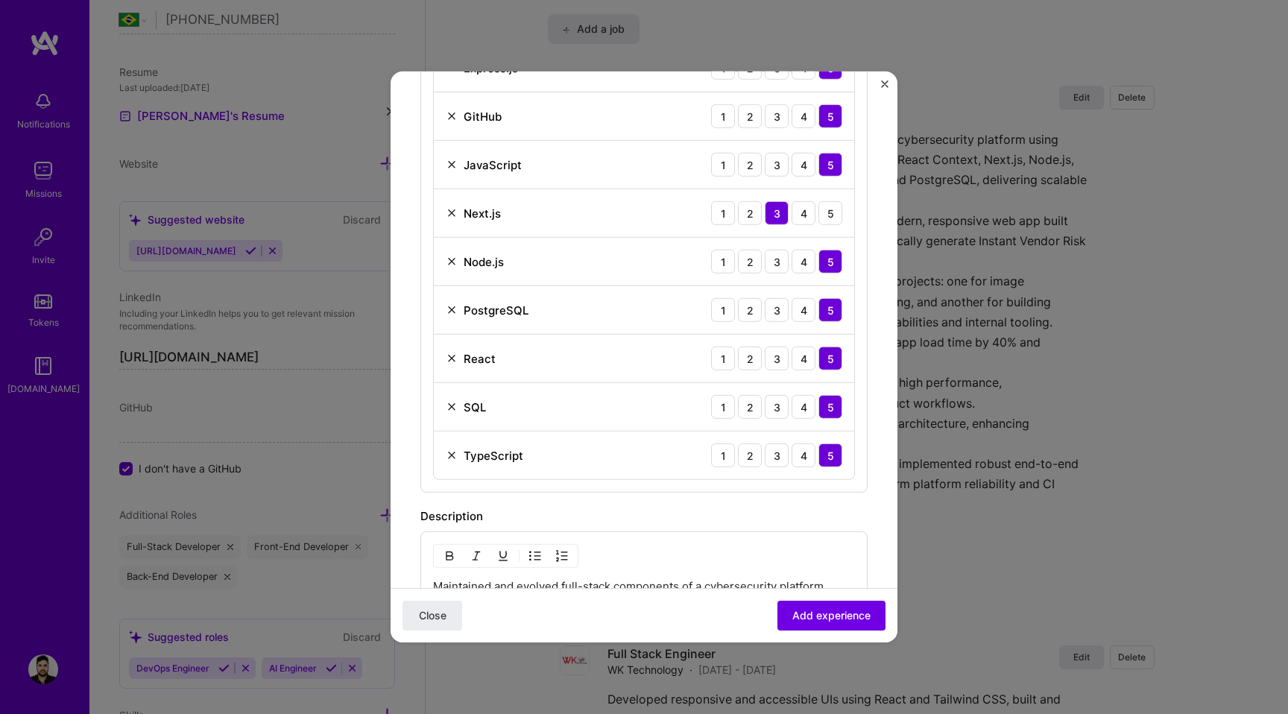
scroll to position [737, 0]
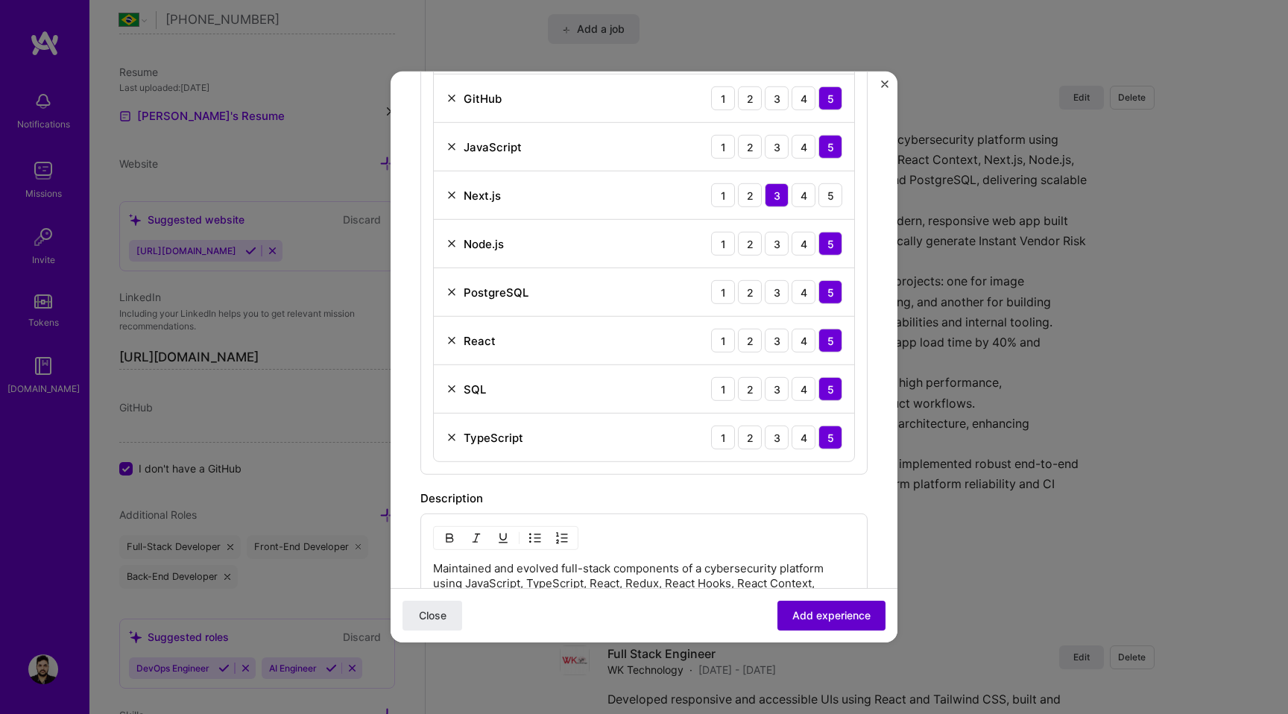
click at [829, 620] on span "Add experience" at bounding box center [832, 615] width 78 height 15
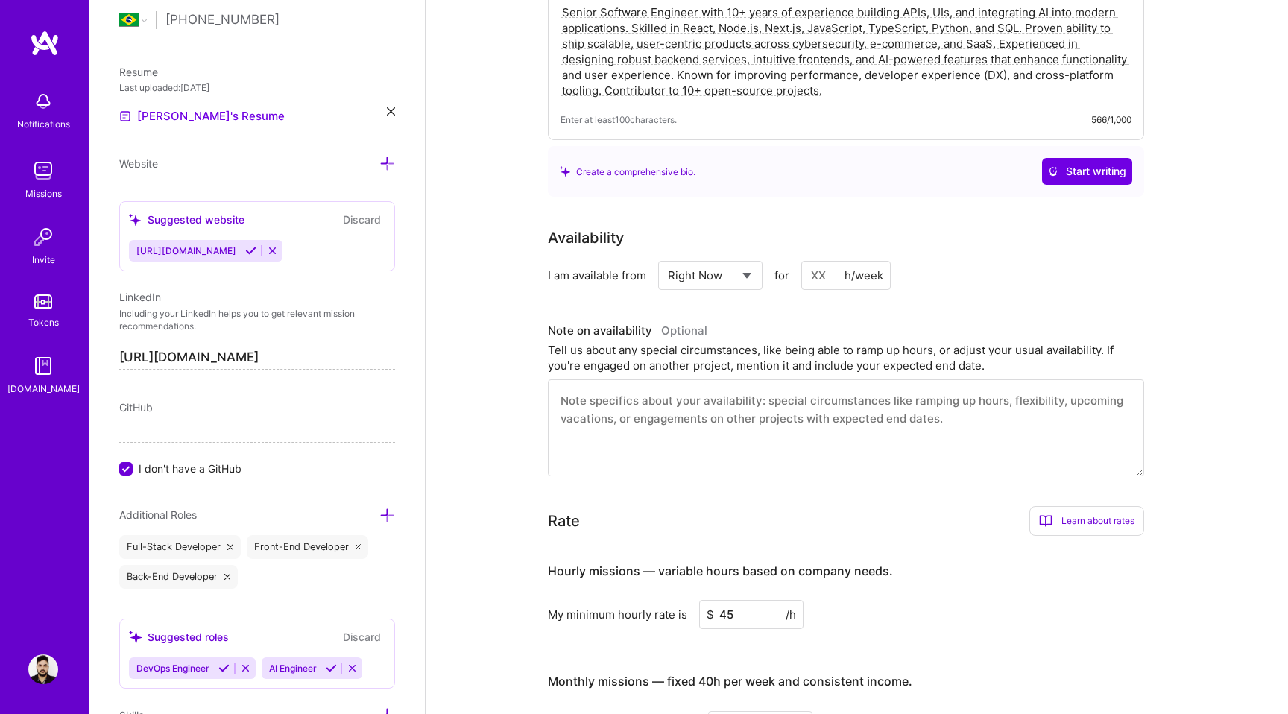
scroll to position [137, 0]
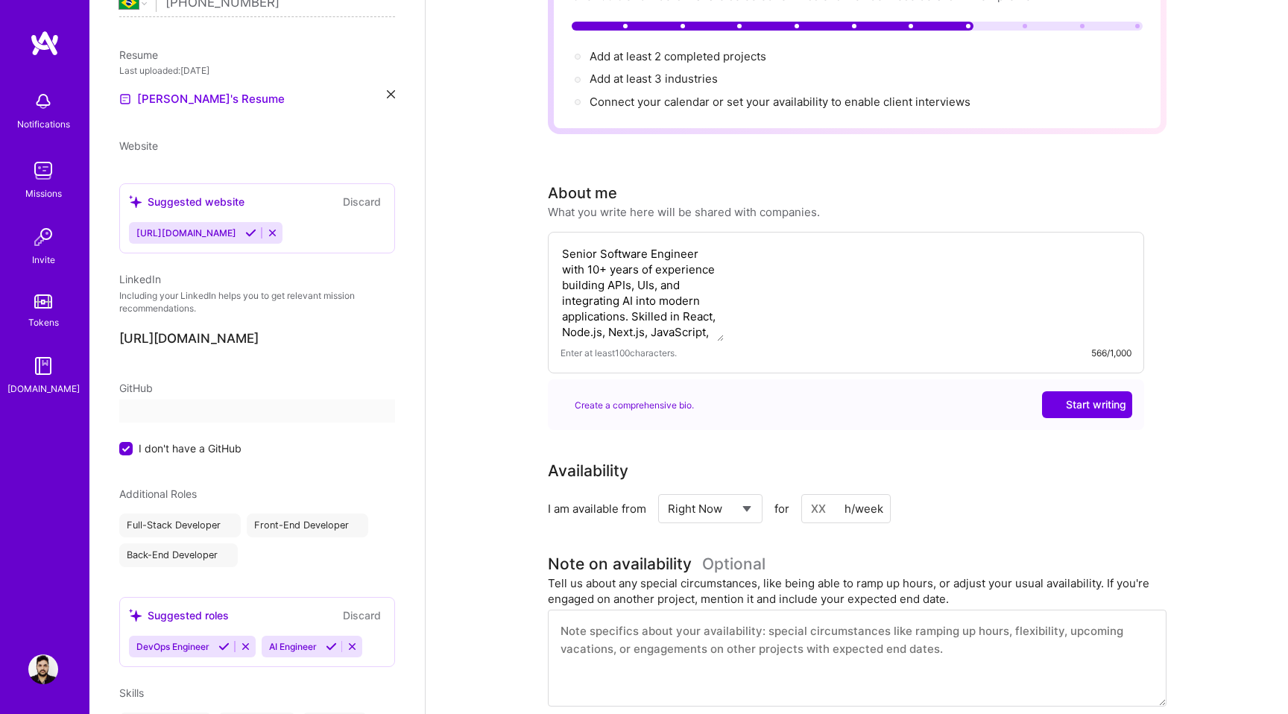
select select "BR"
select select "Right Now"
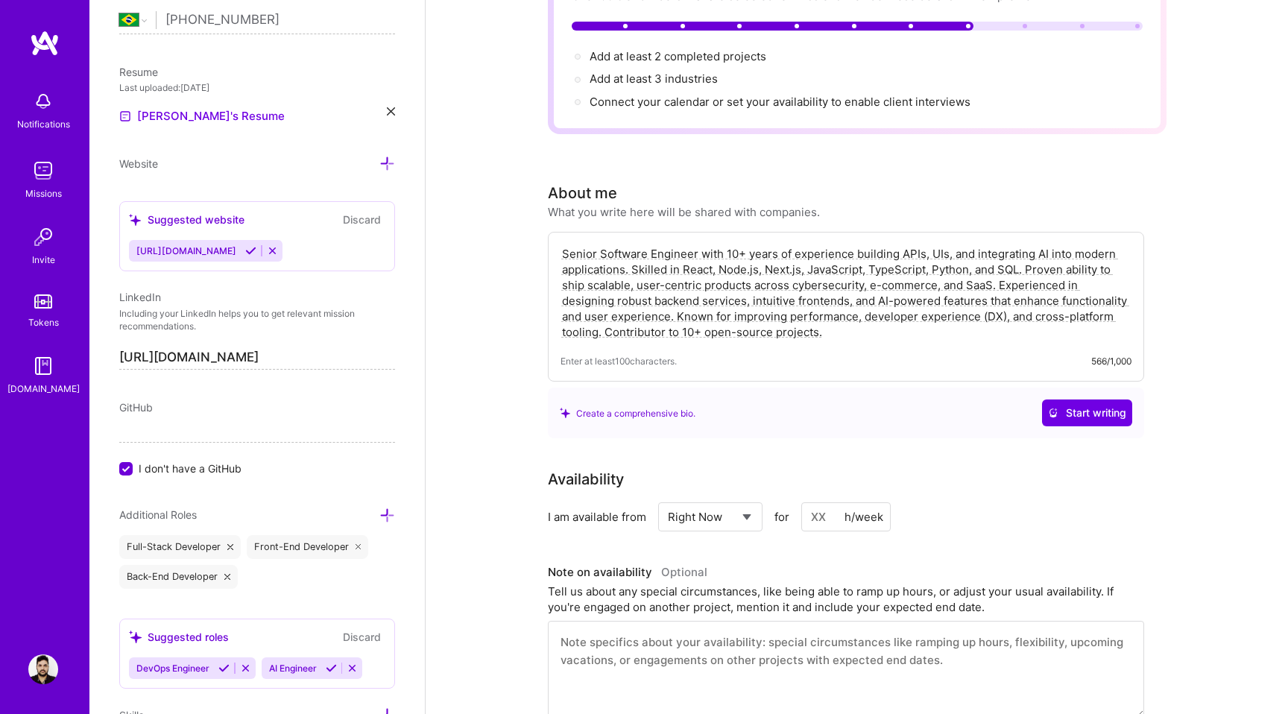
scroll to position [0, 0]
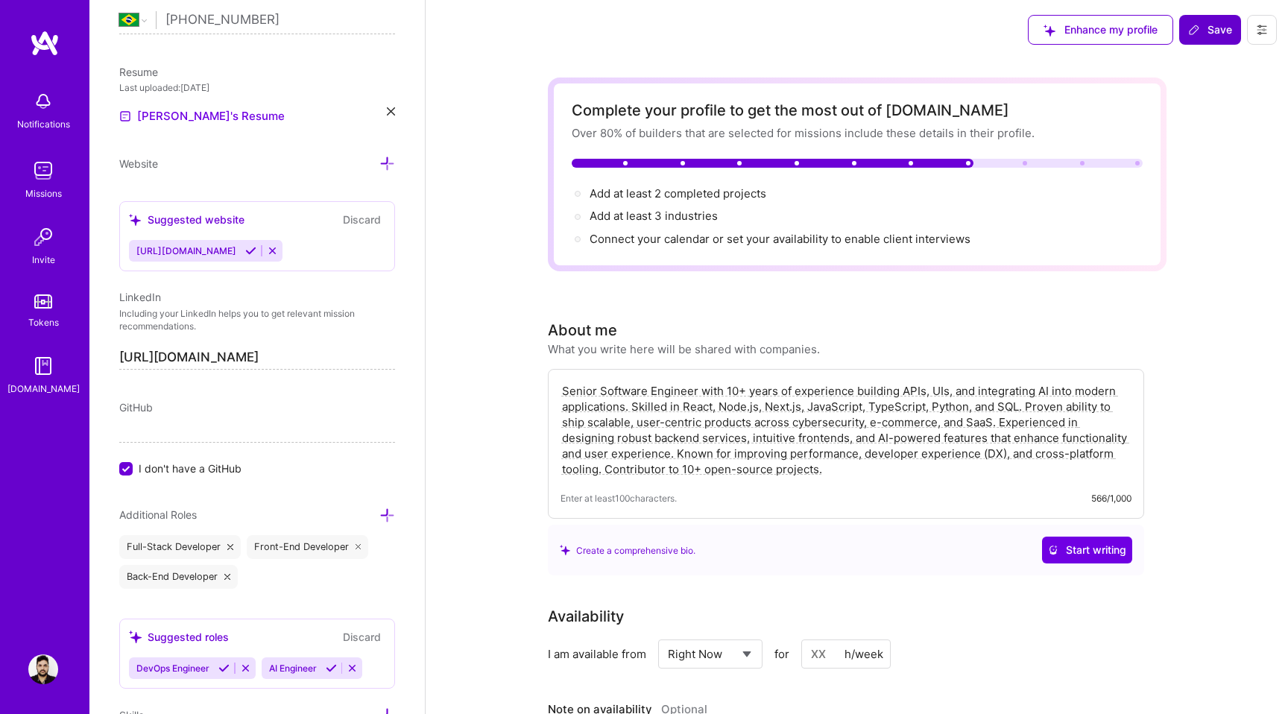
click at [1220, 27] on span "Save" at bounding box center [1210, 29] width 44 height 15
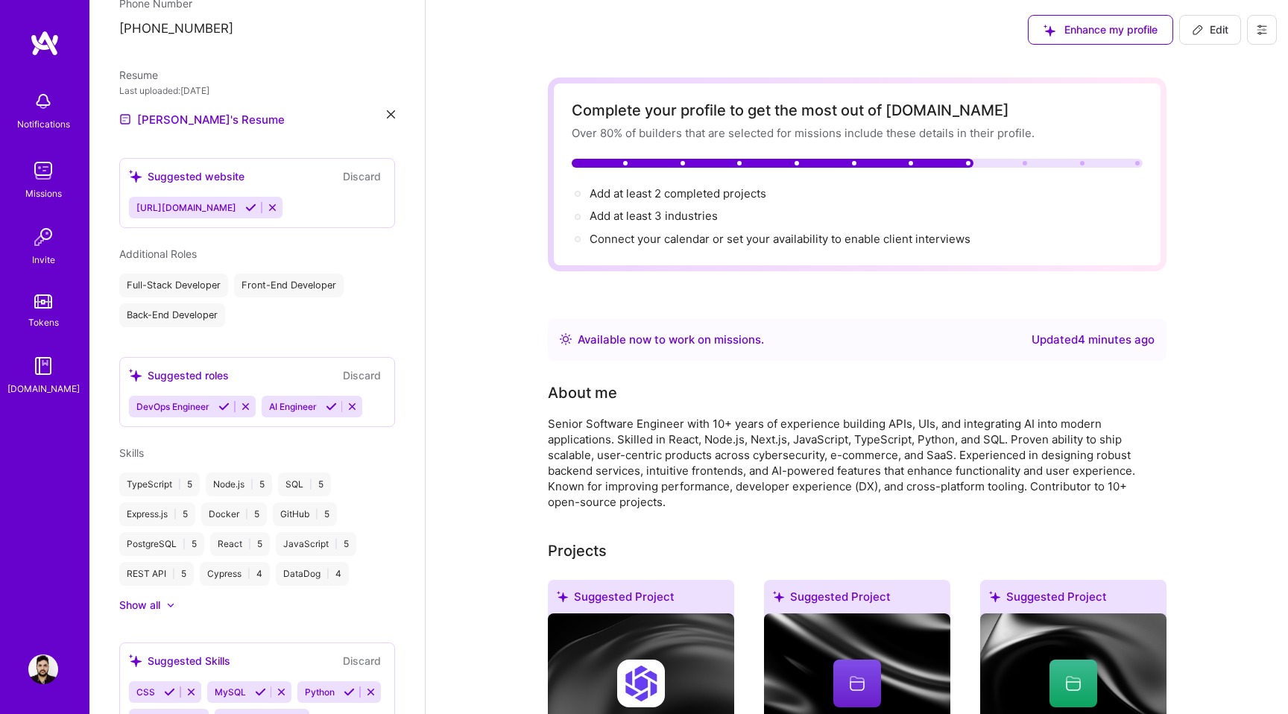
click at [1218, 22] on button "Edit" at bounding box center [1211, 30] width 62 height 30
select select "BR"
select select "Right Now"
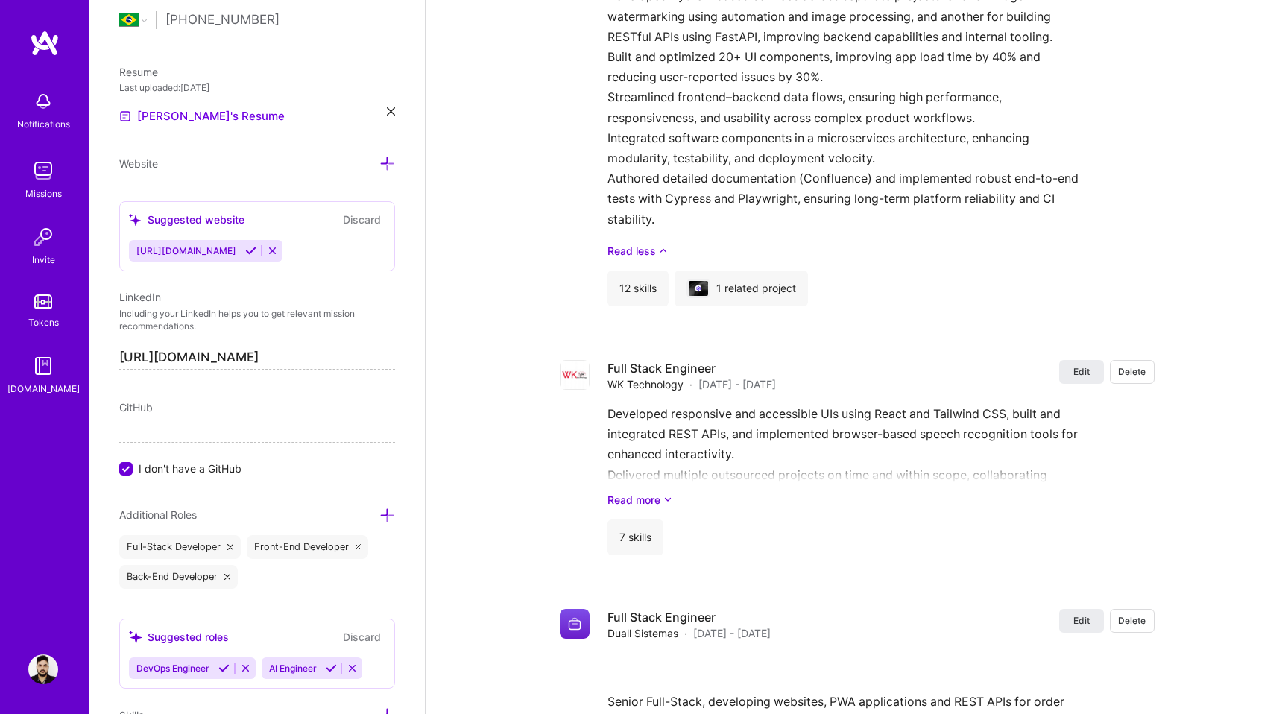
scroll to position [2282, 0]
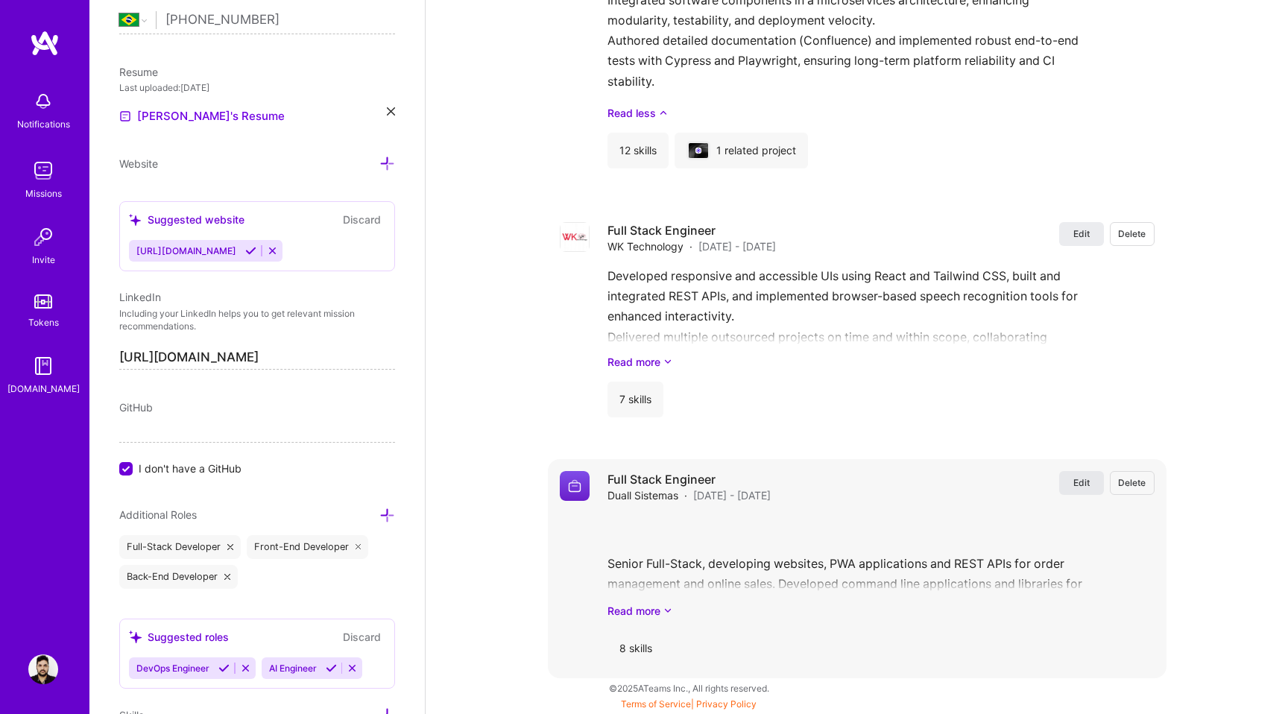
click at [1074, 488] on span "Edit" at bounding box center [1082, 482] width 16 height 13
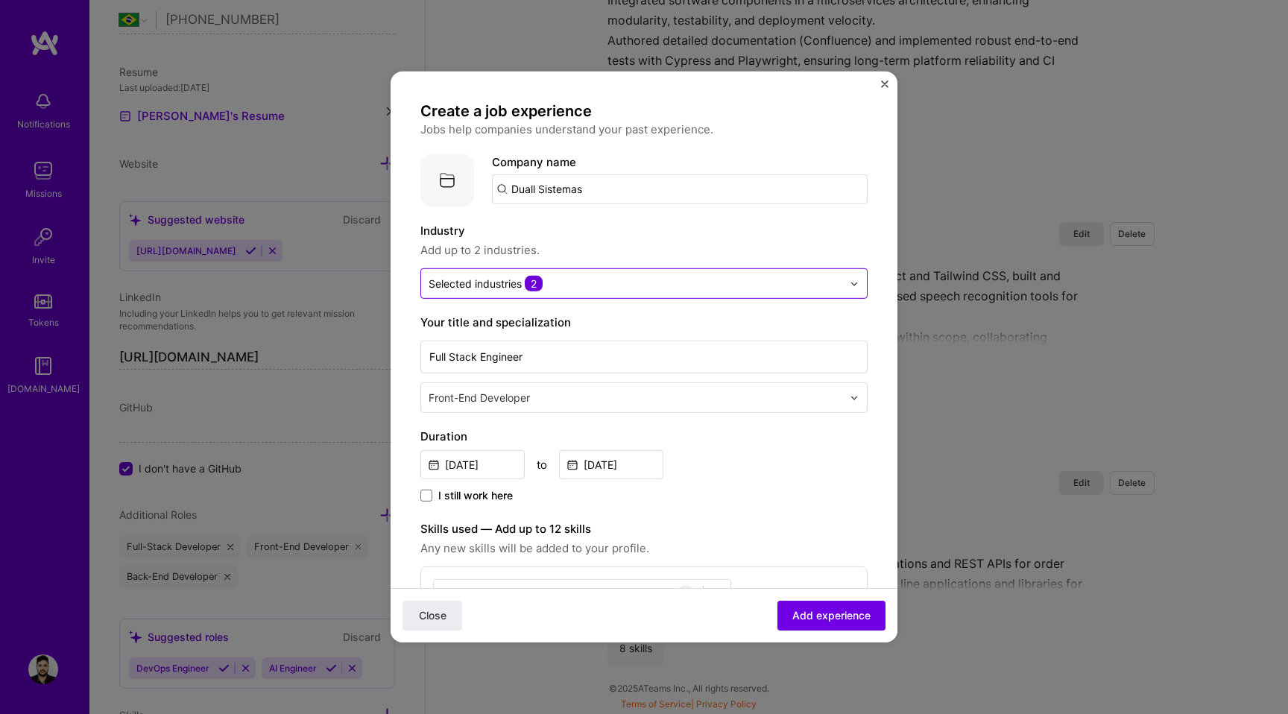
click at [620, 271] on div "Selected industries 2" at bounding box center [635, 283] width 429 height 29
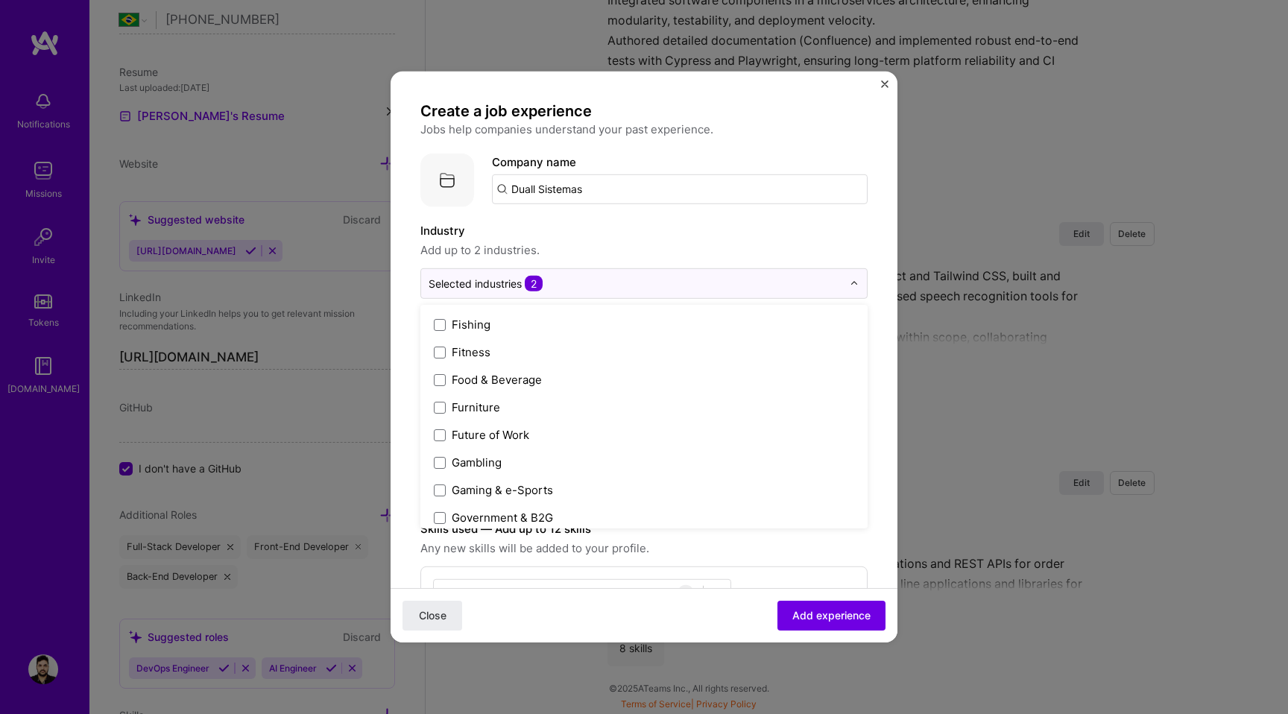
scroll to position [1631, 0]
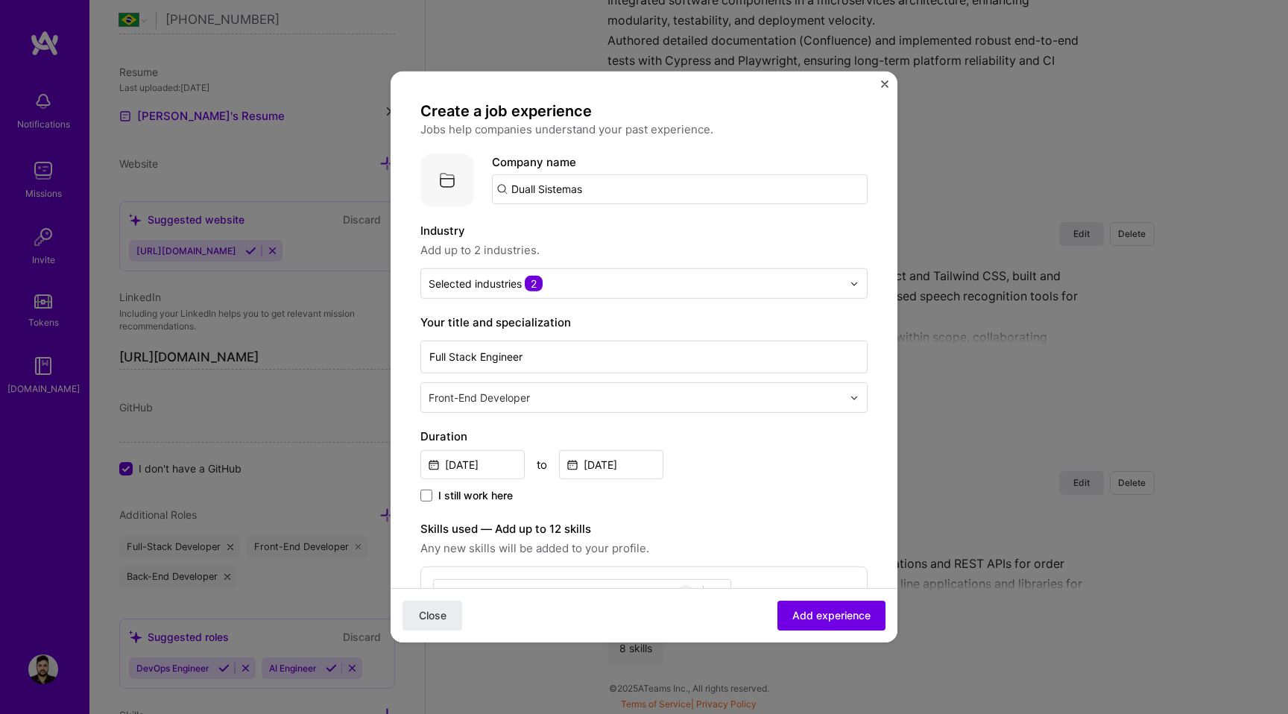
click at [610, 237] on label "Industry" at bounding box center [644, 231] width 447 height 18
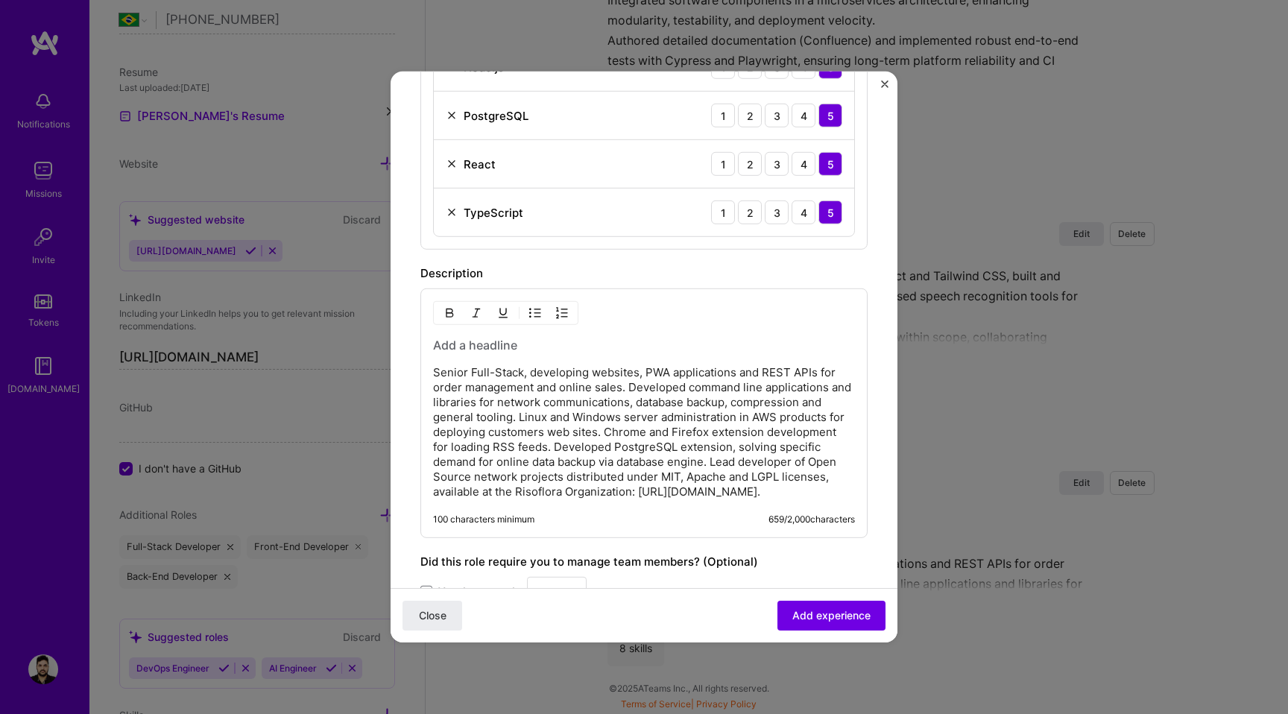
scroll to position [775, 0]
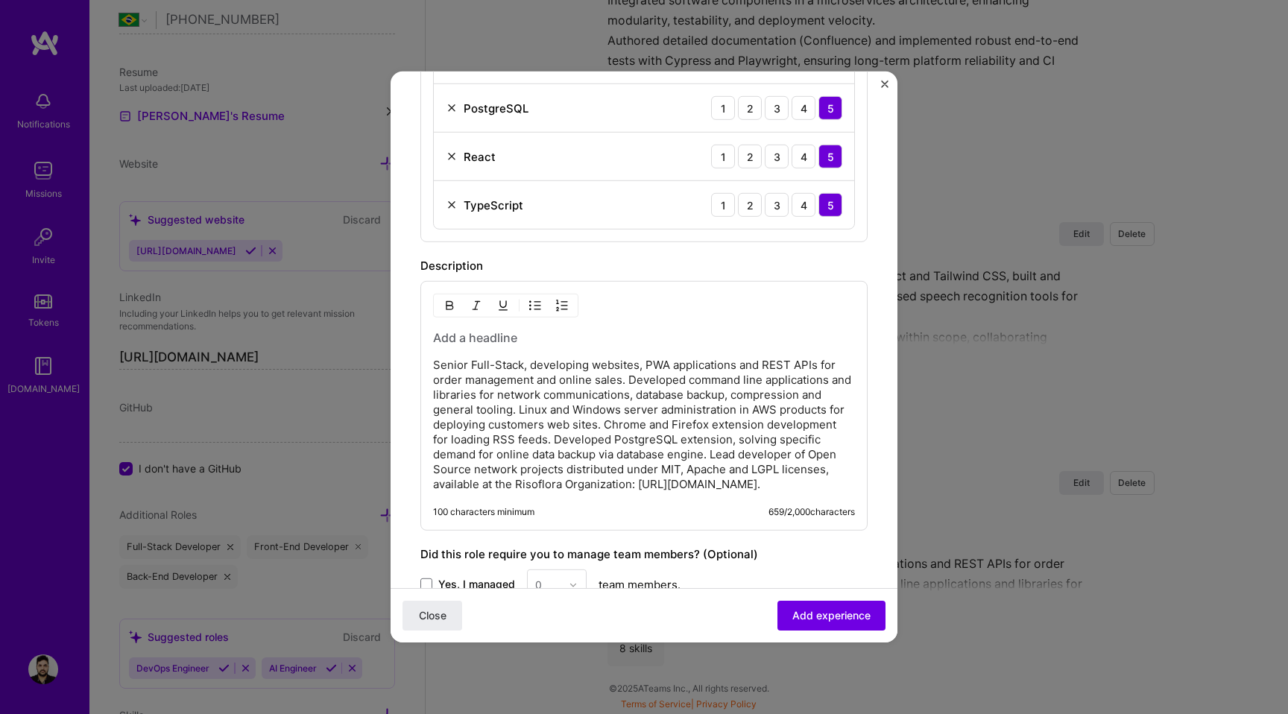
click at [607, 447] on p "Senior Full-Stack, developing websites, PWA applications and REST APIs for orde…" at bounding box center [644, 425] width 422 height 134
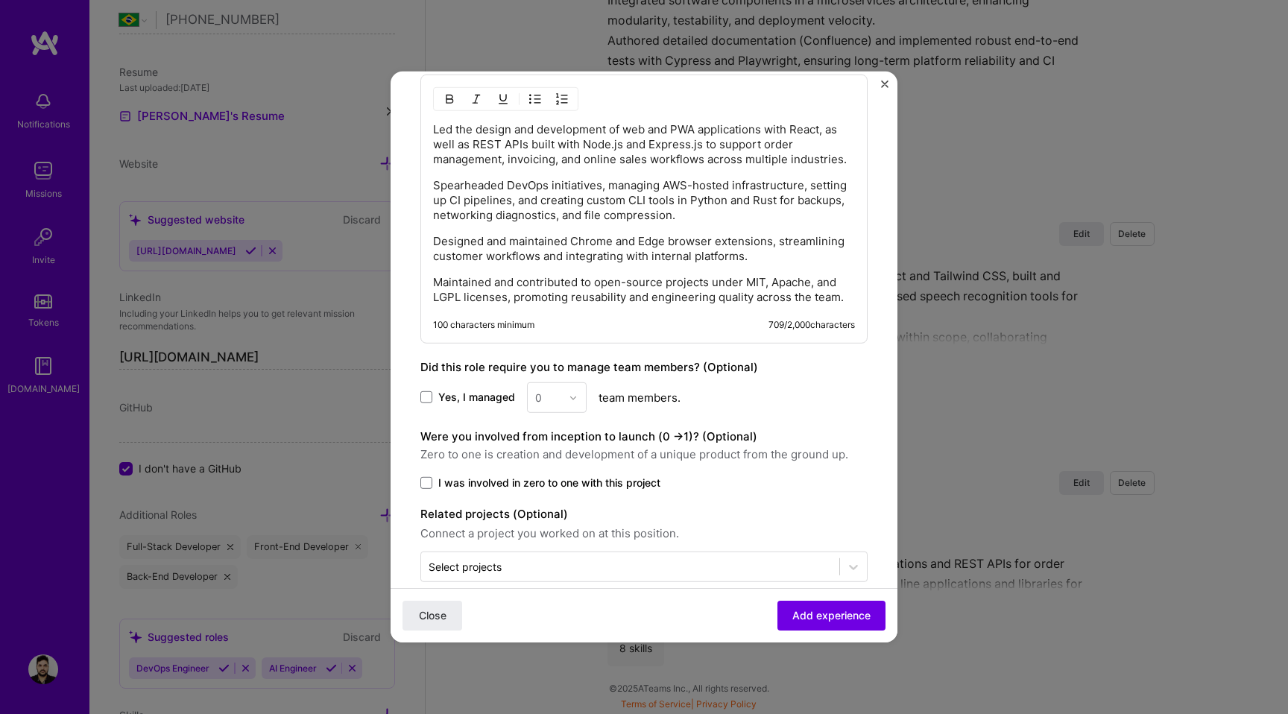
scroll to position [1005, 0]
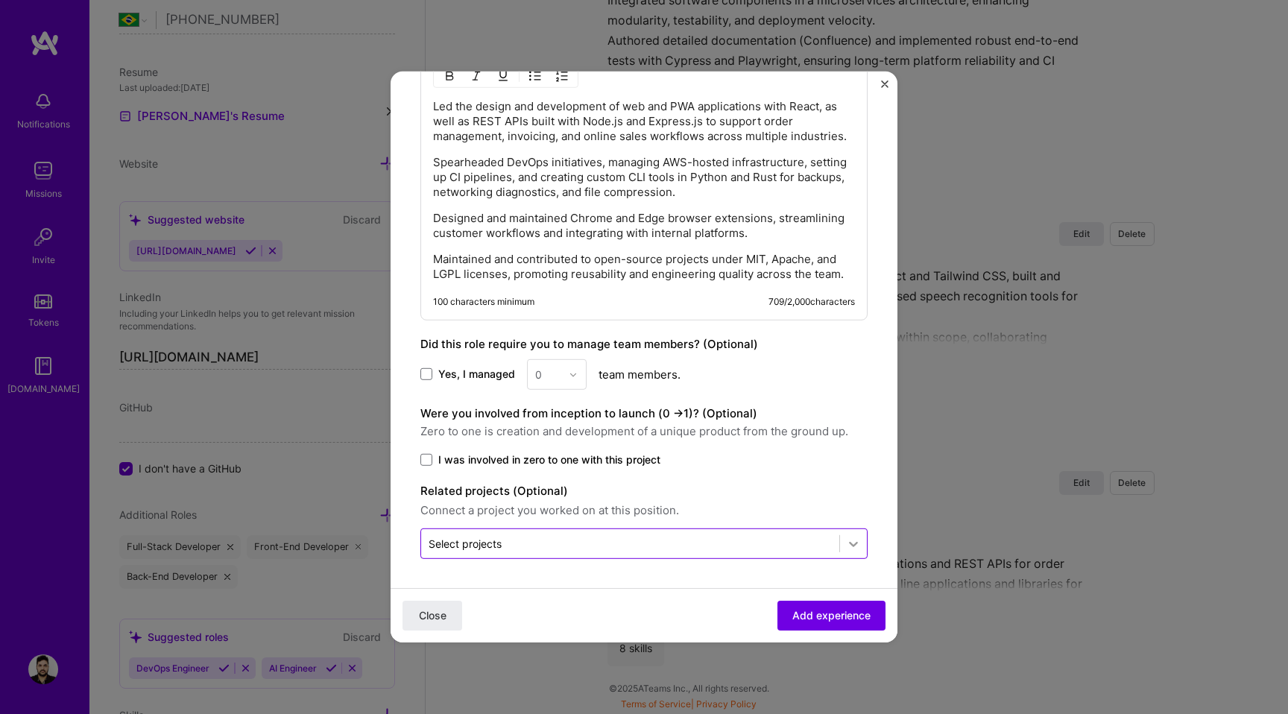
click at [851, 541] on icon at bounding box center [853, 543] width 15 height 15
click at [705, 606] on div "Close Add experience" at bounding box center [644, 615] width 507 height 54
click at [807, 610] on span "Add experience" at bounding box center [832, 615] width 78 height 15
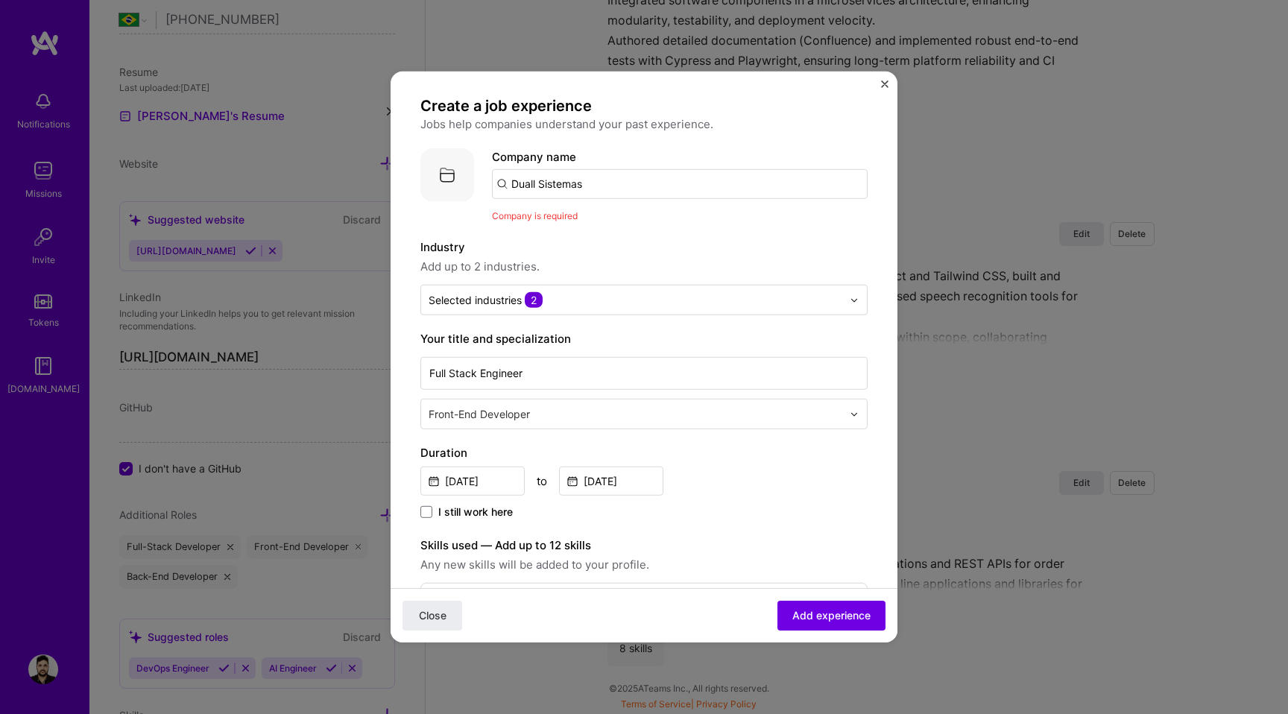
scroll to position [0, 0]
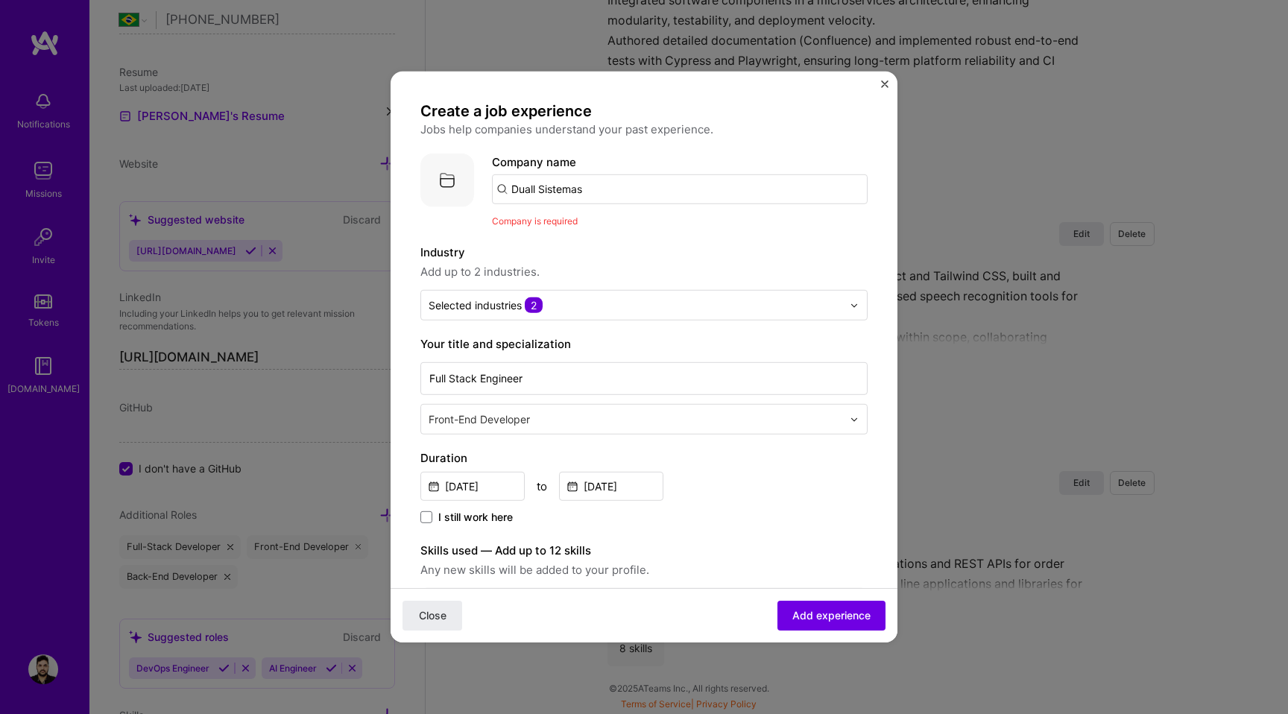
click at [640, 183] on input "Duall Sistemas" at bounding box center [680, 189] width 376 height 30
type input "Duall Sistemas"
click at [574, 189] on input "Duall Sistemas" at bounding box center [680, 189] width 376 height 30
click at [600, 189] on input "Duall Sistemas" at bounding box center [680, 189] width 376 height 30
paste input "Duall Sistemas"
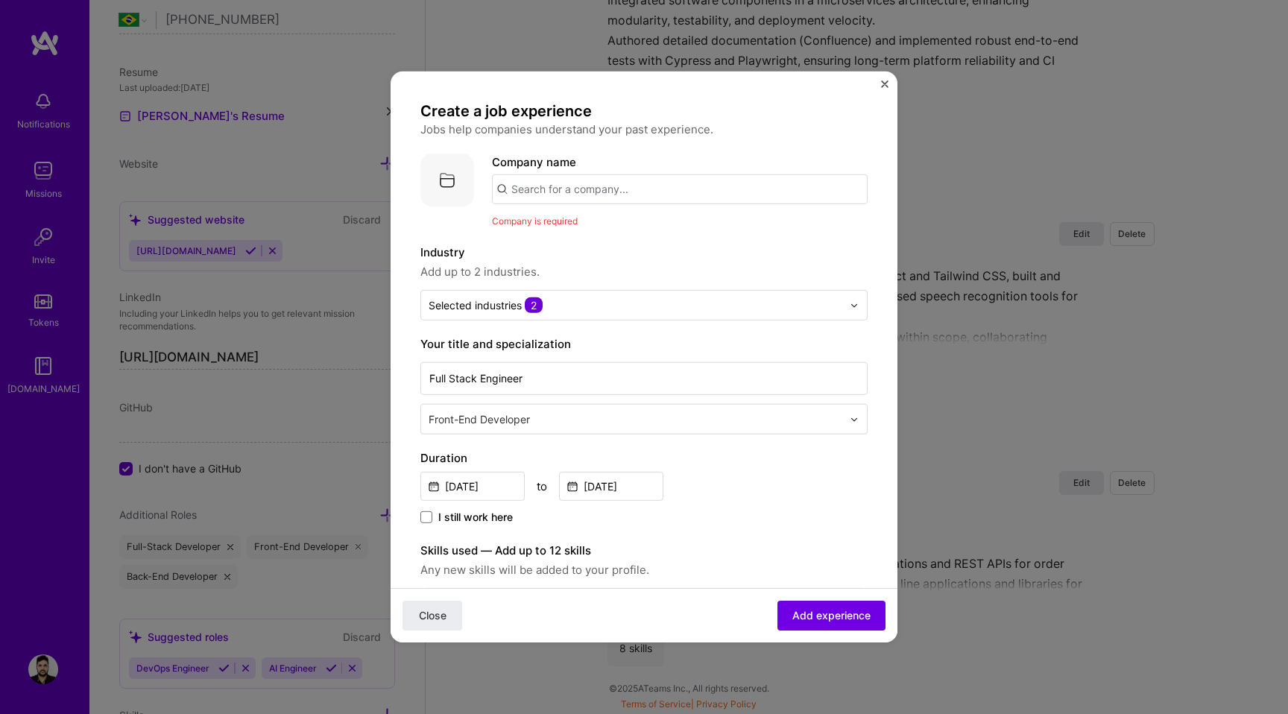
type input "Duall Sistemas"
click at [617, 233] on div "Duall Sistemas" at bounding box center [622, 231] width 92 height 26
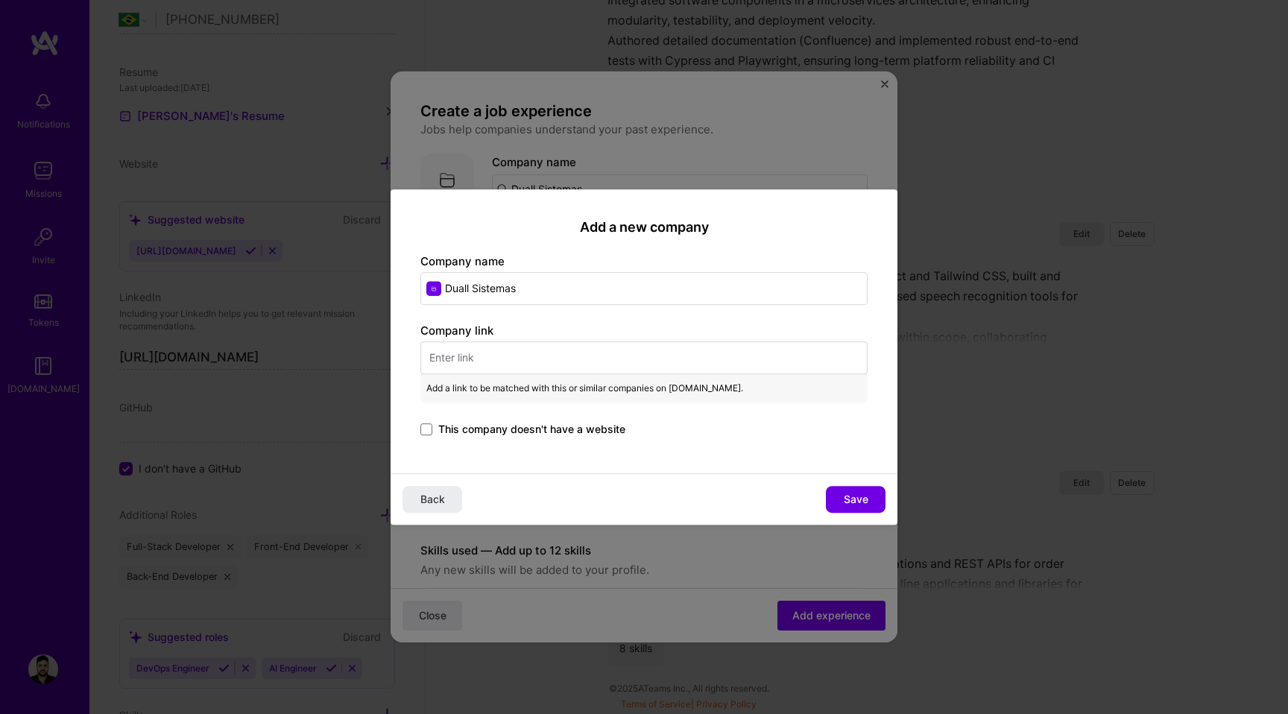
click at [509, 365] on input "text" at bounding box center [644, 357] width 447 height 33
paste input "[URL][DOMAIN_NAME]"
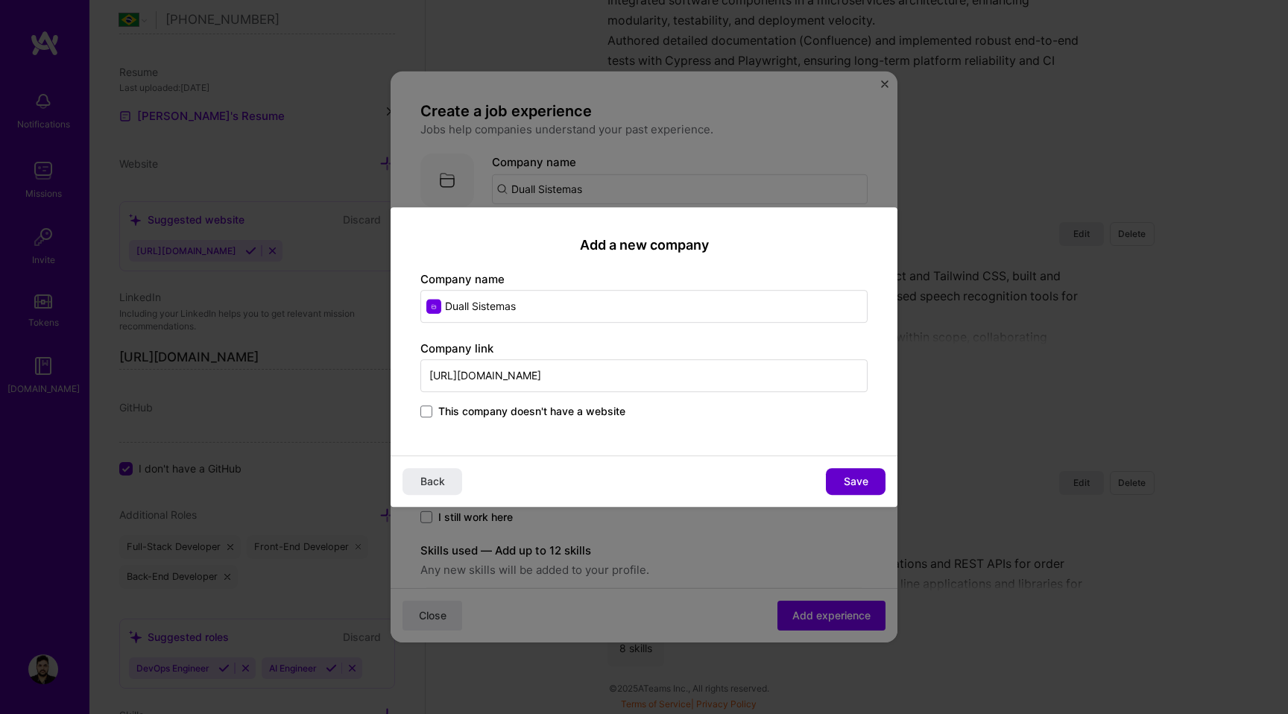
type input "[URL][DOMAIN_NAME]"
click at [853, 477] on span "Save" at bounding box center [856, 481] width 25 height 15
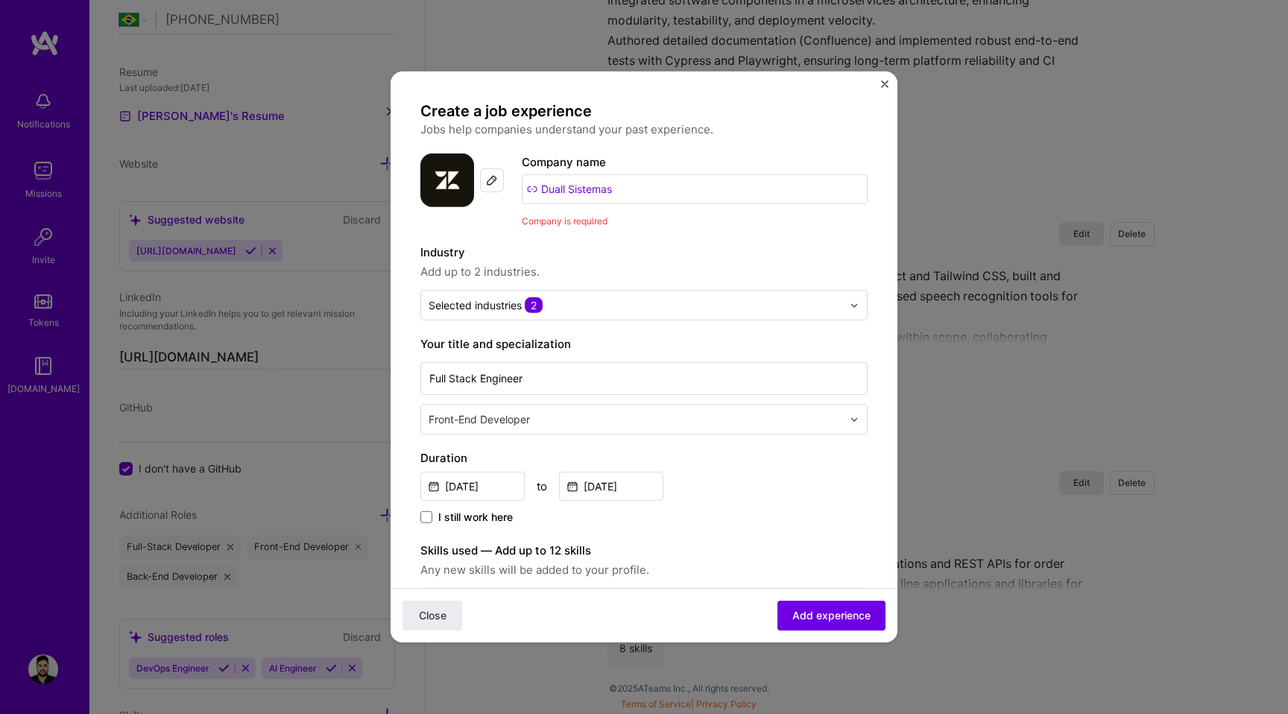
click at [487, 180] on img at bounding box center [492, 180] width 12 height 12
click at [833, 615] on span "Add experience" at bounding box center [832, 615] width 78 height 15
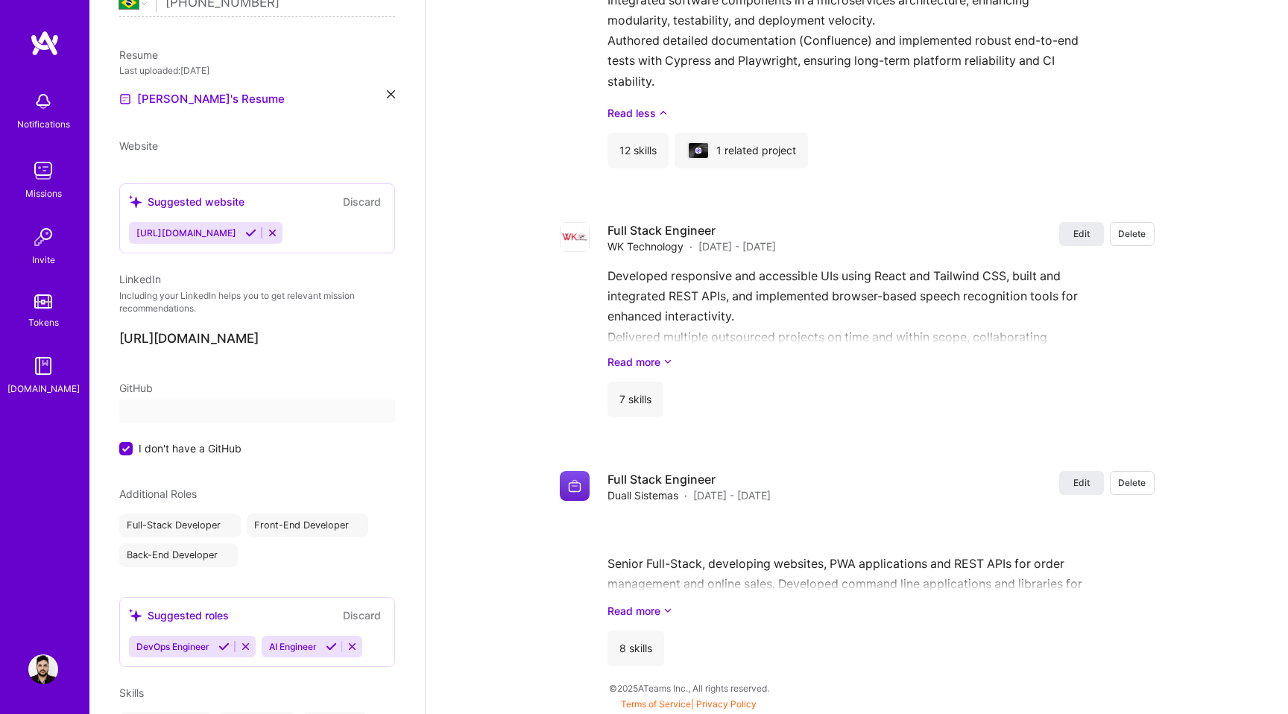
select select "BR"
select select "Right Now"
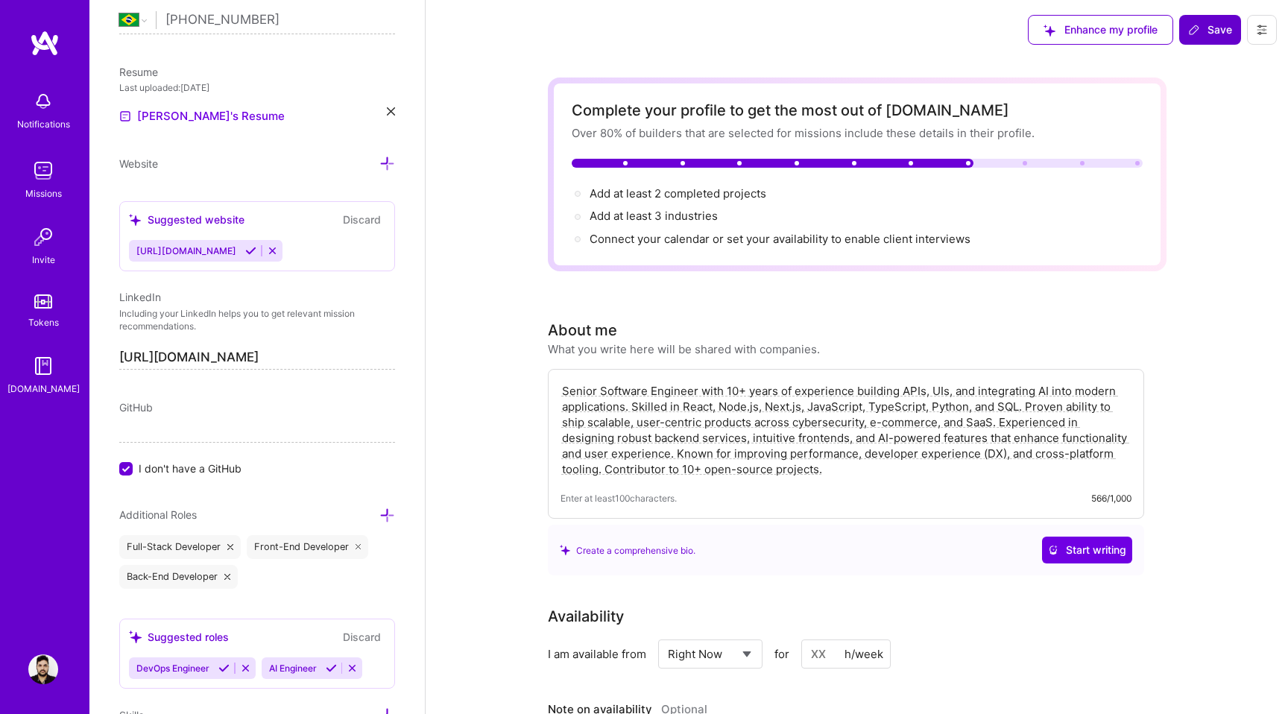
click at [1210, 21] on button "Save" at bounding box center [1211, 30] width 62 height 30
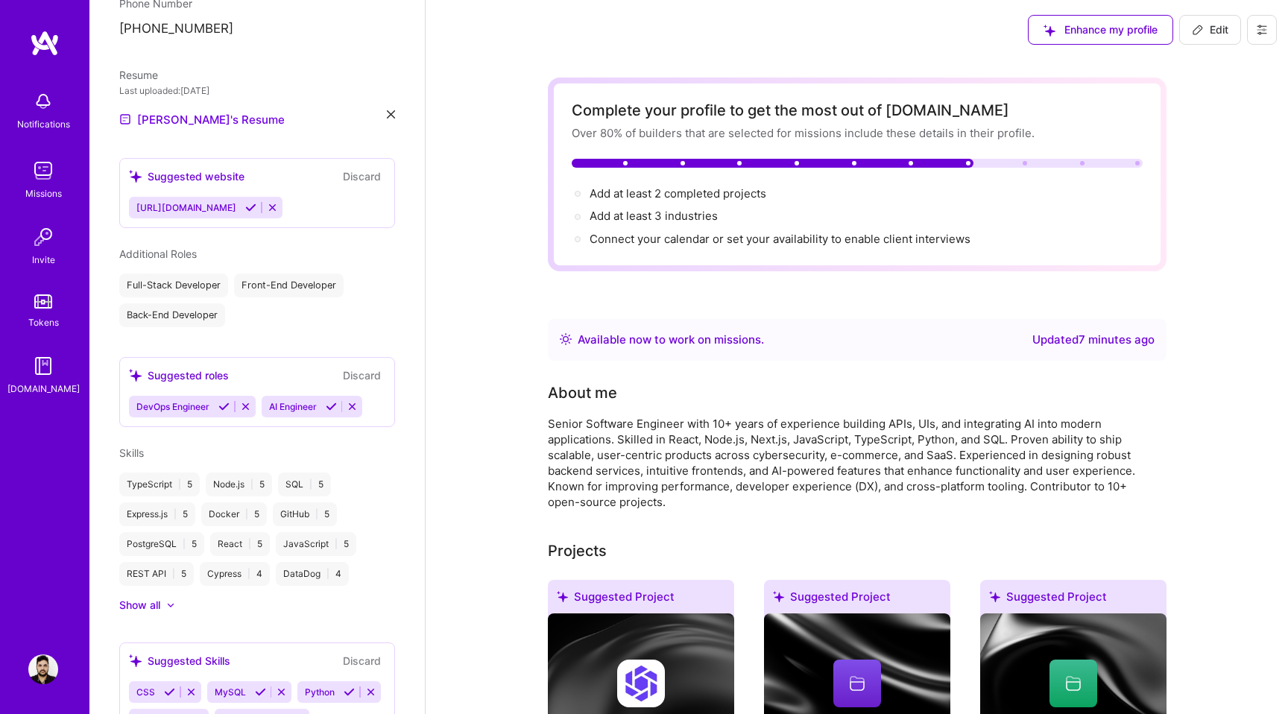
click at [256, 202] on icon at bounding box center [250, 207] width 11 height 11
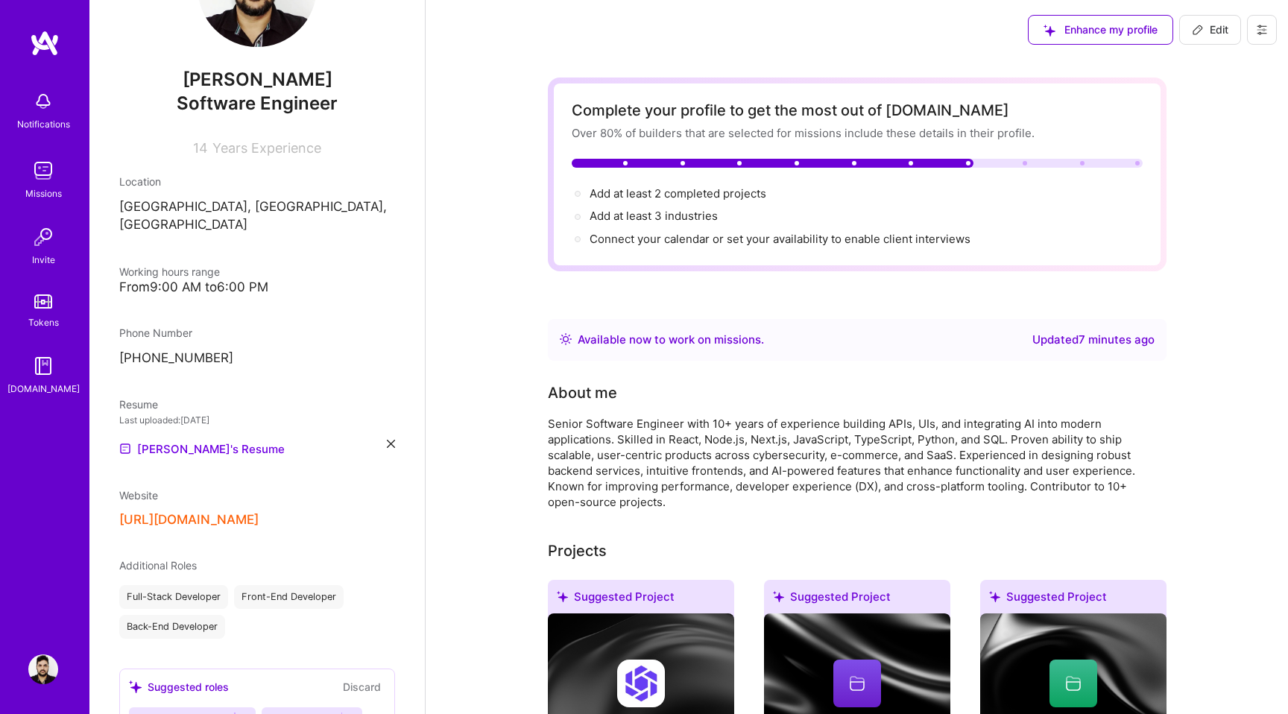
scroll to position [108, 0]
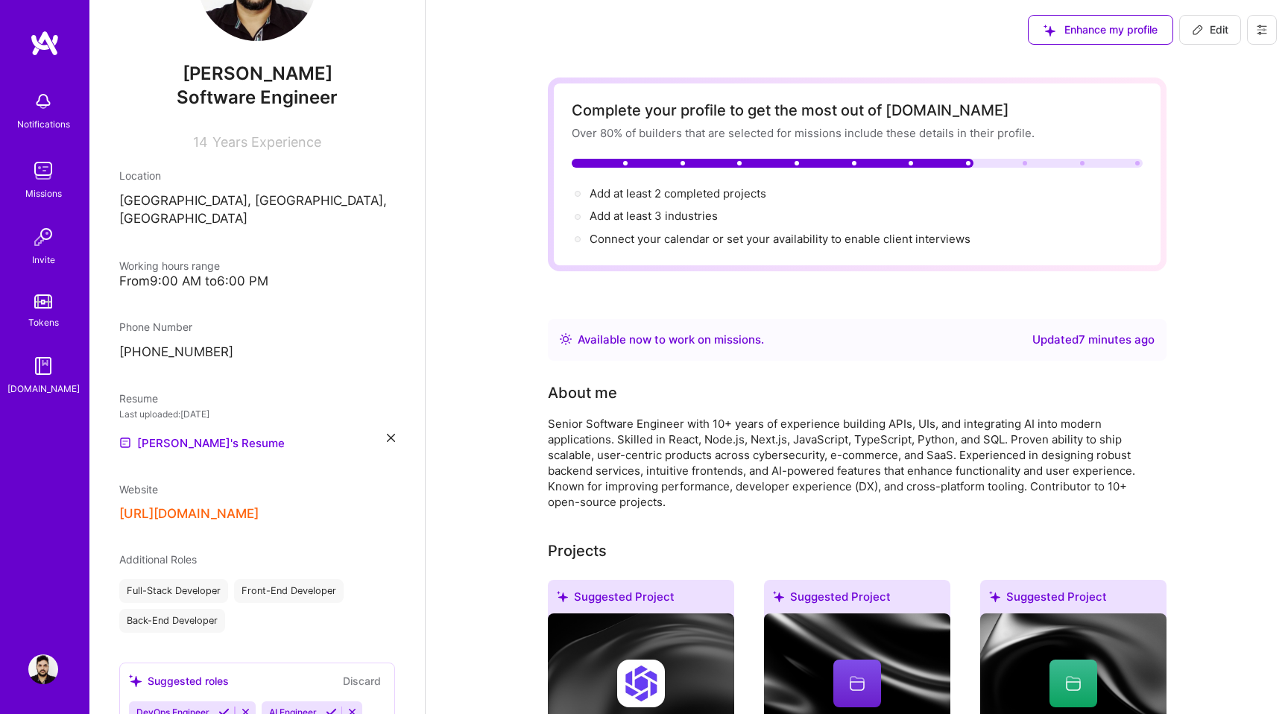
click at [300, 506] on div "[URL][DOMAIN_NAME]" at bounding box center [257, 514] width 276 height 16
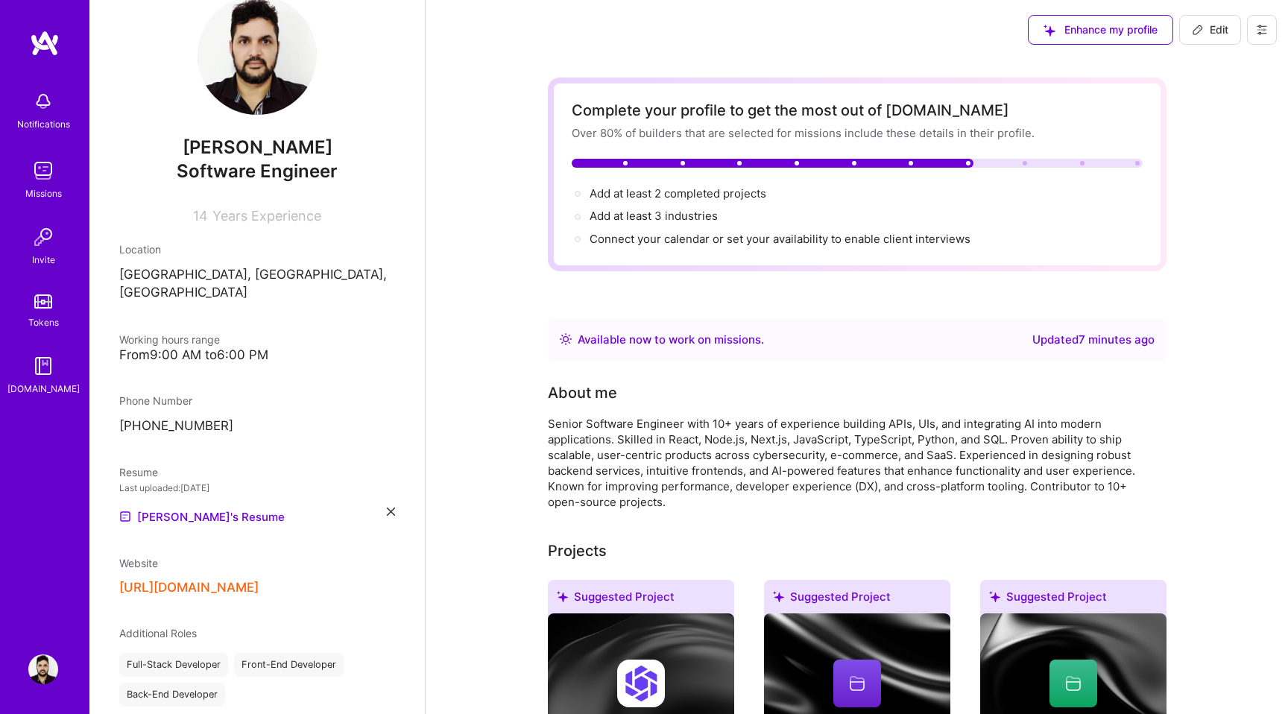
scroll to position [0, 0]
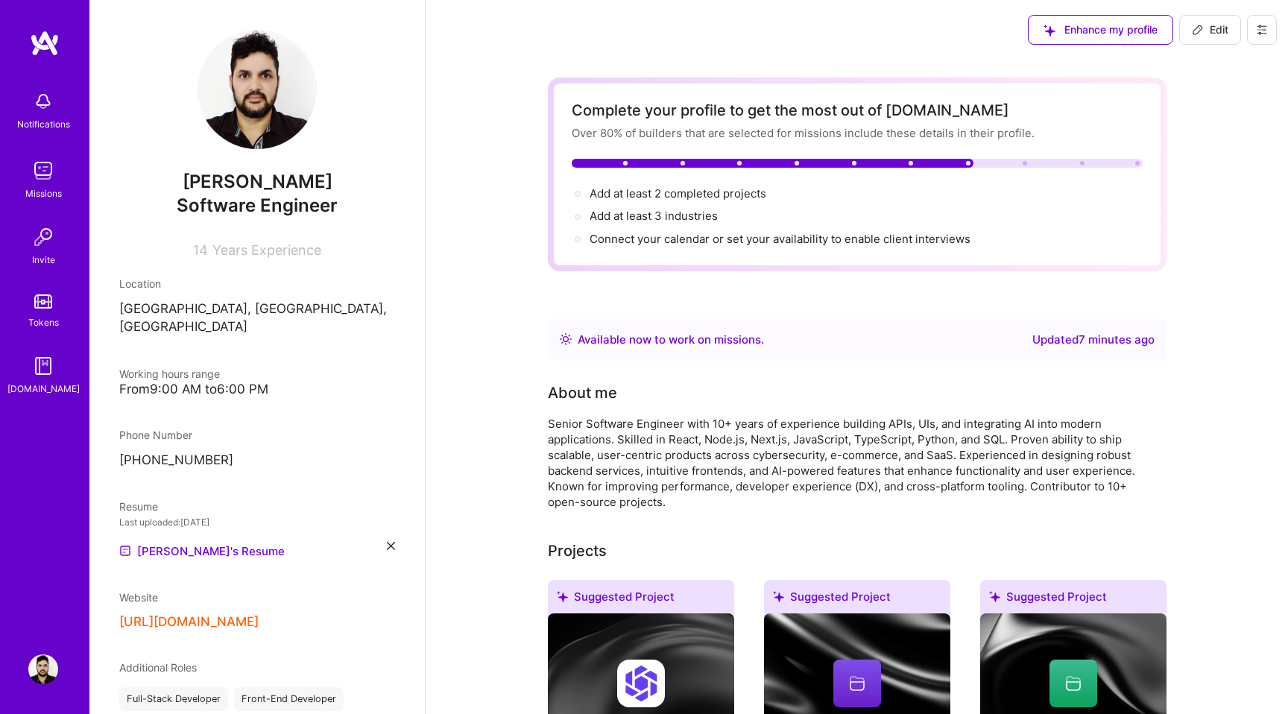
click at [1225, 29] on span "Edit" at bounding box center [1210, 29] width 37 height 15
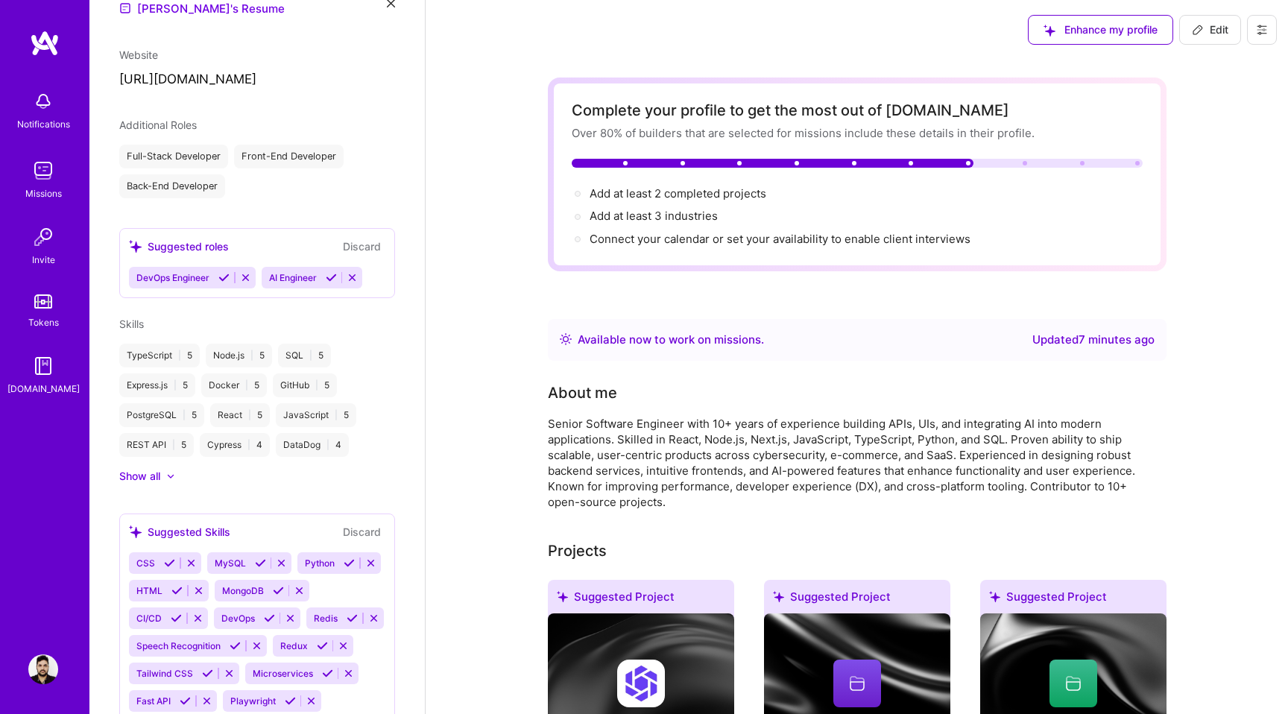
select select "BR"
select select "Right Now"
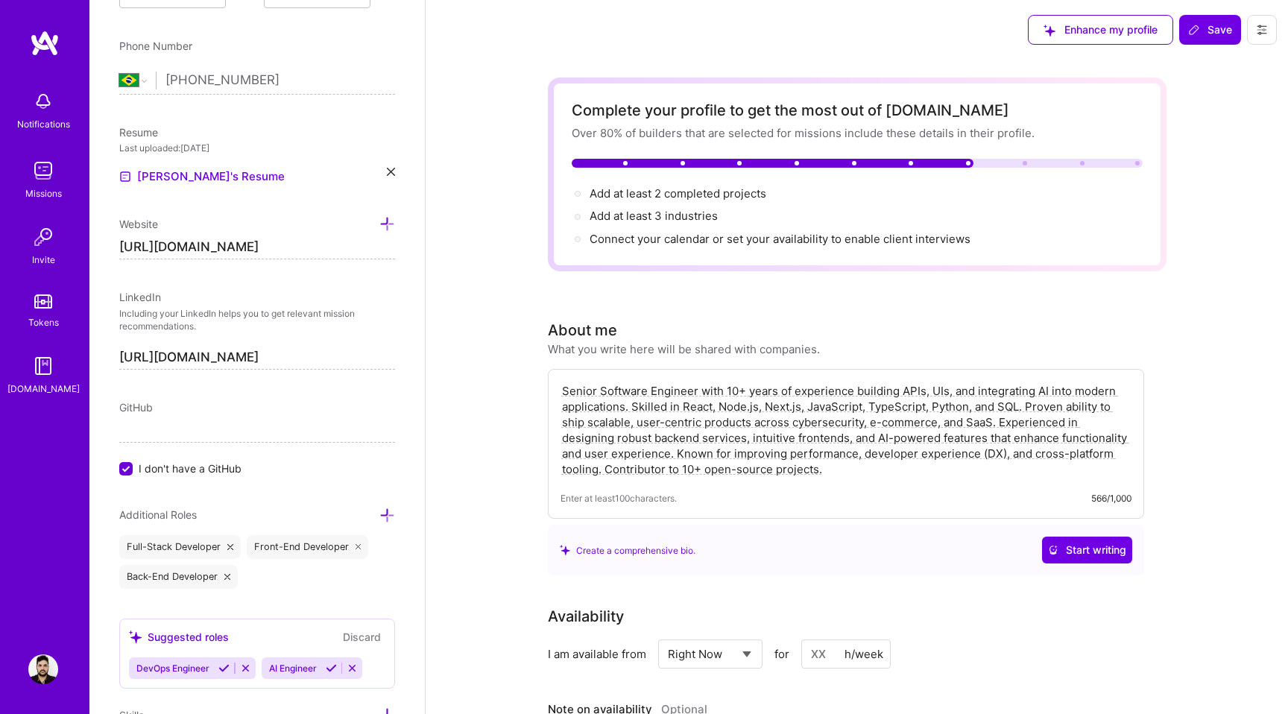
click at [351, 249] on input "[URL][DOMAIN_NAME]" at bounding box center [257, 248] width 276 height 24
type input "gi"
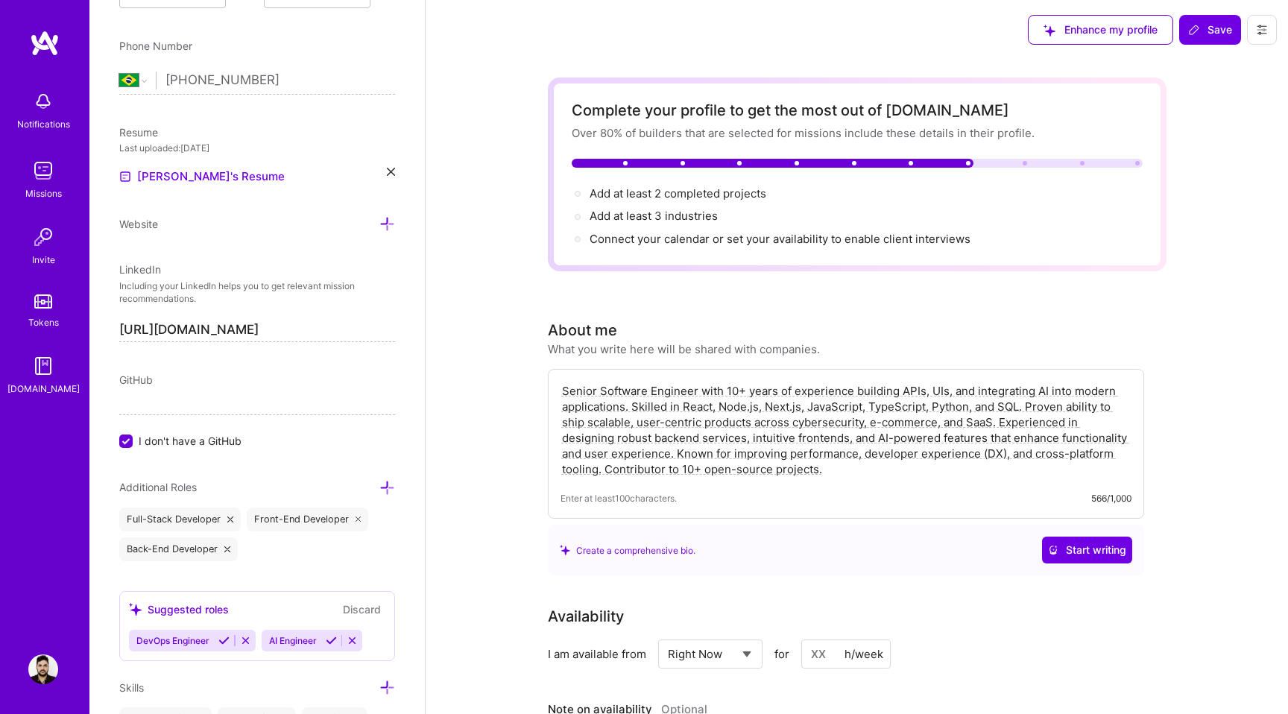
click at [210, 446] on span "I don't have a GitHub" at bounding box center [190, 441] width 103 height 16
click at [134, 446] on input "I don't have a GitHub" at bounding box center [127, 441] width 13 height 13
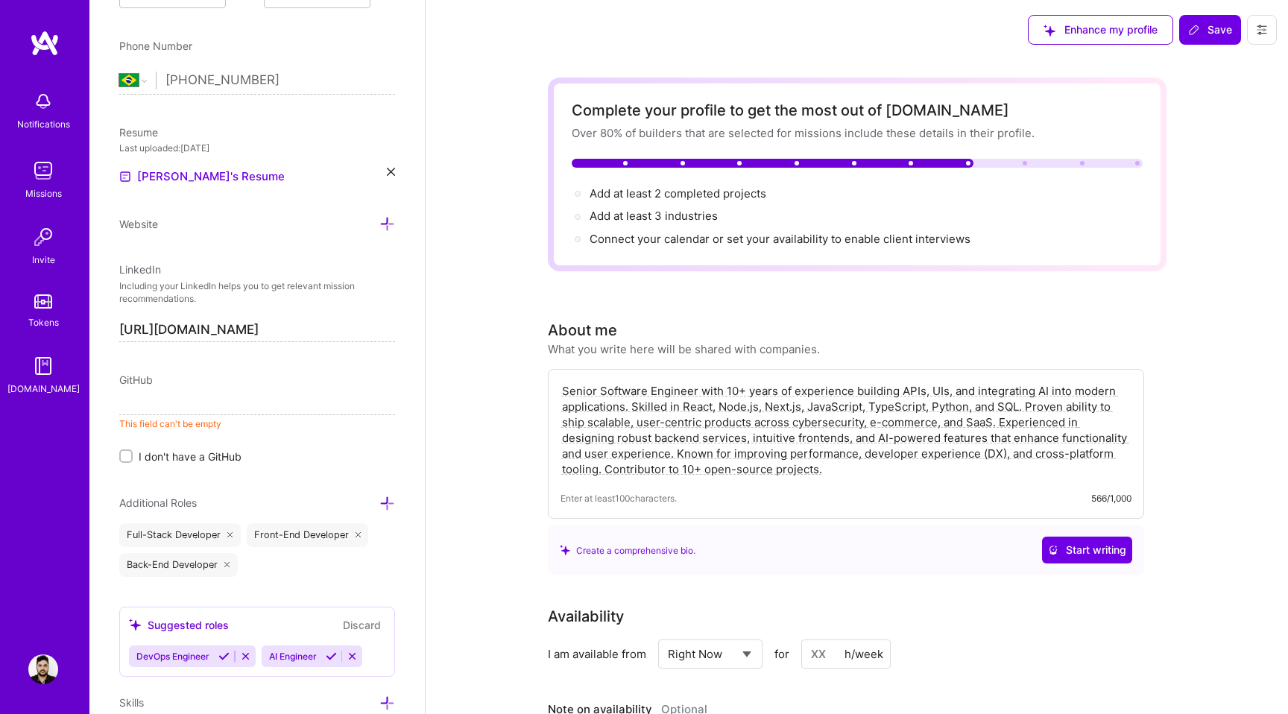
click at [213, 408] on input at bounding box center [257, 403] width 276 height 24
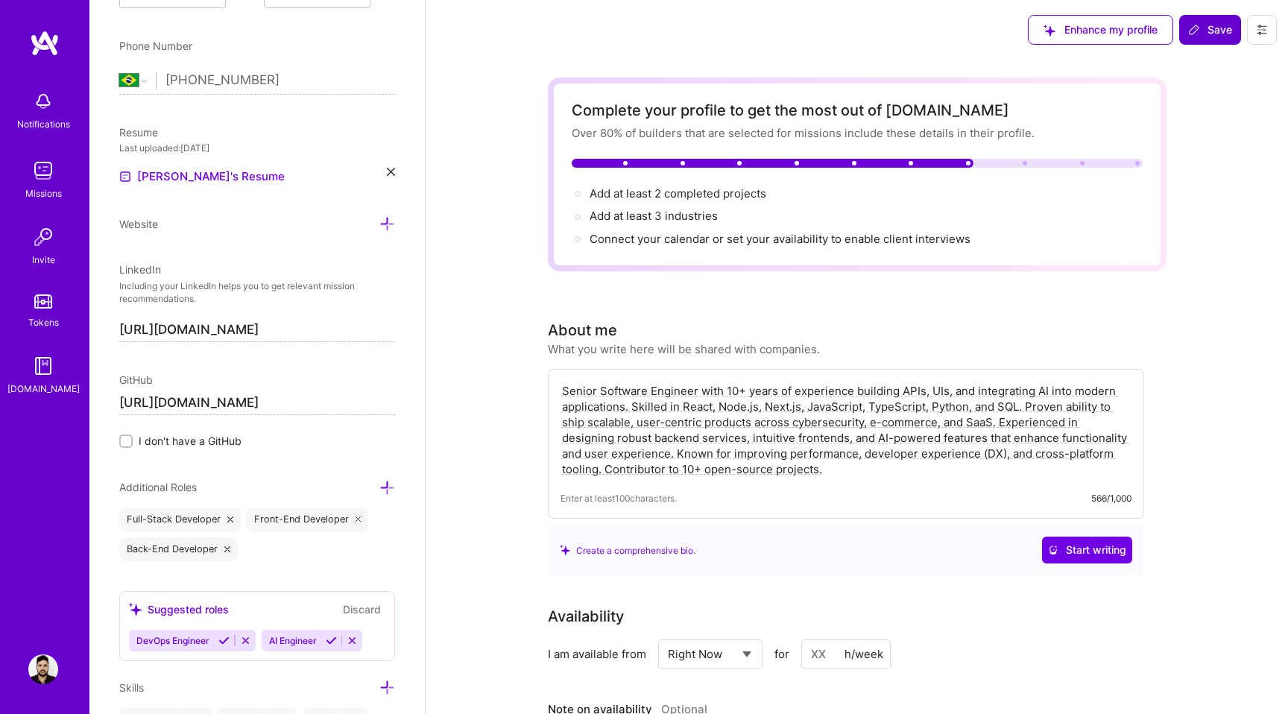
type input "[URL][DOMAIN_NAME]"
click at [1207, 31] on span "Save" at bounding box center [1210, 29] width 44 height 15
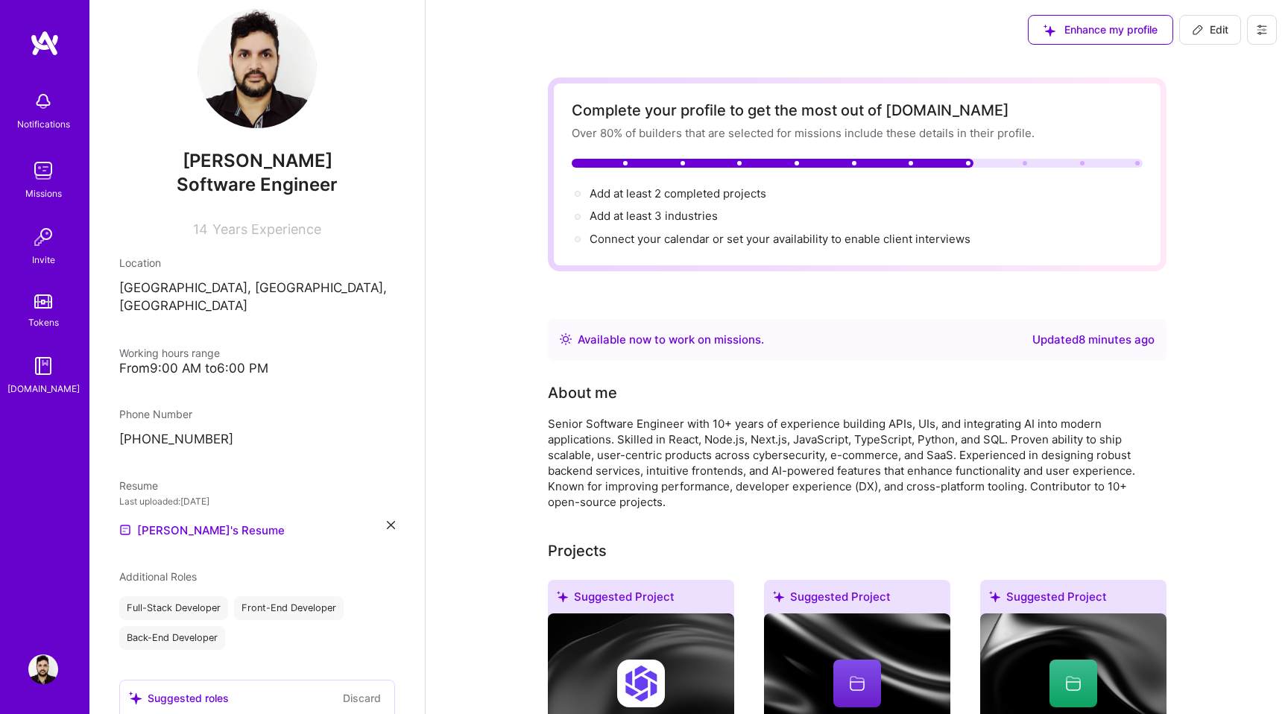
scroll to position [35, 0]
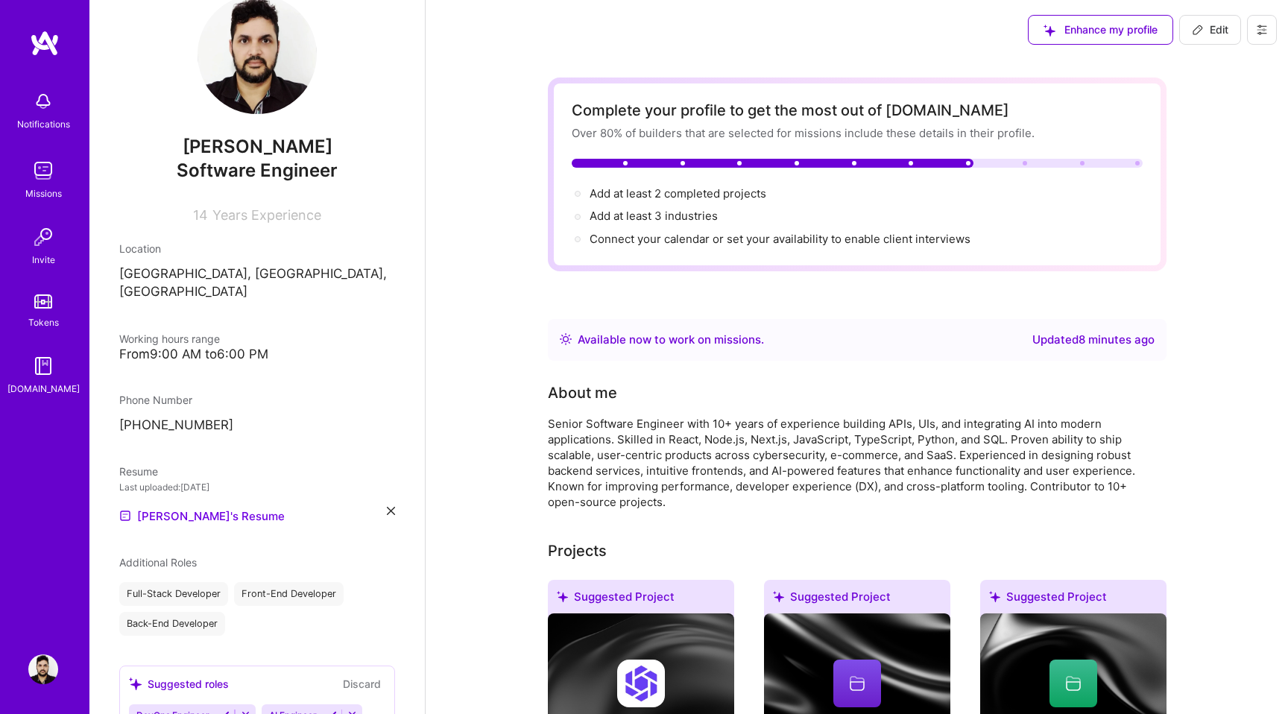
click at [192, 281] on p "[GEOGRAPHIC_DATA], [GEOGRAPHIC_DATA], [GEOGRAPHIC_DATA]" at bounding box center [257, 283] width 276 height 36
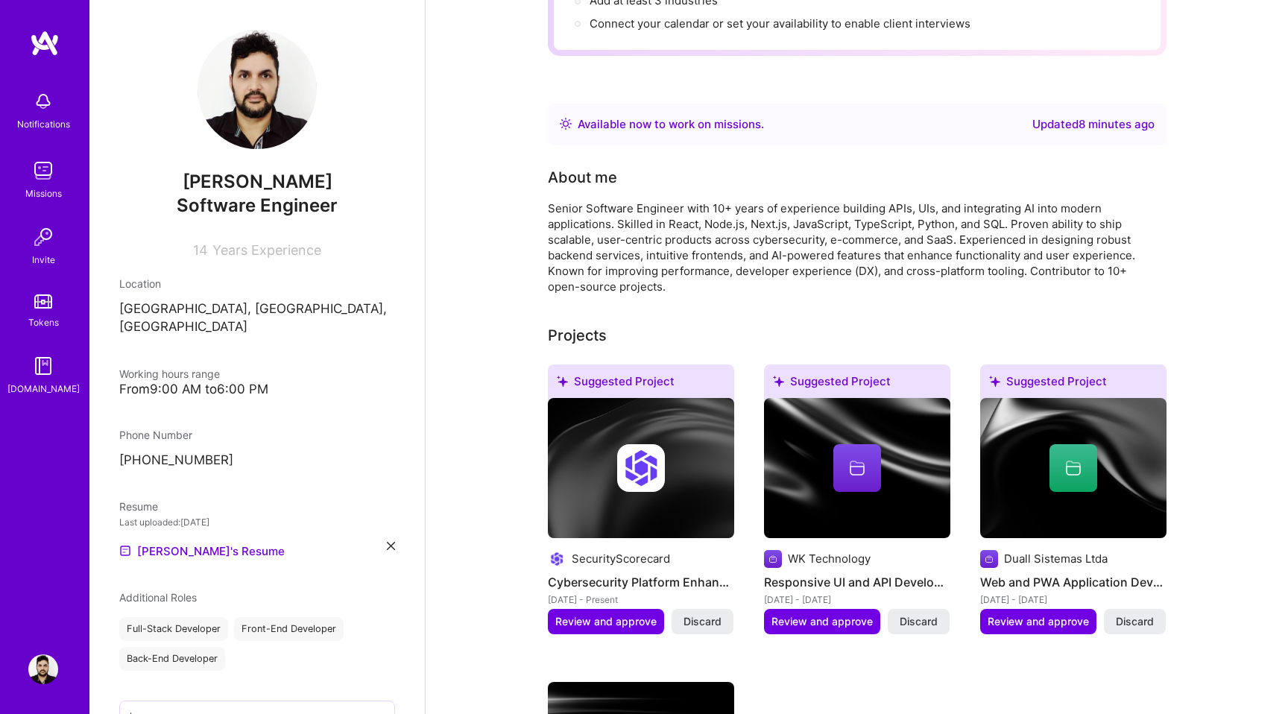
scroll to position [0, 0]
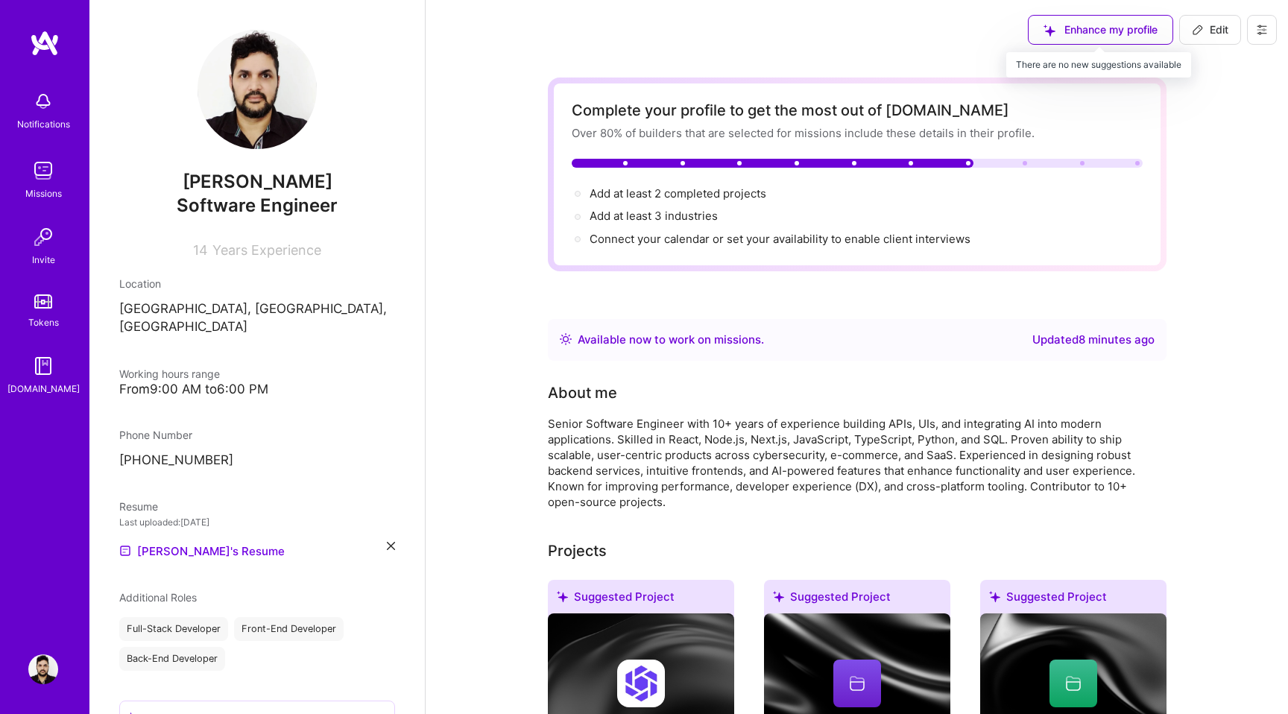
click at [1138, 31] on div "Enhance my profile" at bounding box center [1100, 30] width 145 height 30
click at [1222, 32] on span "Edit" at bounding box center [1210, 29] width 37 height 15
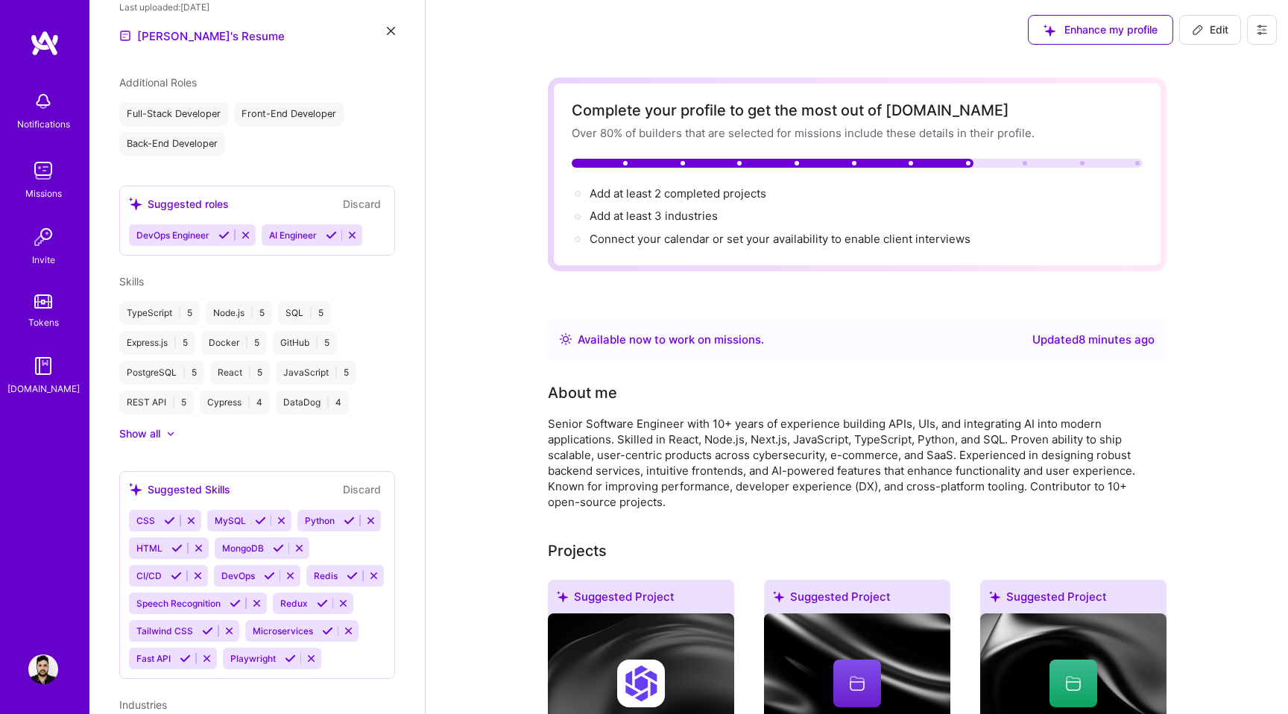
select select "BR"
select select "Right Now"
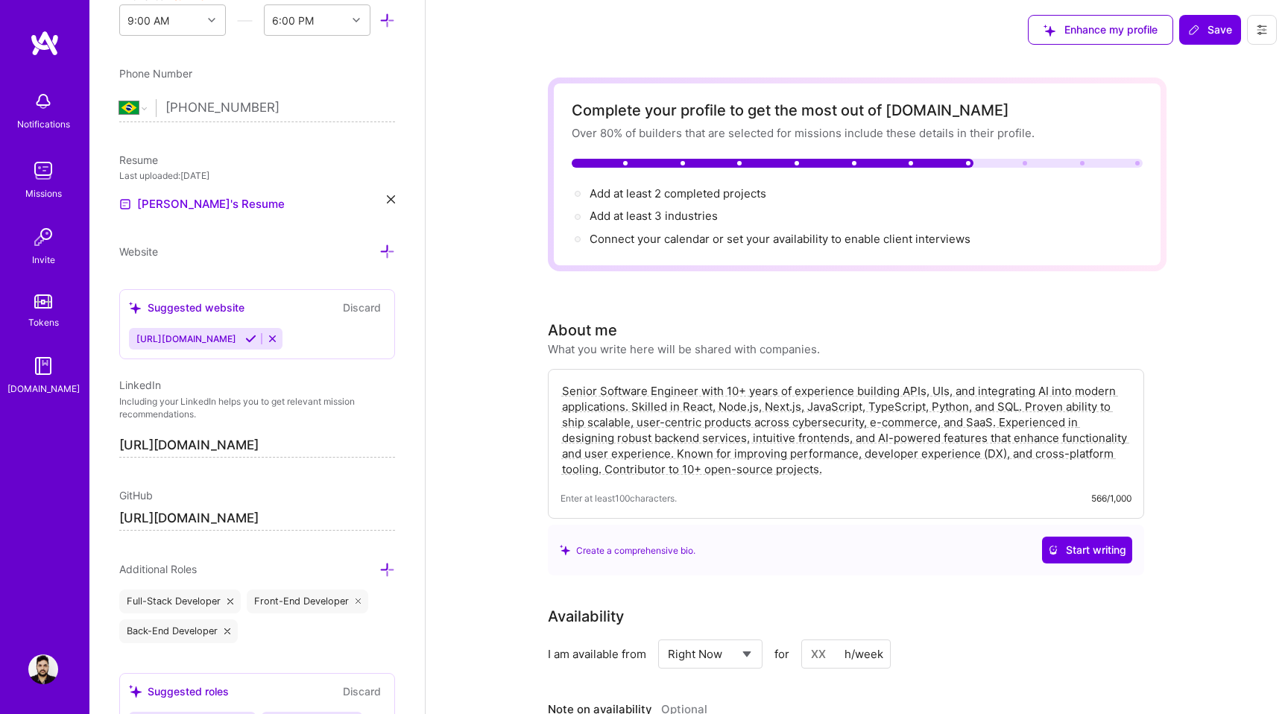
click at [360, 302] on button "Discard" at bounding box center [362, 307] width 47 height 17
click at [278, 340] on icon at bounding box center [272, 338] width 11 height 11
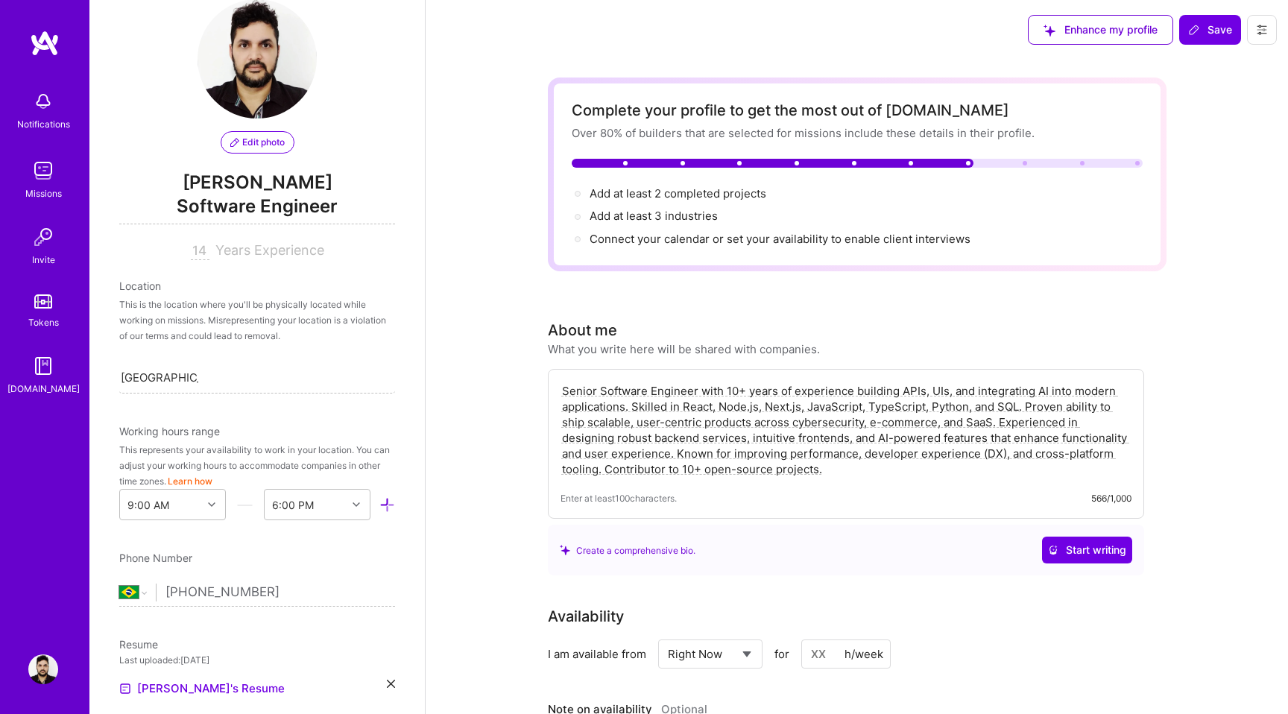
scroll to position [0, 0]
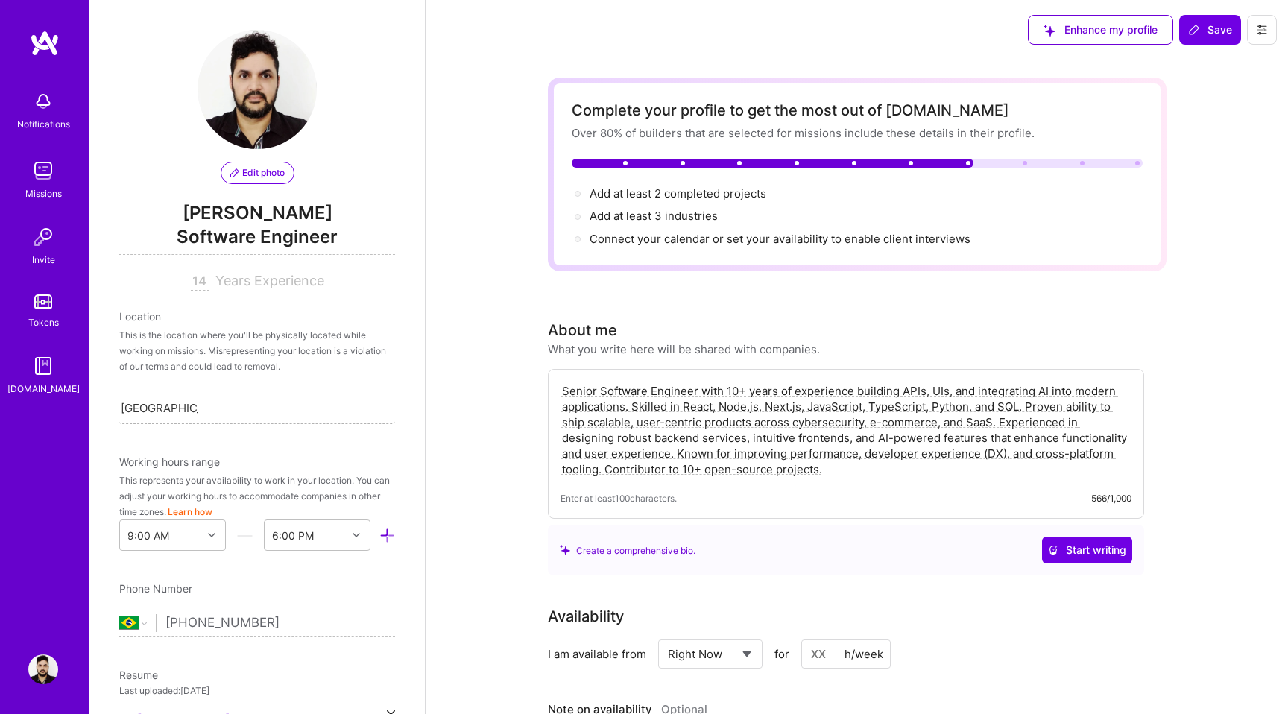
click at [236, 400] on div "[GEOGRAPHIC_DATA], [GEOGRAPHIC_DATA], [GEOGRAPHIC_DATA] [GEOGRAPHIC_DATA], [GEO…" at bounding box center [257, 407] width 276 height 31
type input "[GEOGRAPHIC_DATA]"
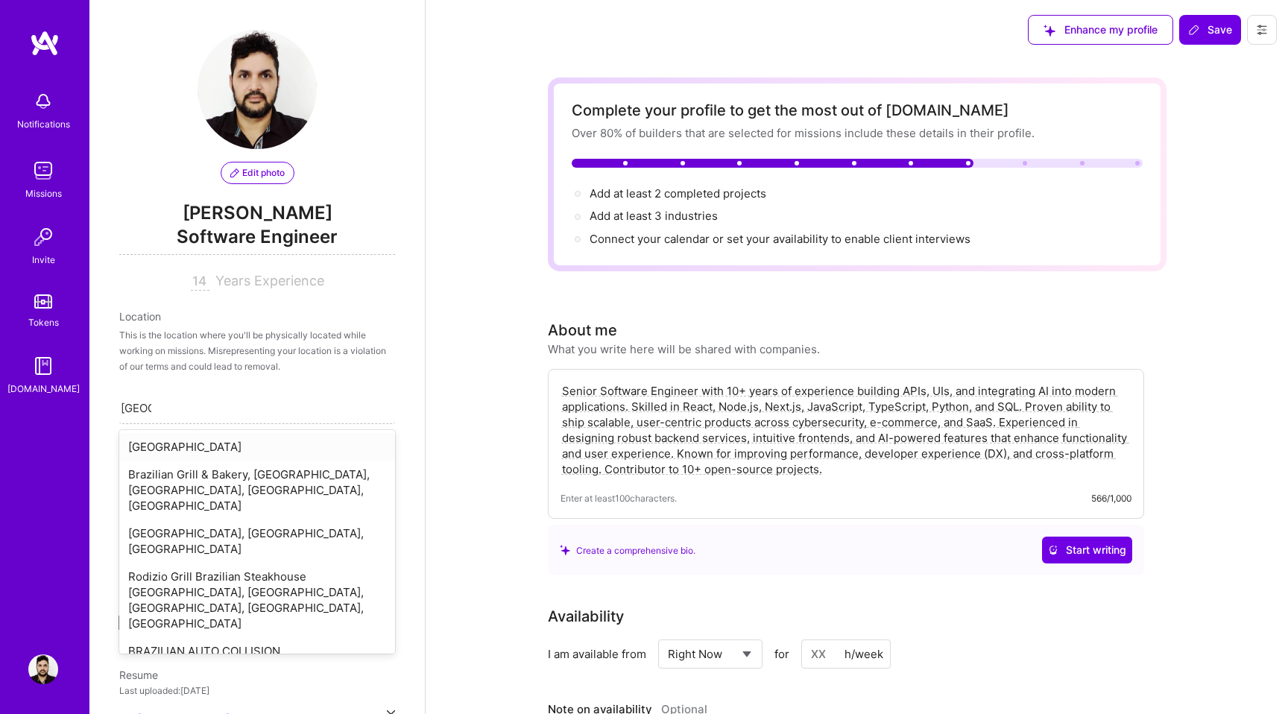
click at [198, 453] on div "[GEOGRAPHIC_DATA]" at bounding box center [257, 447] width 276 height 28
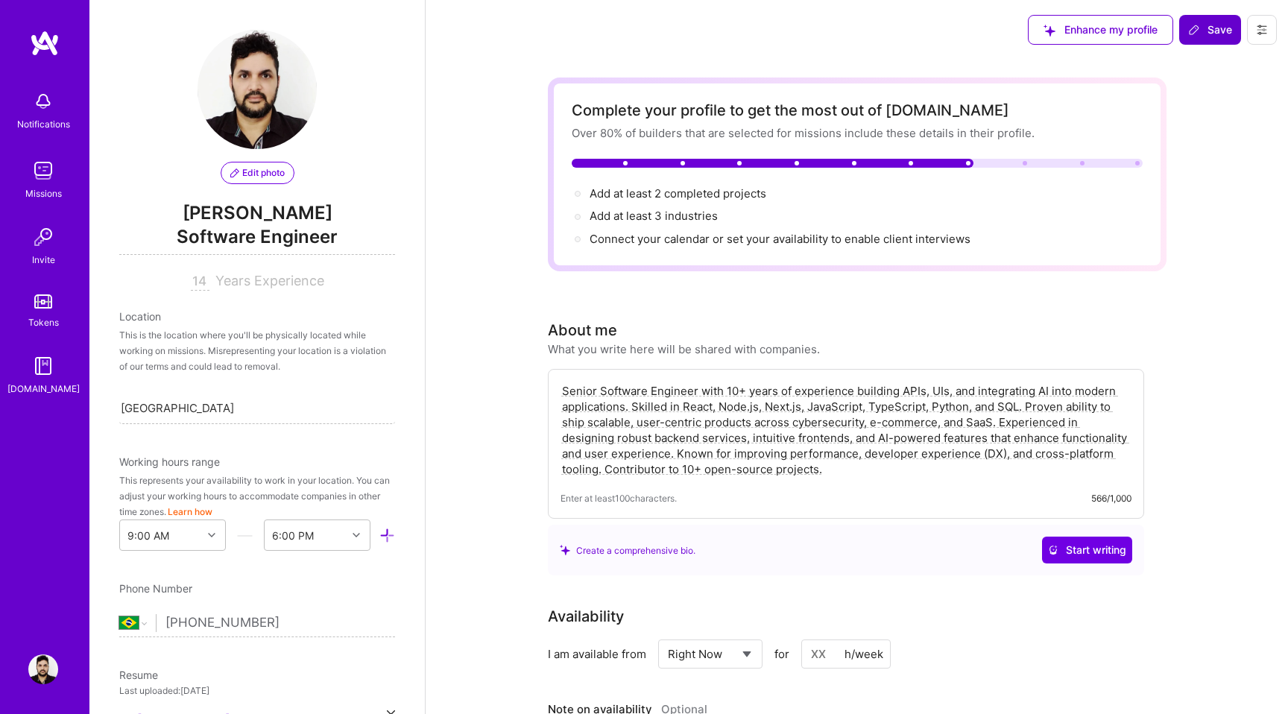
click at [1206, 23] on span "Save" at bounding box center [1210, 29] width 44 height 15
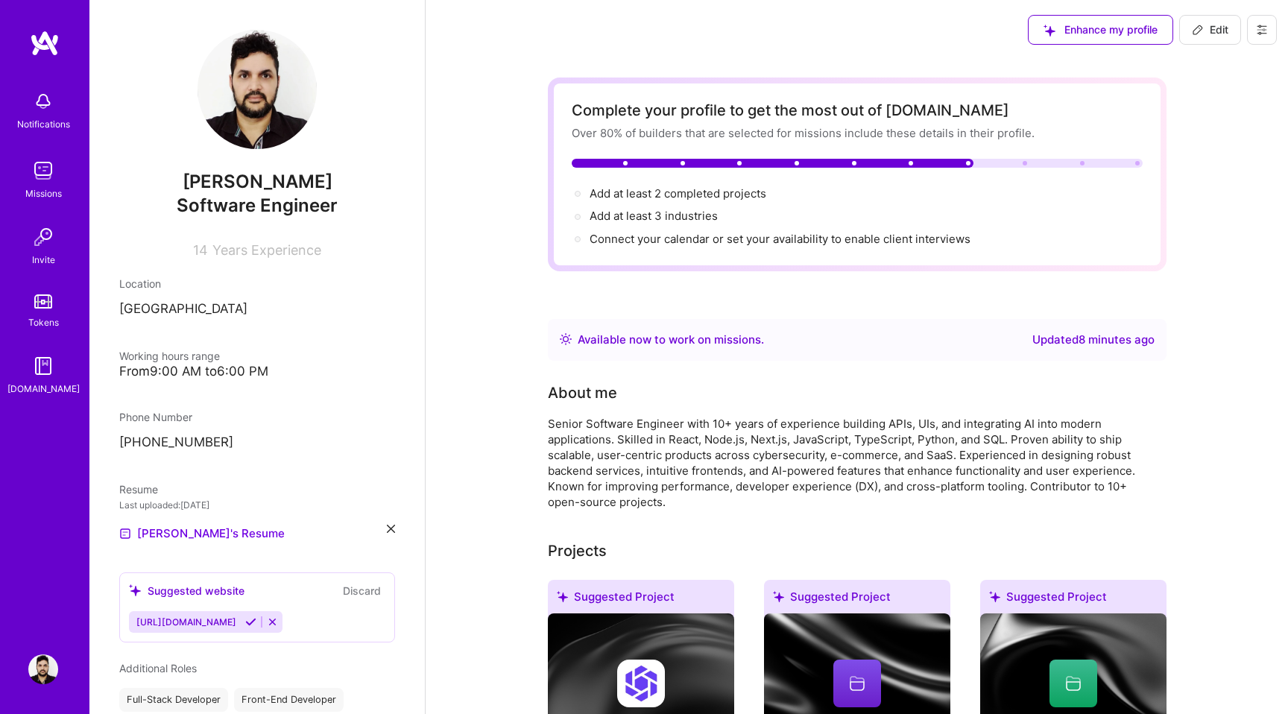
click at [1206, 32] on span "Edit" at bounding box center [1210, 29] width 37 height 15
select select "BR"
select select "Right Now"
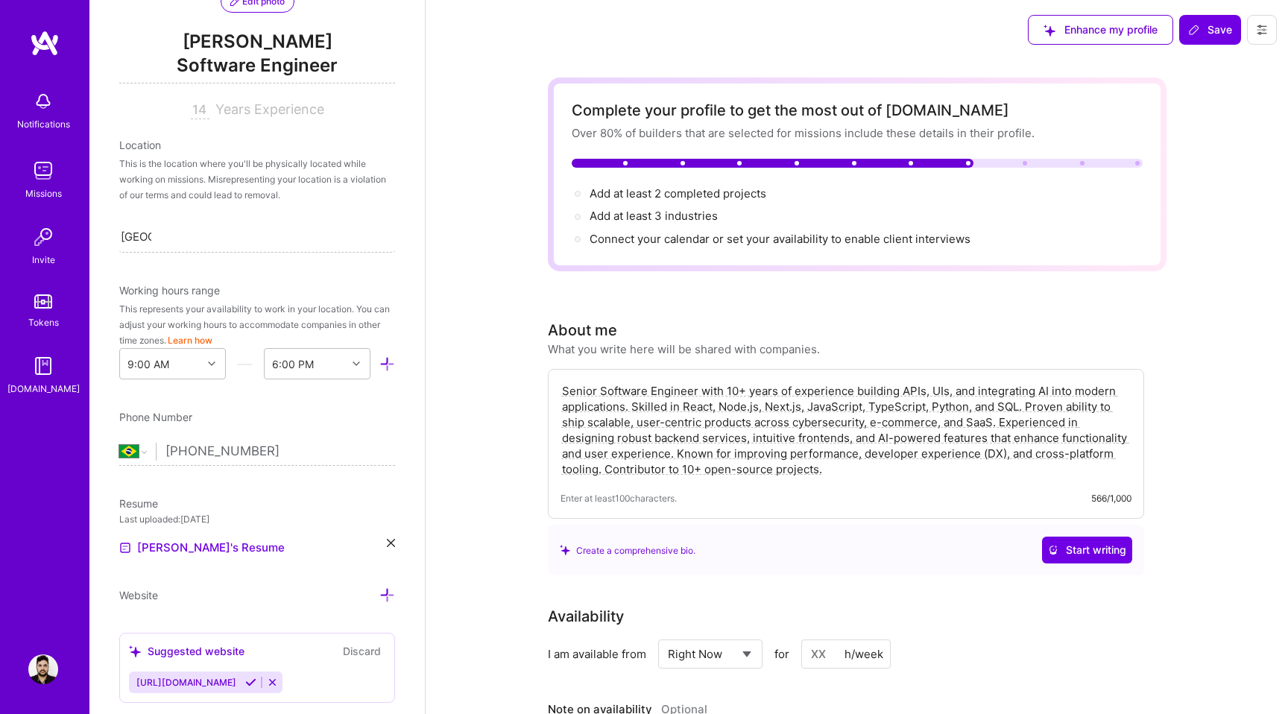
scroll to position [166, 0]
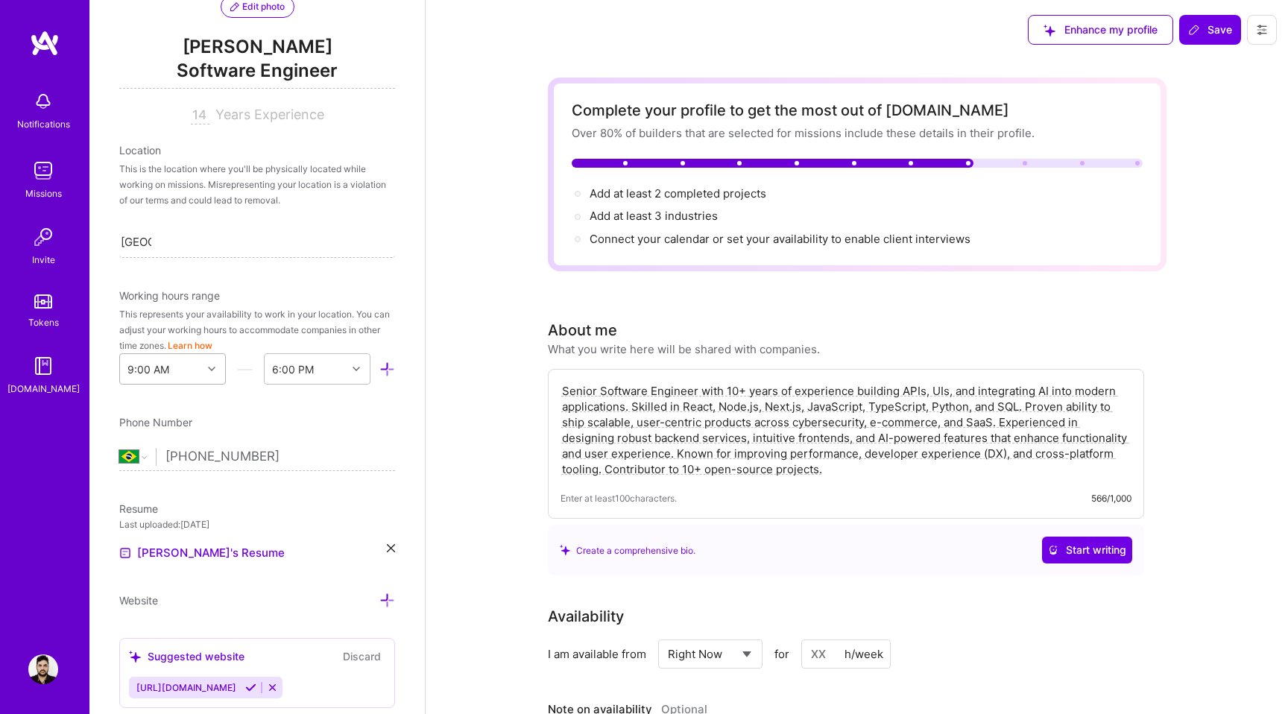
click at [210, 369] on icon at bounding box center [211, 368] width 7 height 7
click at [169, 537] on div "8:00 AM" at bounding box center [172, 537] width 107 height 28
click at [333, 372] on div "End Time" at bounding box center [306, 369] width 82 height 30
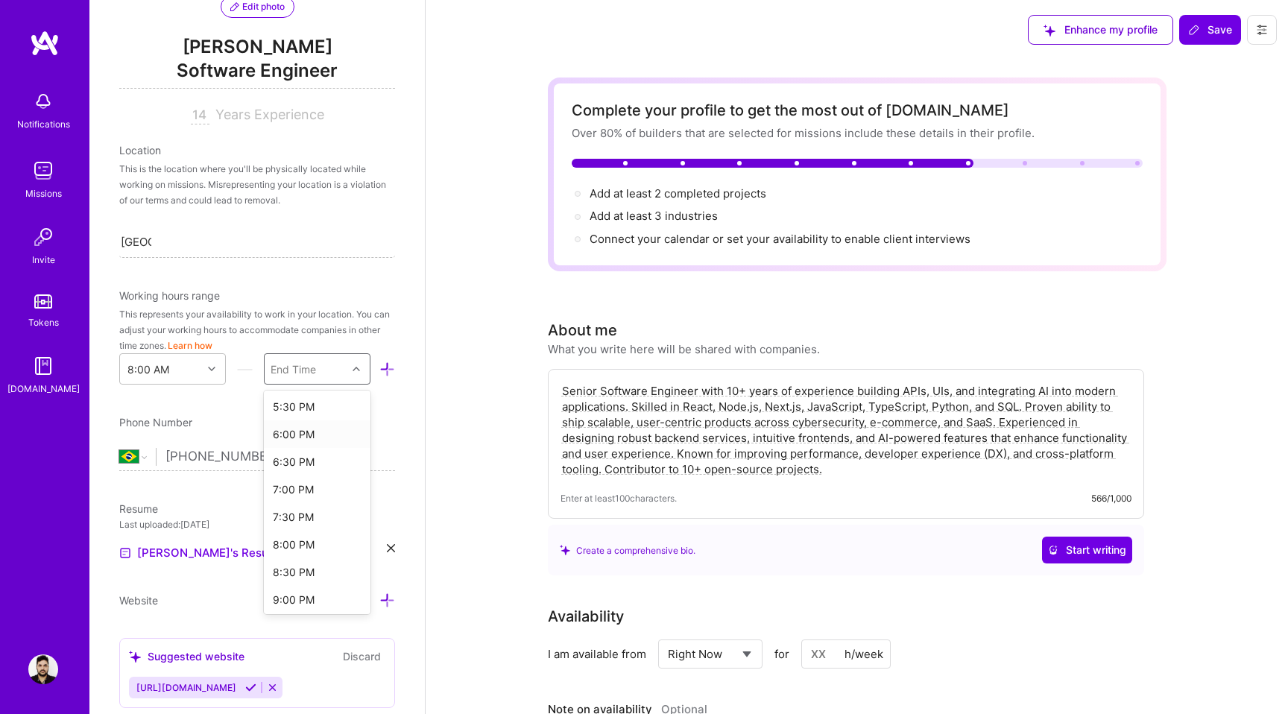
click at [312, 432] on div "6:00 PM" at bounding box center [317, 435] width 107 height 28
click at [1215, 33] on span "Save" at bounding box center [1210, 29] width 44 height 15
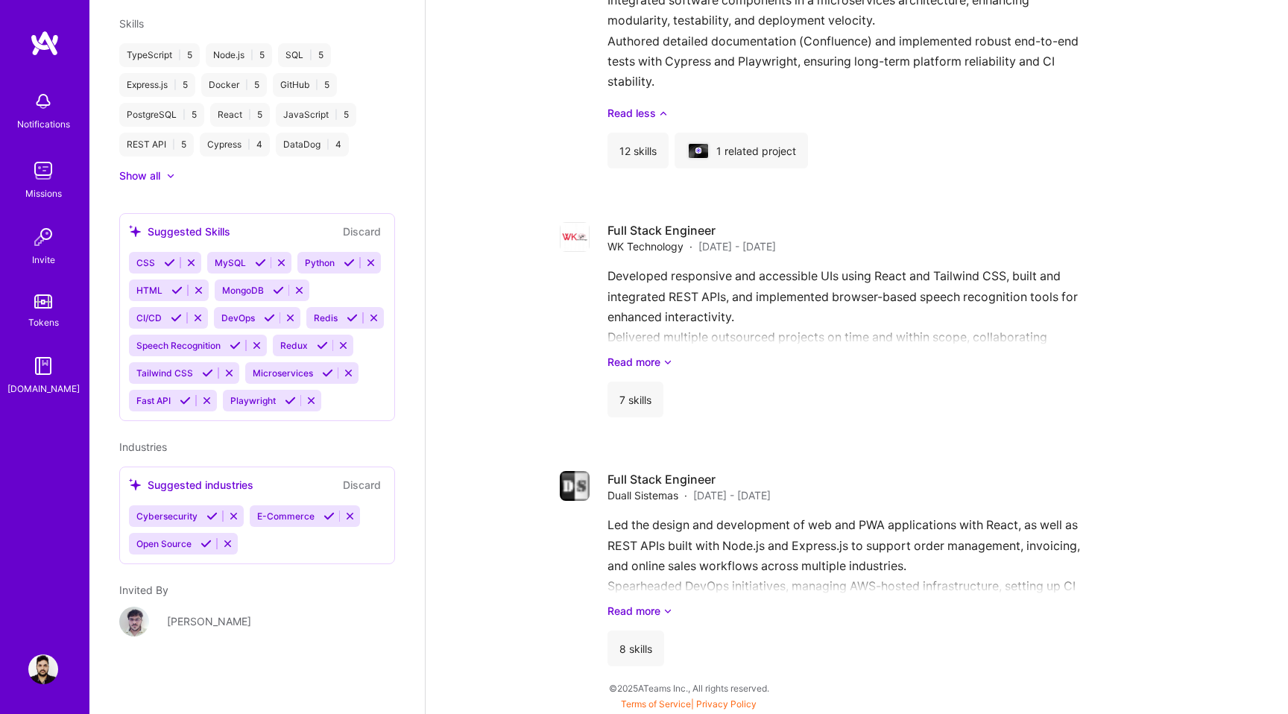
scroll to position [1578, 0]
click at [211, 518] on icon at bounding box center [212, 516] width 11 height 11
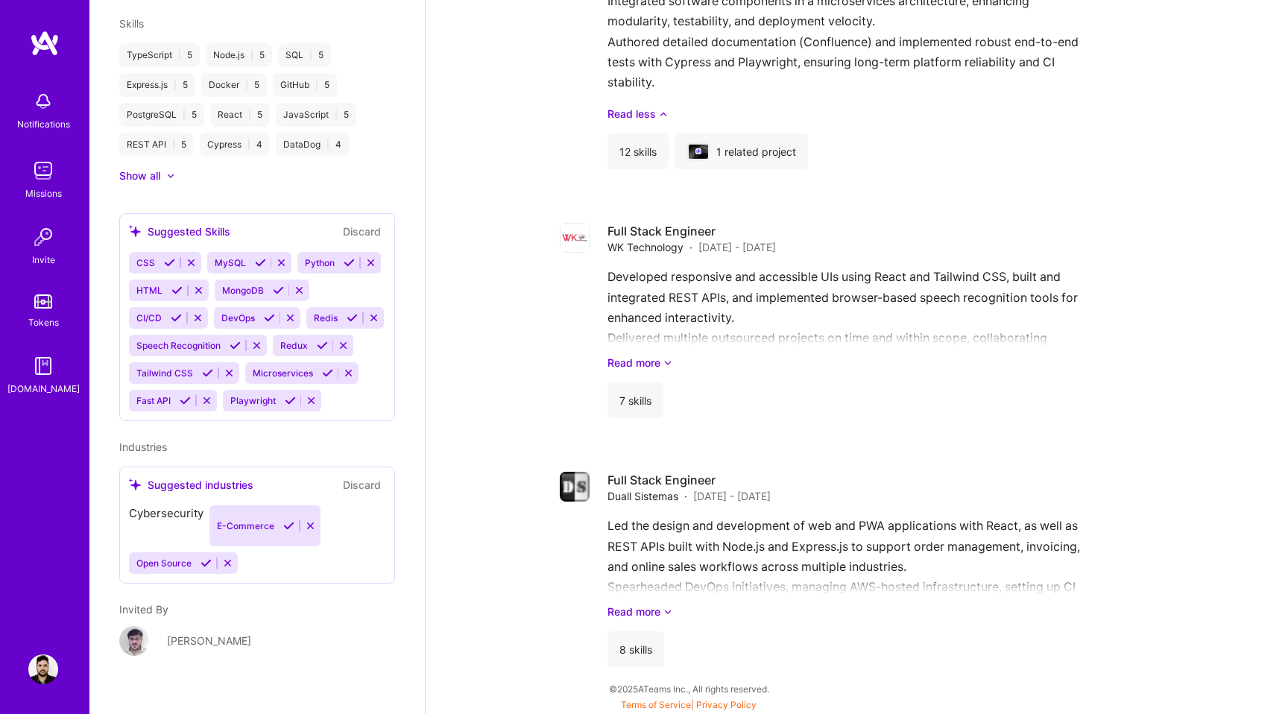
scroll to position [816, 0]
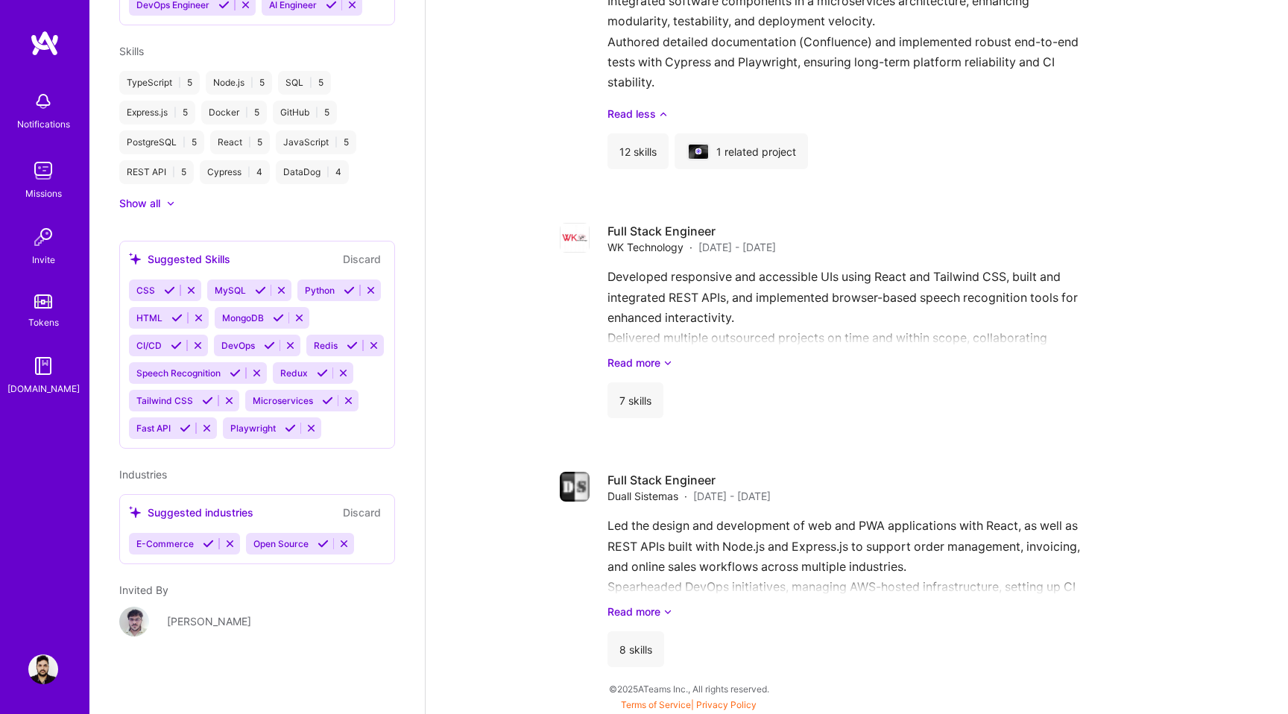
click at [321, 544] on icon at bounding box center [323, 543] width 11 height 11
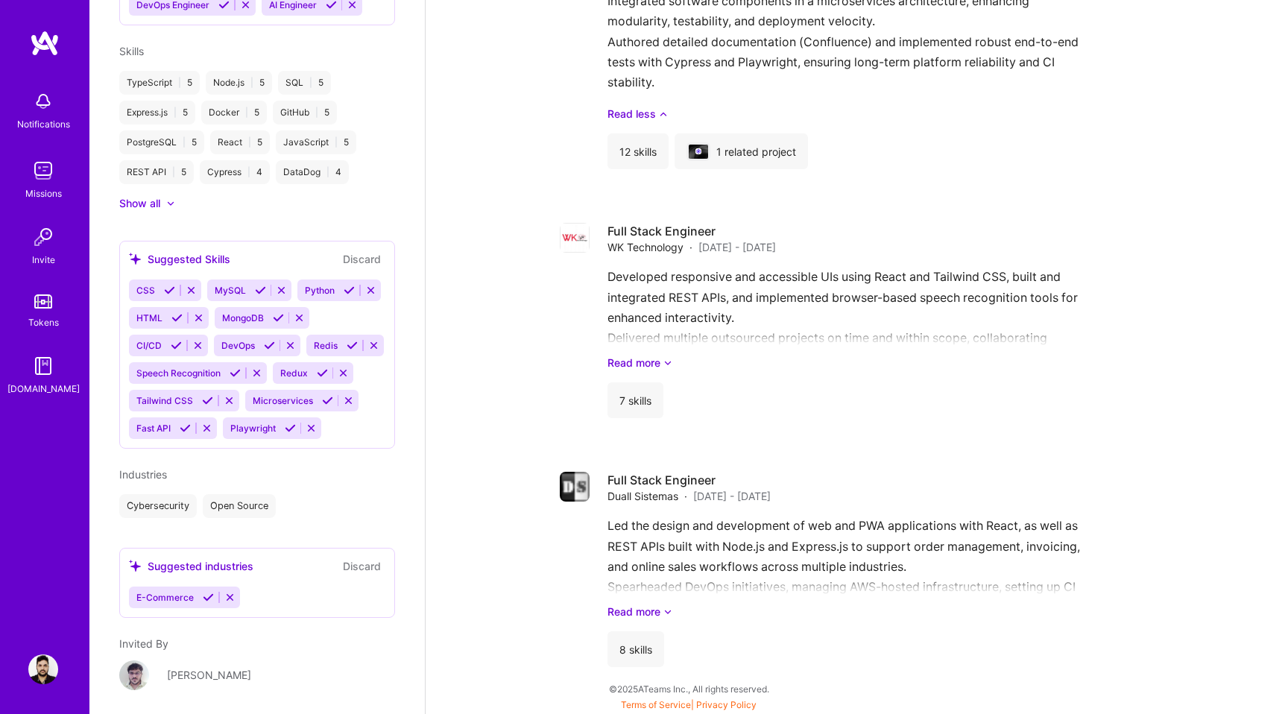
click at [203, 602] on icon at bounding box center [208, 597] width 11 height 11
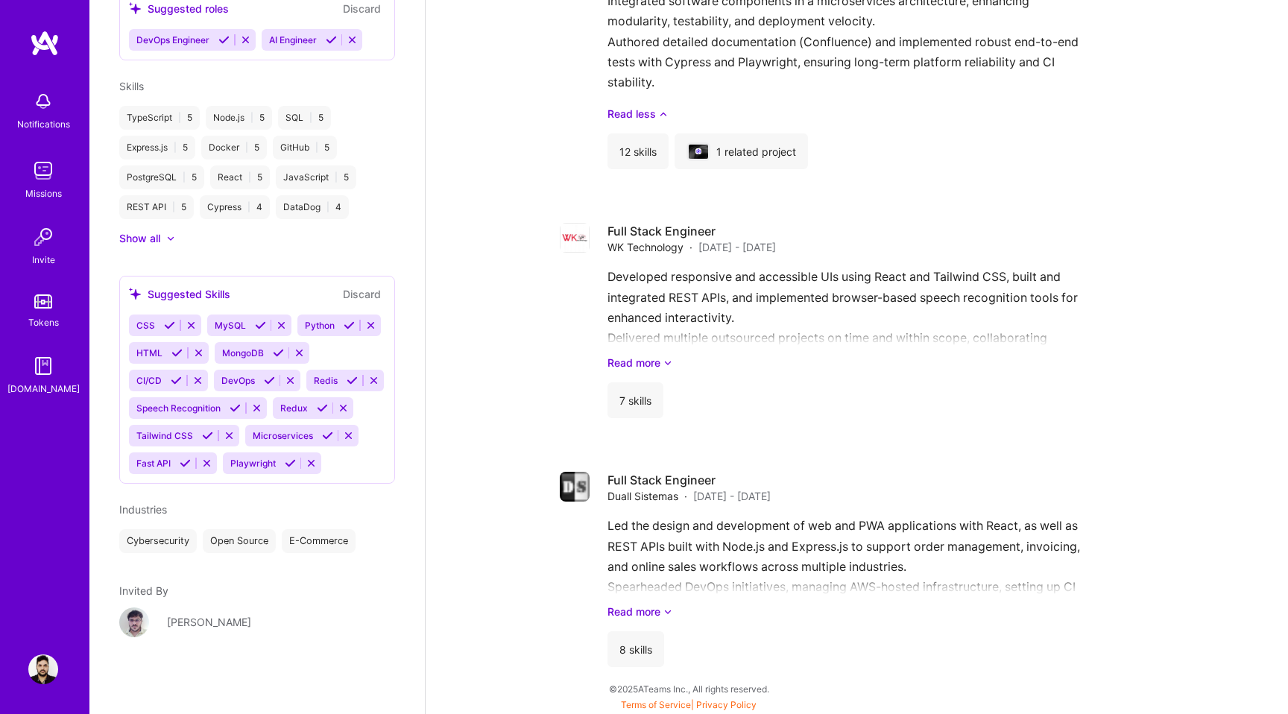
scroll to position [1557, 0]
click at [169, 325] on icon at bounding box center [169, 325] width 11 height 11
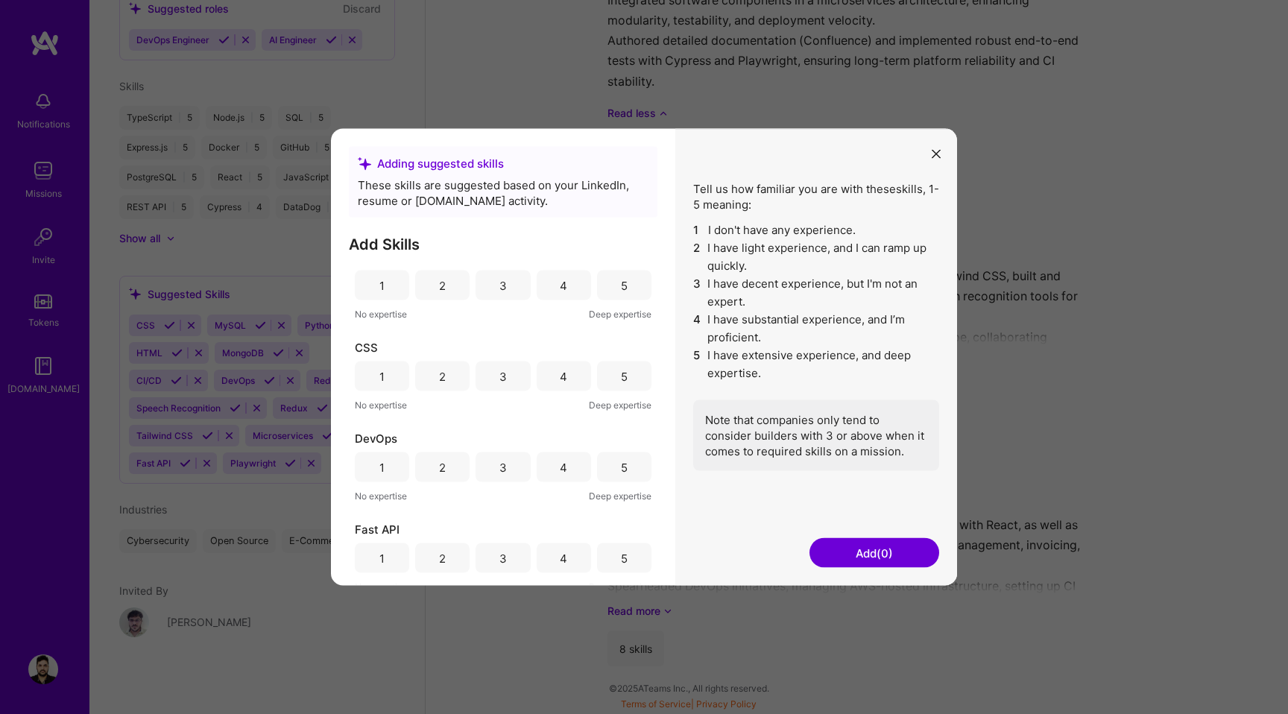
scroll to position [0, 0]
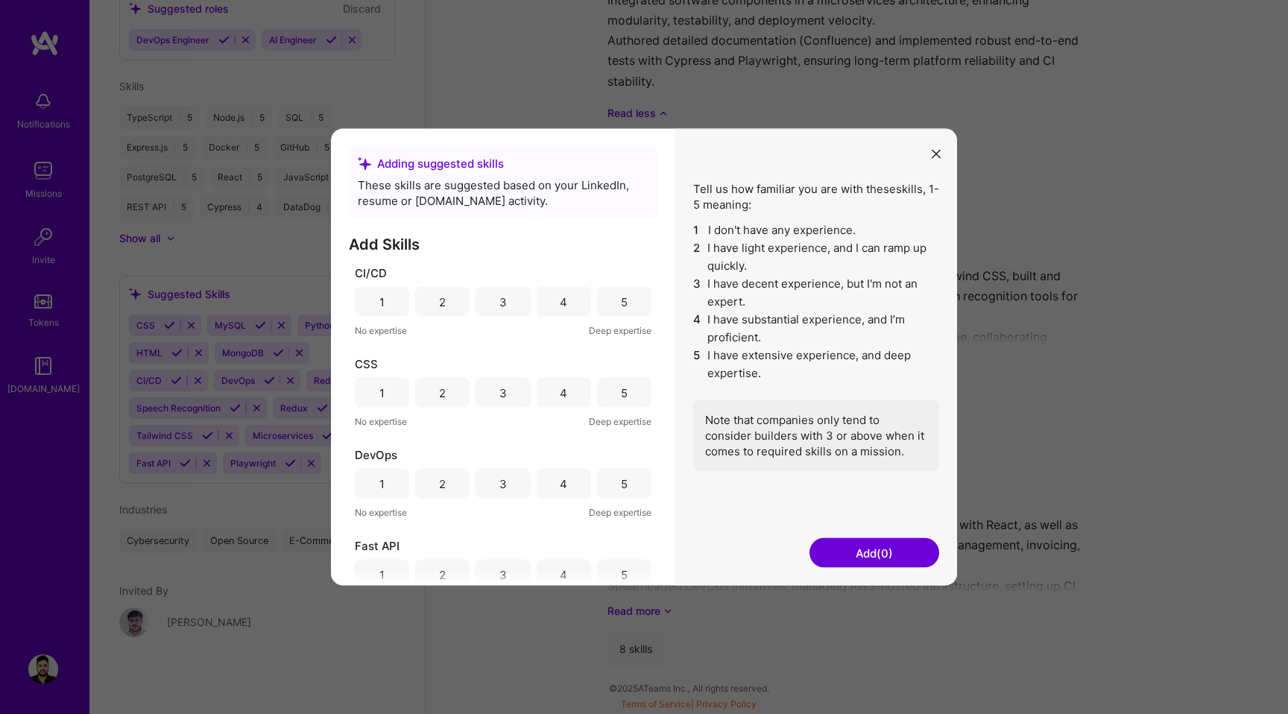
click at [623, 300] on div "5" at bounding box center [624, 302] width 54 height 30
click at [621, 395] on div "5" at bounding box center [624, 393] width 7 height 16
click at [441, 300] on div "2" at bounding box center [442, 300] width 7 height 16
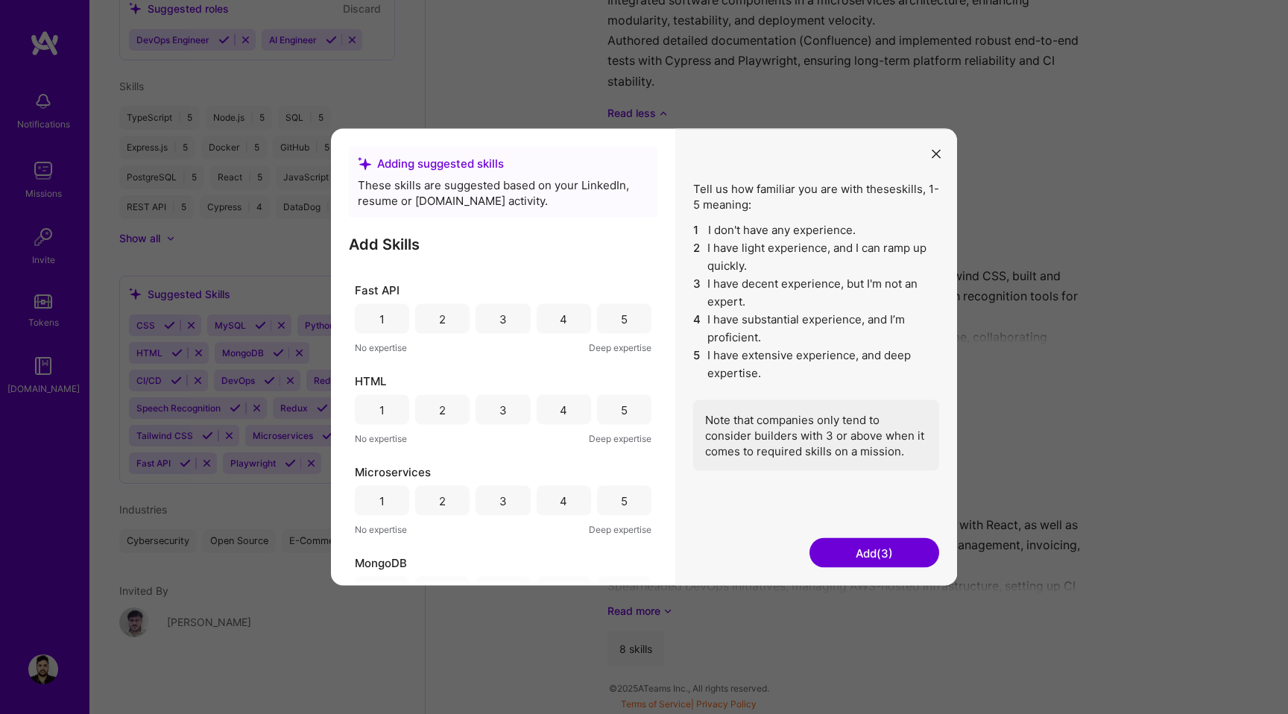
scroll to position [283, 0]
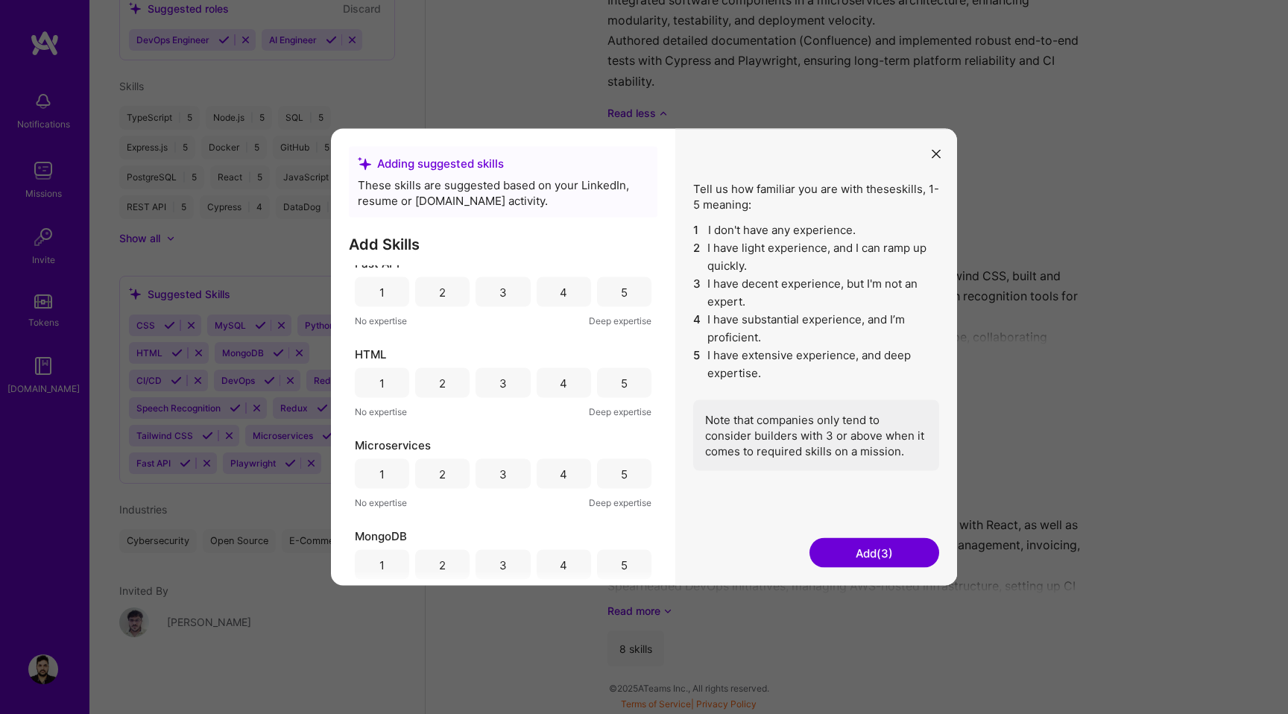
click at [620, 368] on div "5" at bounding box center [624, 383] width 54 height 30
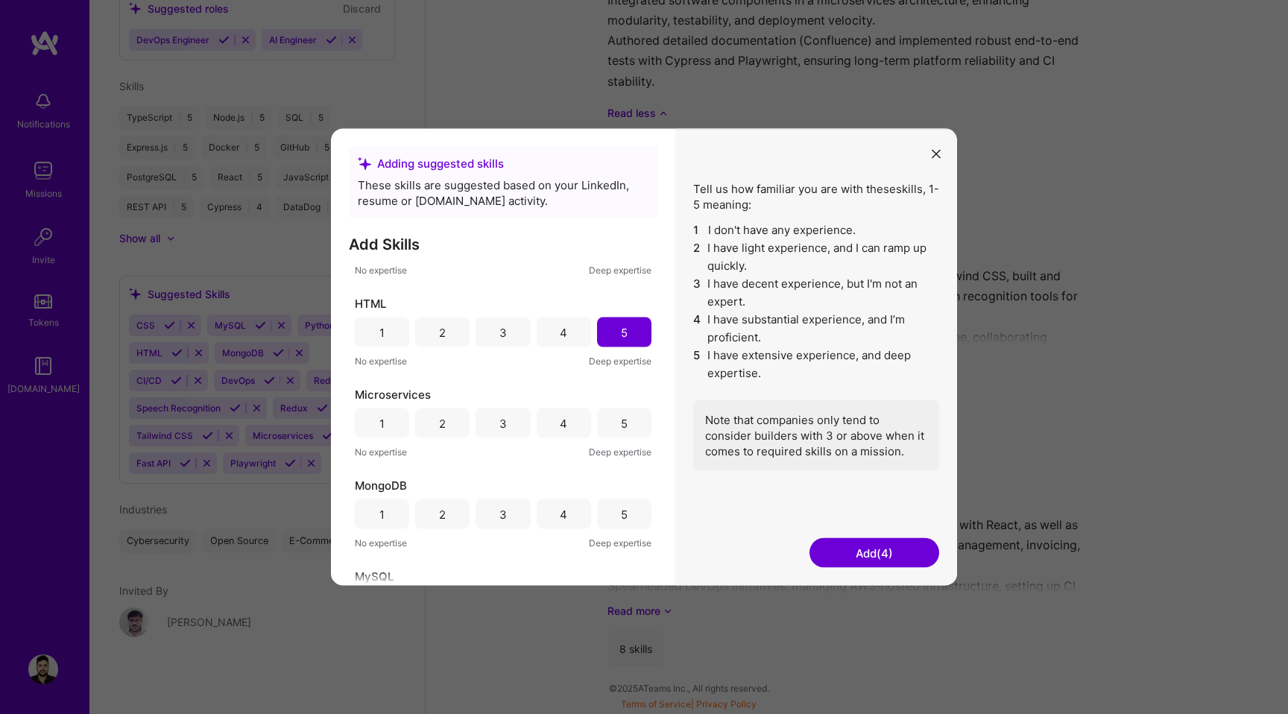
scroll to position [334, 0]
click at [635, 430] on div "5" at bounding box center [624, 423] width 54 height 30
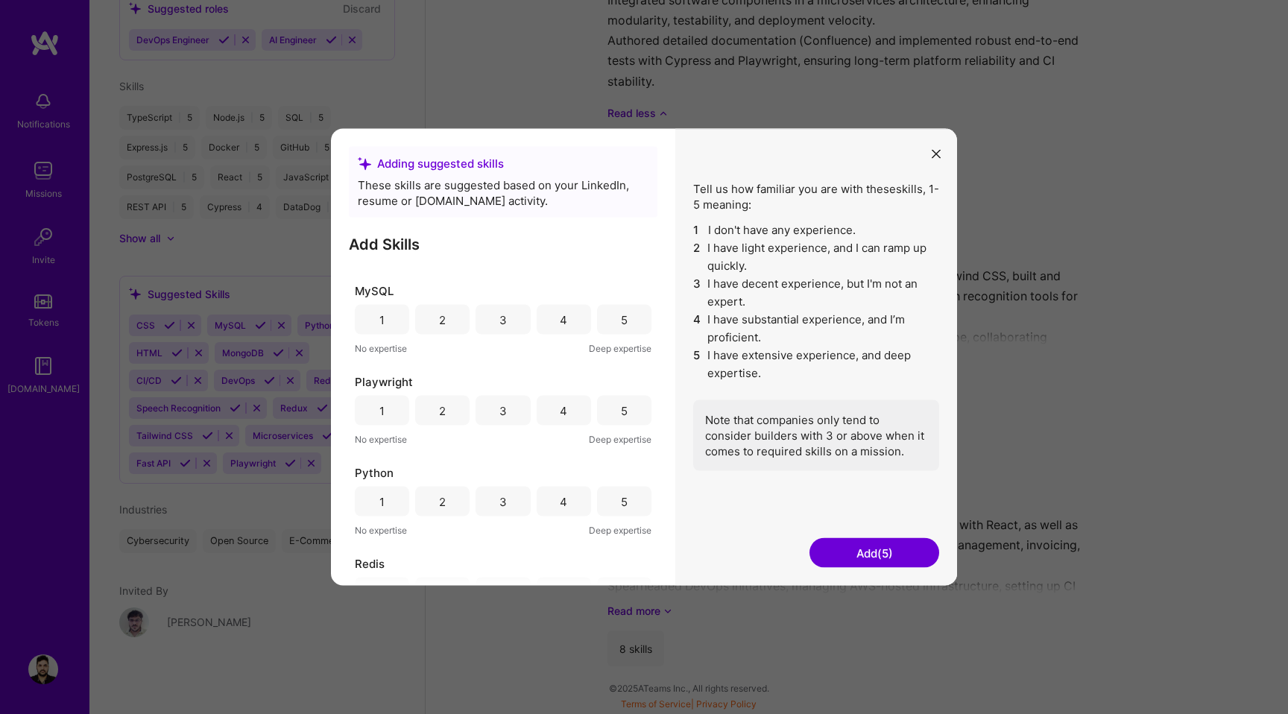
scroll to position [628, 0]
click at [503, 403] on div "3" at bounding box center [503, 402] width 7 height 16
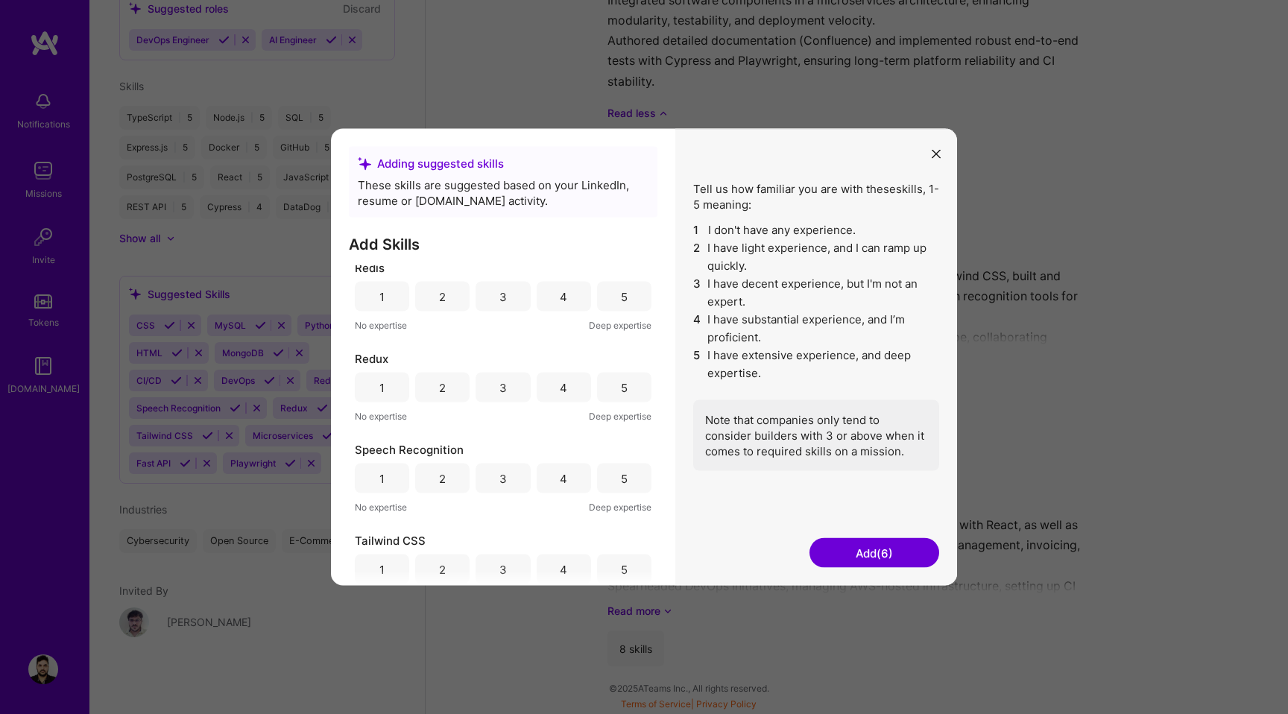
scroll to position [918, 0]
click at [444, 390] on div "2" at bounding box center [442, 385] width 54 height 30
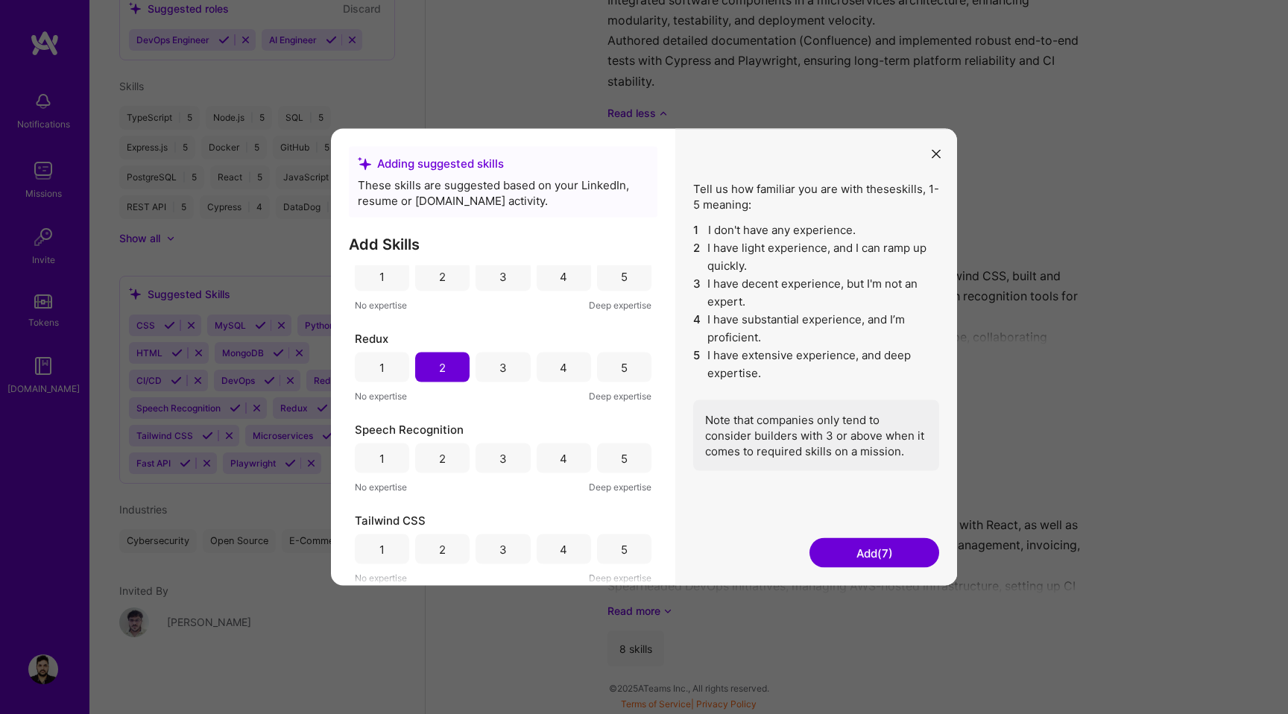
click at [487, 358] on div "3" at bounding box center [503, 368] width 54 height 30
click at [450, 555] on div "2" at bounding box center [442, 550] width 54 height 30
click at [863, 547] on button "Add (8)" at bounding box center [875, 553] width 130 height 30
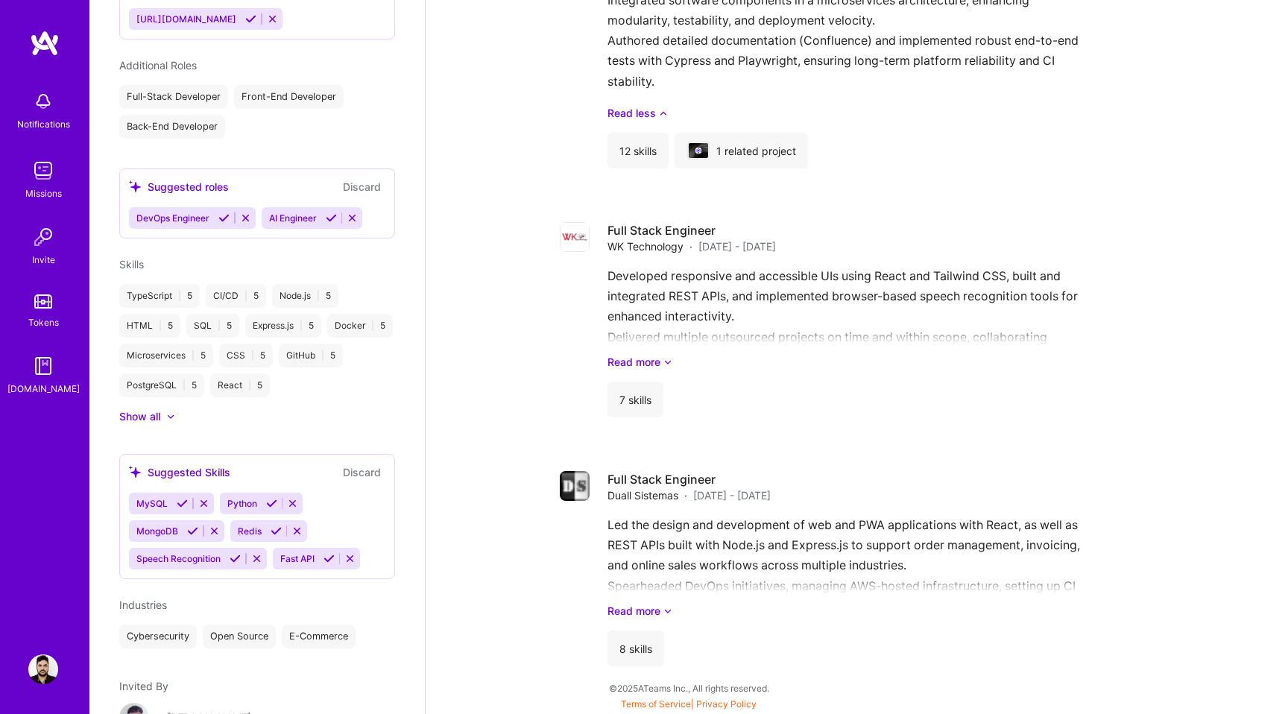
scroll to position [600, 0]
click at [161, 424] on div at bounding box center [163, 419] width 6 height 15
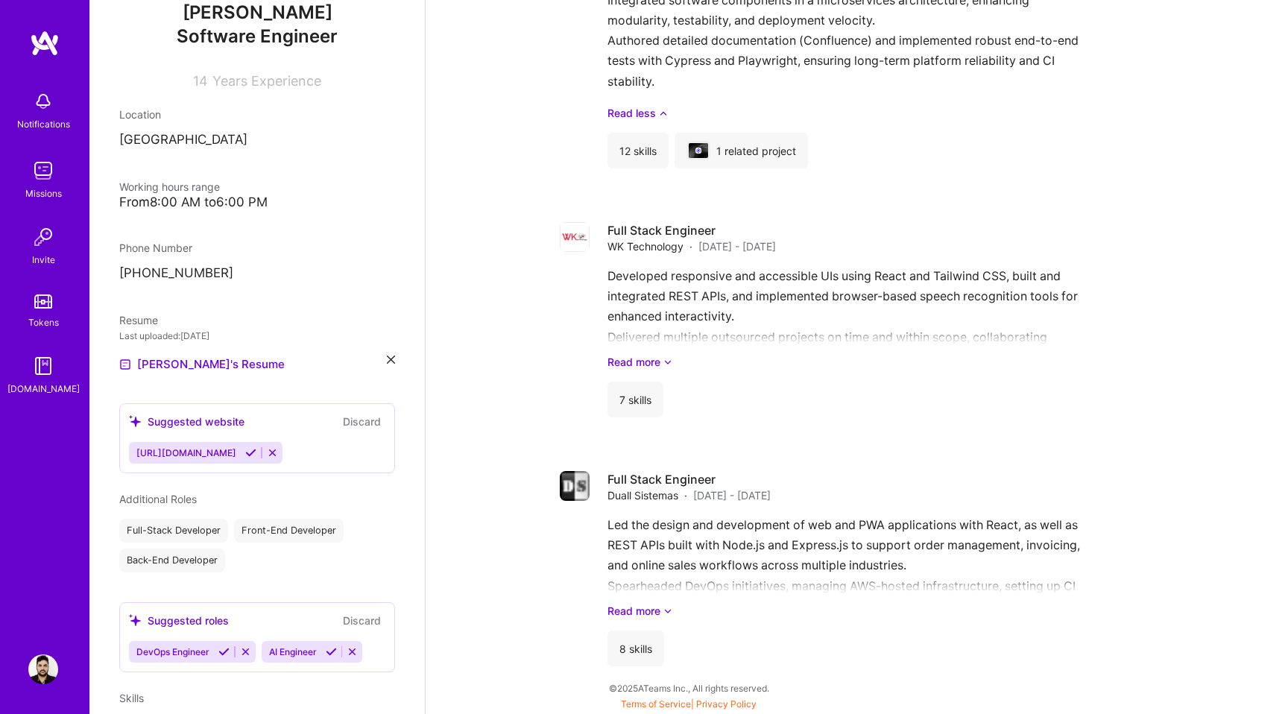
scroll to position [108, 0]
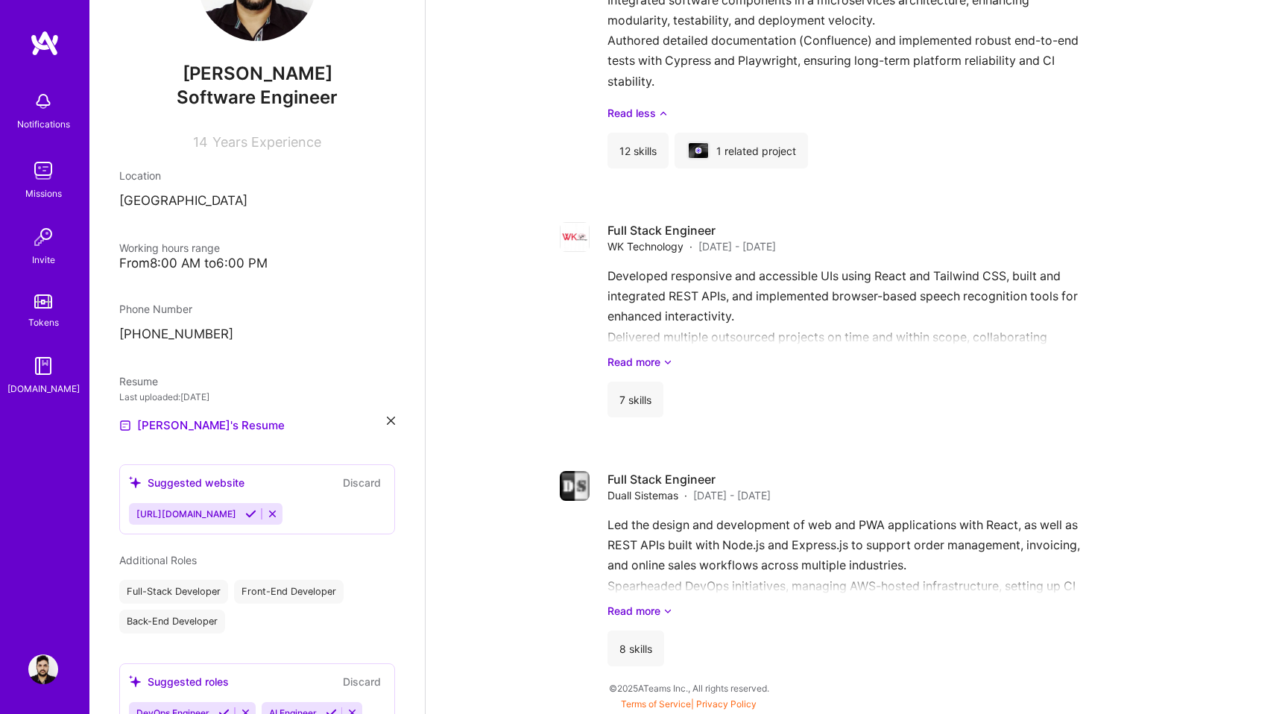
click at [362, 481] on button "Discard" at bounding box center [362, 482] width 47 height 17
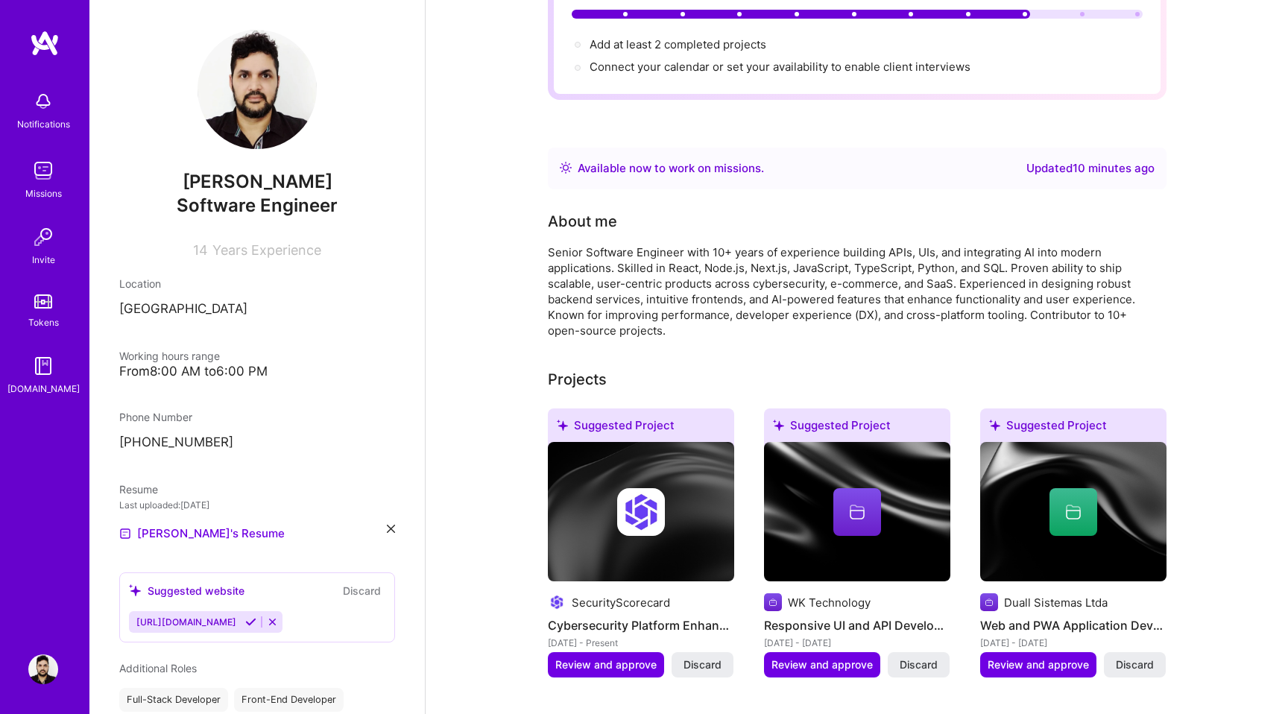
scroll to position [0, 0]
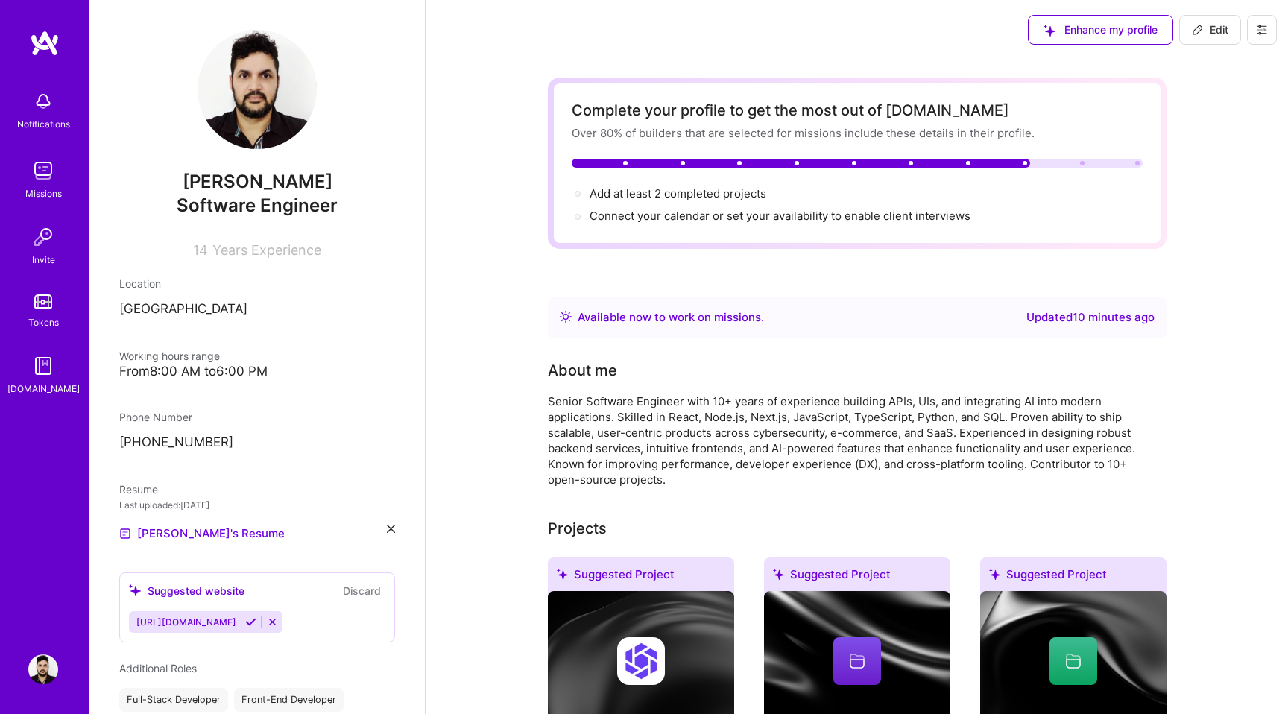
click at [1260, 32] on icon at bounding box center [1262, 29] width 9 height 9
click at [1204, 31] on span "Edit" at bounding box center [1210, 29] width 37 height 15
select select "BR"
select select "Right Now"
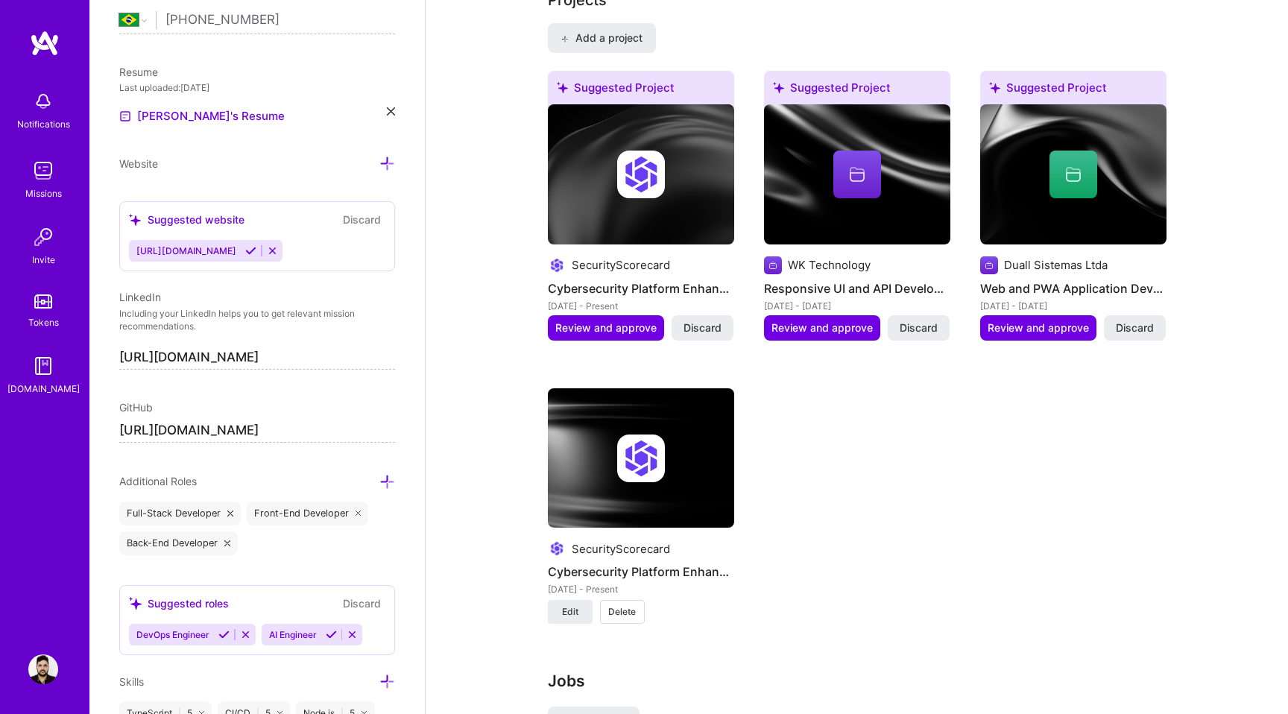
scroll to position [1145, 0]
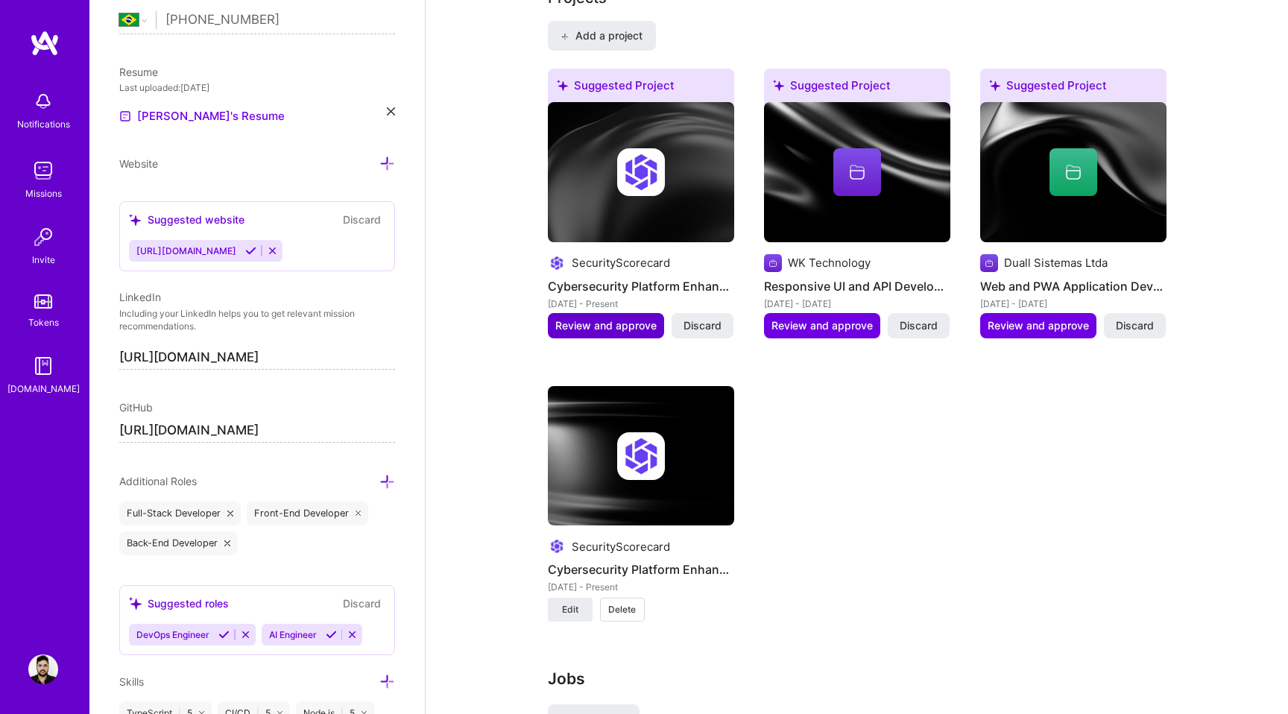
click at [619, 330] on span "Review and approve" at bounding box center [605, 325] width 101 height 15
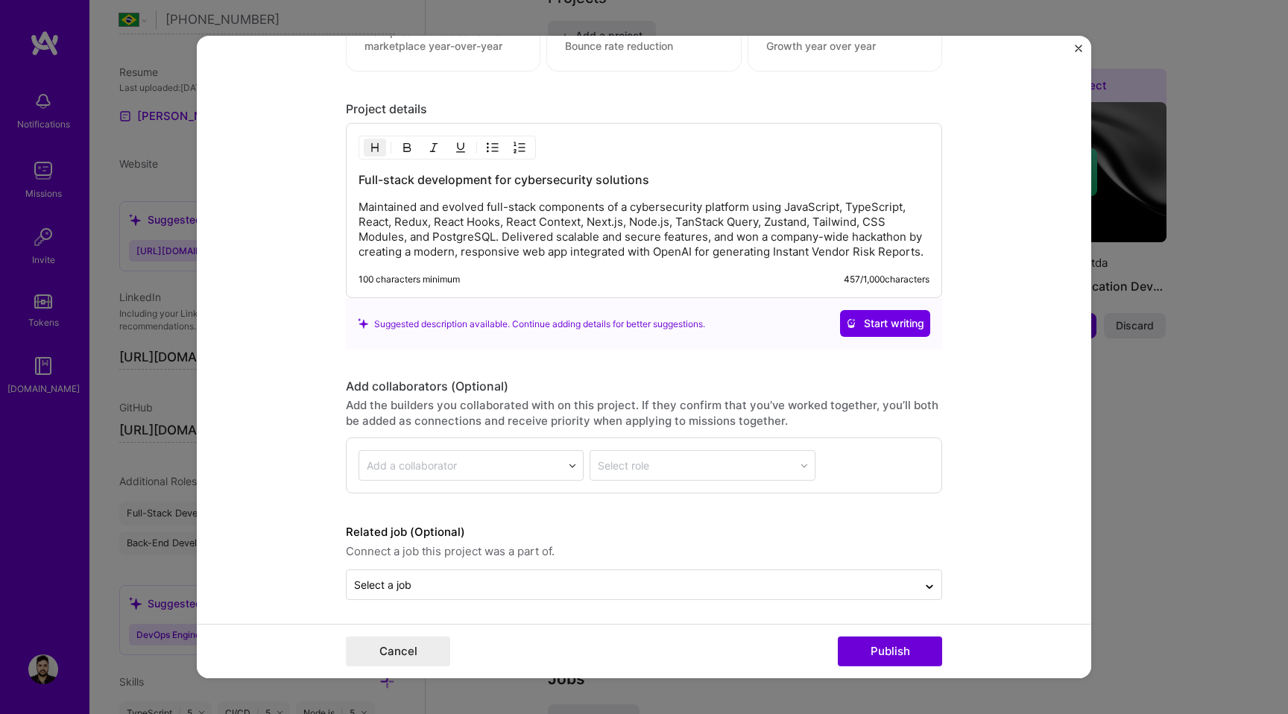
scroll to position [1588, 0]
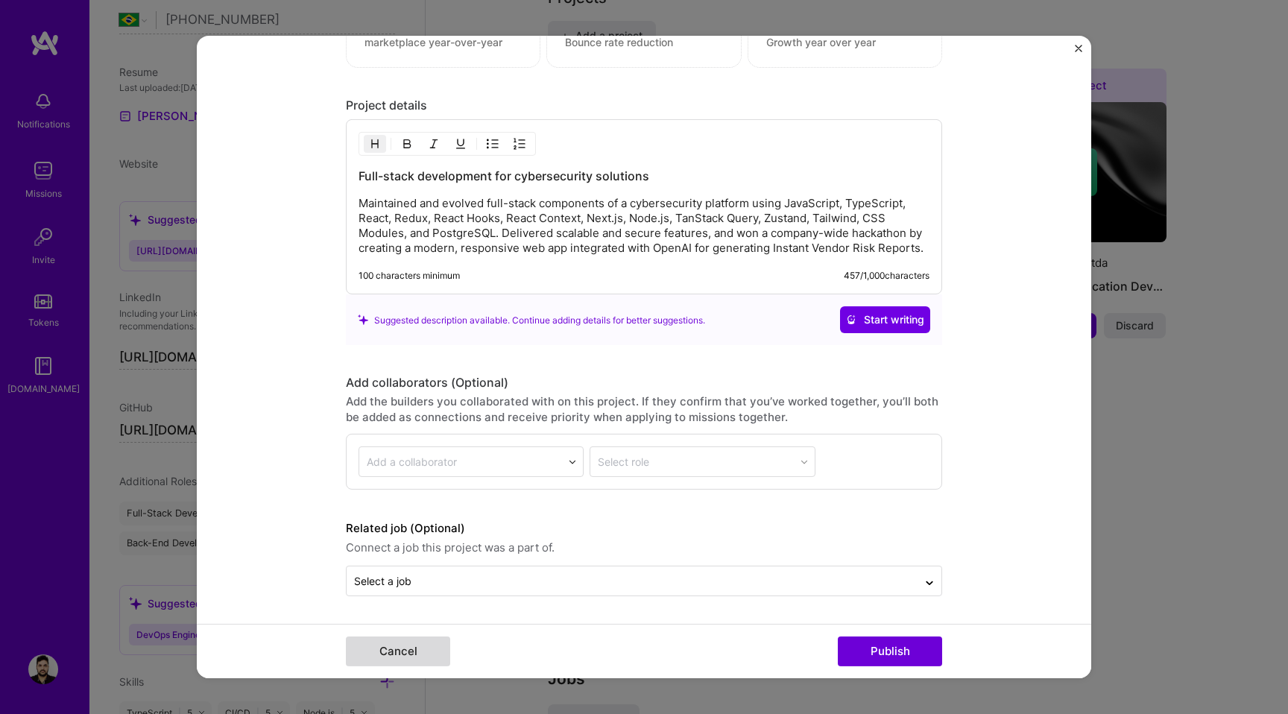
click at [399, 656] on button "Cancel" at bounding box center [398, 652] width 104 height 30
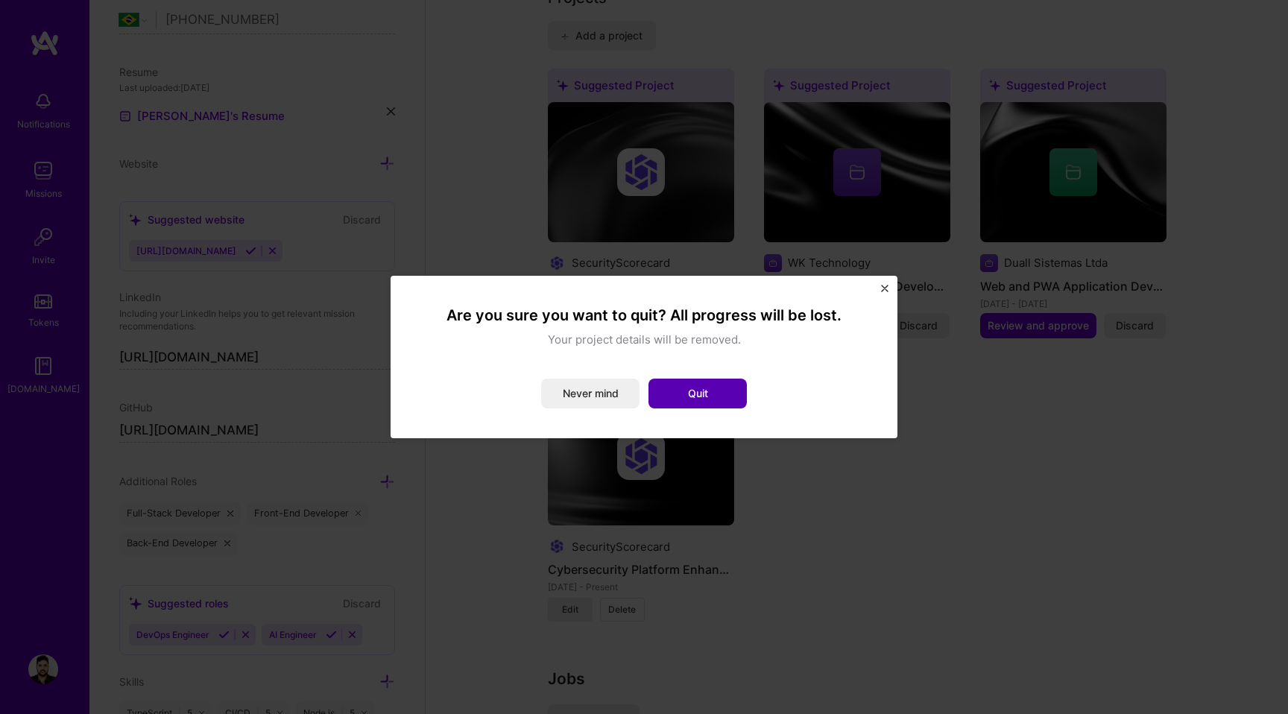
click at [698, 396] on button "Quit" at bounding box center [698, 394] width 98 height 30
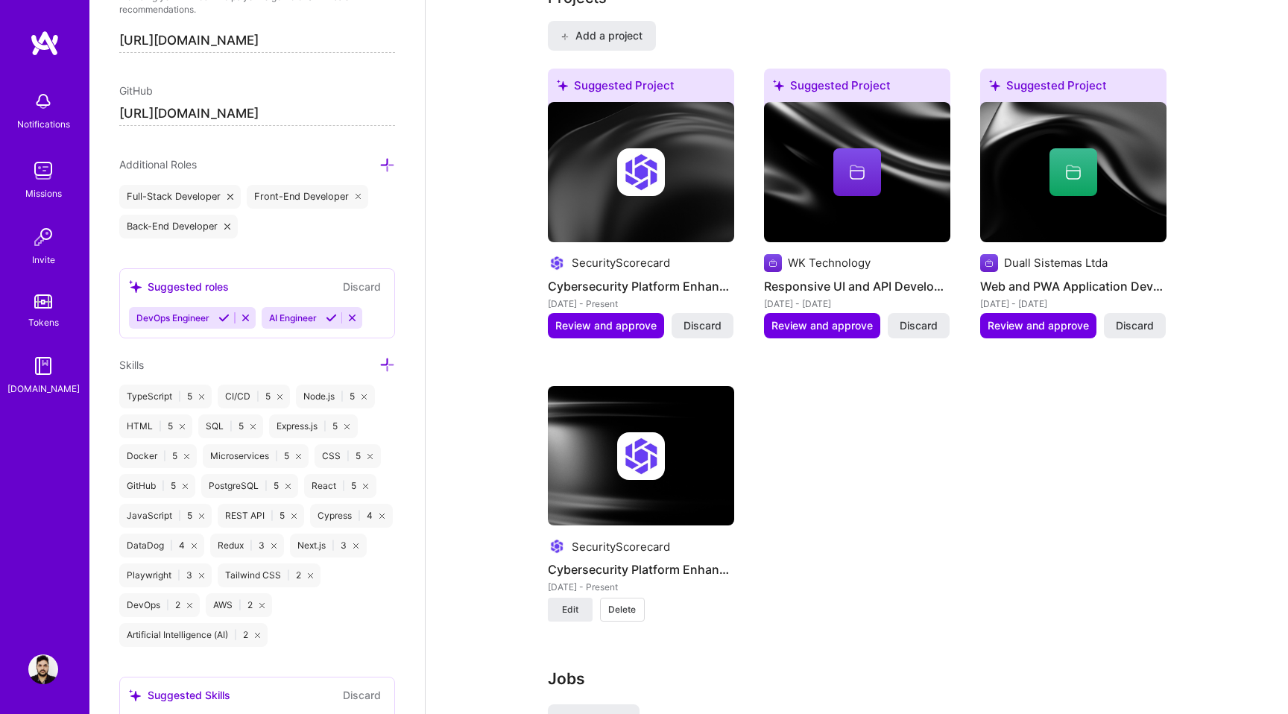
scroll to position [1000, 0]
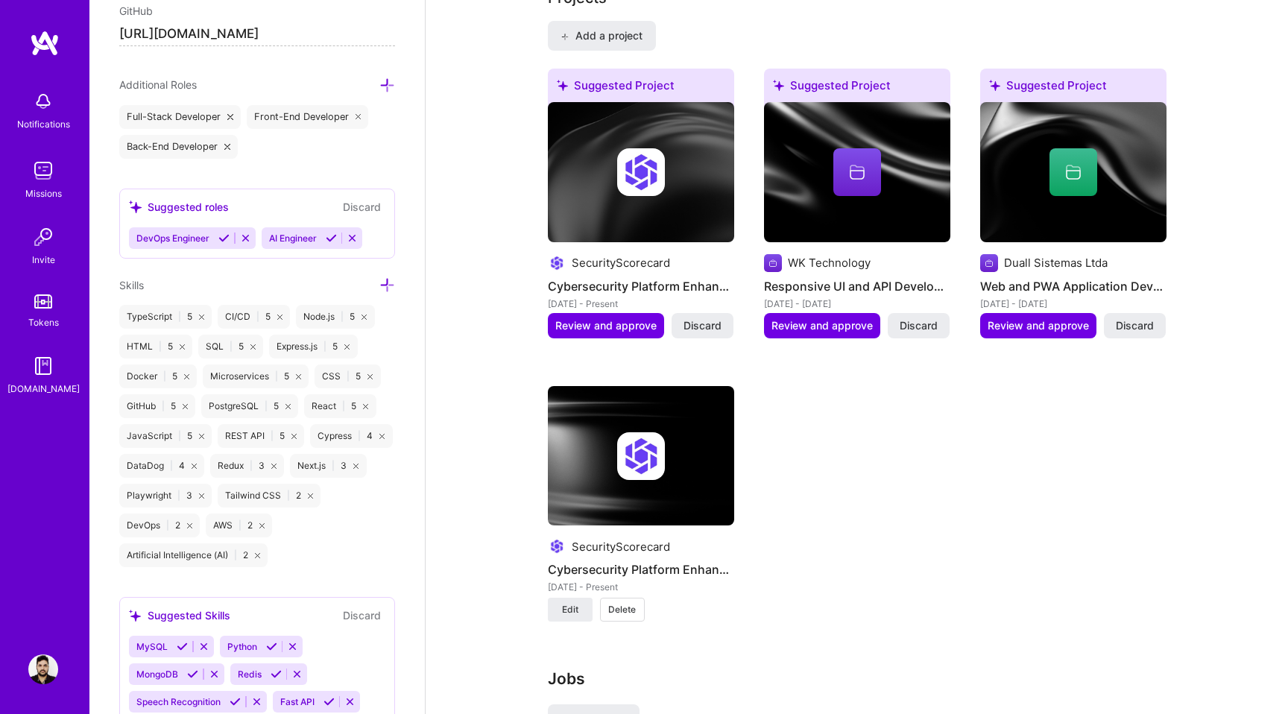
click at [47, 672] on img at bounding box center [43, 670] width 30 height 30
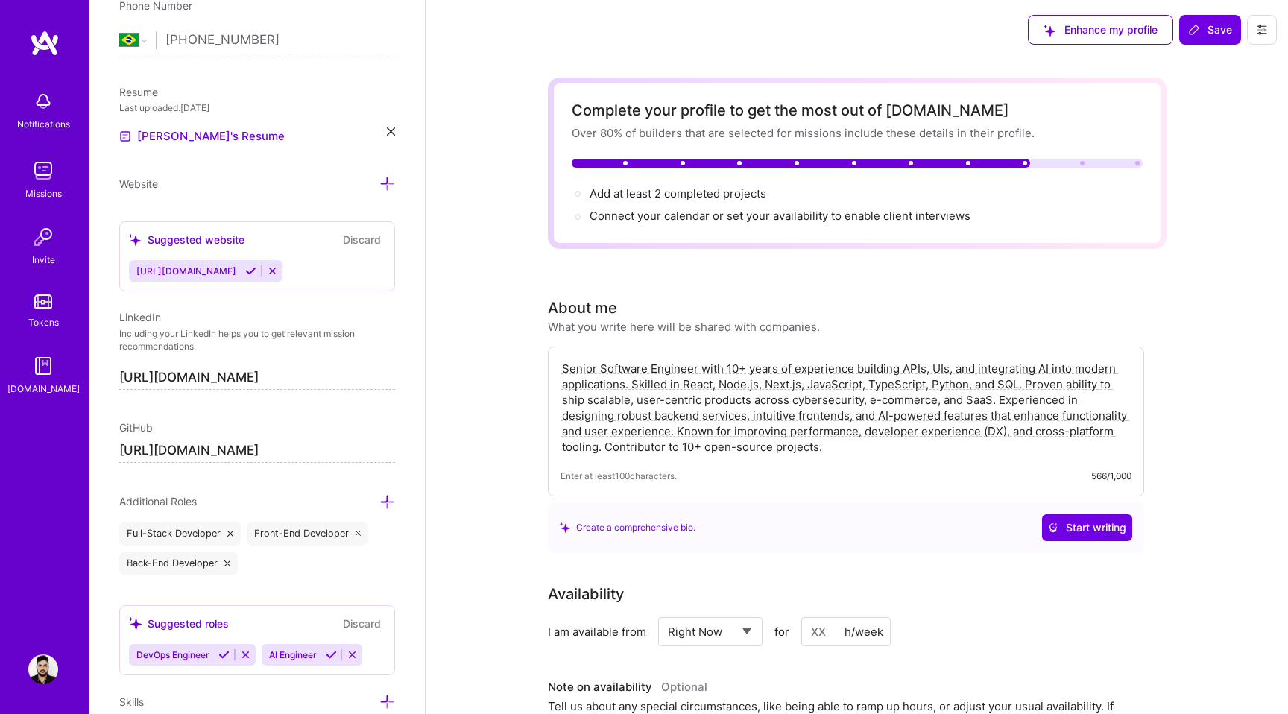
scroll to position [0, 0]
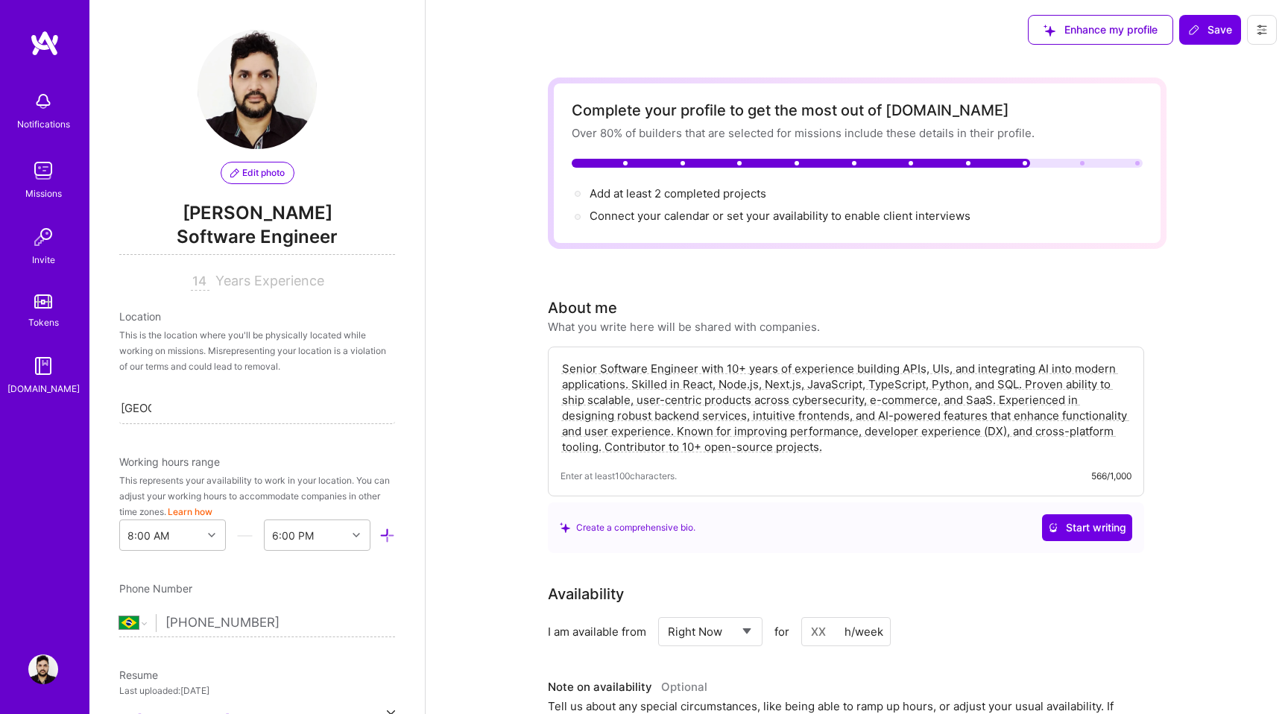
click at [201, 285] on input "14" at bounding box center [200, 282] width 19 height 18
type input "12"
click at [1218, 35] on span "Save" at bounding box center [1210, 29] width 44 height 15
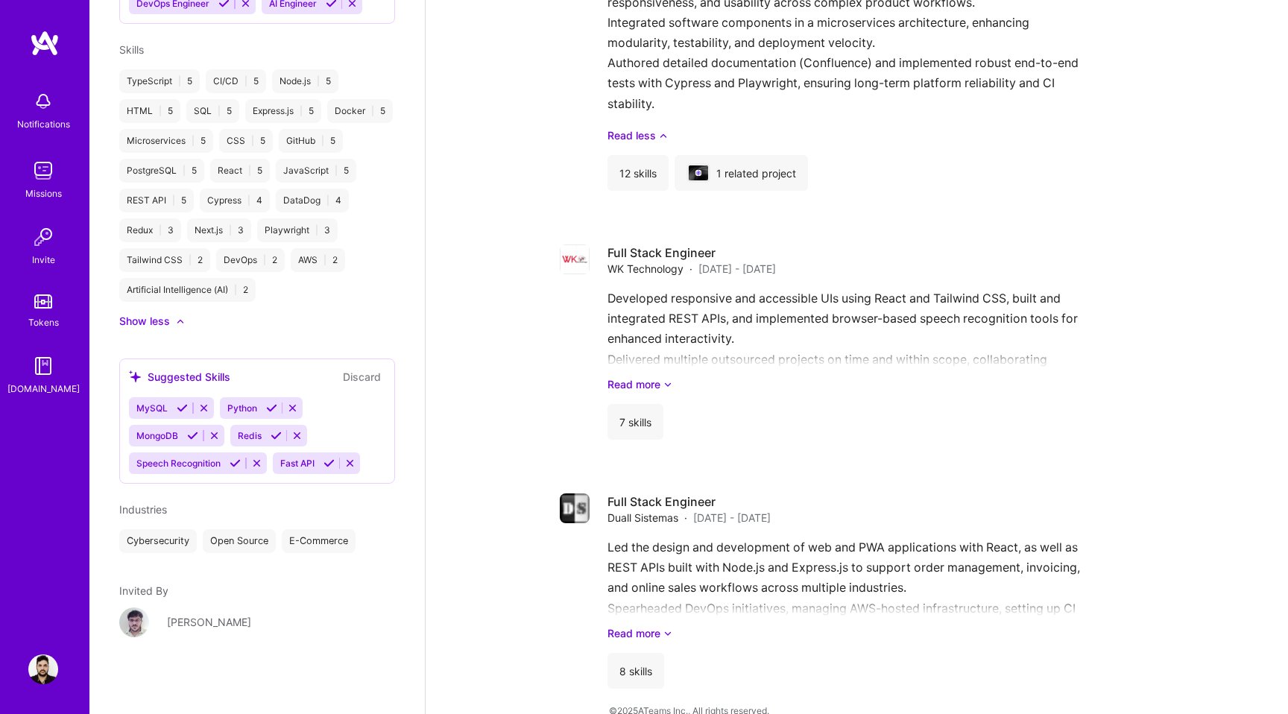
scroll to position [1557, 0]
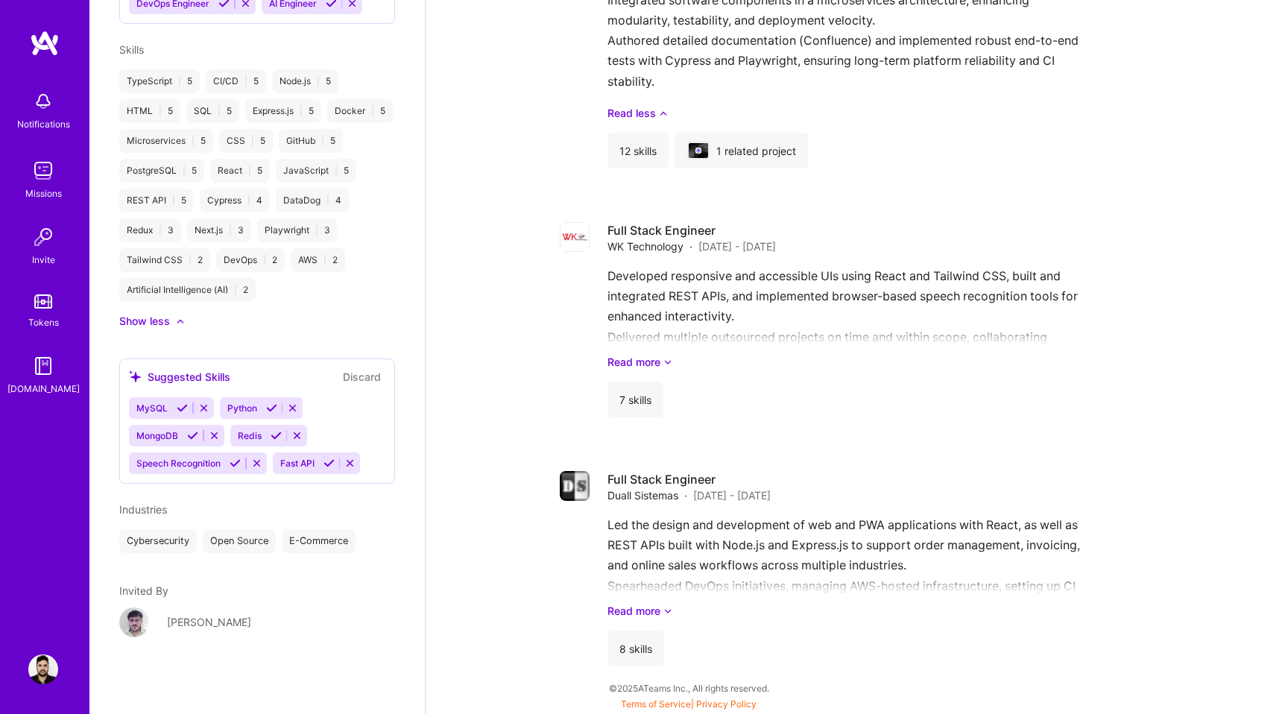
click at [39, 164] on img at bounding box center [43, 171] width 30 height 30
